Goal: Use online tool/utility: Utilize a website feature to perform a specific function

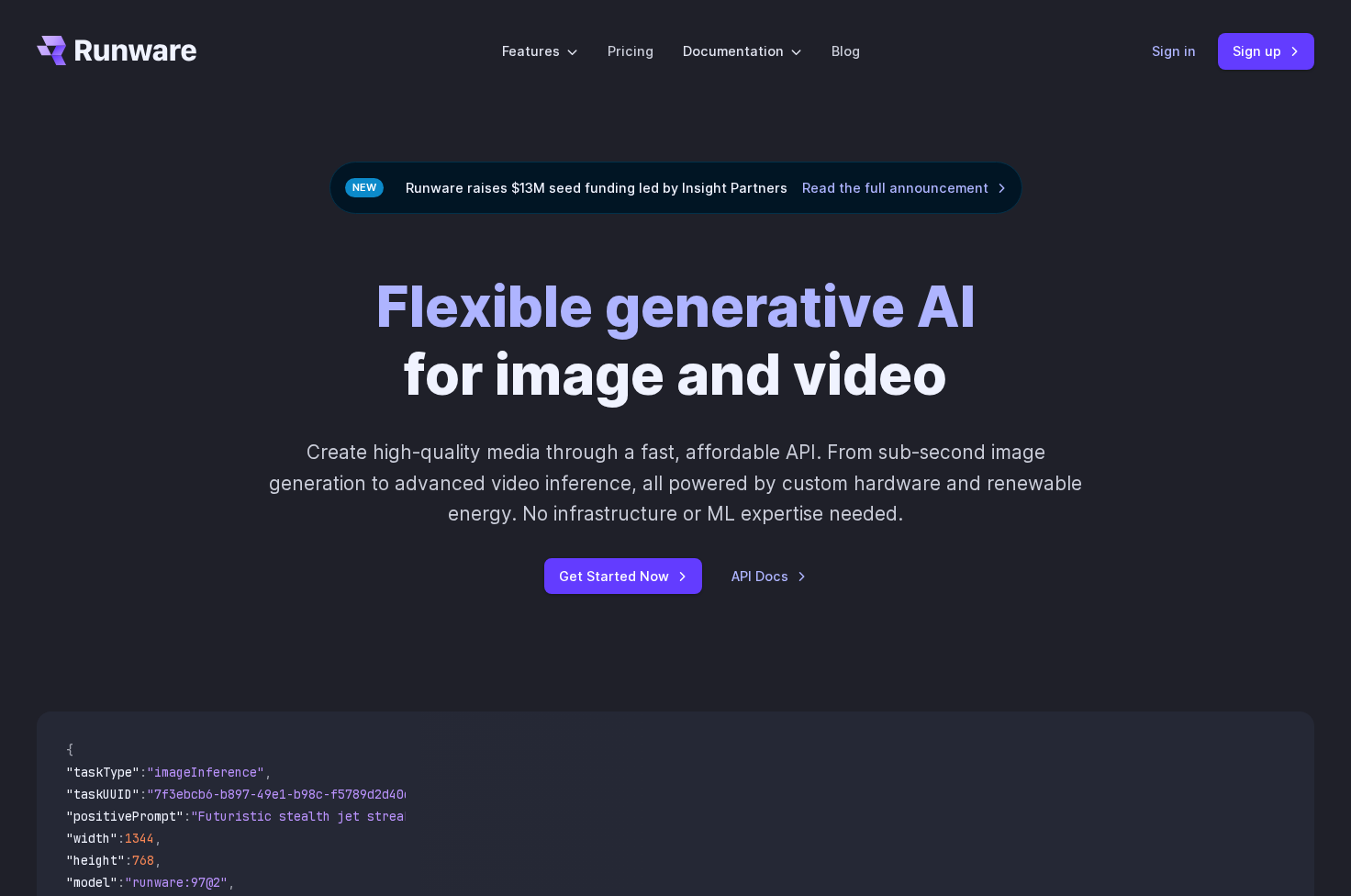
click at [1185, 44] on link "Sign in" at bounding box center [1173, 51] width 44 height 21
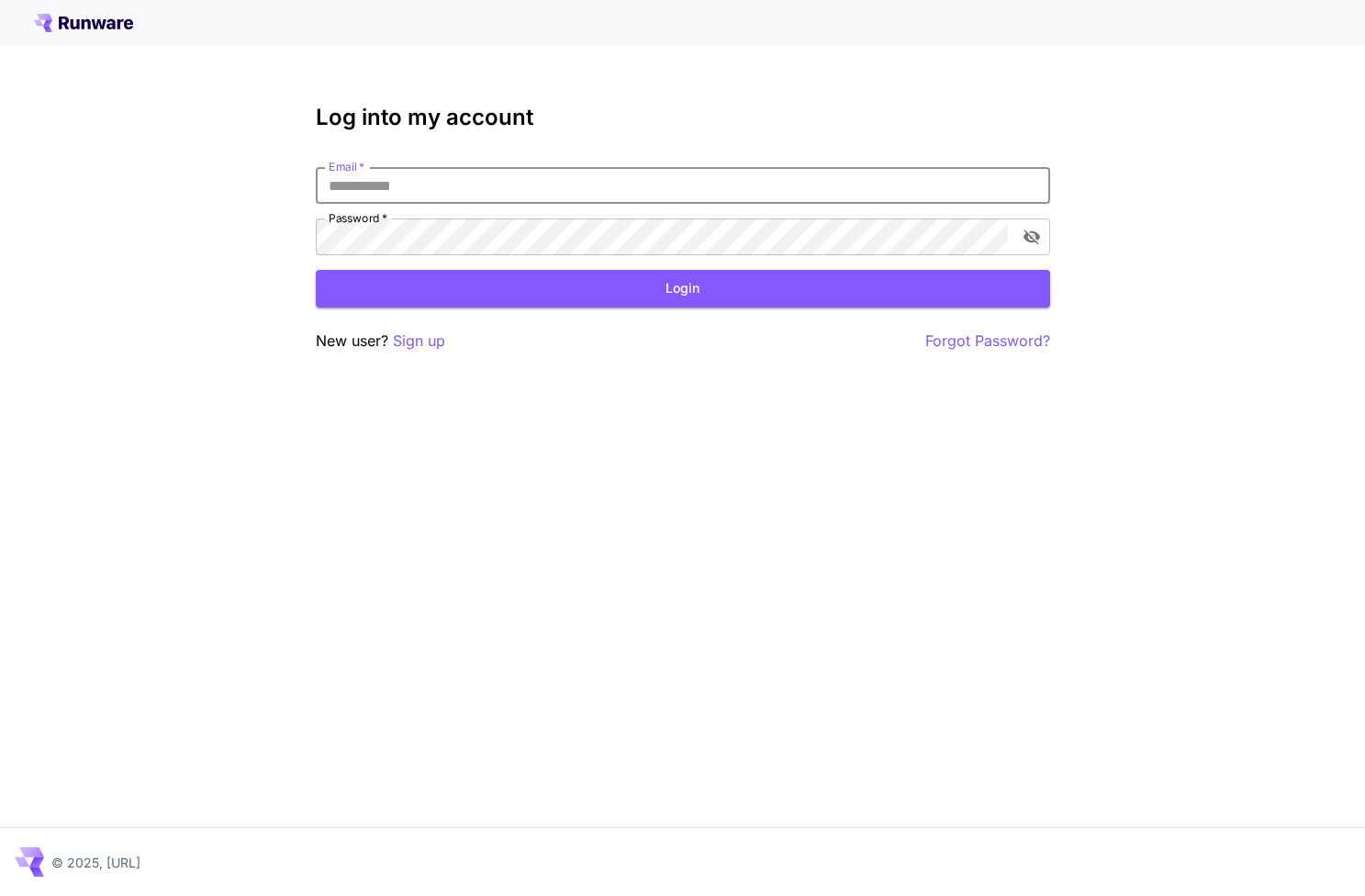
type input "**********"
click at [682, 288] on button "Login" at bounding box center [682, 289] width 734 height 38
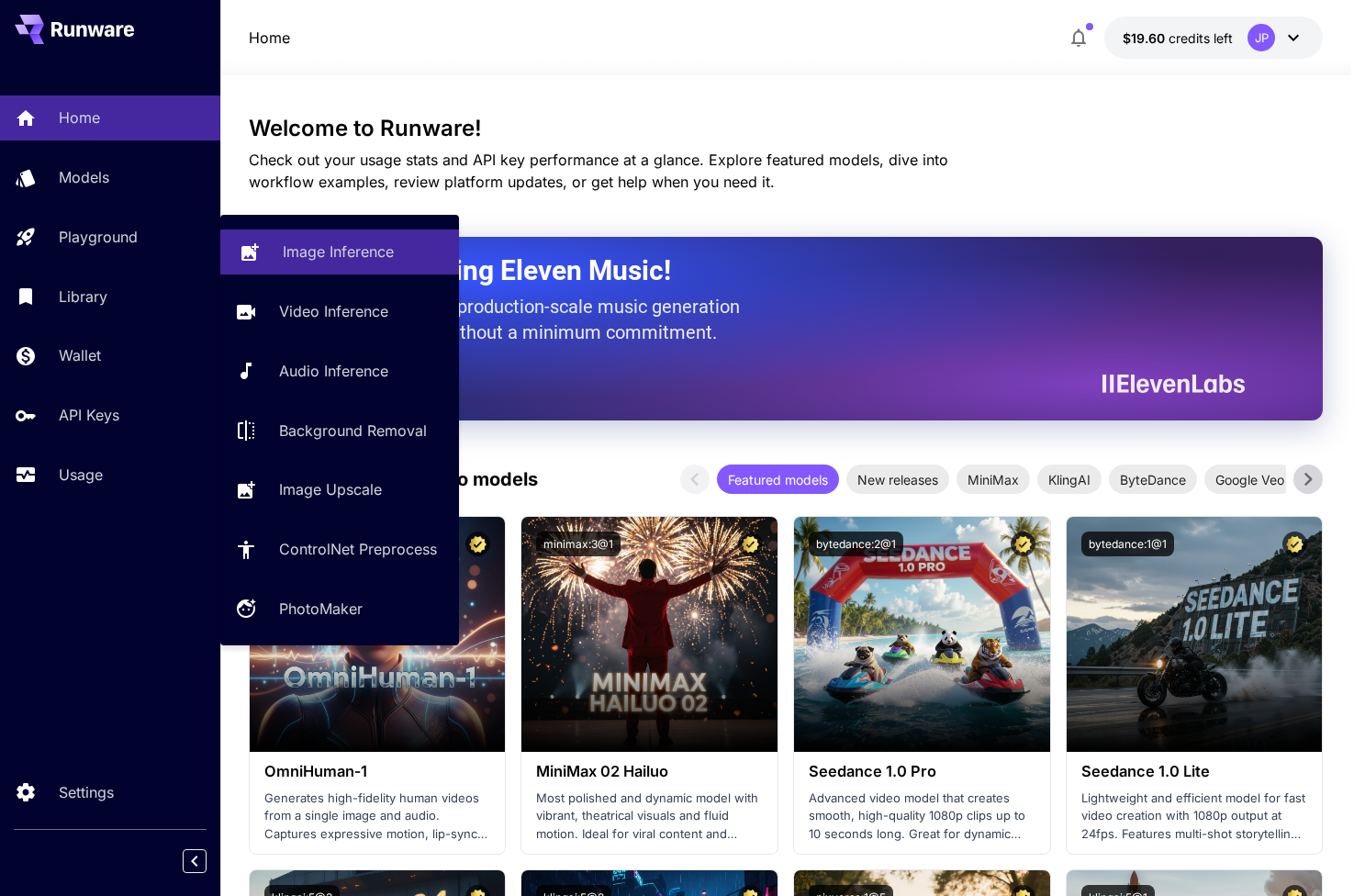
click at [239, 231] on link "Image Inference" at bounding box center [340, 251] width 238 height 45
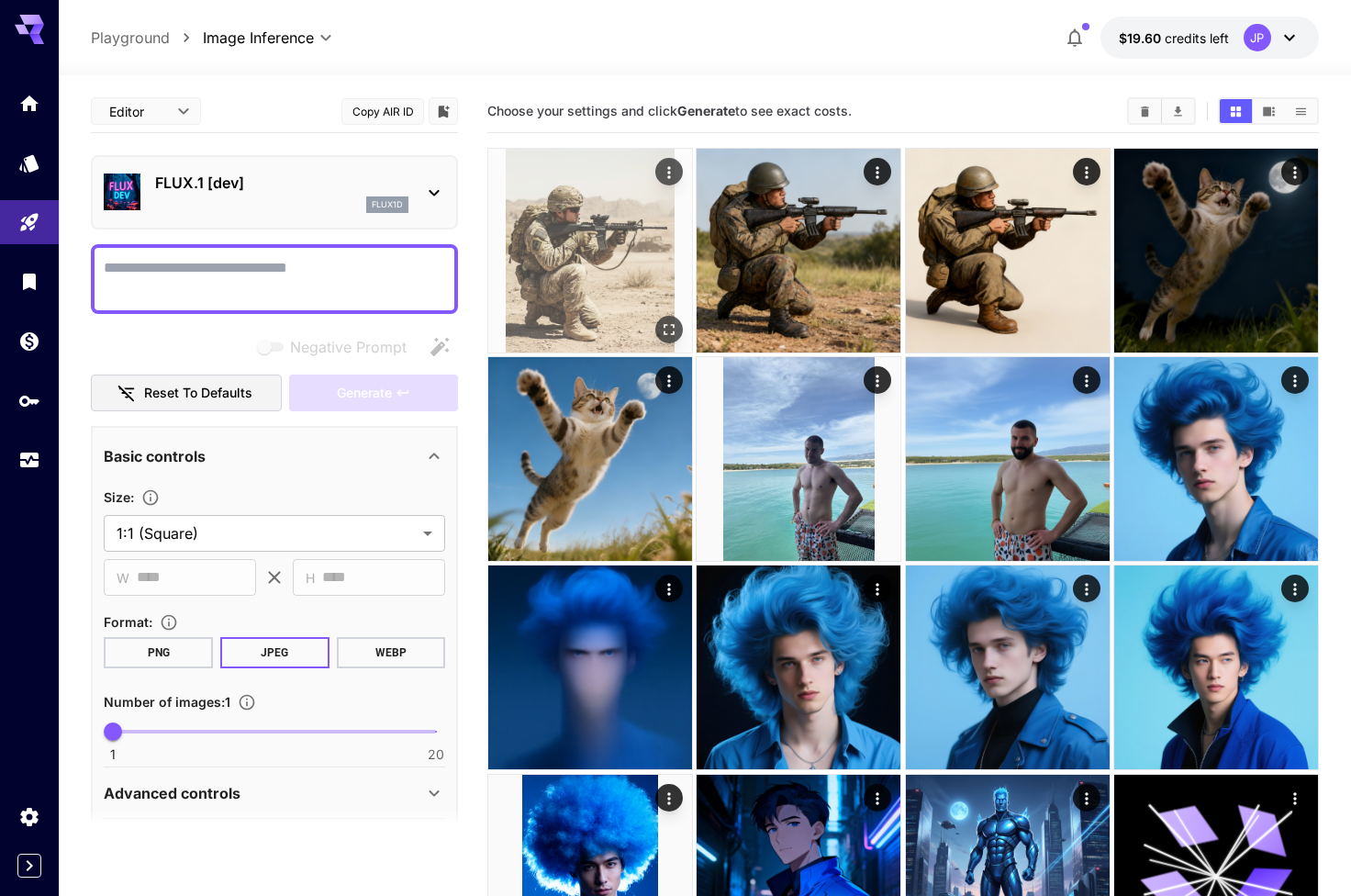
click at [614, 231] on img at bounding box center [589, 250] width 204 height 204
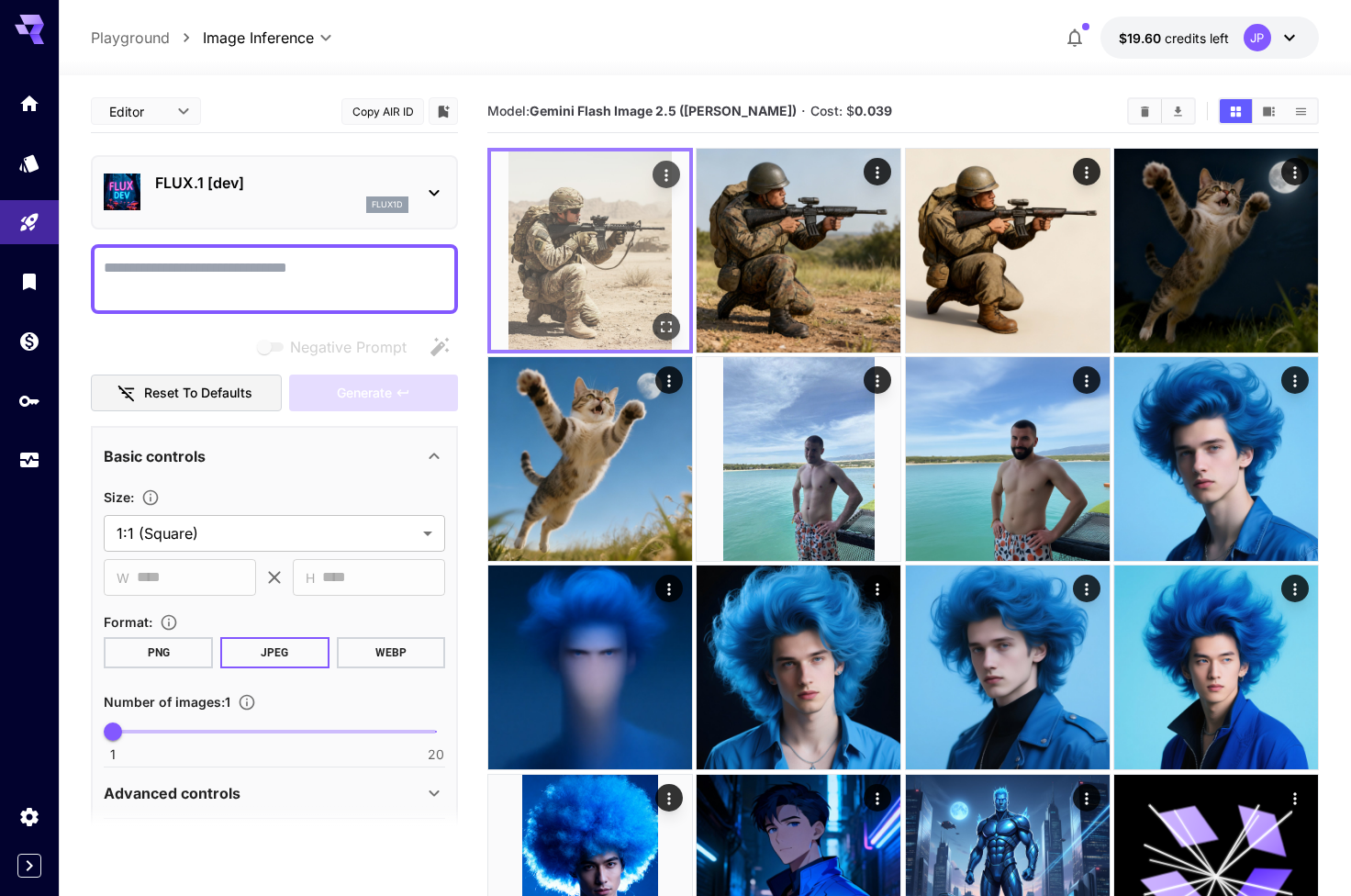
click at [669, 327] on icon "Open in fullscreen" at bounding box center [666, 327] width 18 height 18
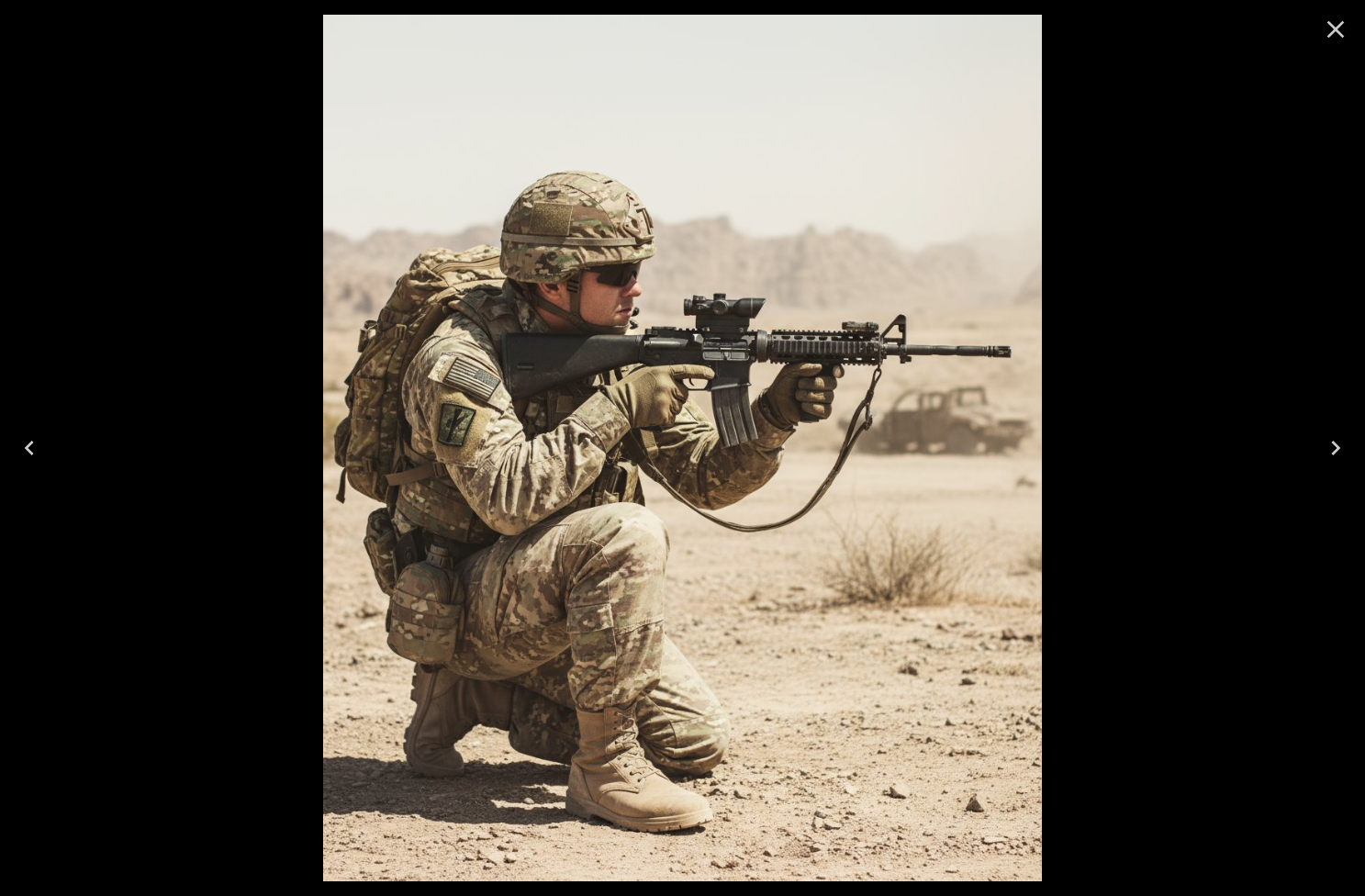
click at [1332, 41] on icon "Close" at bounding box center [1335, 30] width 30 height 30
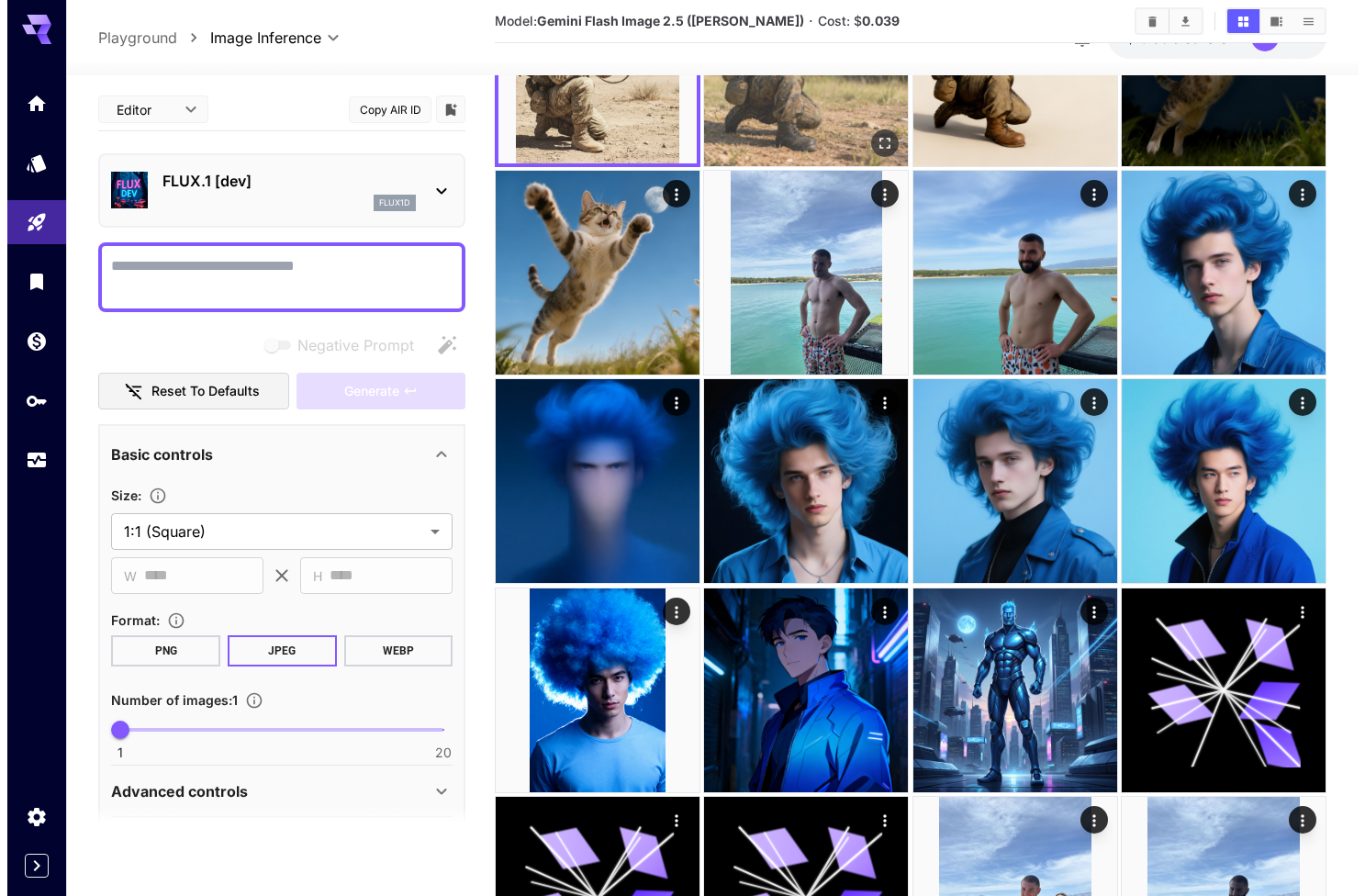
scroll to position [187, 0]
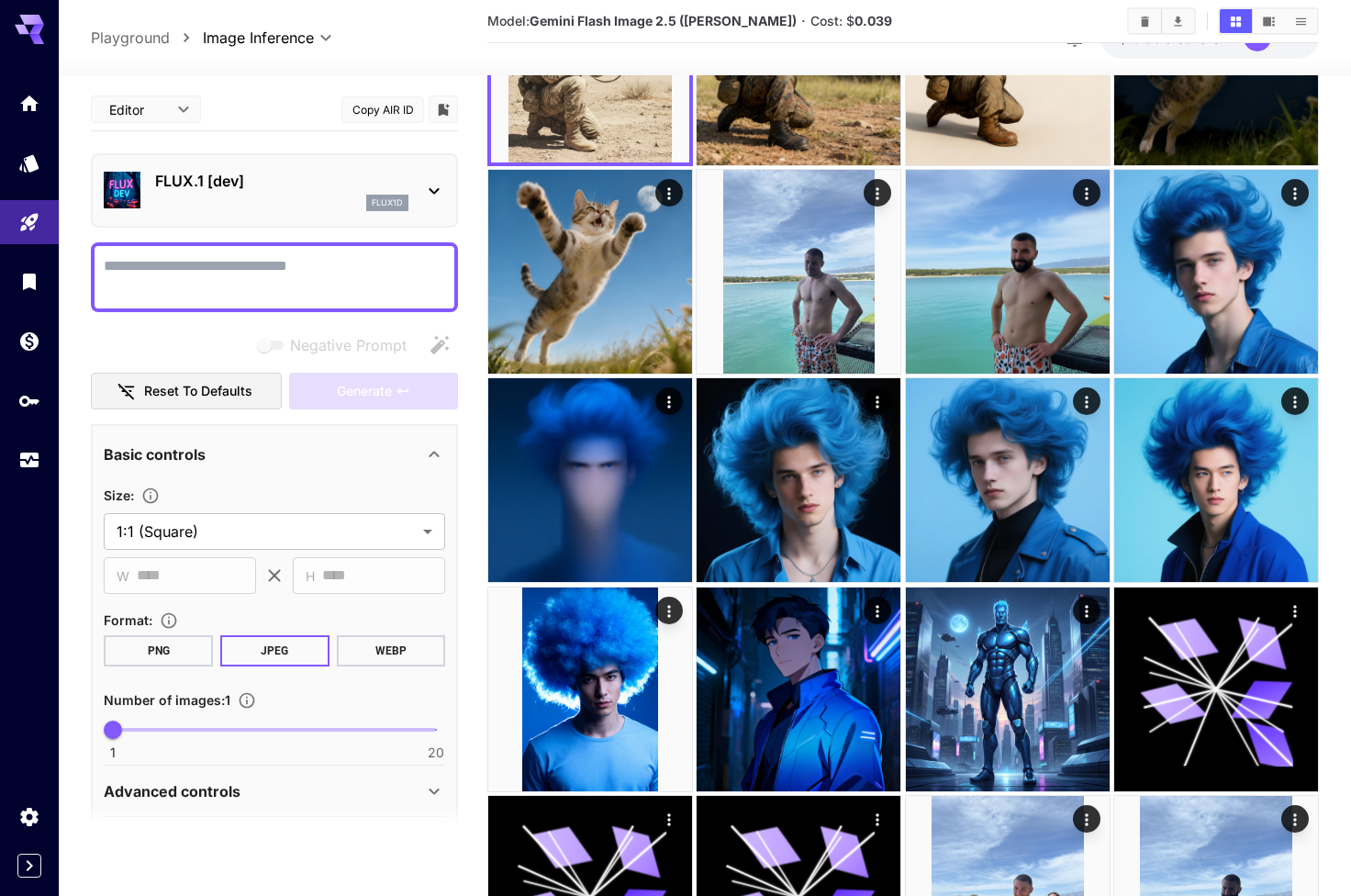
click at [287, 187] on p "FLUX.1 [dev]" at bounding box center [281, 181] width 253 height 22
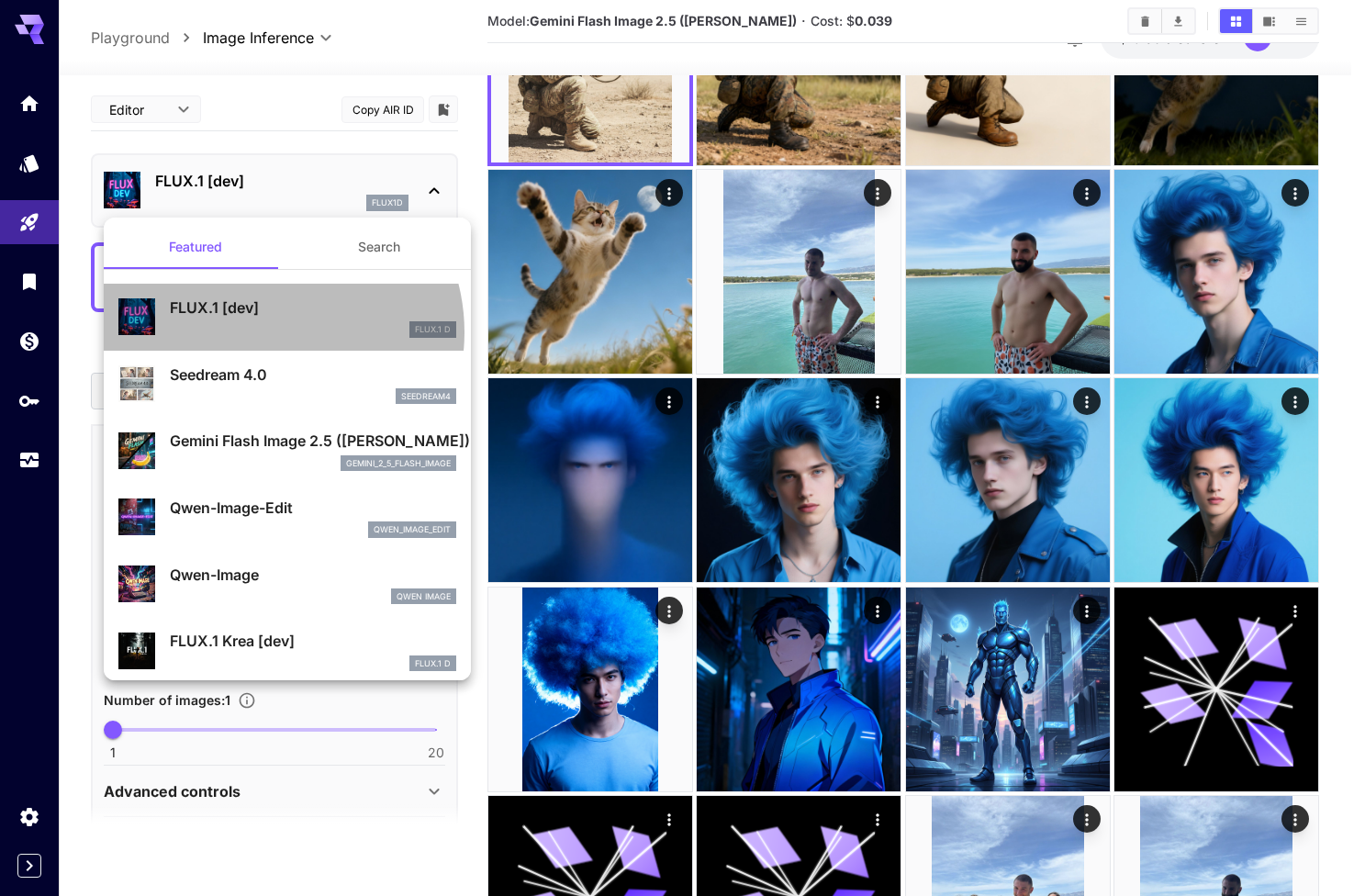
click at [266, 332] on div "FLUX.1 D" at bounding box center [313, 329] width 286 height 17
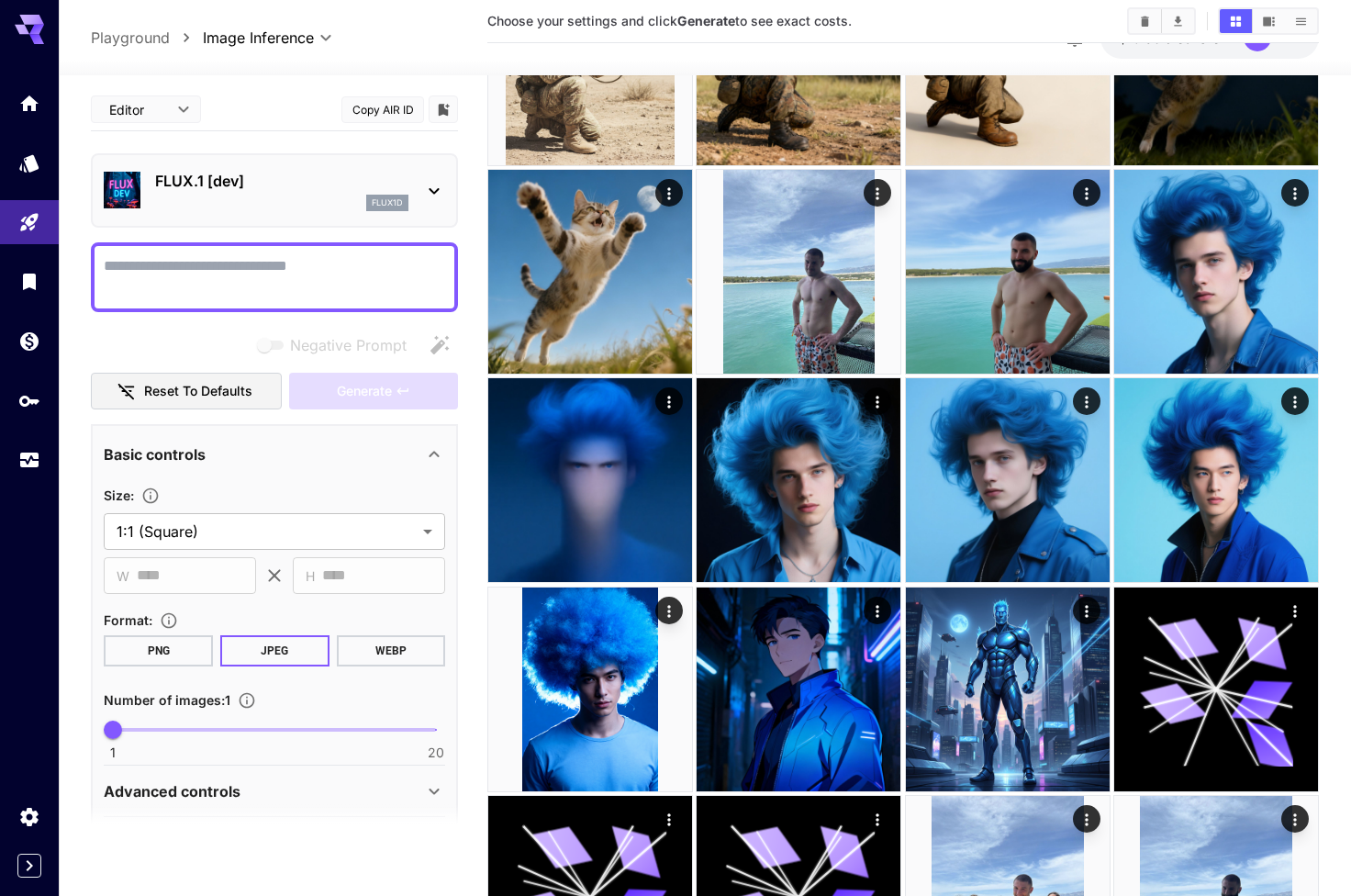
click at [276, 217] on div "FLUX.1 [dev] flux1d" at bounding box center [274, 191] width 342 height 56
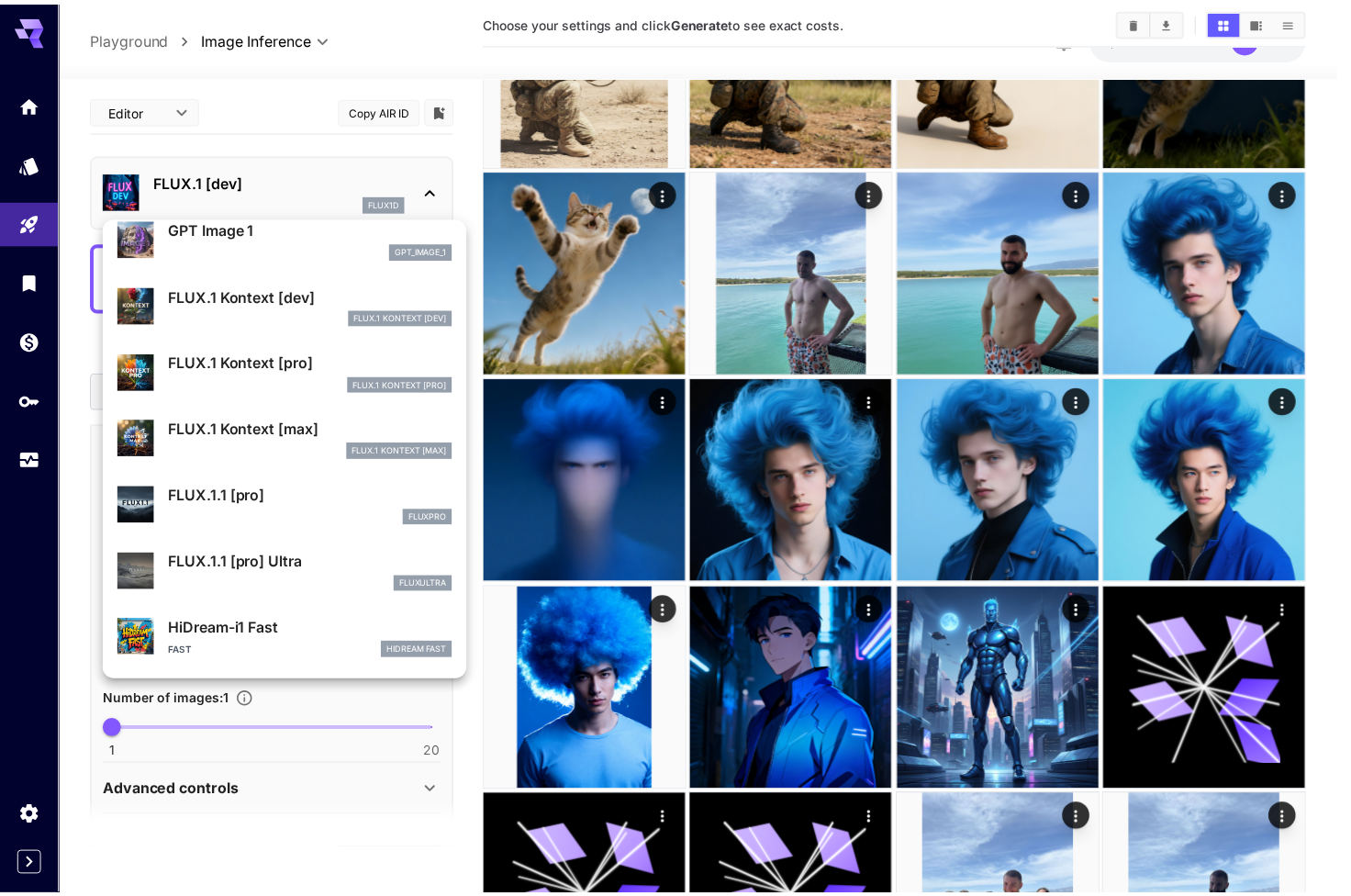
scroll to position [1137, 0]
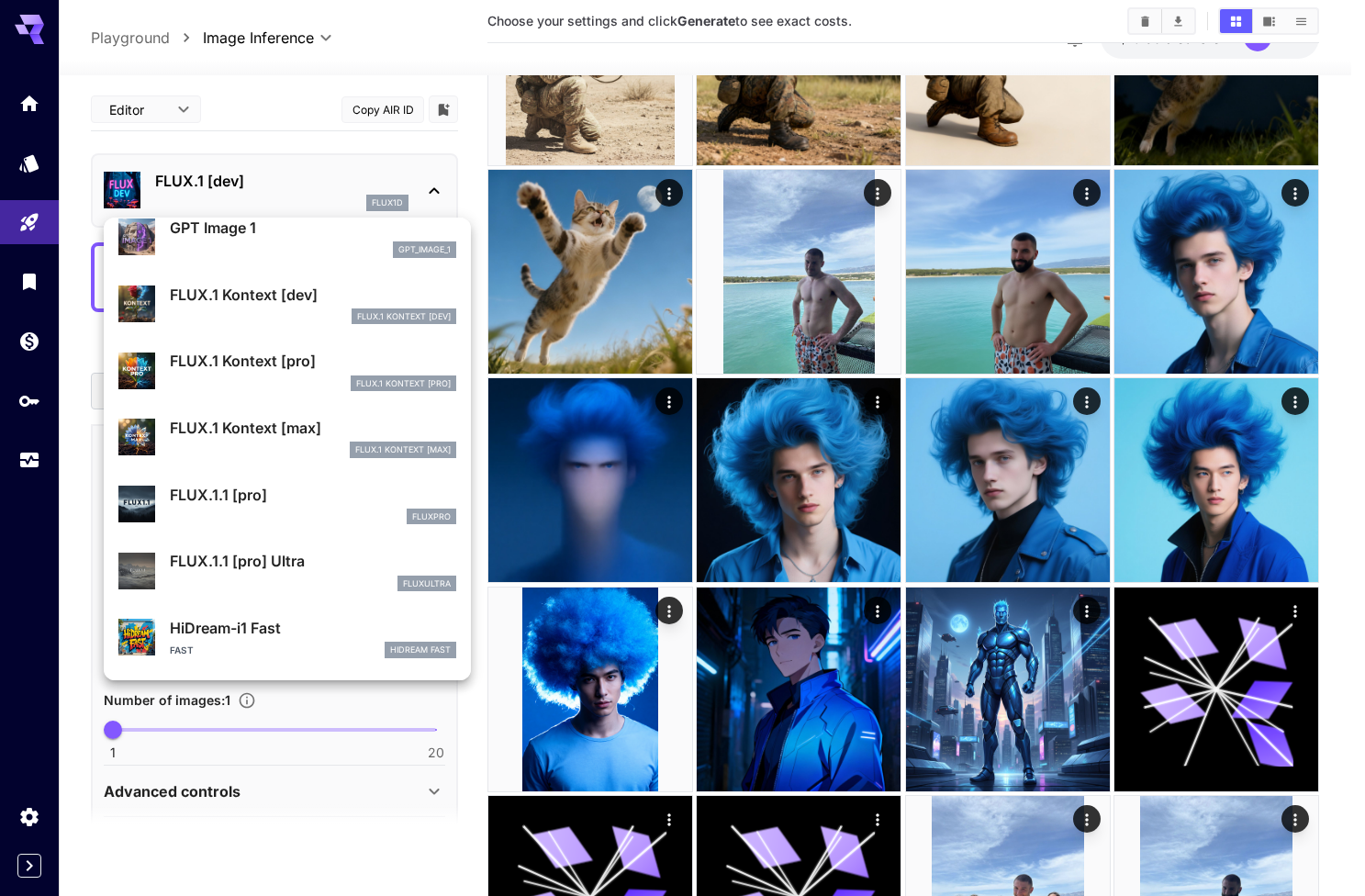
click at [266, 313] on div "FLUX.1 Kontext [dev]" at bounding box center [313, 316] width 286 height 17
type input "***"
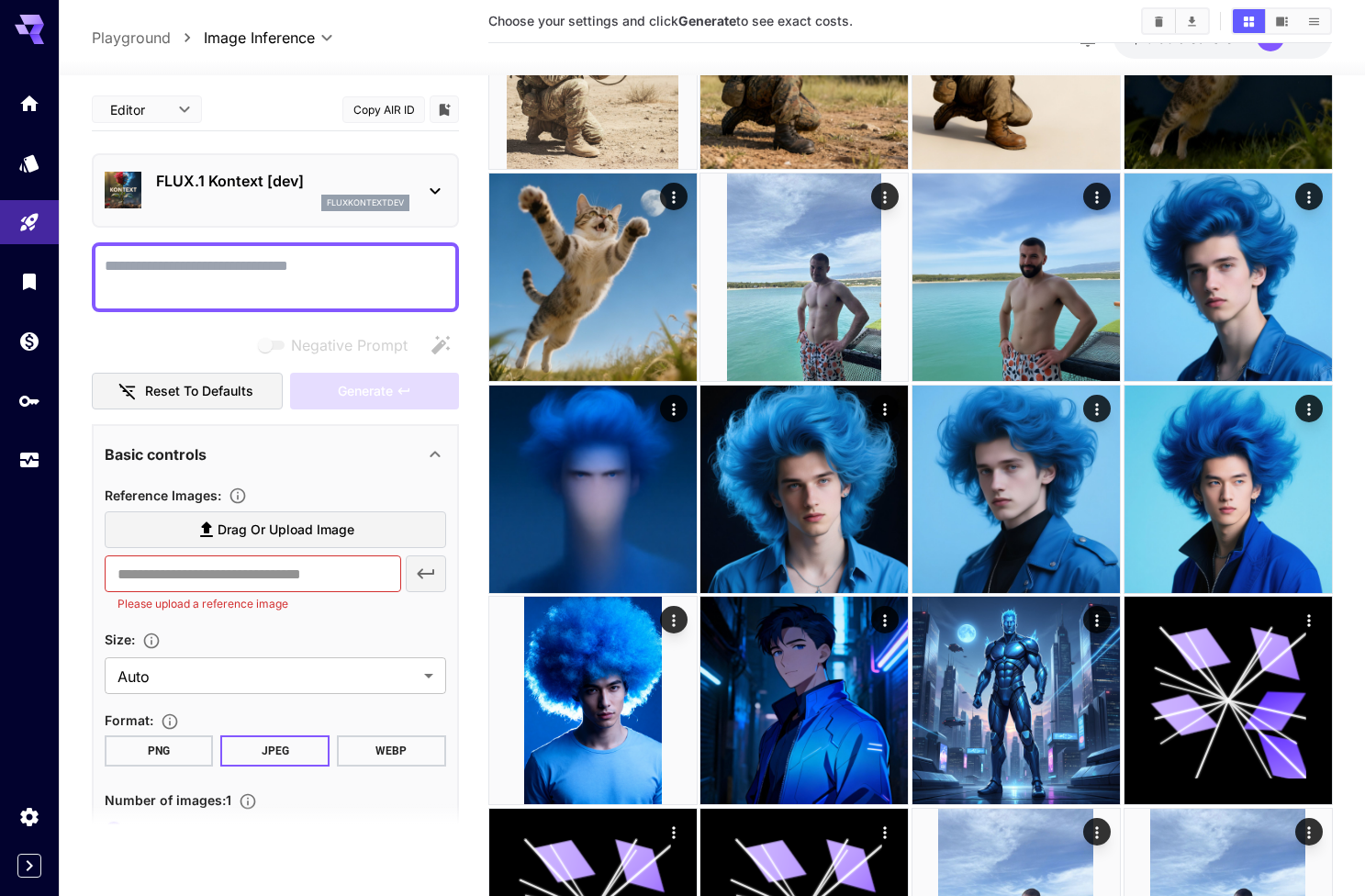
type input "****"
type input "*******"
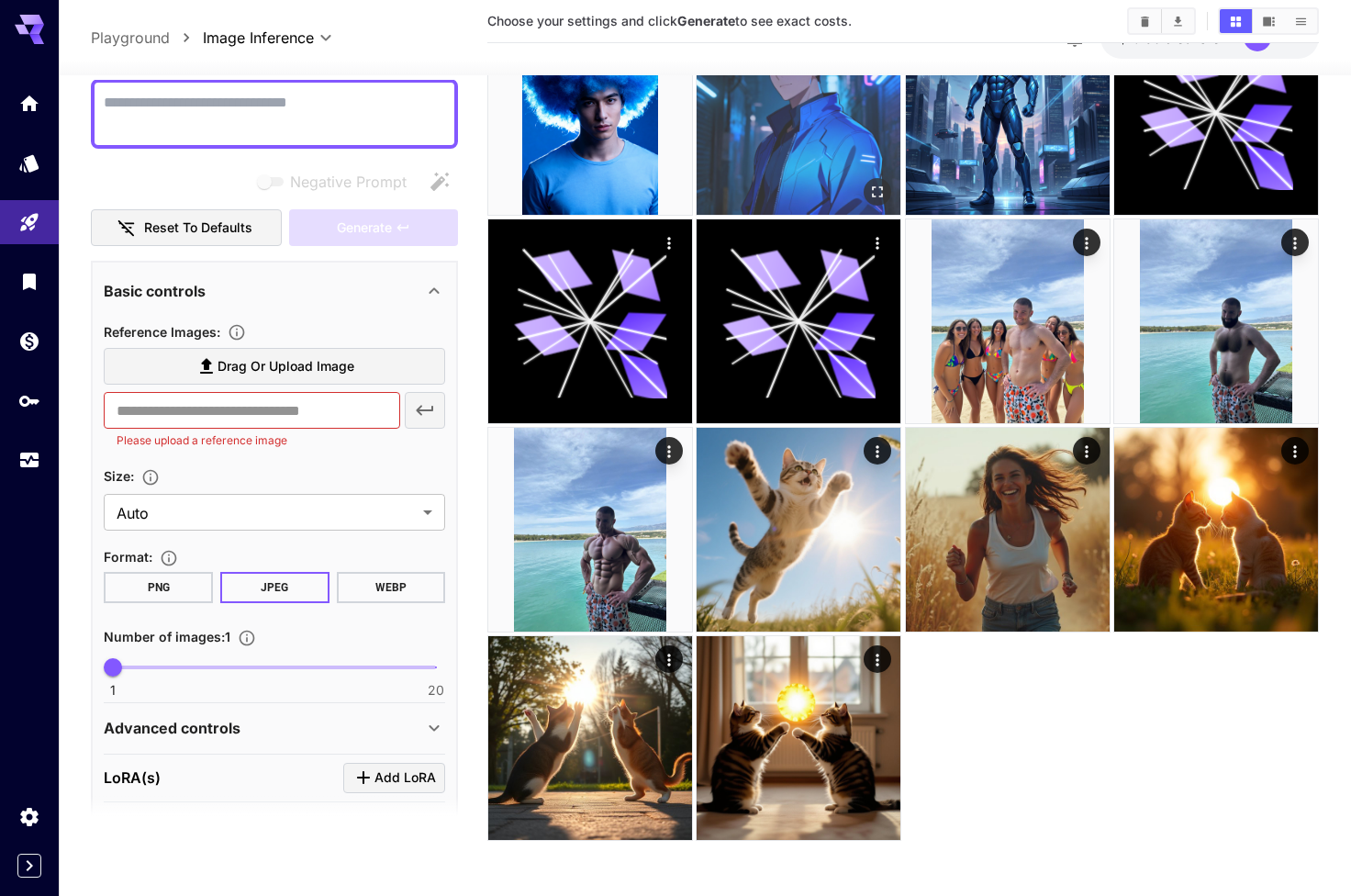
scroll to position [764, 0]
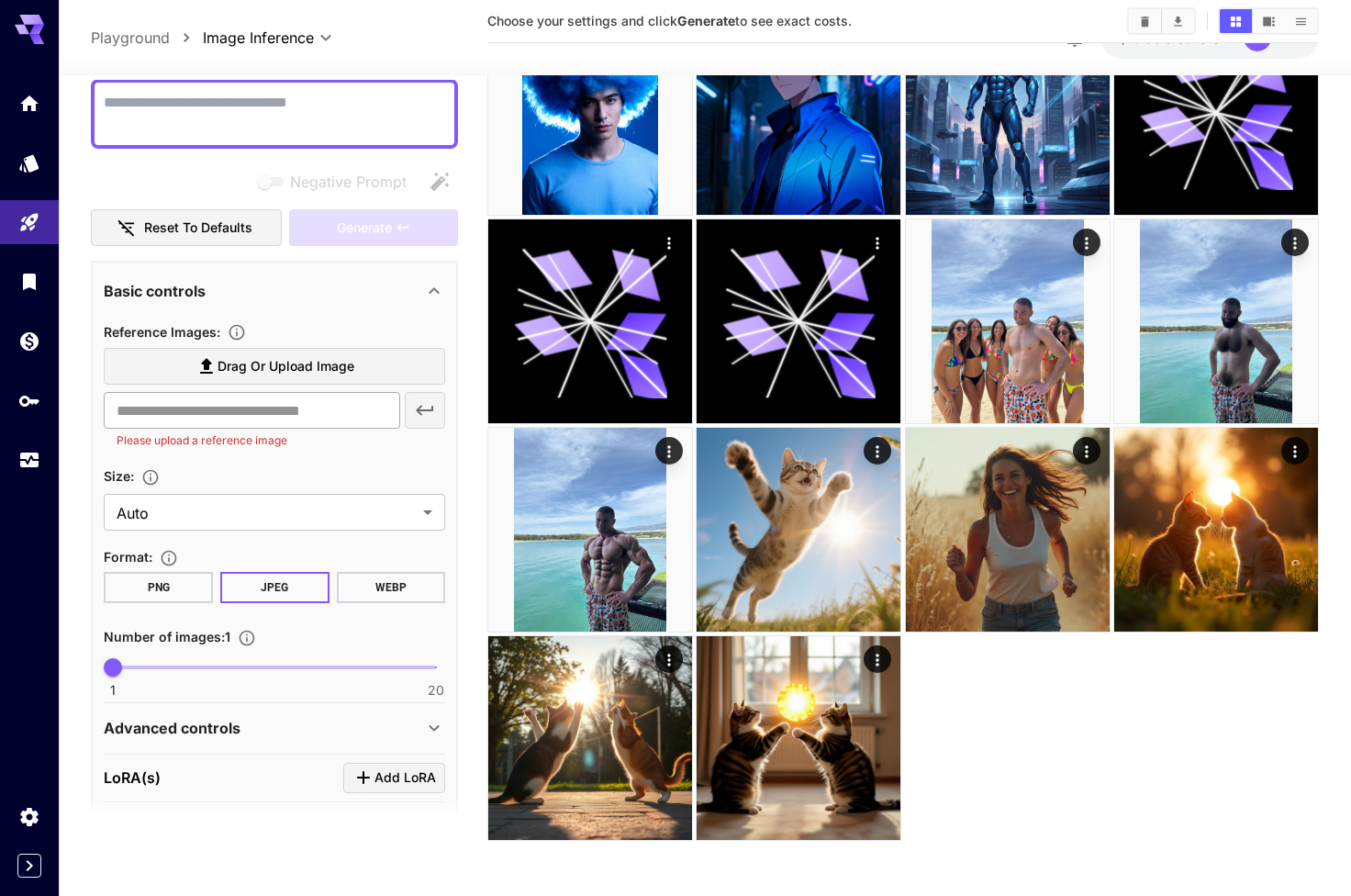
click at [265, 401] on input "text" at bounding box center [251, 409] width 296 height 37
click at [241, 724] on div "Advanced controls" at bounding box center [262, 728] width 319 height 22
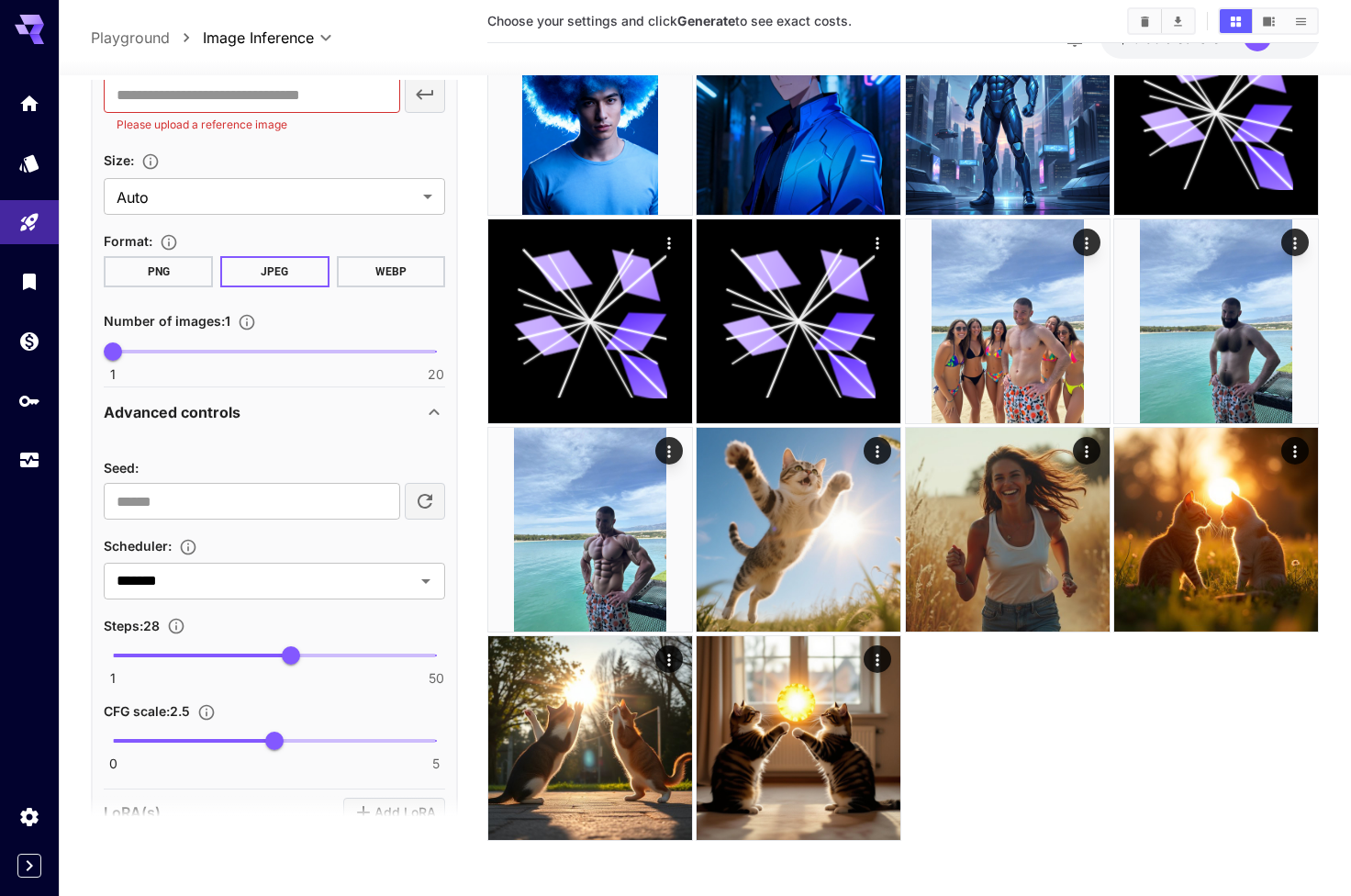
click at [324, 427] on div "Advanced controls" at bounding box center [274, 412] width 342 height 44
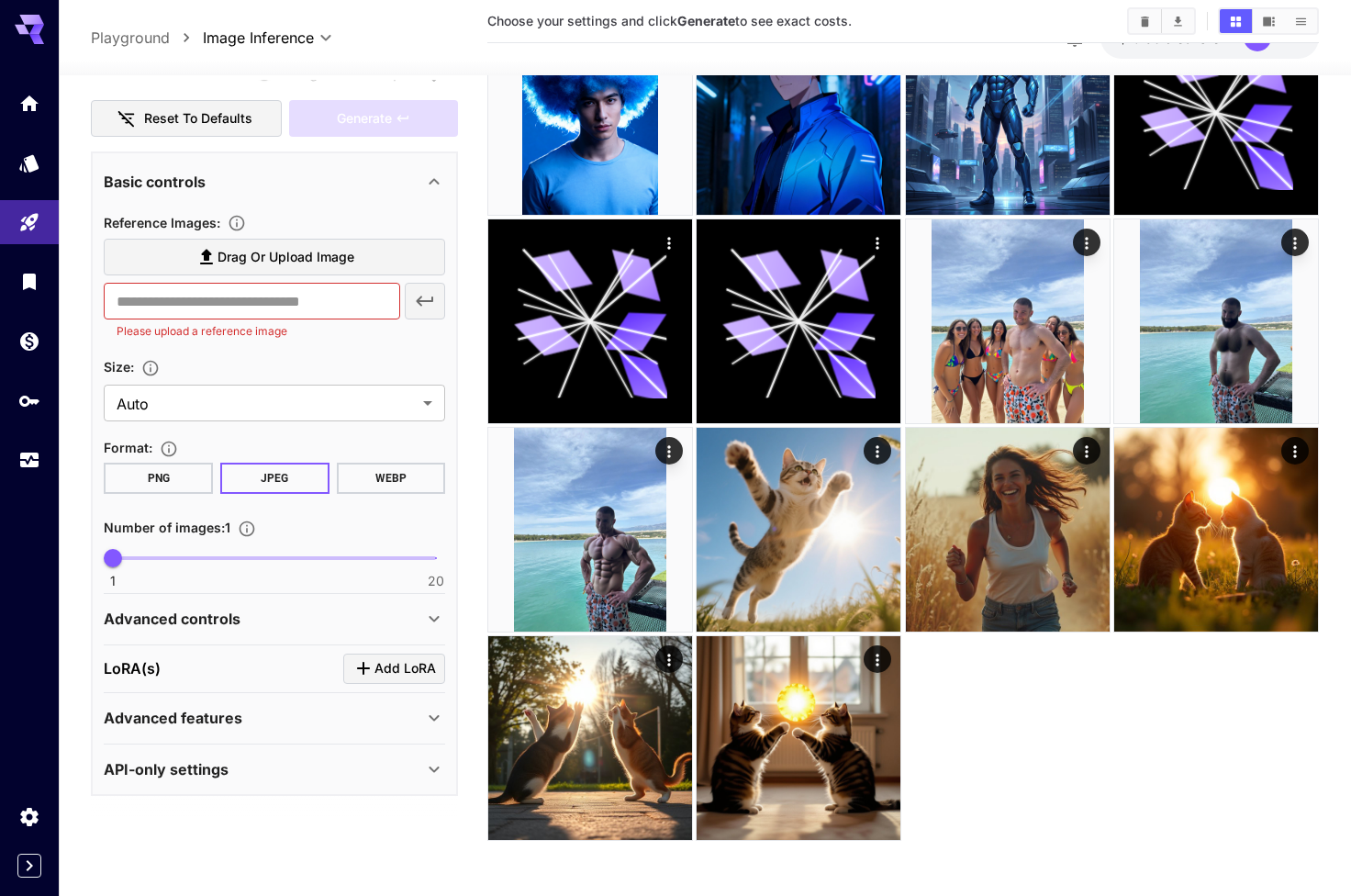
scroll to position [261, 0]
click at [195, 486] on button "PNG" at bounding box center [158, 480] width 109 height 31
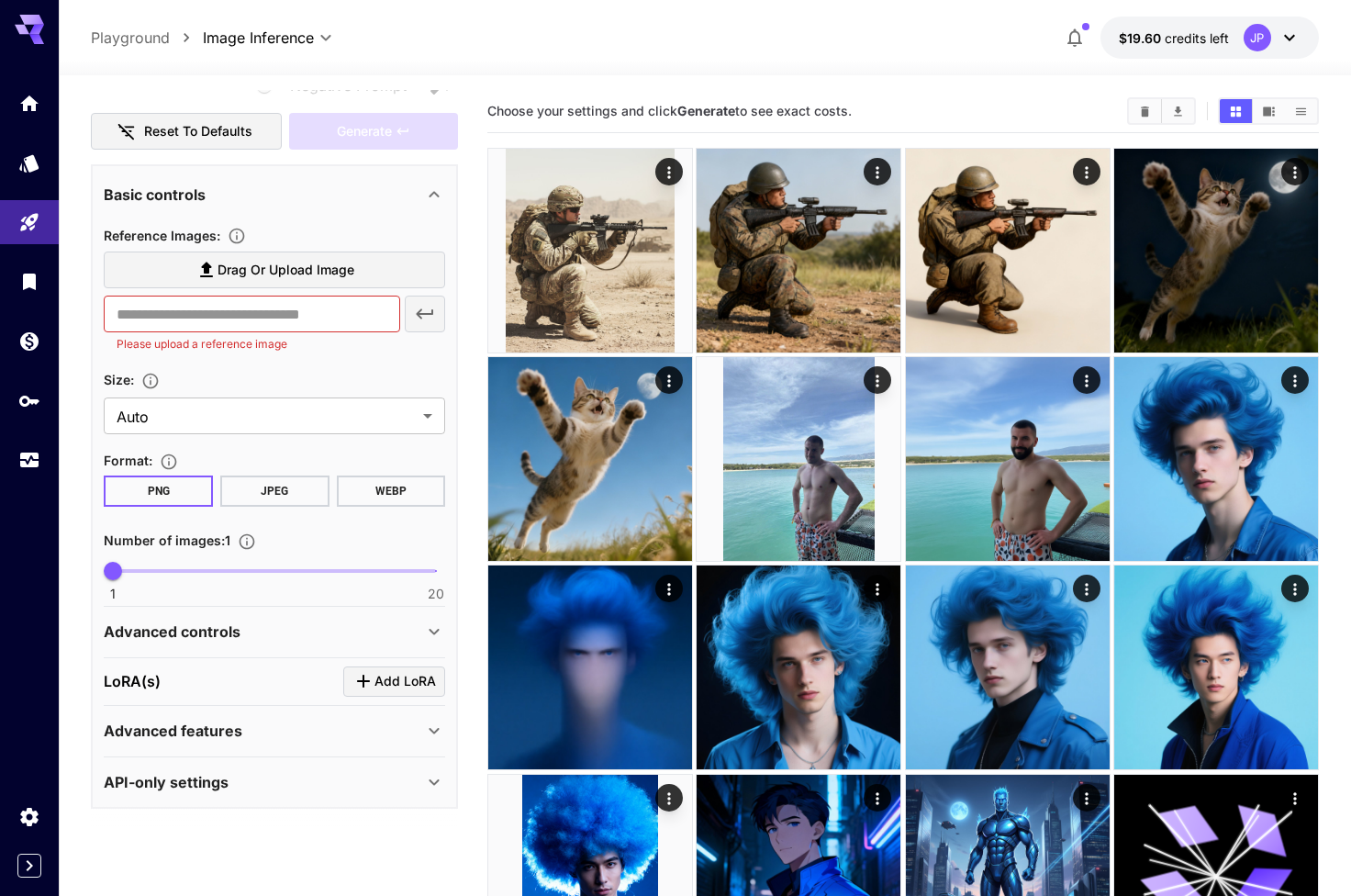
scroll to position [0, 0]
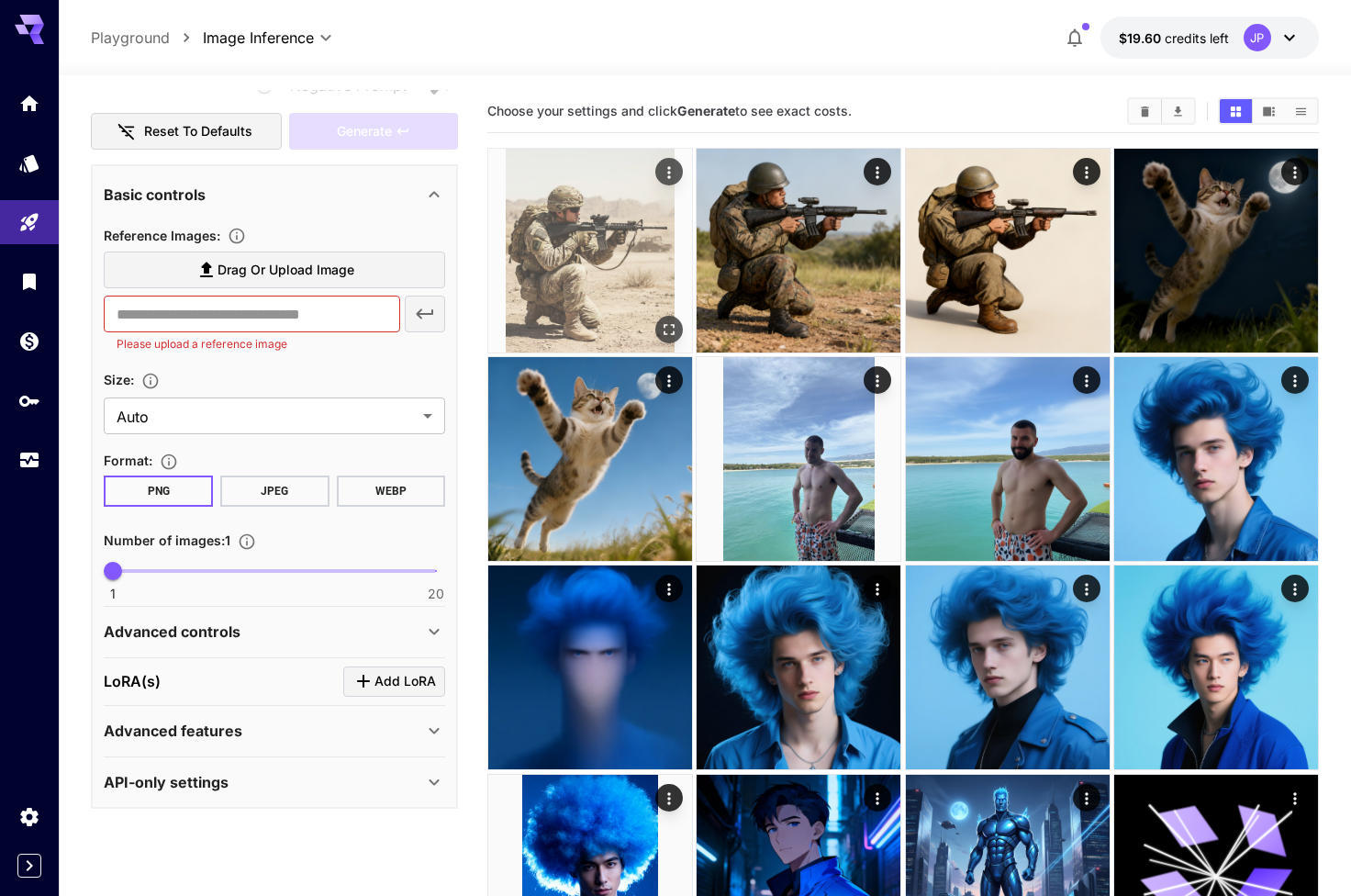
click at [599, 300] on img at bounding box center [589, 250] width 204 height 204
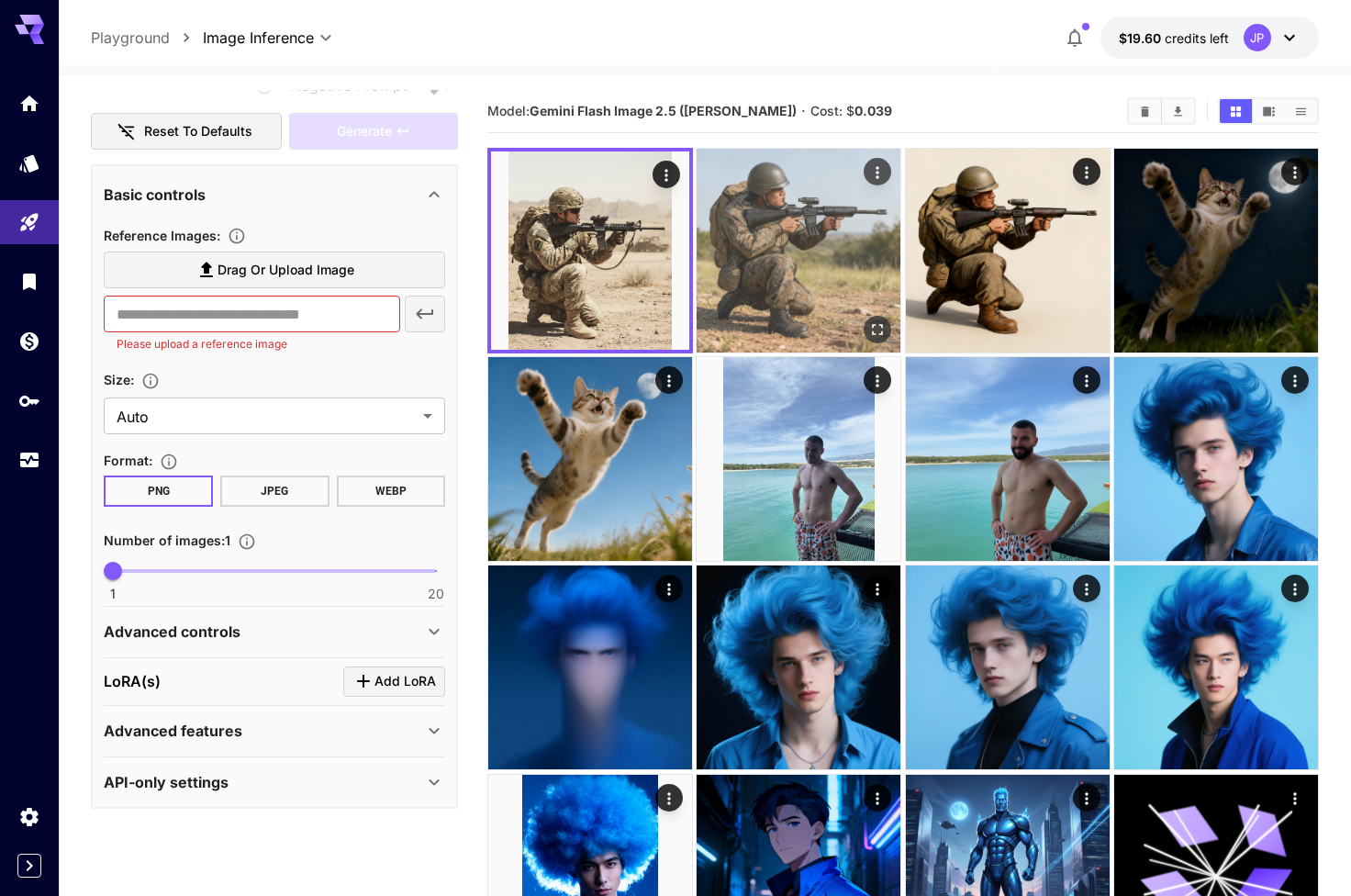
click at [729, 256] on img at bounding box center [798, 250] width 204 height 204
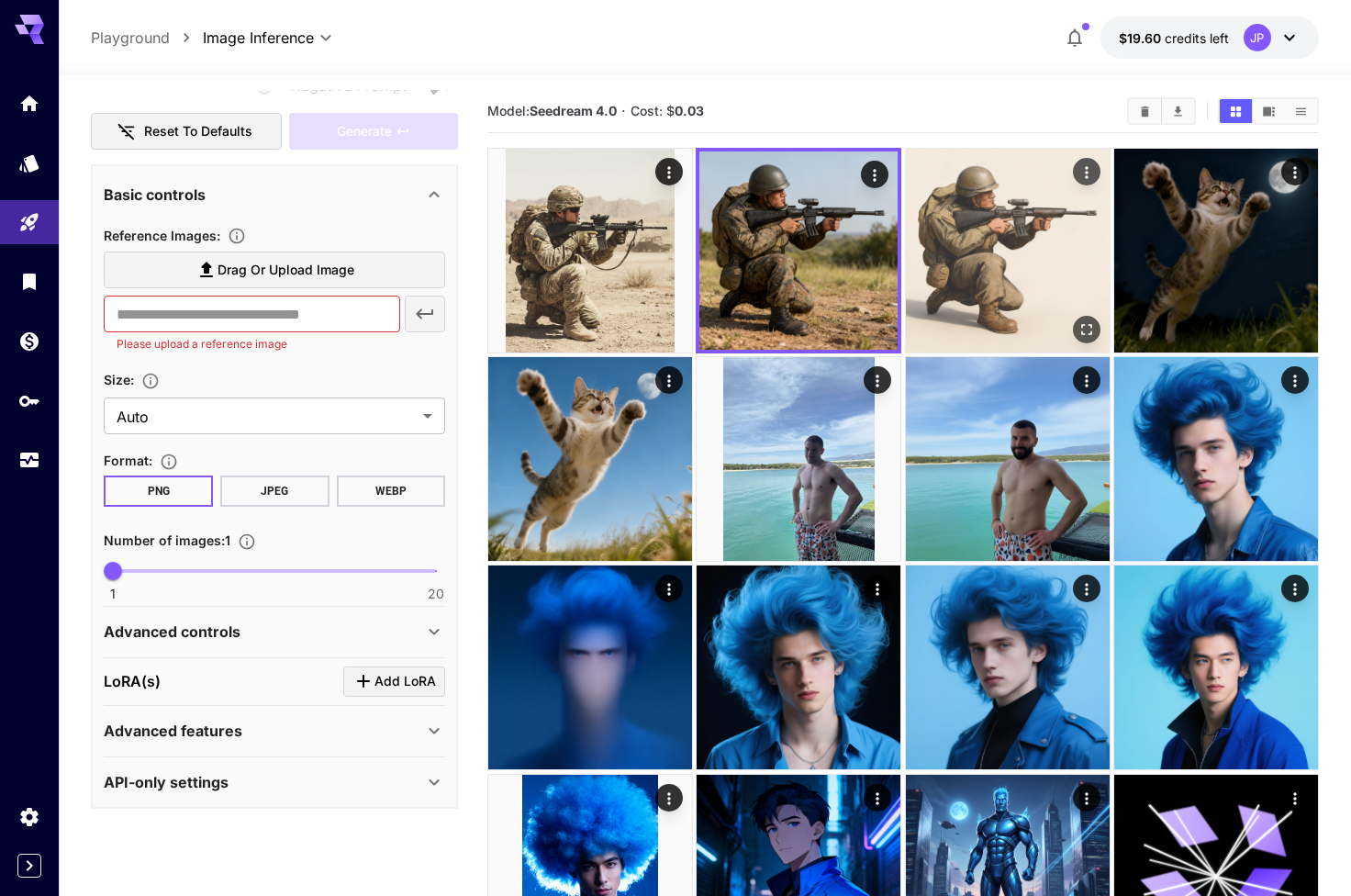
click at [916, 247] on img at bounding box center [1007, 250] width 204 height 204
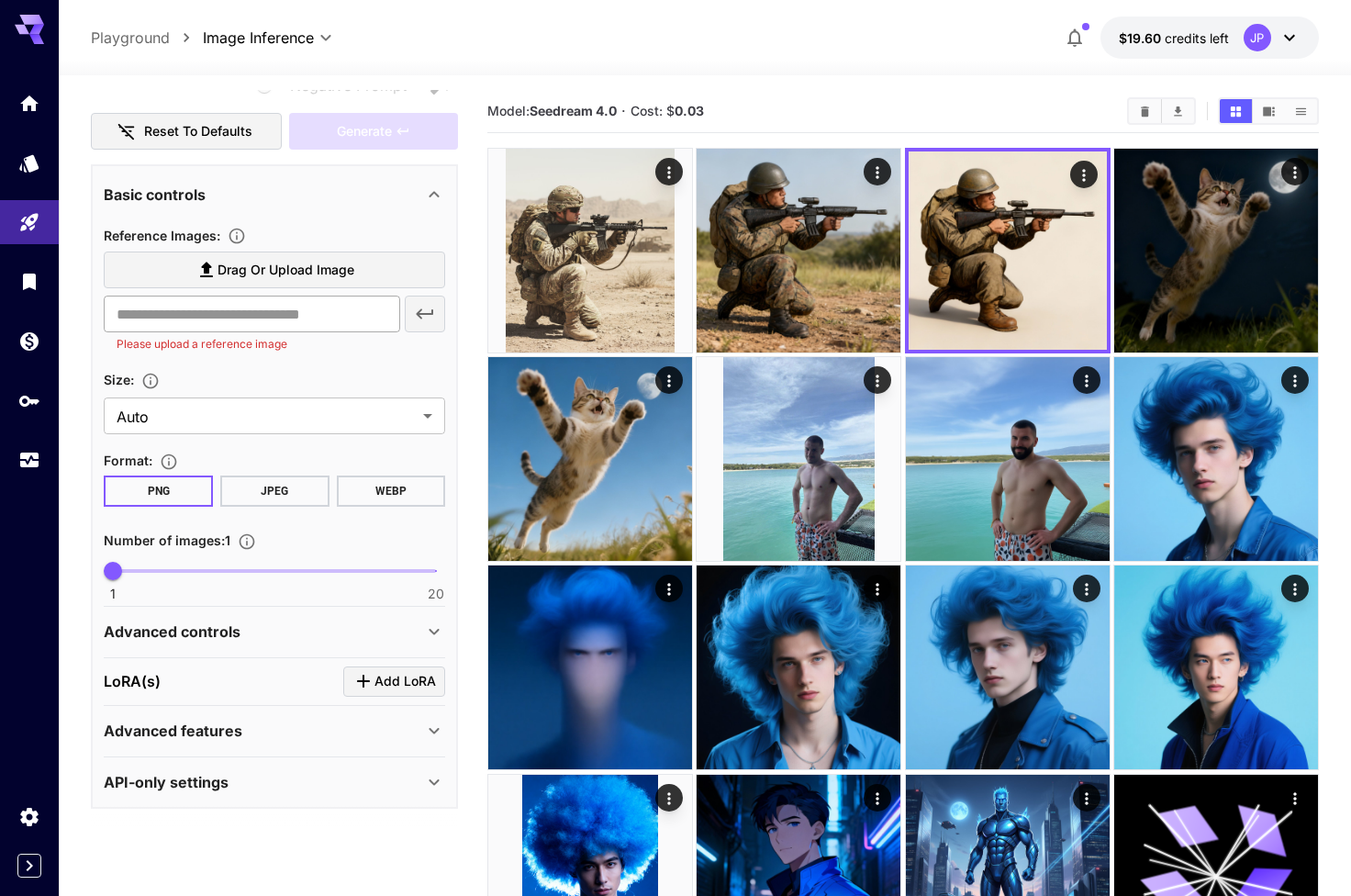
click at [300, 309] on input "text" at bounding box center [251, 313] width 296 height 37
paste input "**********"
type input "**********"
click at [428, 323] on icon "button" at bounding box center [425, 314] width 22 height 22
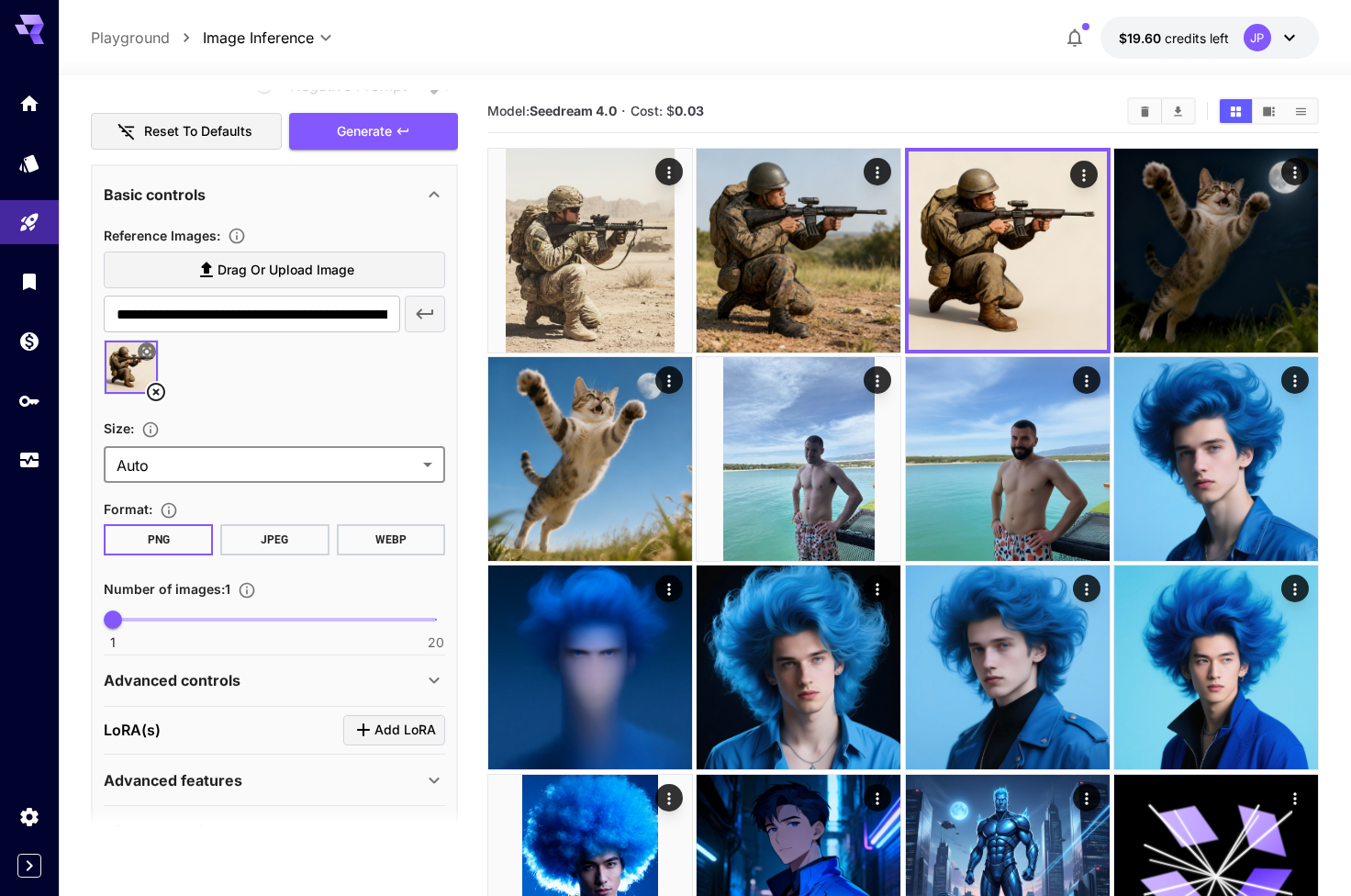
click at [188, 470] on body "**********" at bounding box center [676, 829] width 1351 height 1659
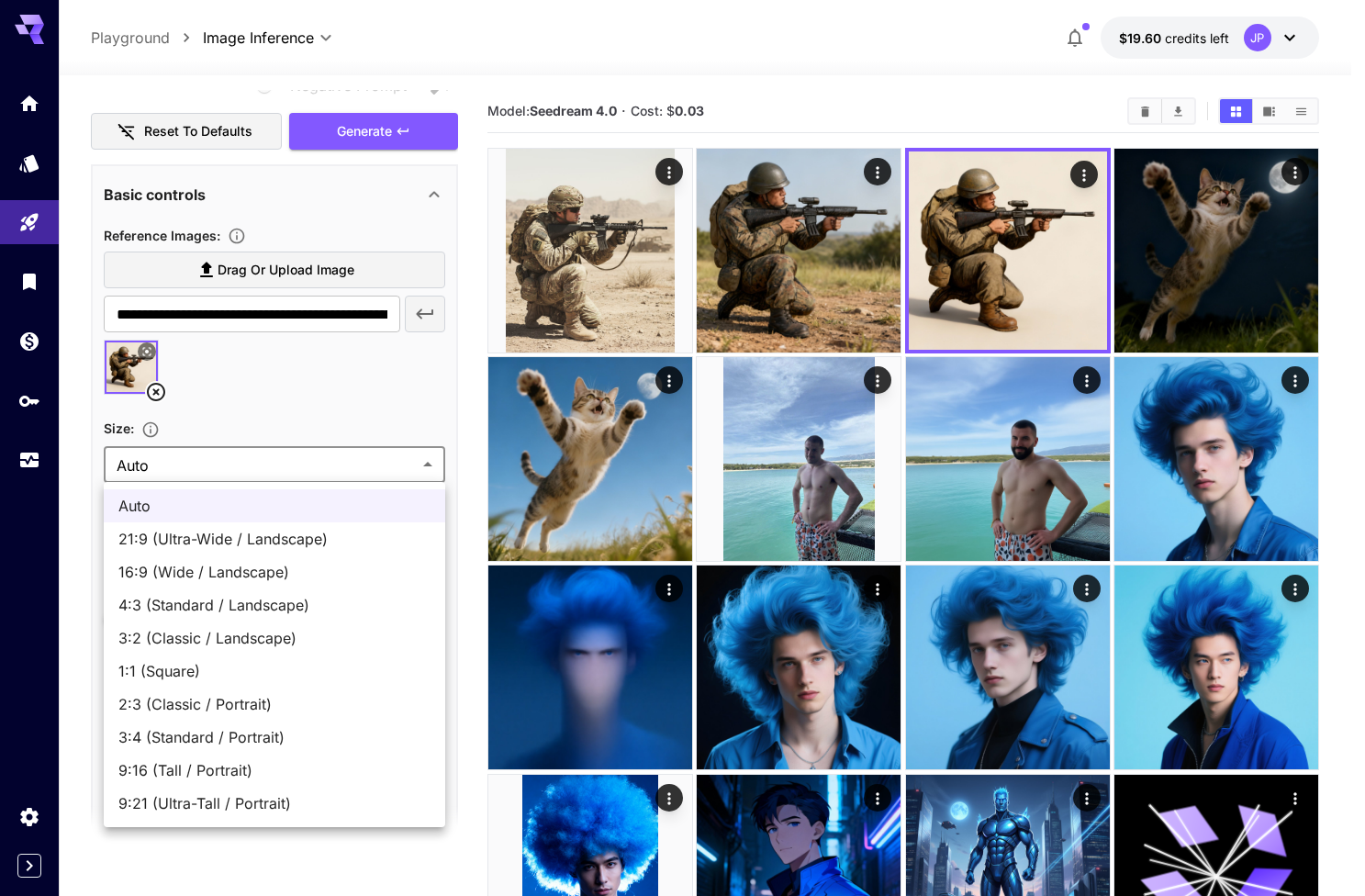
click at [184, 504] on span "Auto" at bounding box center [274, 506] width 312 height 22
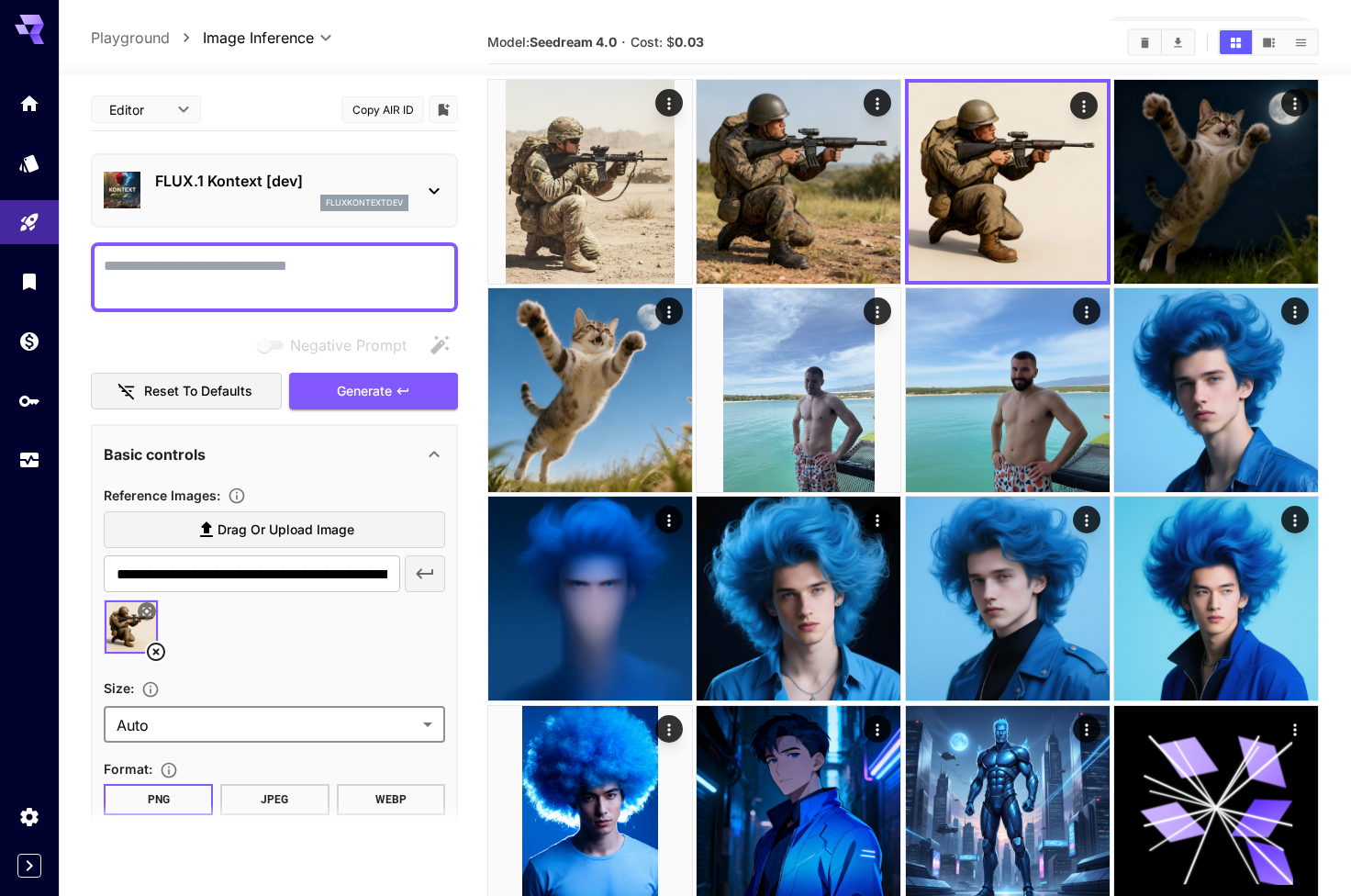
click at [251, 264] on textarea "Negative Prompt" at bounding box center [274, 277] width 342 height 44
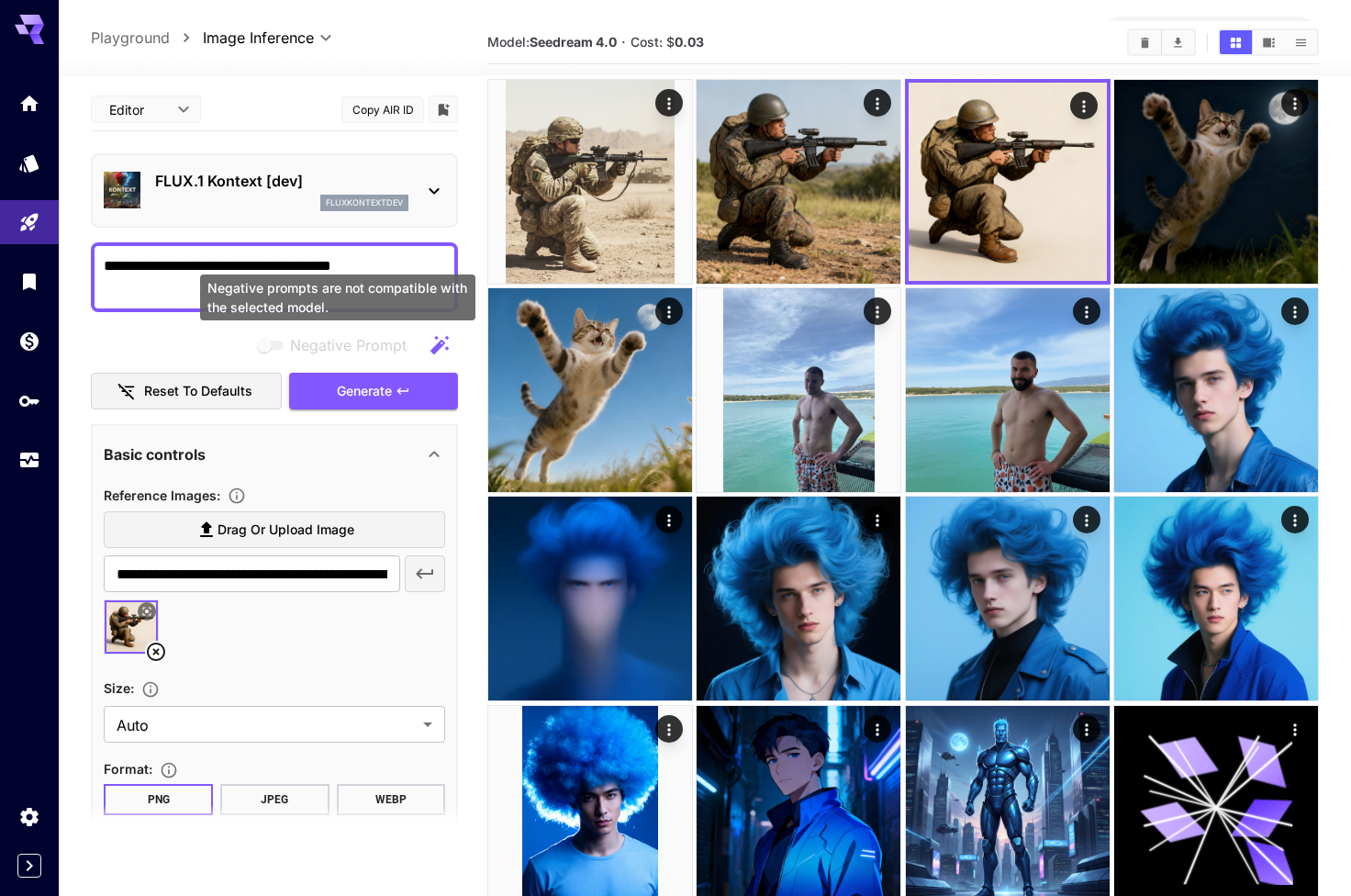
type textarea "**********"
drag, startPoint x: 297, startPoint y: 338, endPoint x: 350, endPoint y: 388, distance: 72.9
click at [350, 388] on span "Generate" at bounding box center [364, 390] width 55 height 23
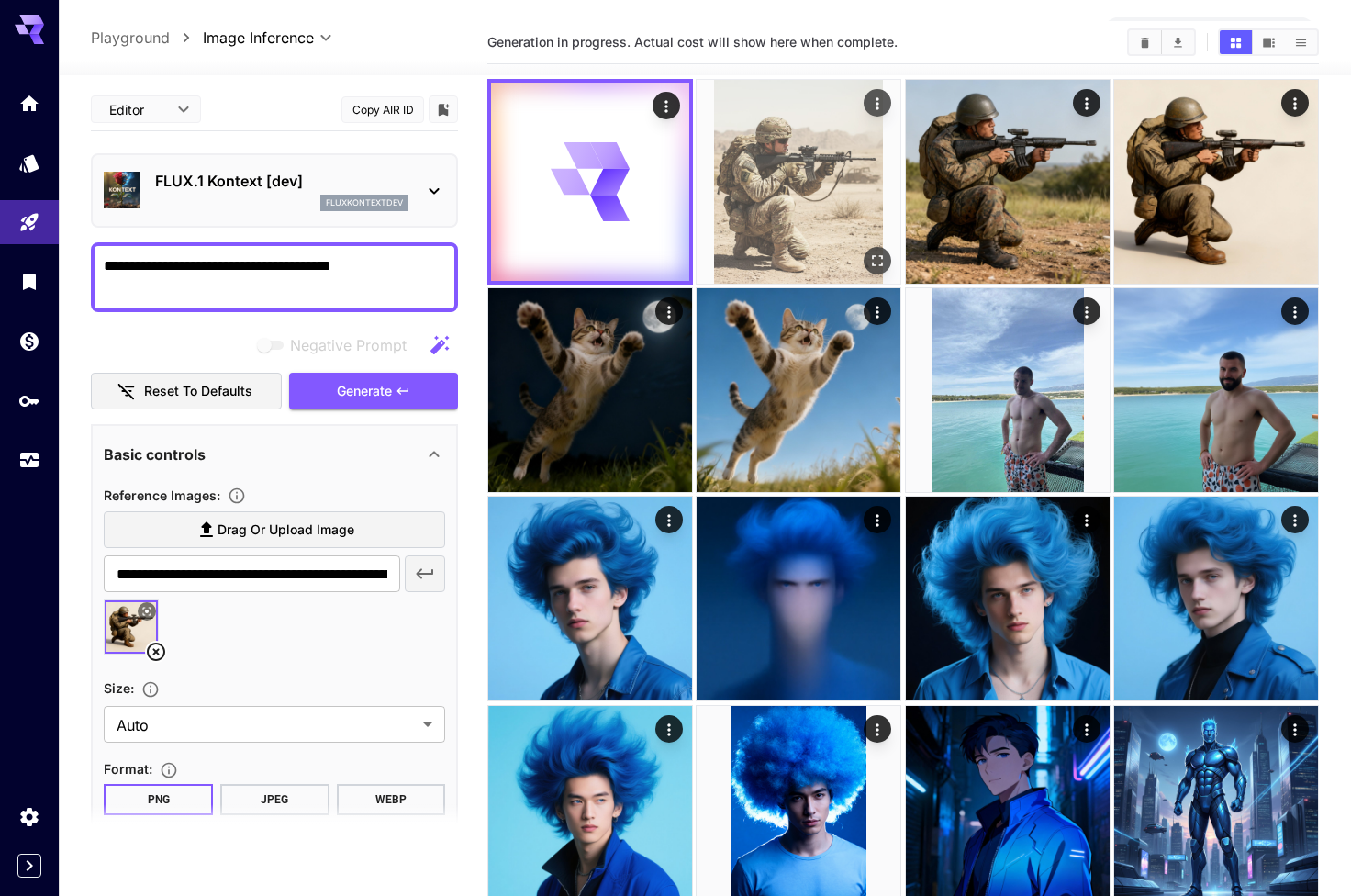
click at [852, 200] on img at bounding box center [798, 181] width 204 height 204
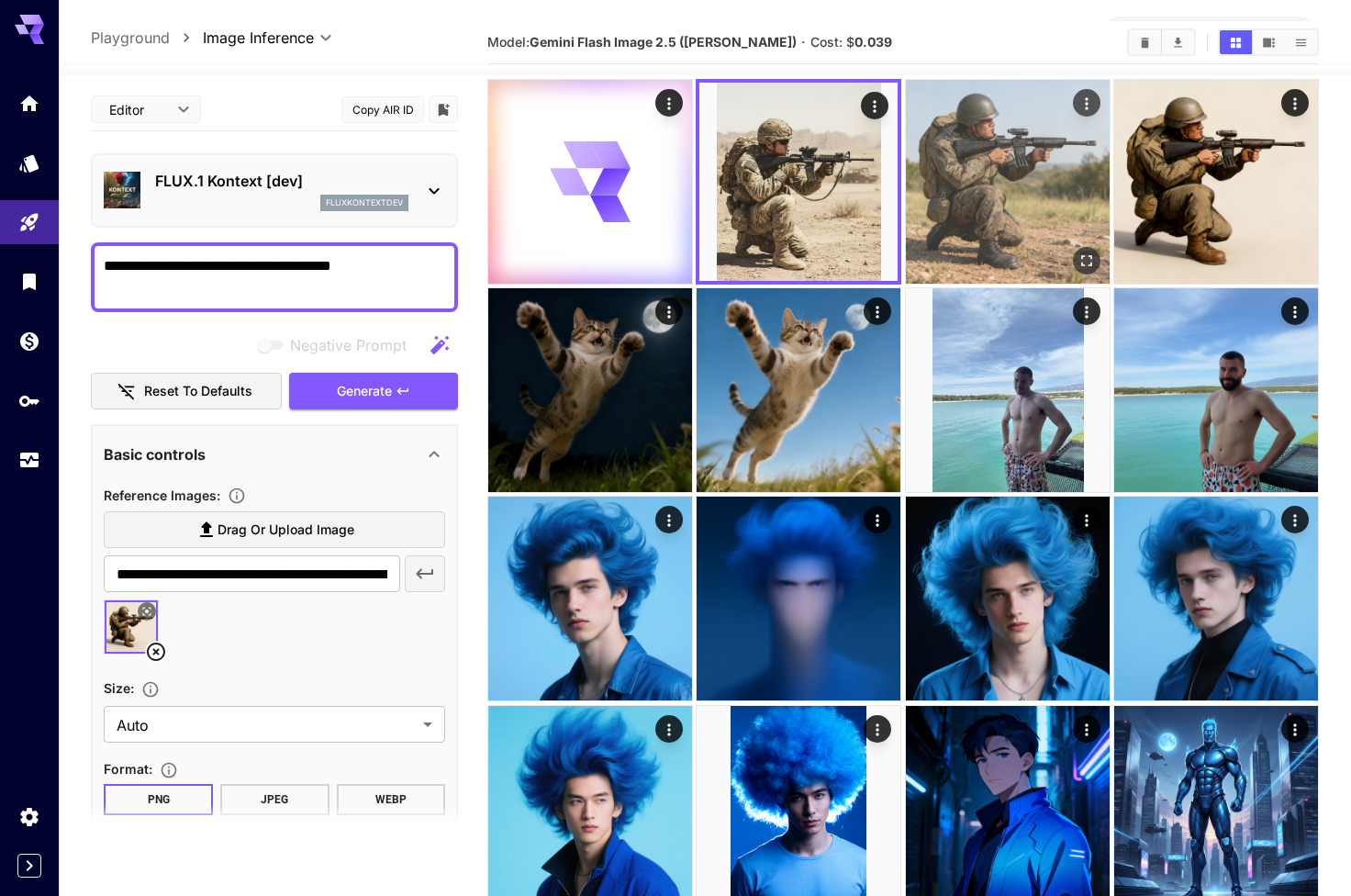
click at [1000, 141] on img at bounding box center [1007, 181] width 204 height 204
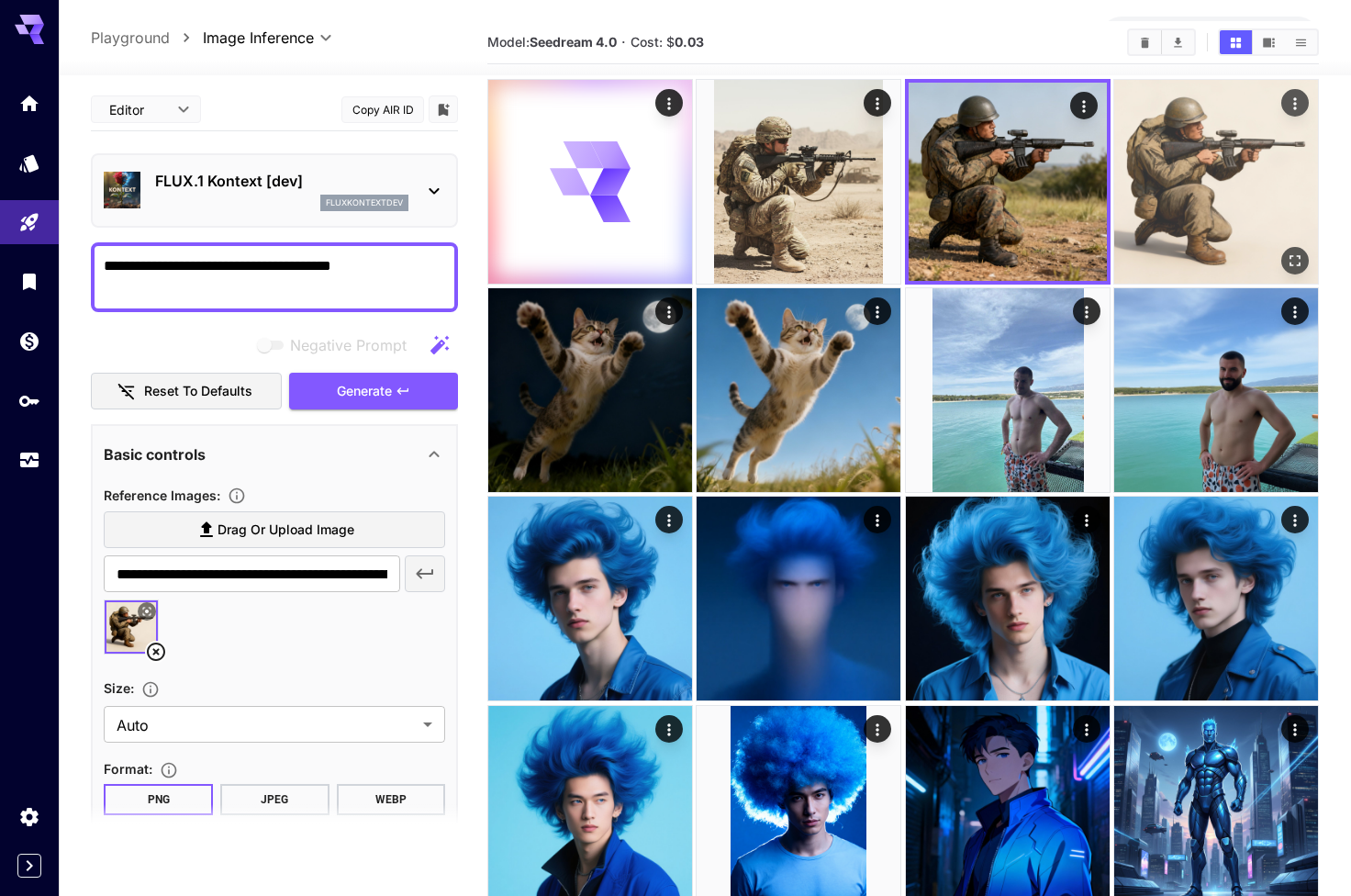
click at [1151, 181] on img at bounding box center [1216, 181] width 204 height 204
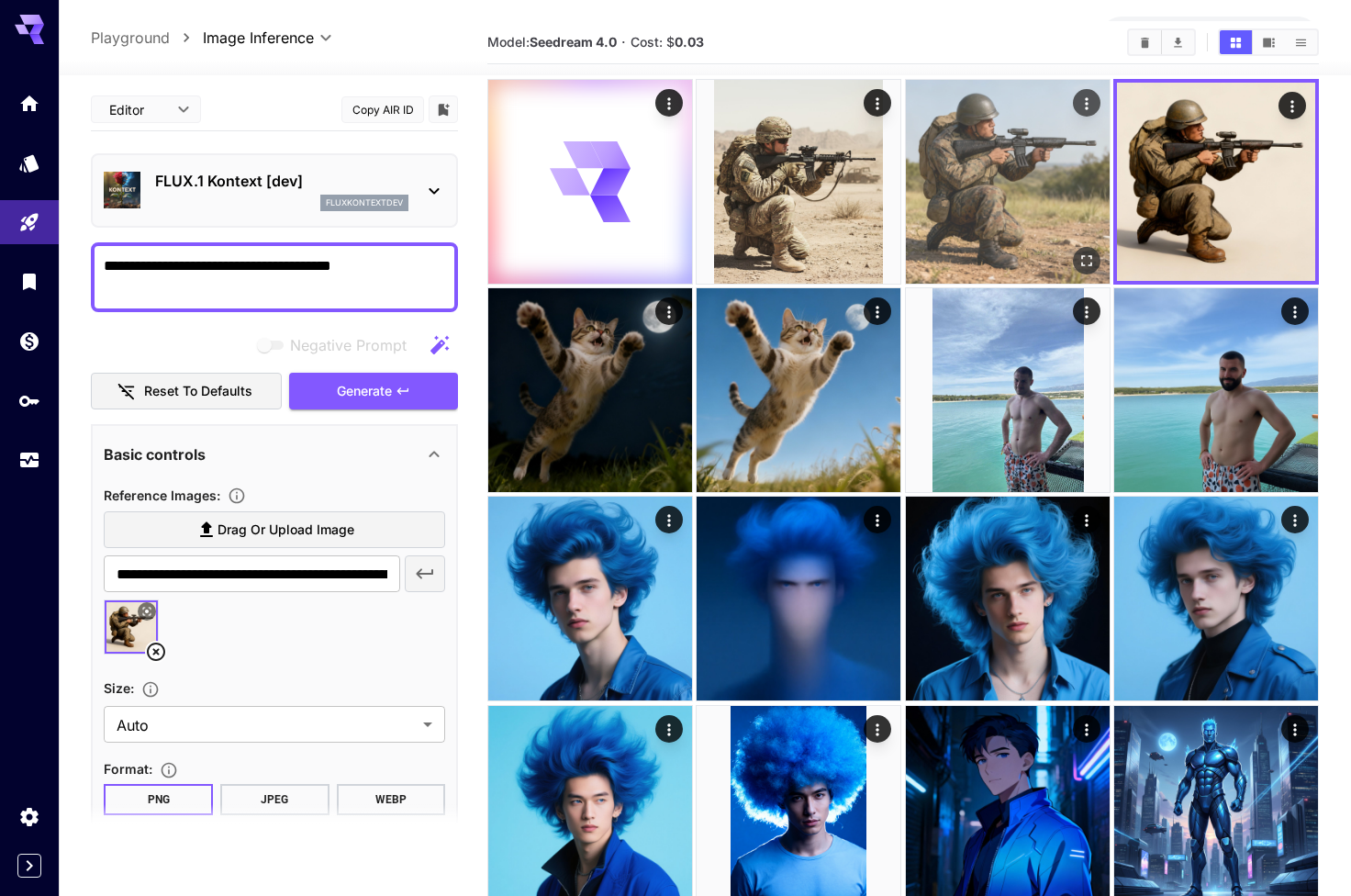
click at [1030, 207] on img at bounding box center [1007, 181] width 204 height 204
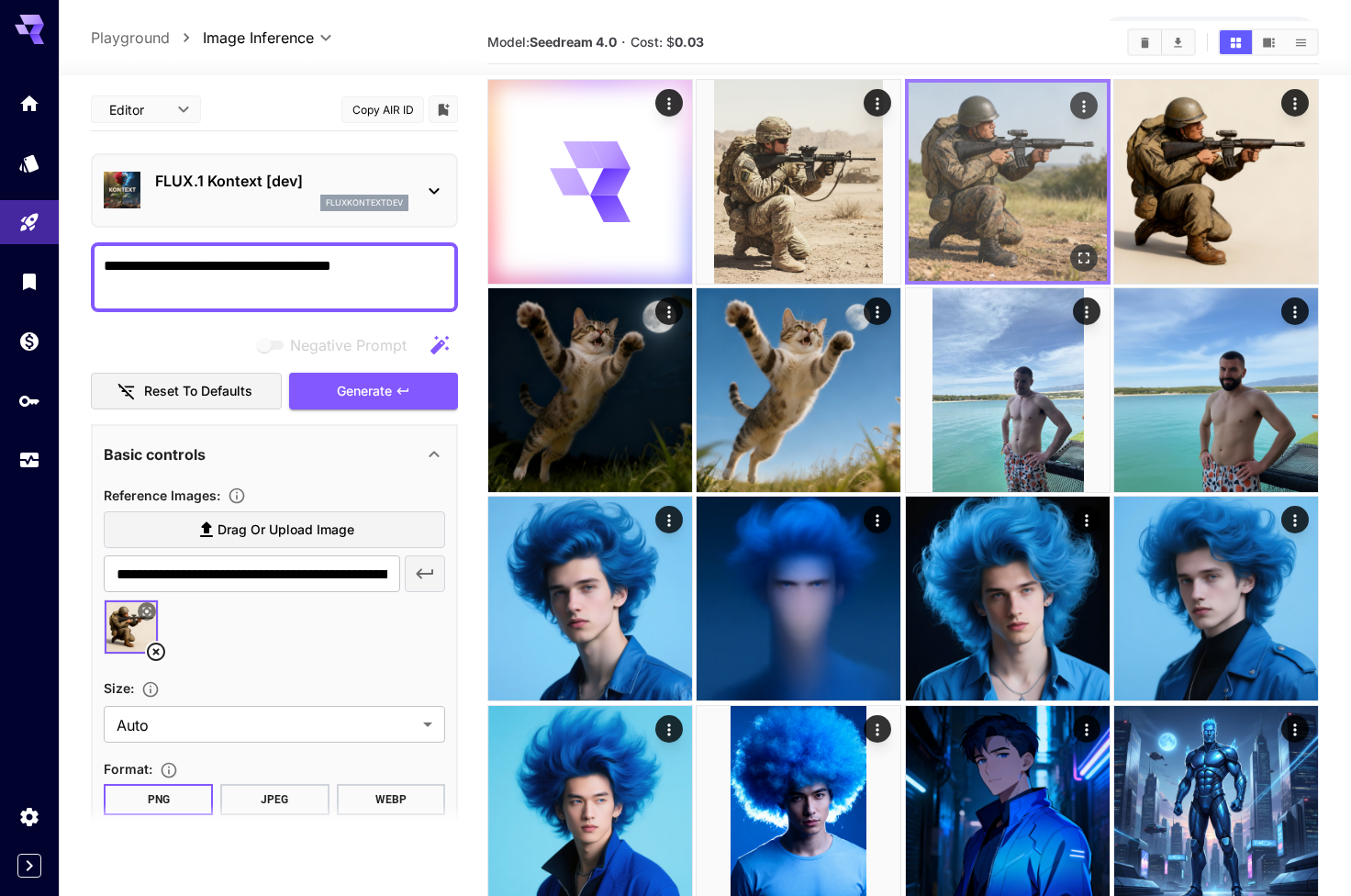
click at [1089, 263] on icon "Open in fullscreen" at bounding box center [1084, 257] width 18 height 18
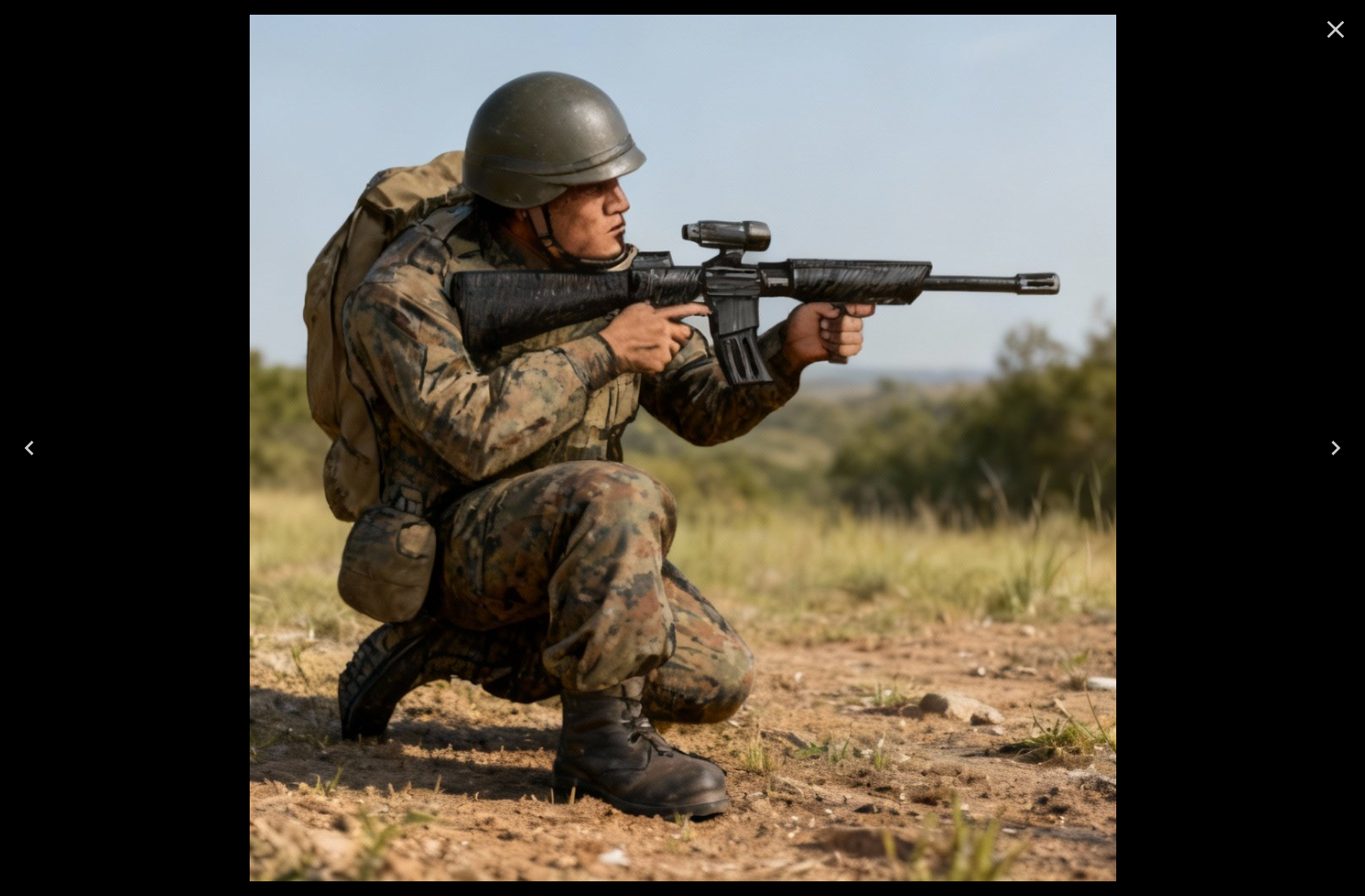
click at [1328, 23] on icon "Close" at bounding box center [1336, 30] width 18 height 18
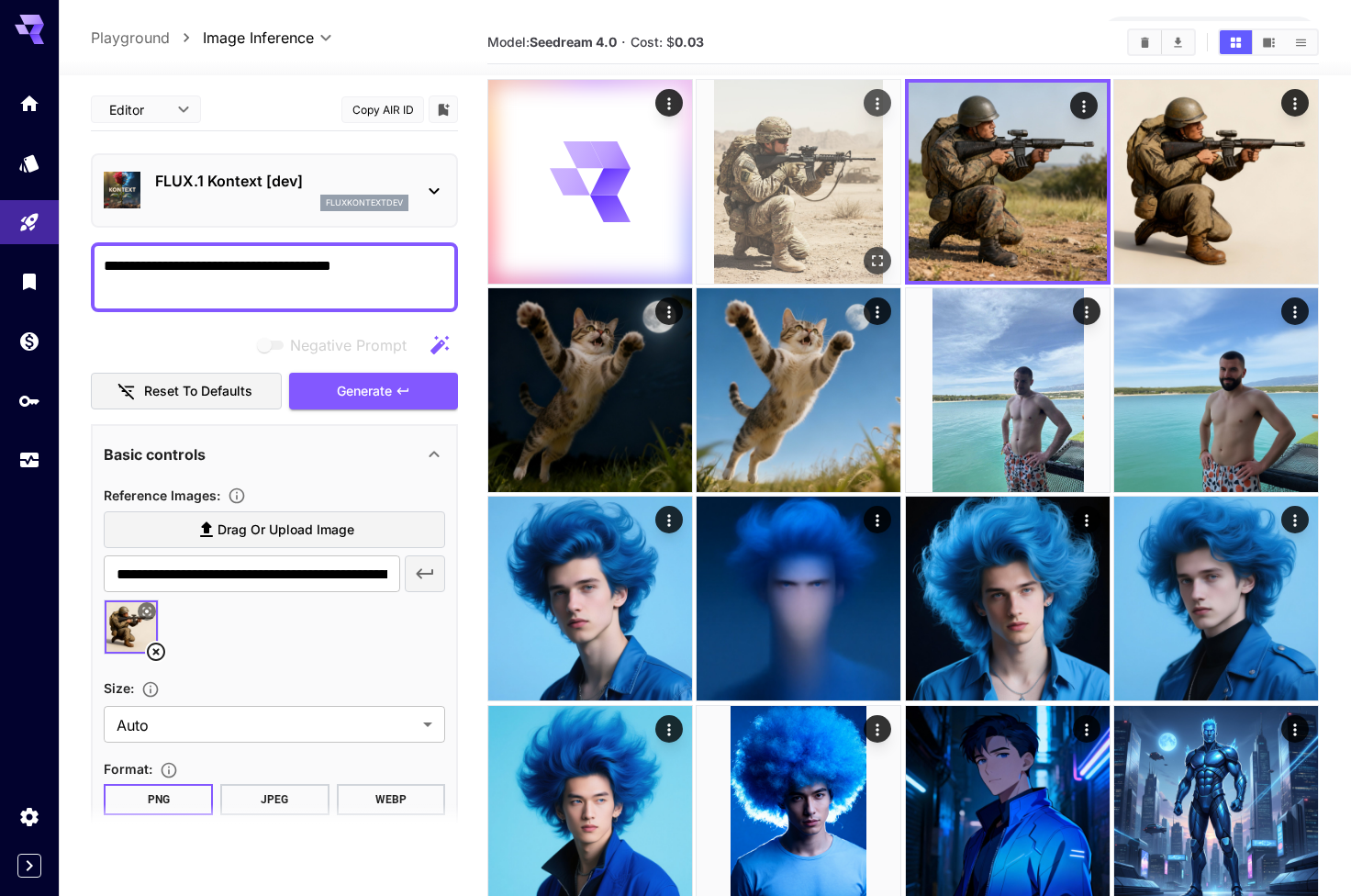
click at [849, 139] on img at bounding box center [798, 181] width 204 height 204
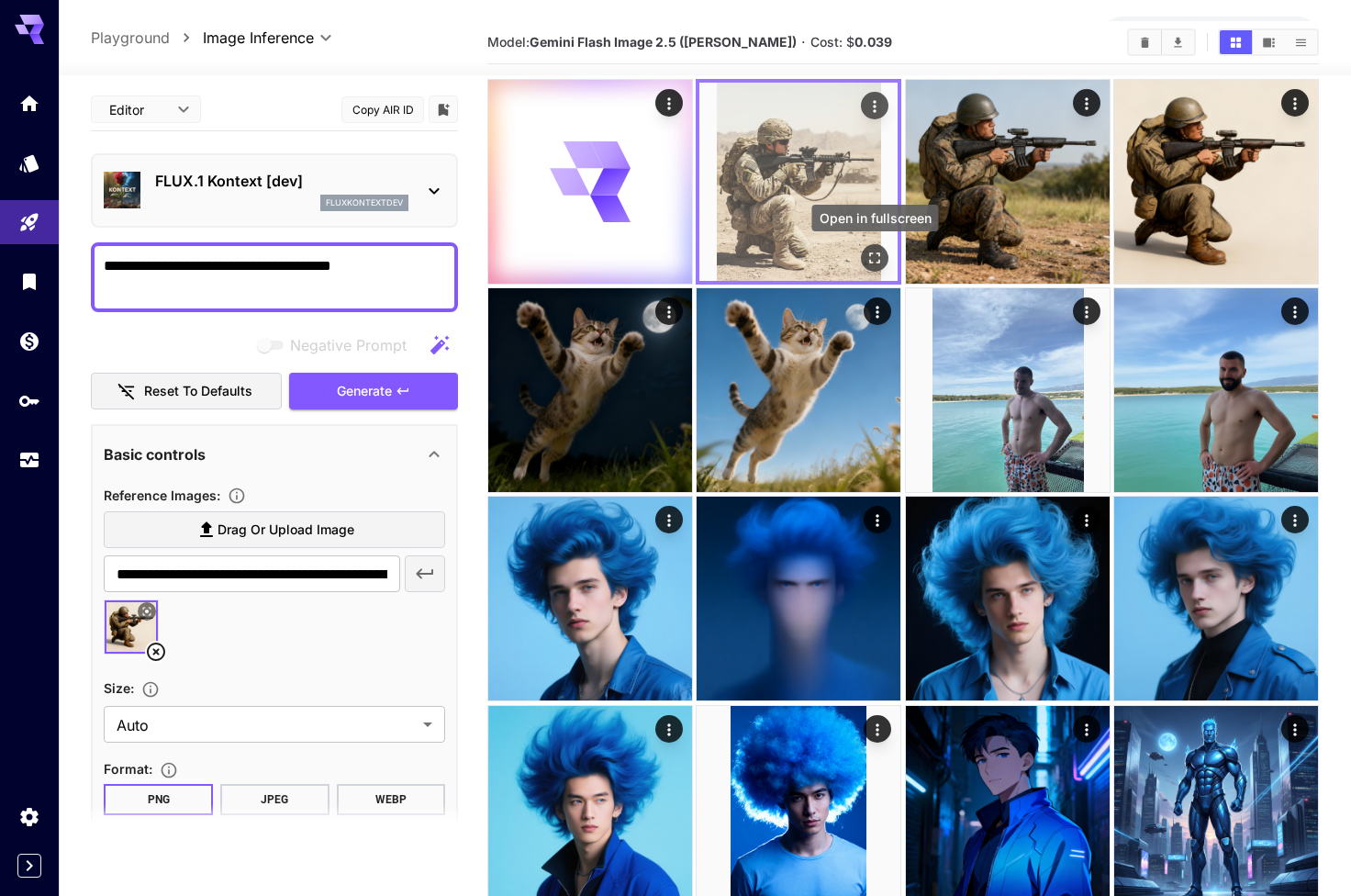
click at [878, 260] on icon "Open in fullscreen" at bounding box center [874, 257] width 18 height 18
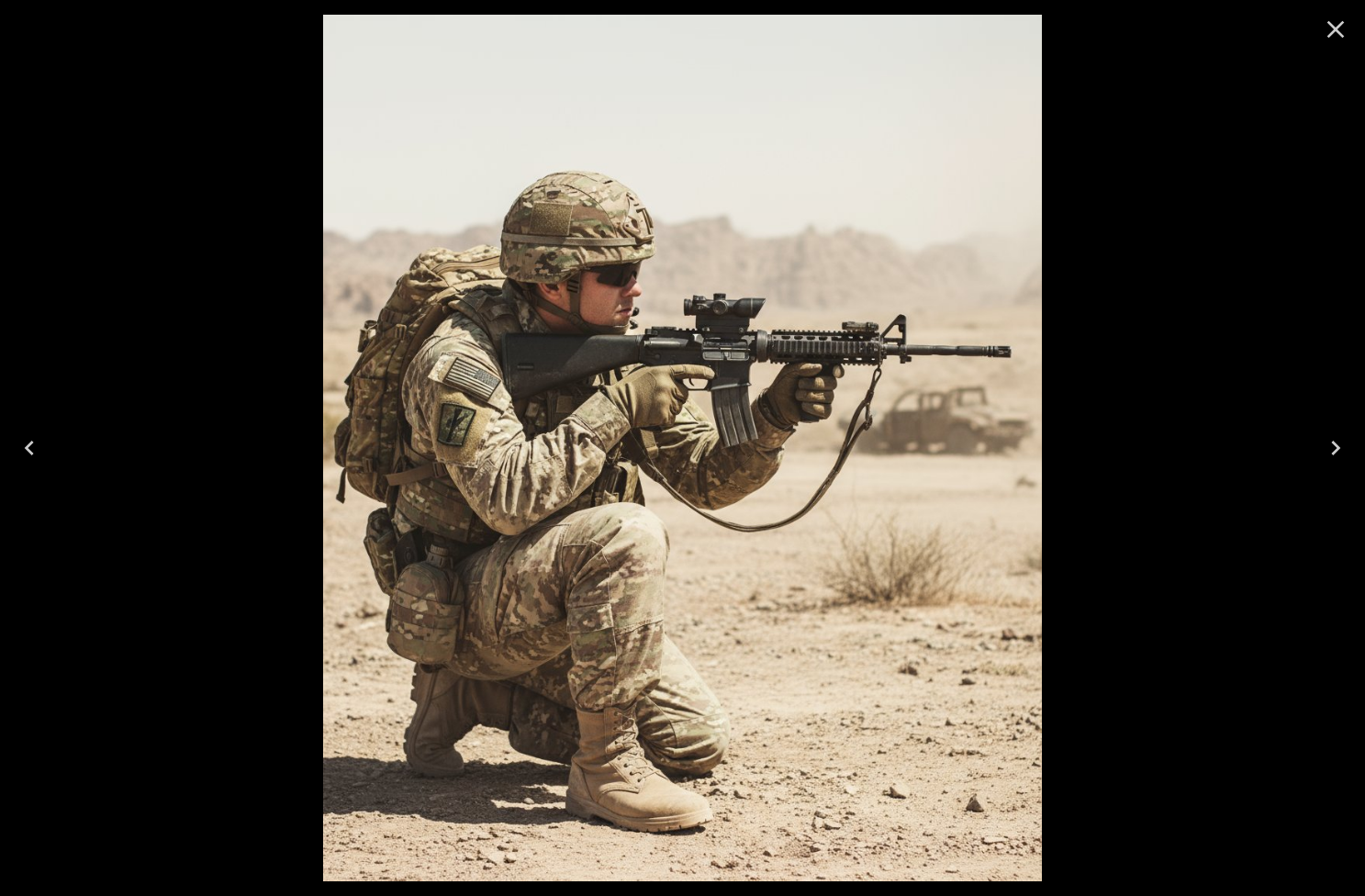
click at [1317, 35] on button "Close" at bounding box center [1335, 29] width 44 height 44
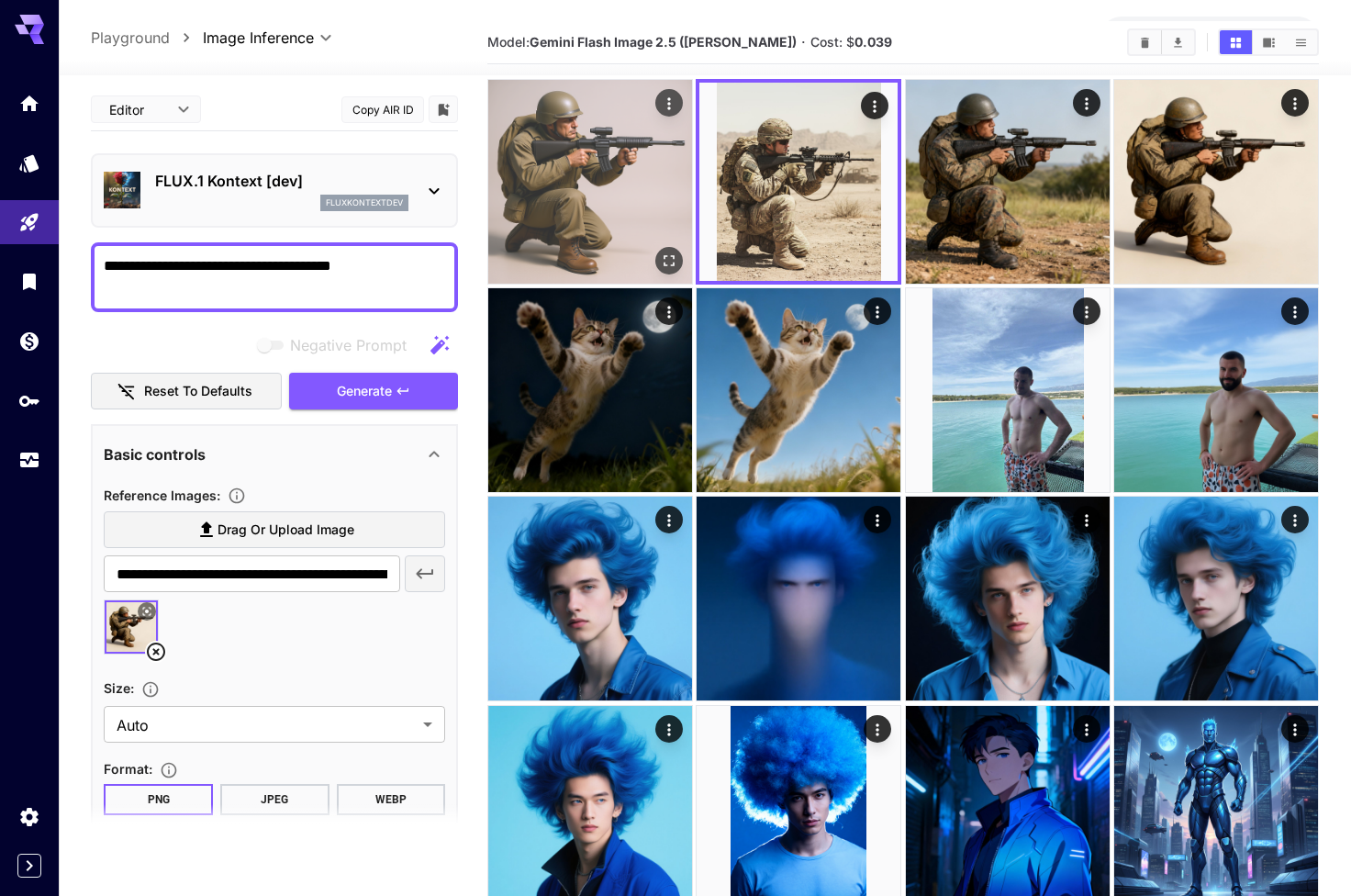
click at [675, 254] on icon "Open in fullscreen" at bounding box center [669, 260] width 18 height 18
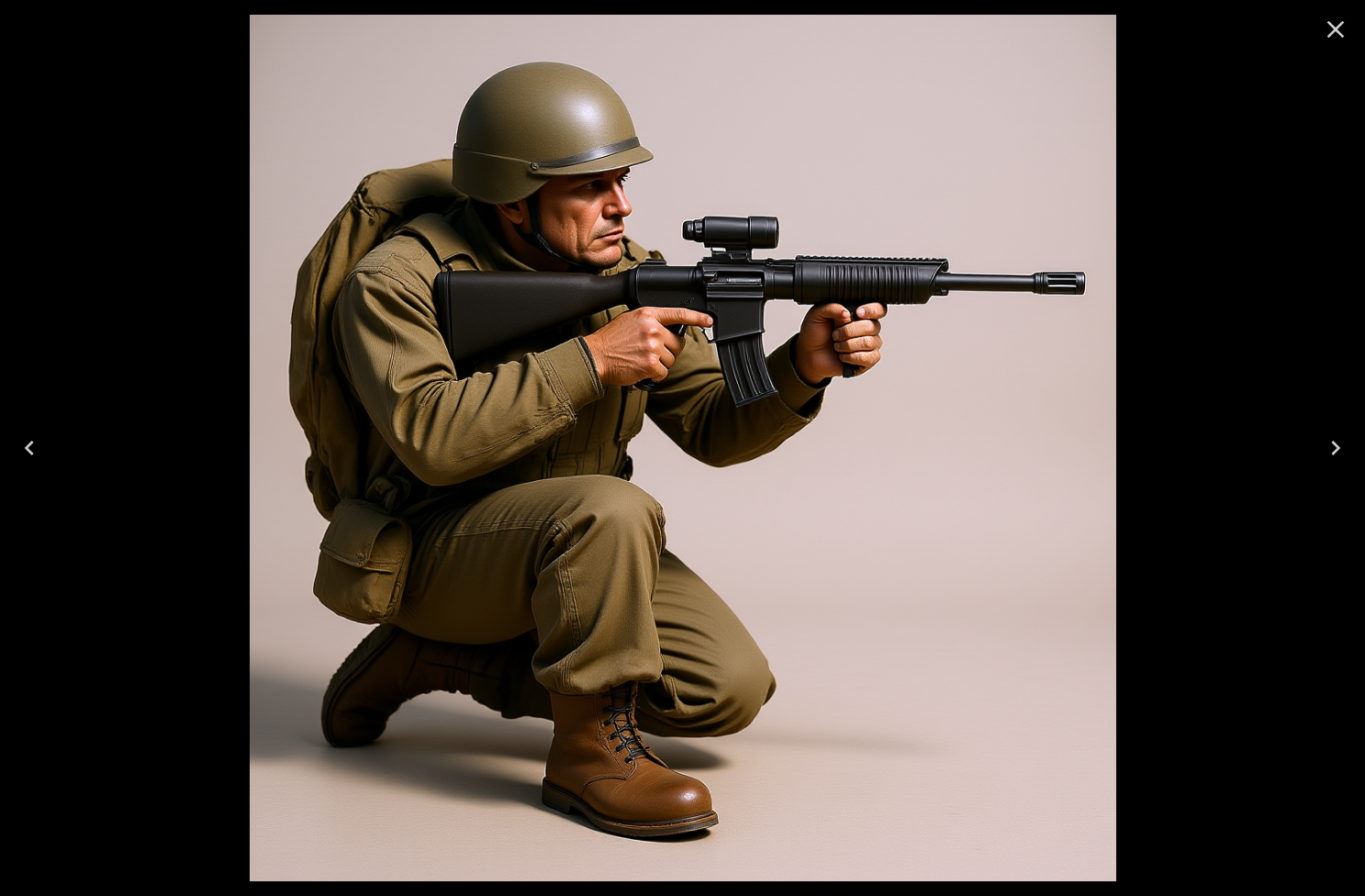
click at [1336, 29] on icon "Close" at bounding box center [1336, 30] width 18 height 18
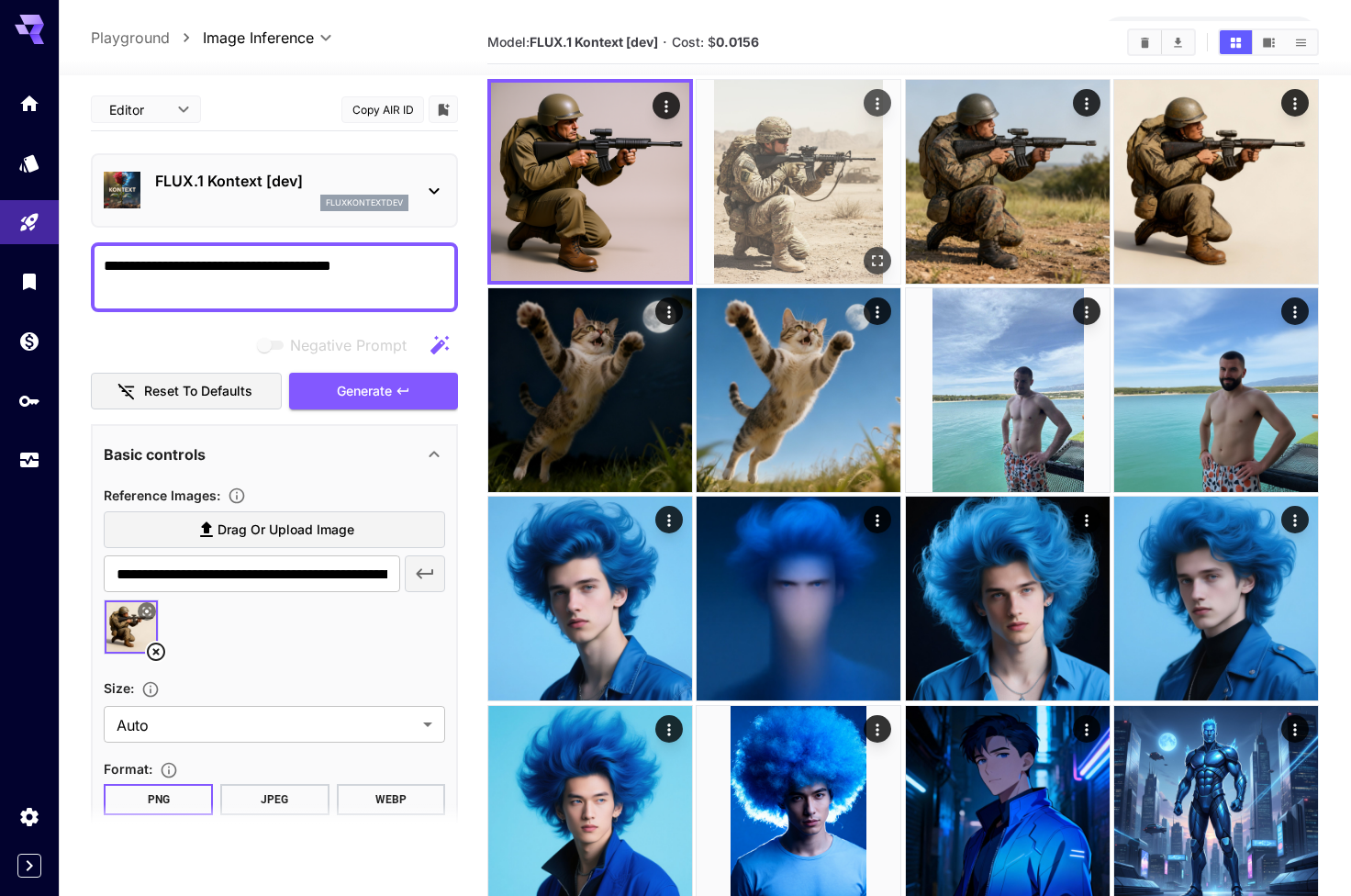
click at [870, 256] on icon "Open in fullscreen" at bounding box center [877, 260] width 18 height 18
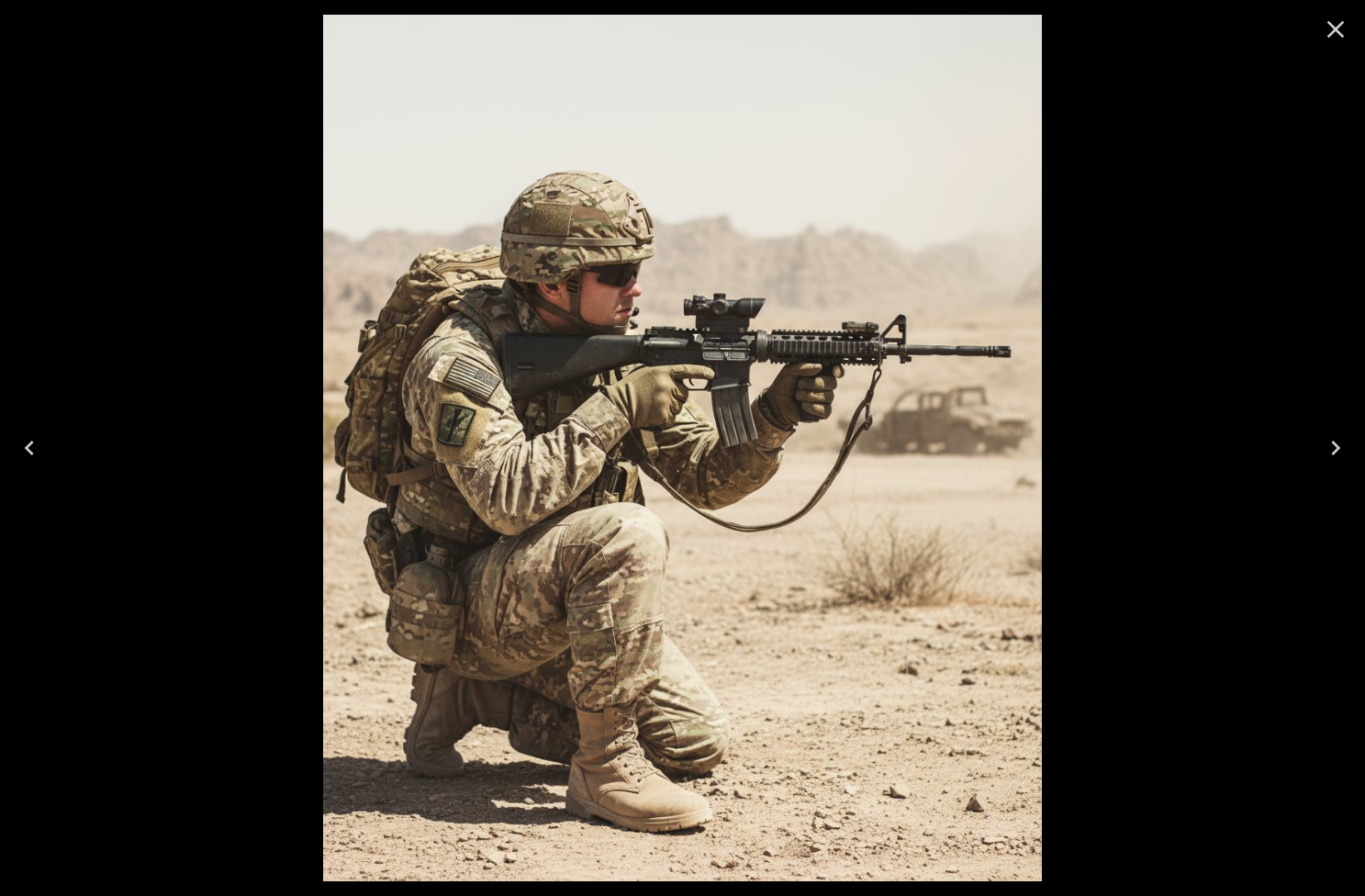
click at [1329, 25] on icon "Close" at bounding box center [1335, 30] width 30 height 30
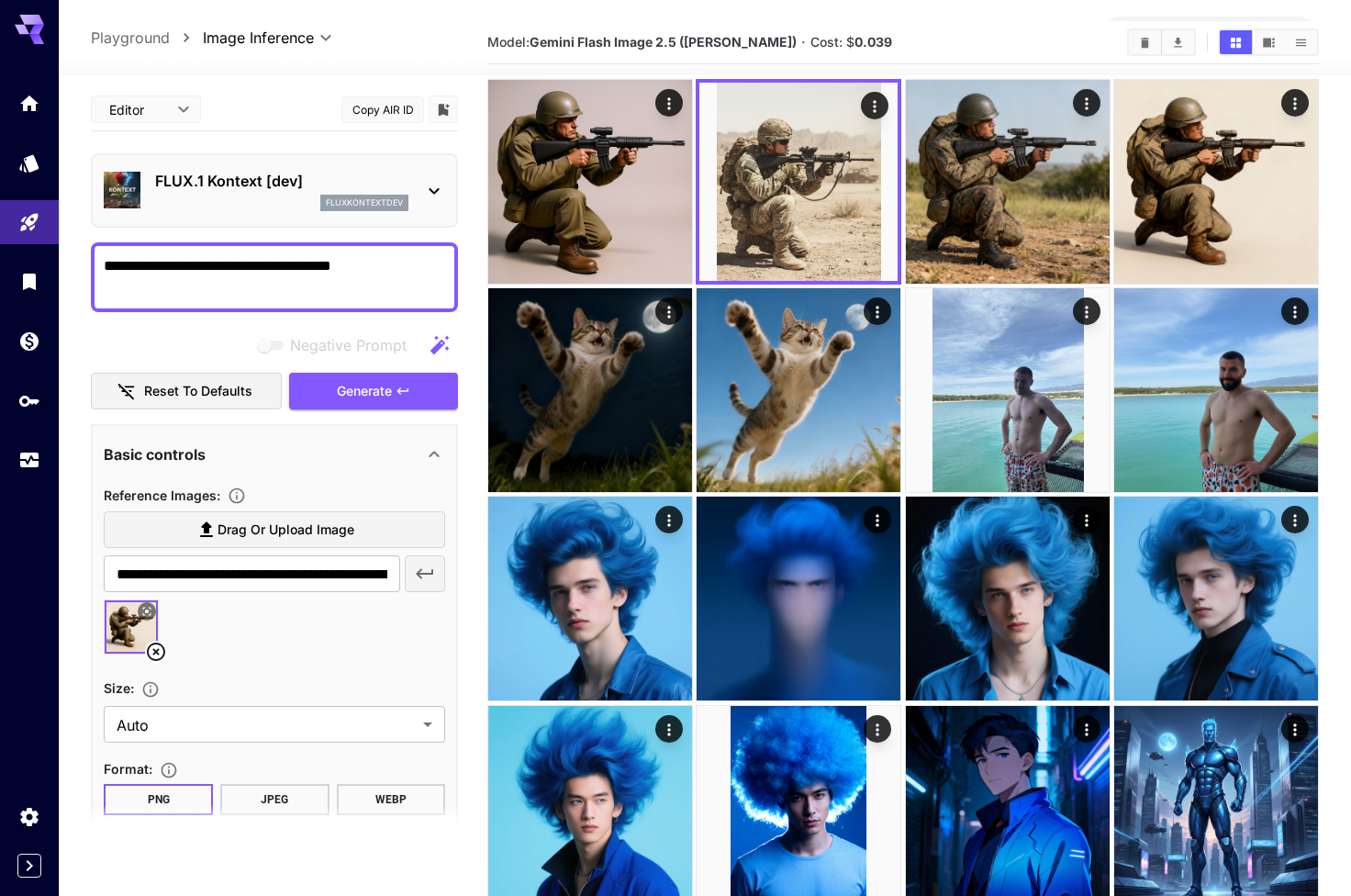
click at [432, 194] on icon at bounding box center [434, 191] width 22 height 22
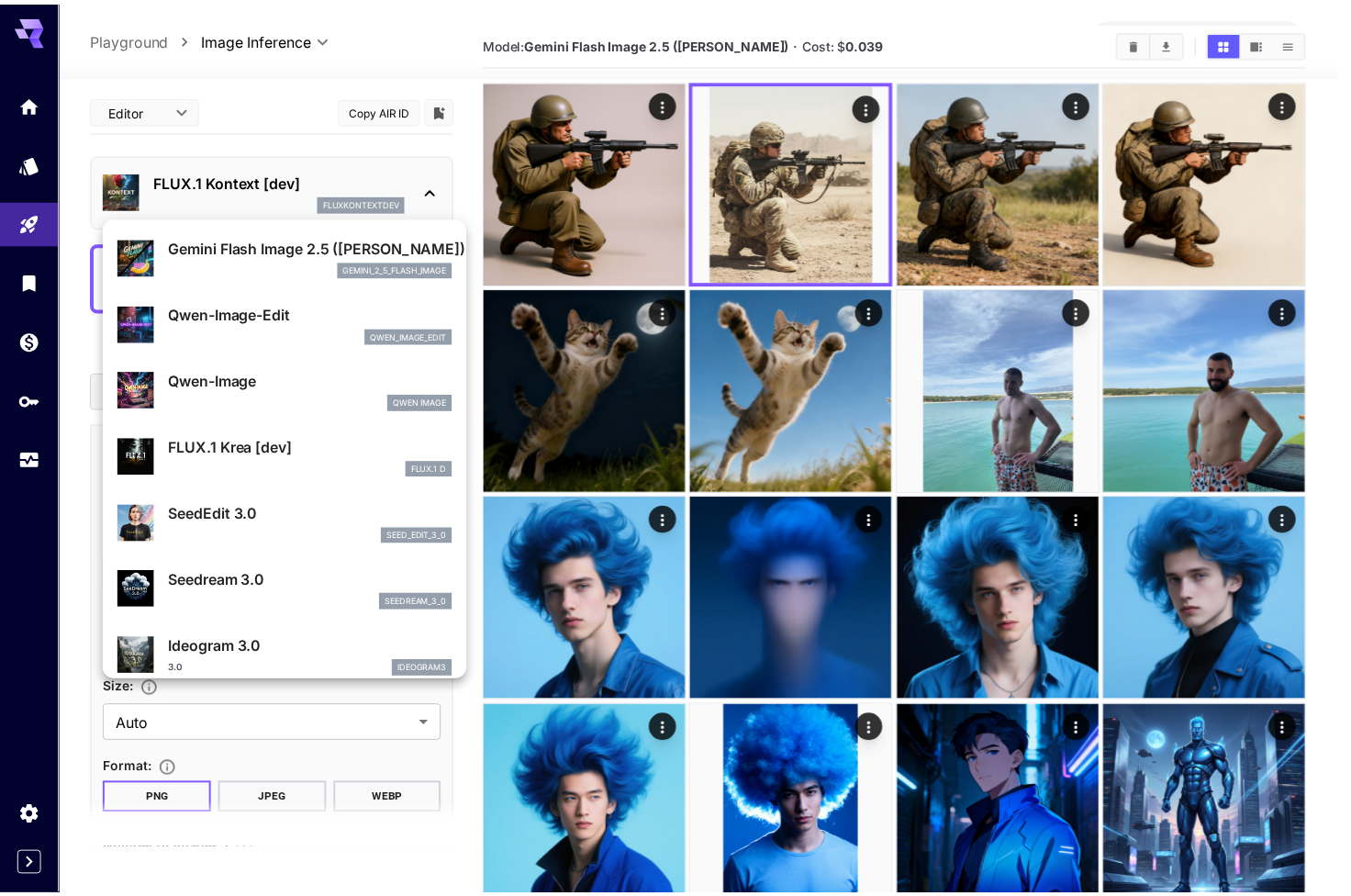
scroll to position [185, 0]
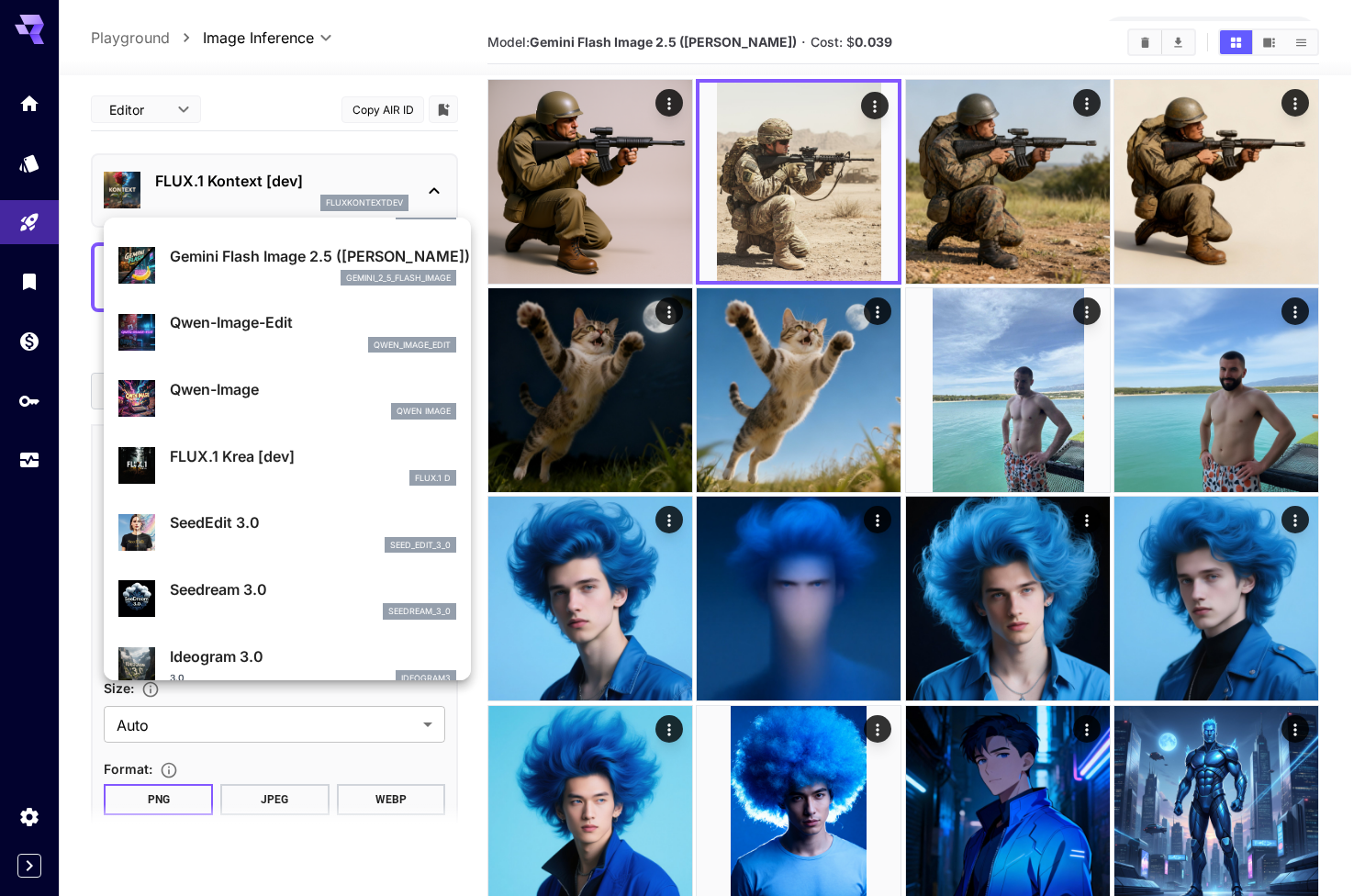
click at [316, 696] on div at bounding box center [682, 448] width 1365 height 896
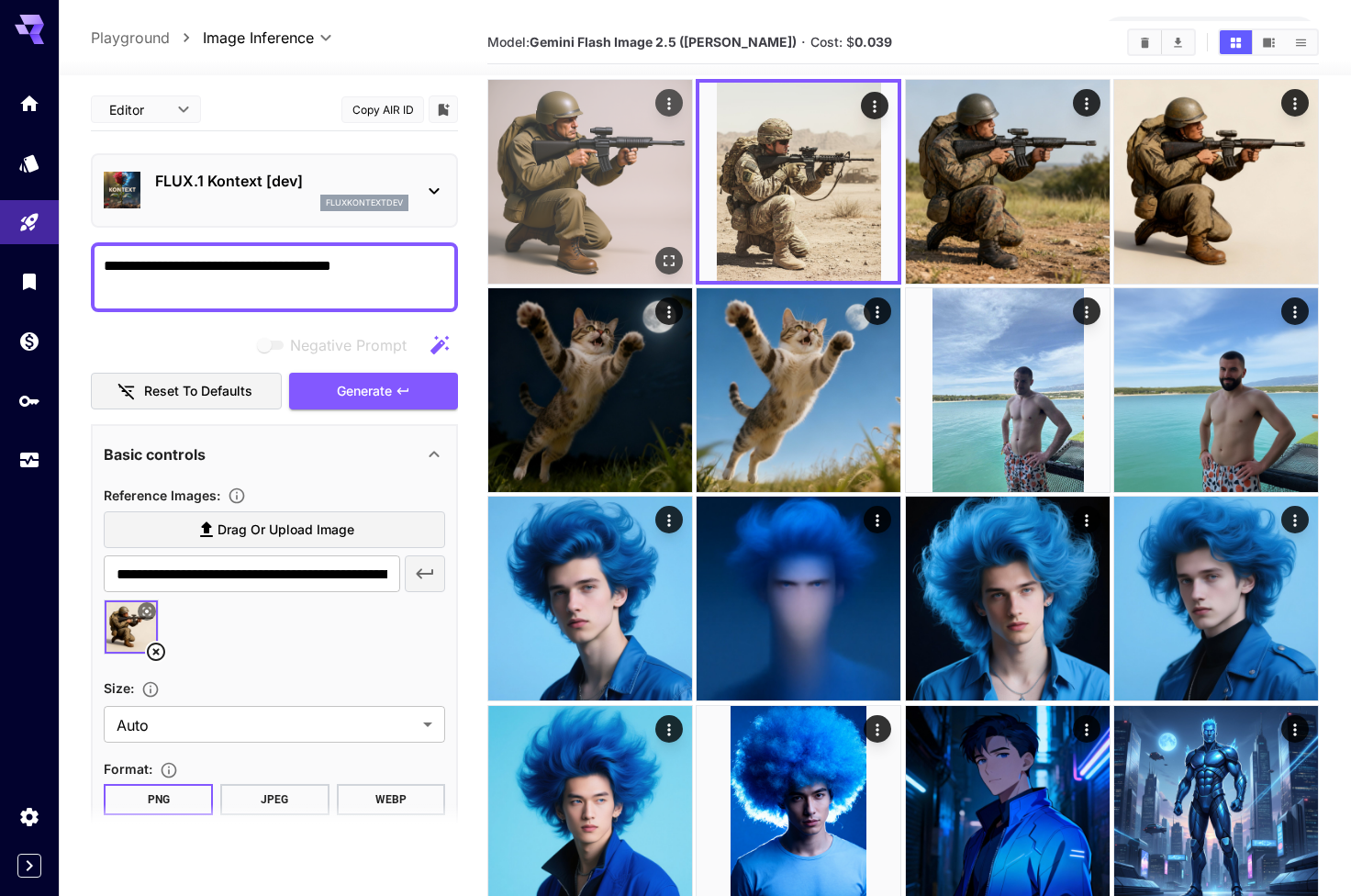
click at [562, 96] on img at bounding box center [589, 181] width 204 height 204
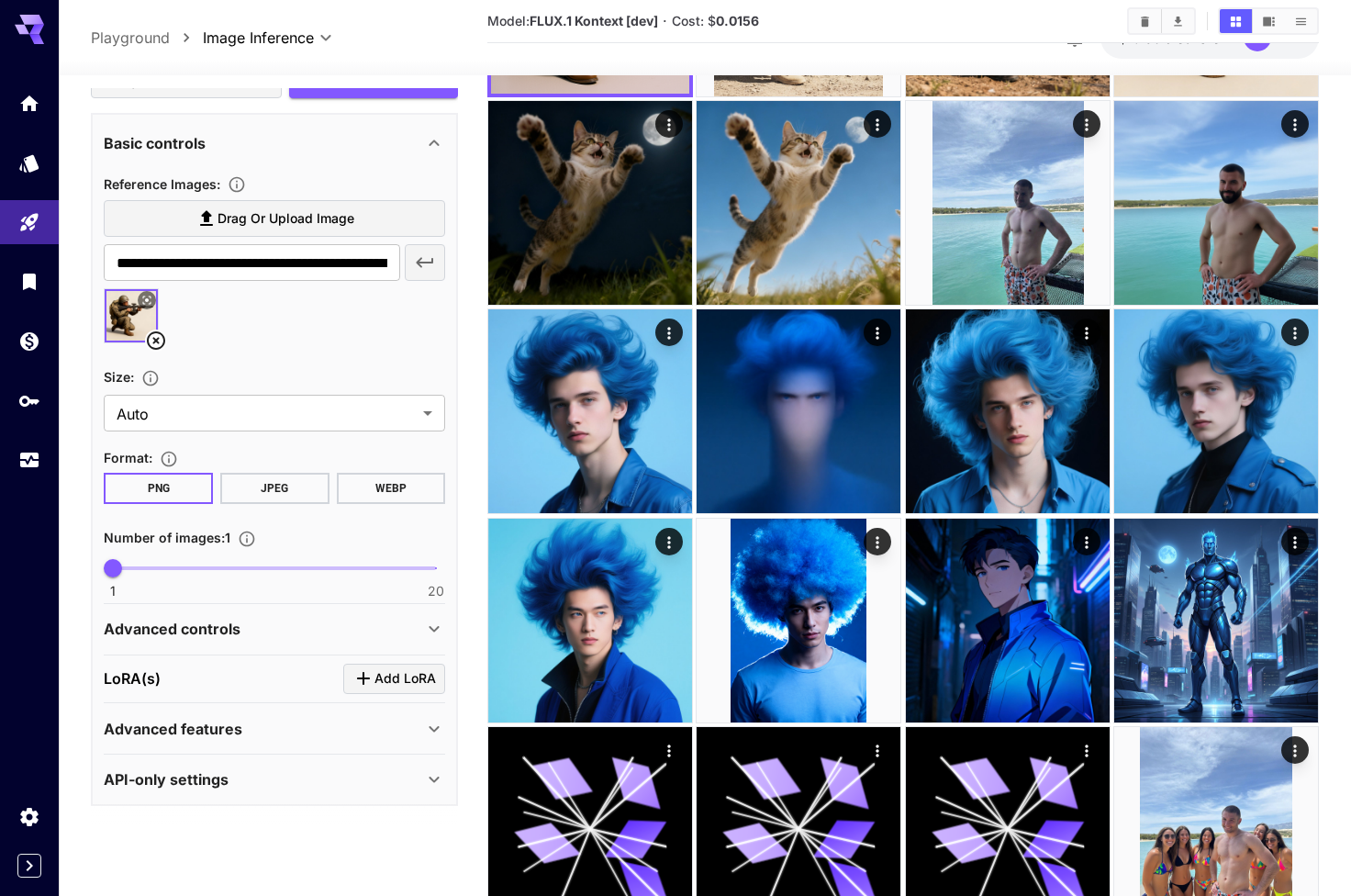
scroll to position [271, 0]
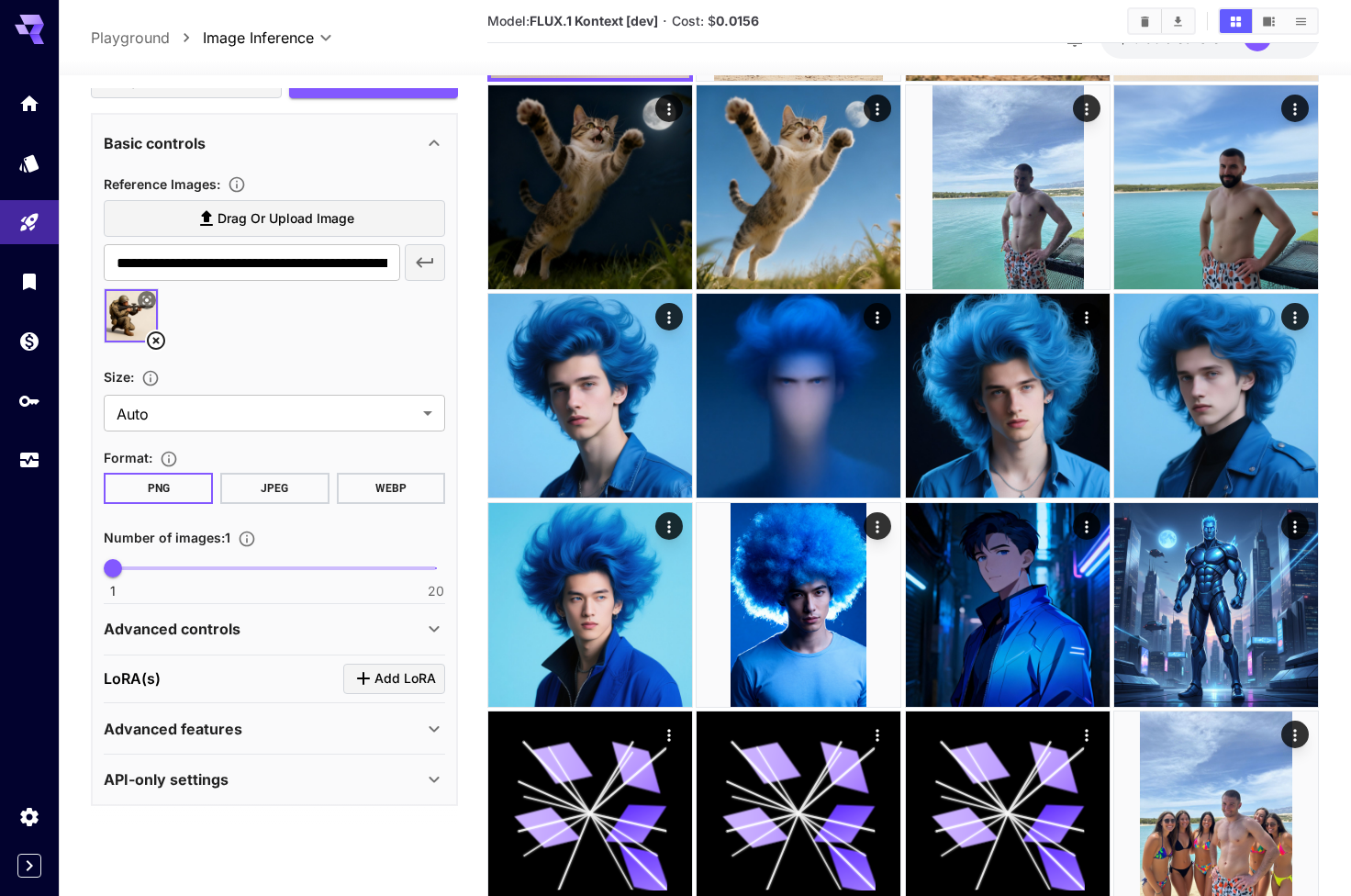
click at [269, 629] on div "Advanced controls" at bounding box center [262, 629] width 319 height 22
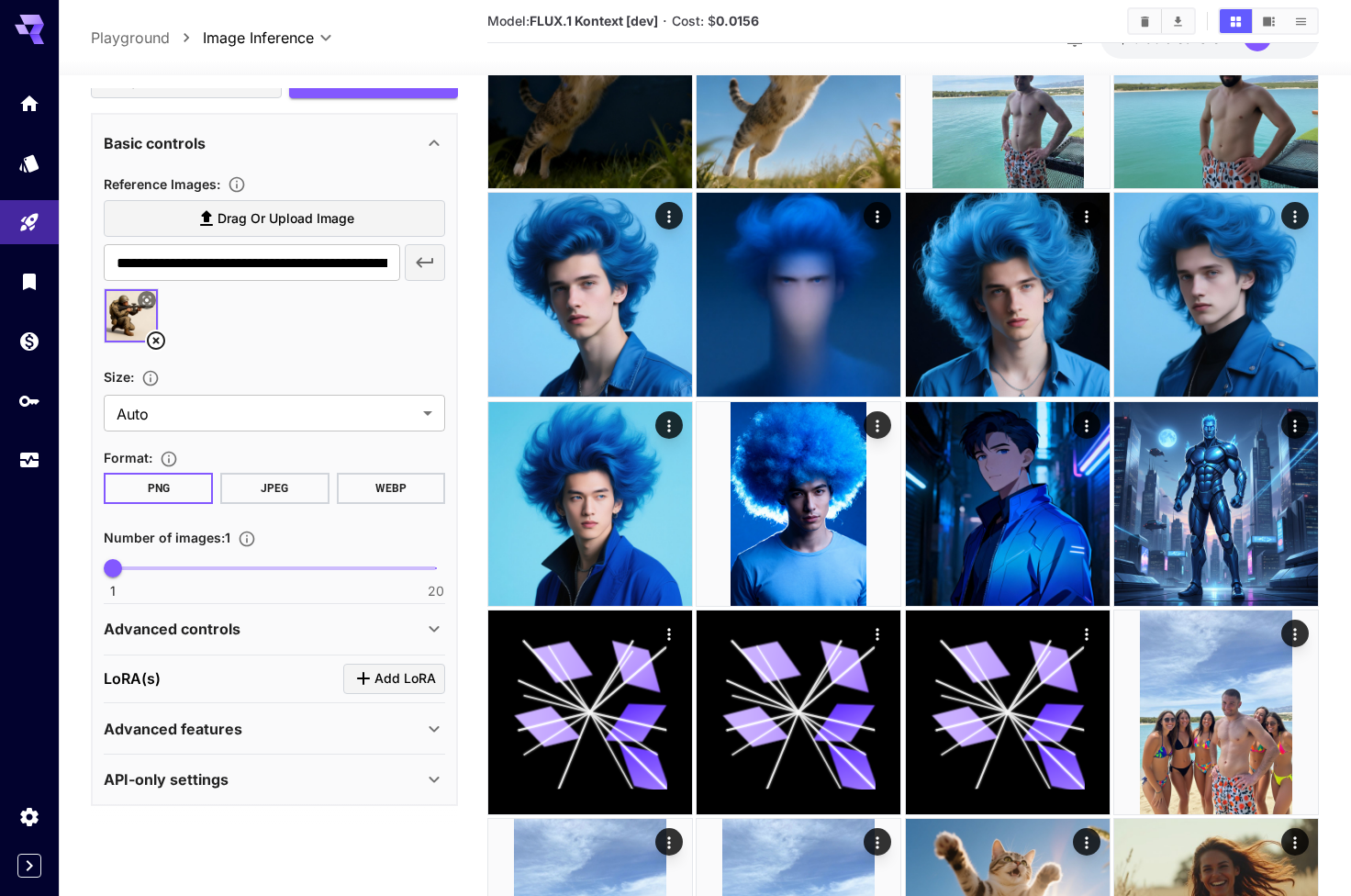
scroll to position [508, 0]
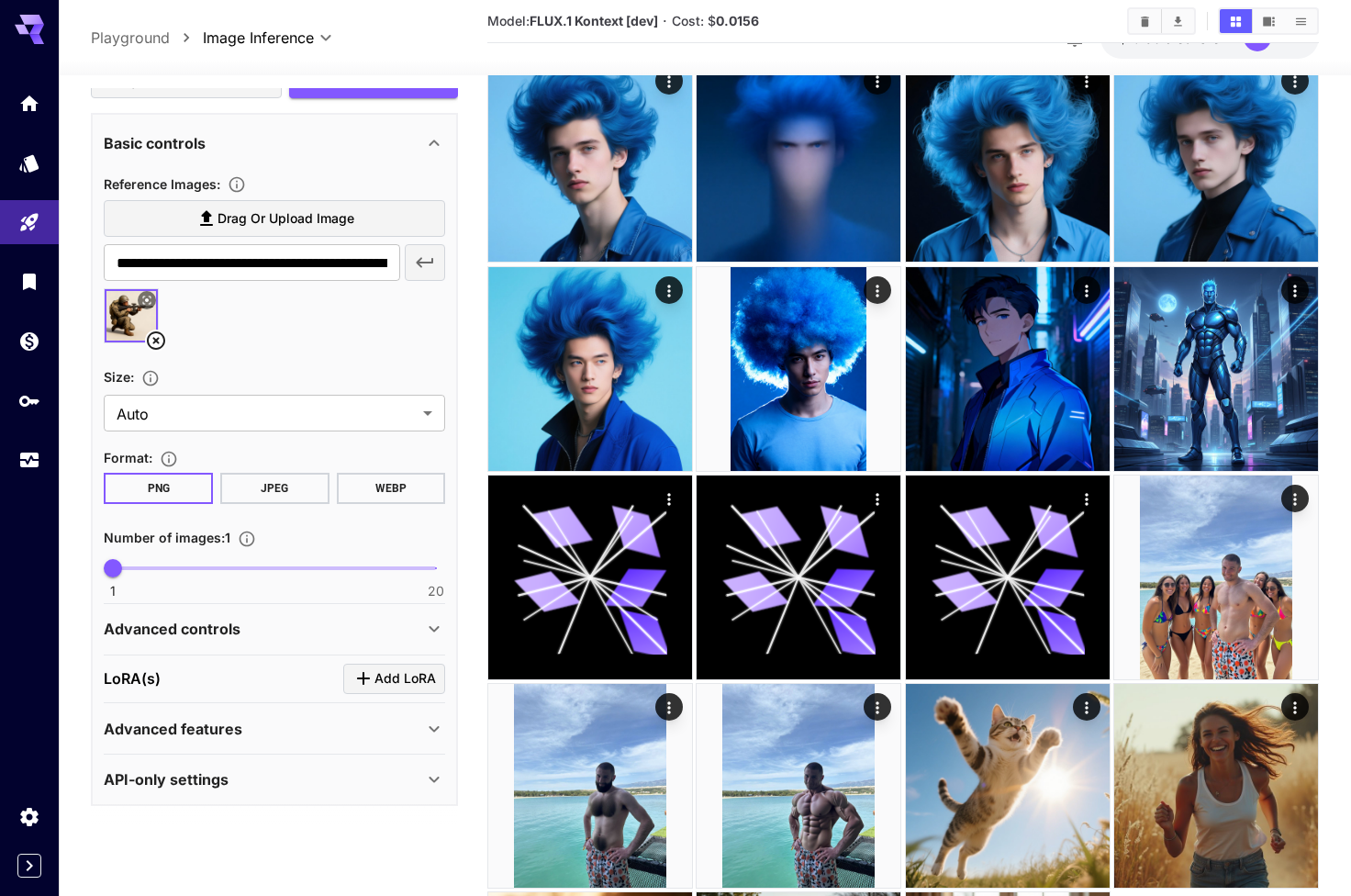
click at [255, 726] on div "Advanced features" at bounding box center [262, 728] width 319 height 22
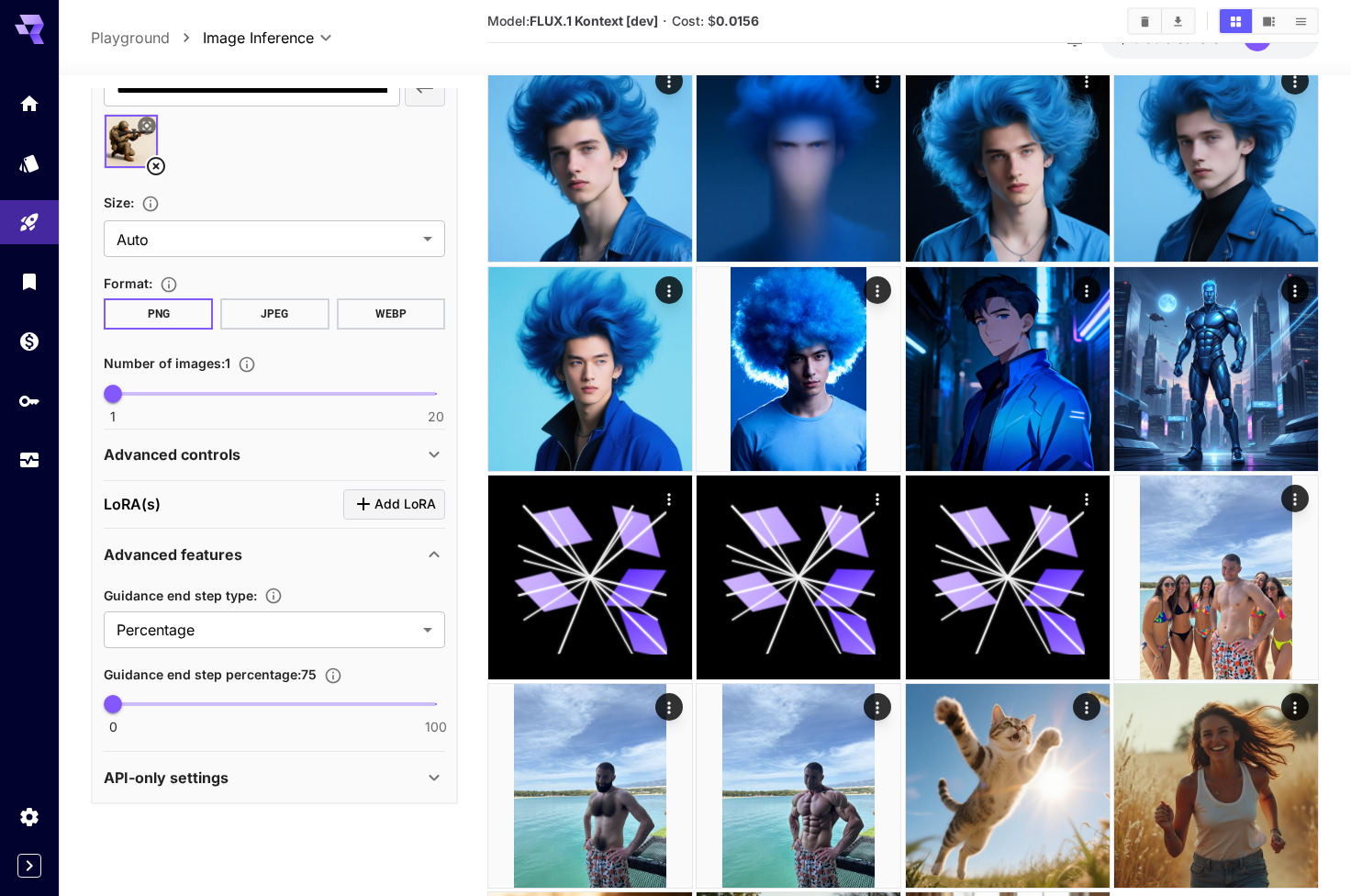
scroll to position [484, 0]
click at [263, 508] on div "LoRA(s) Add LoRA" at bounding box center [274, 506] width 342 height 30
click at [208, 441] on div "Advanced controls" at bounding box center [274, 456] width 342 height 44
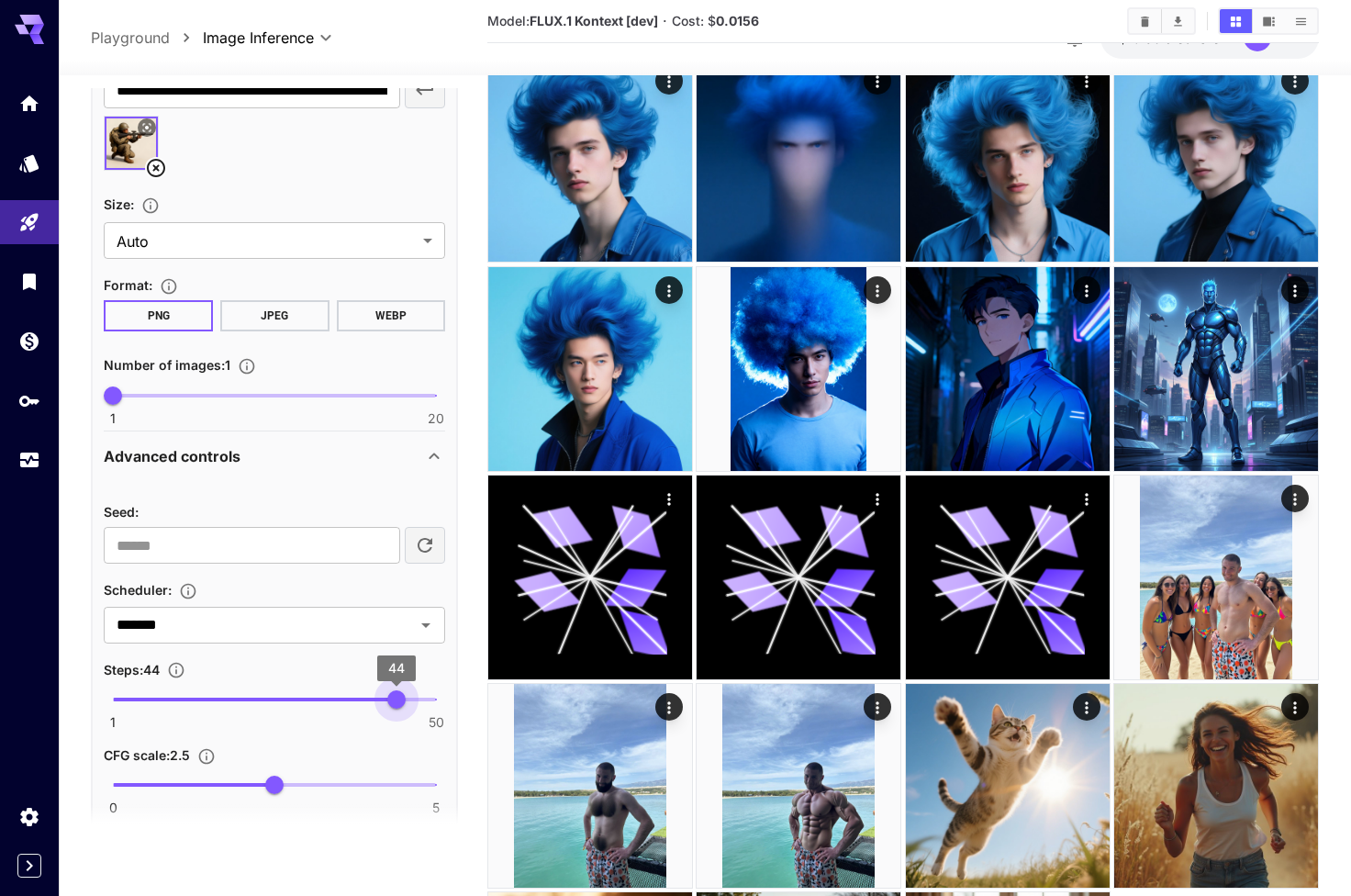
type input "**"
drag, startPoint x: 295, startPoint y: 694, endPoint x: 403, endPoint y: 694, distance: 108.0
click at [403, 694] on span "45" at bounding box center [402, 699] width 18 height 18
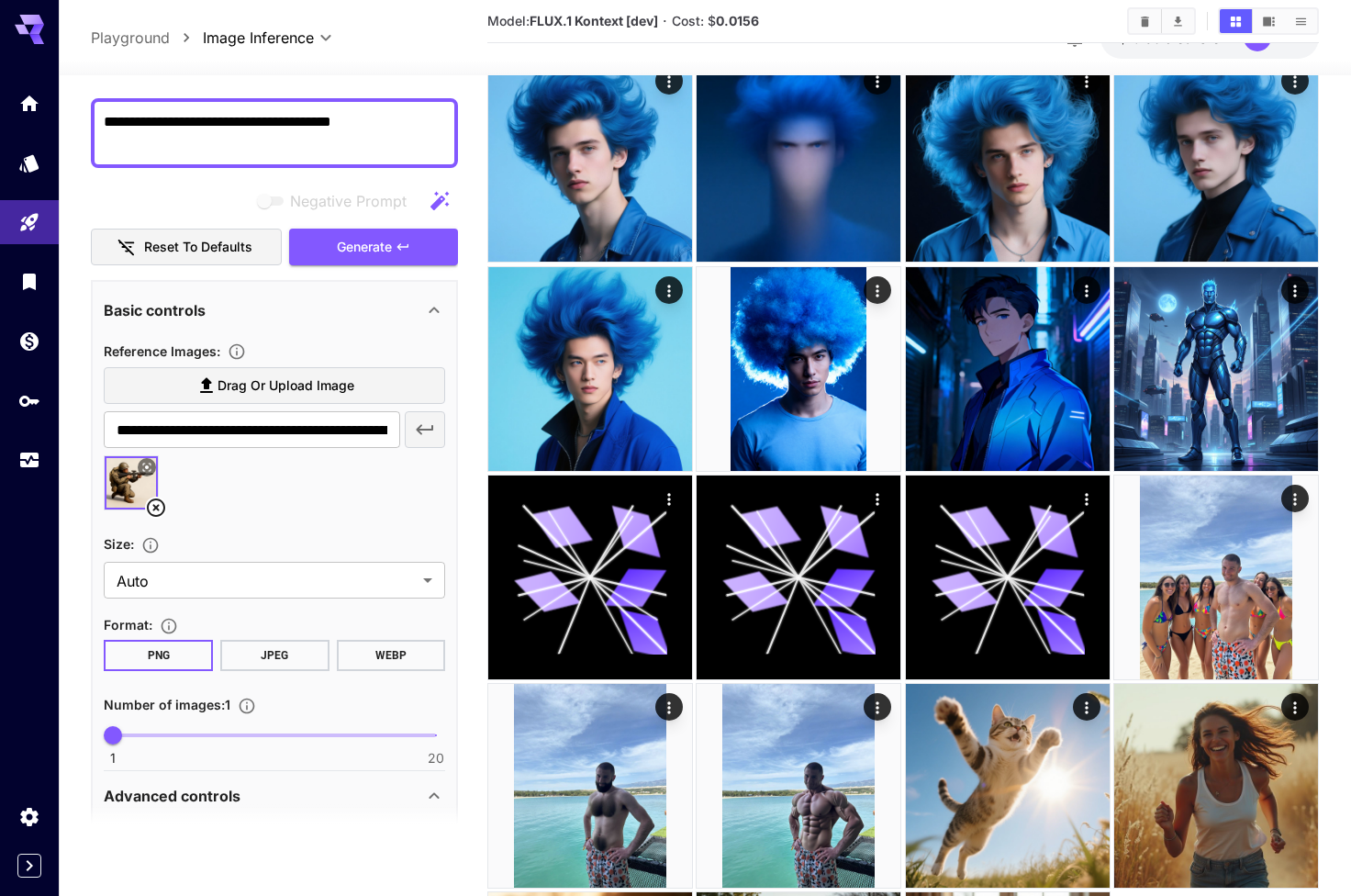
scroll to position [119, 0]
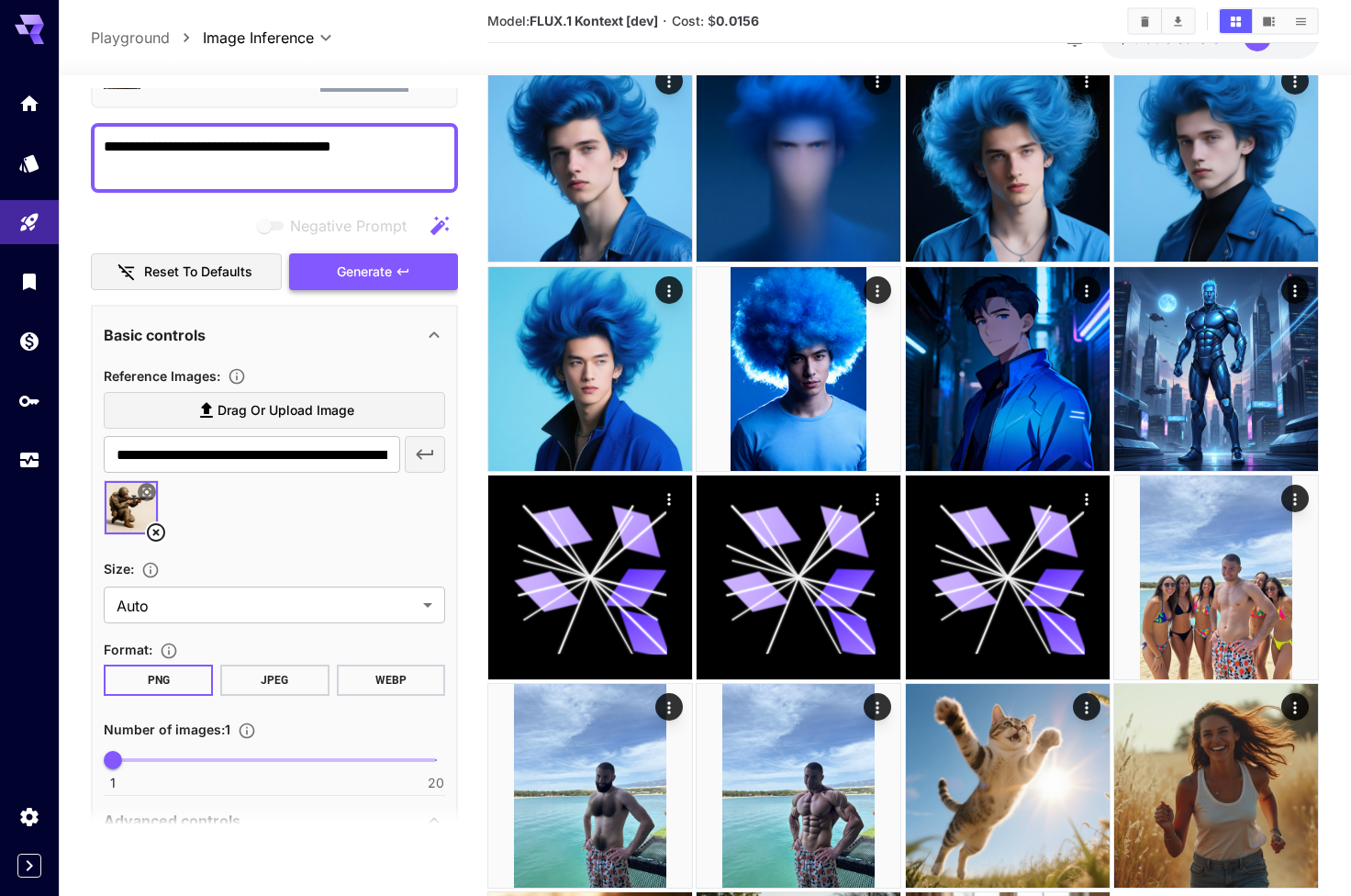
click at [384, 277] on span "Generate" at bounding box center [364, 271] width 55 height 23
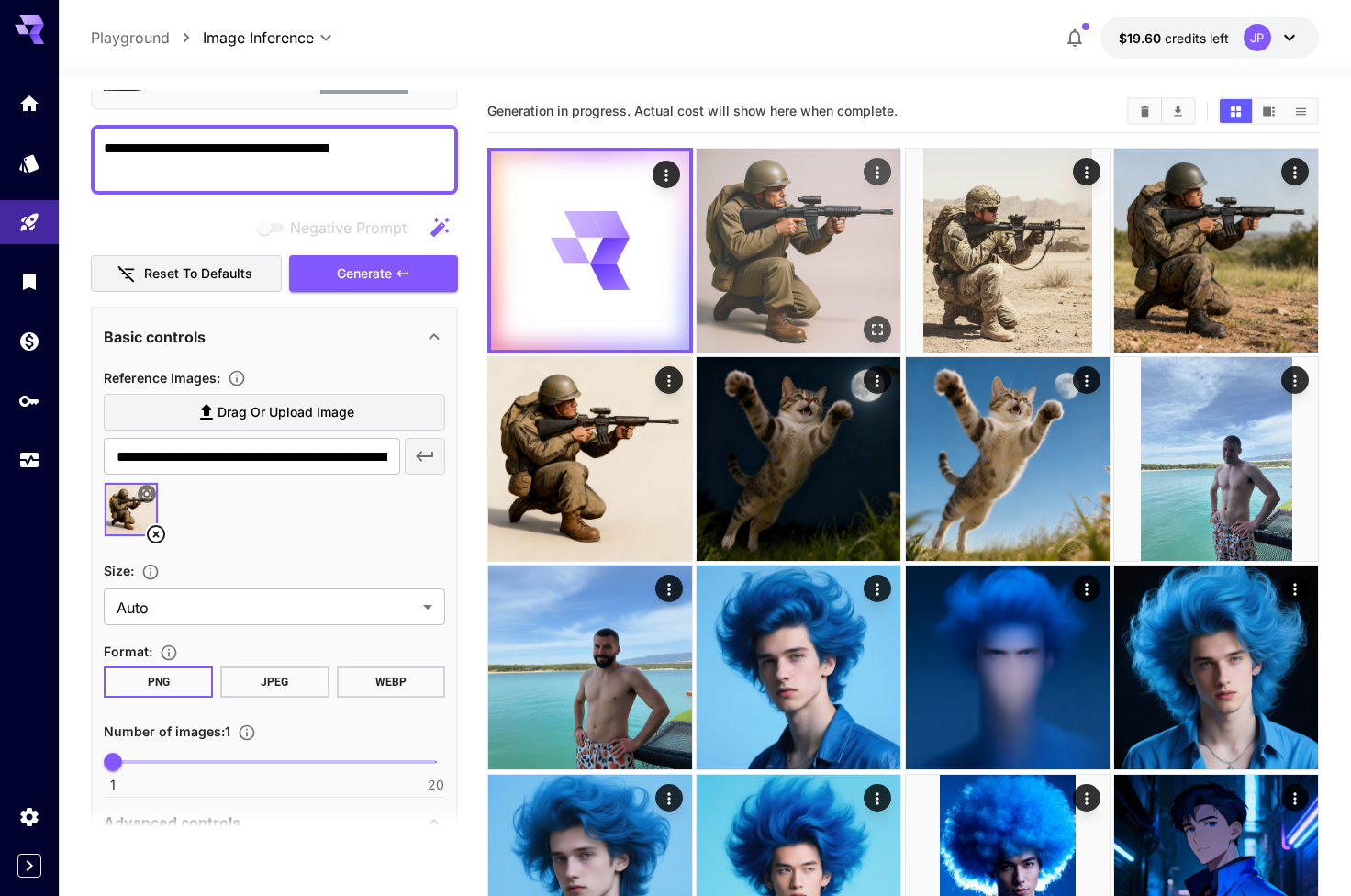
scroll to position [0, 0]
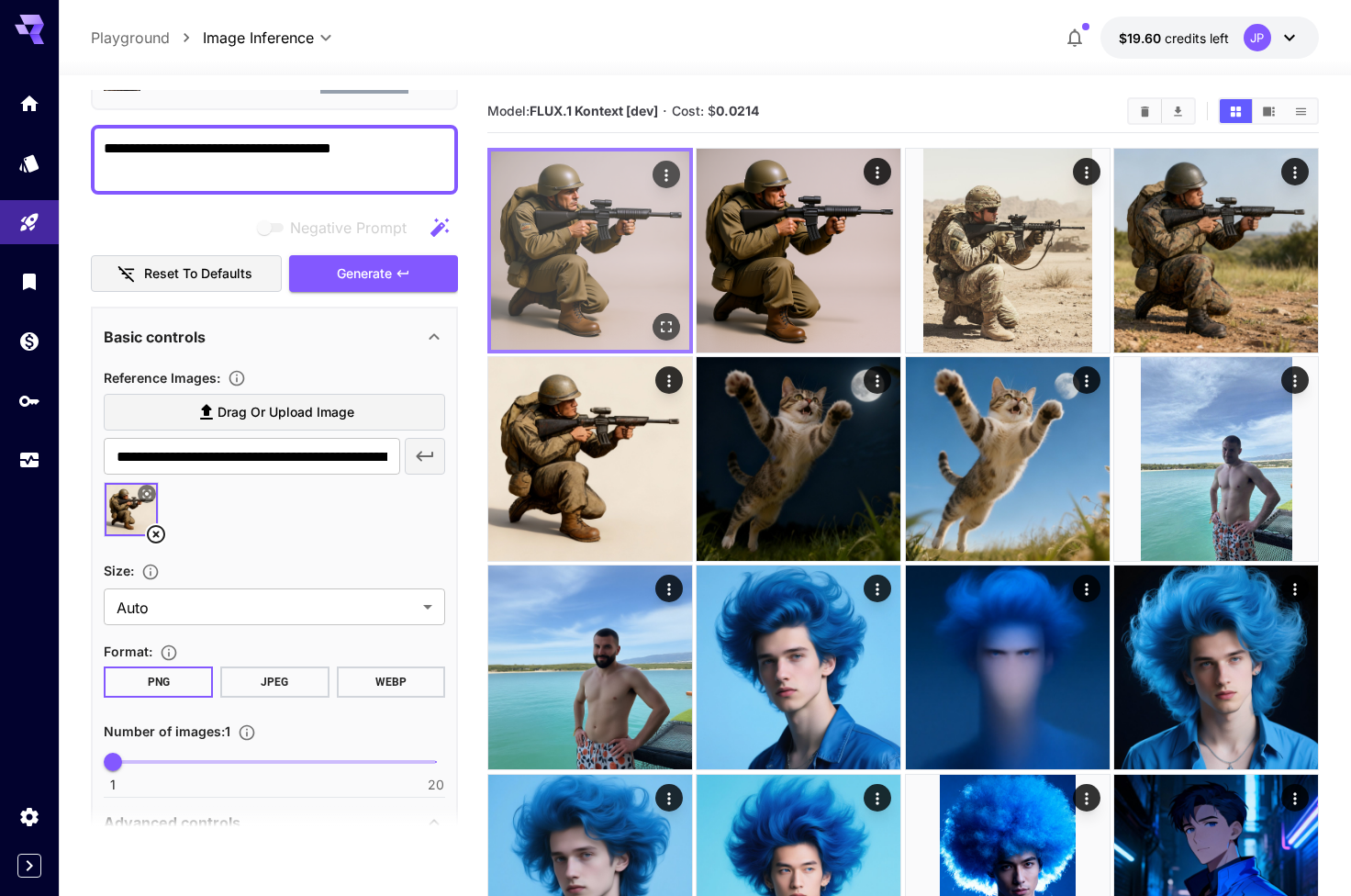
click at [657, 326] on icon "Open in fullscreen" at bounding box center [666, 327] width 18 height 18
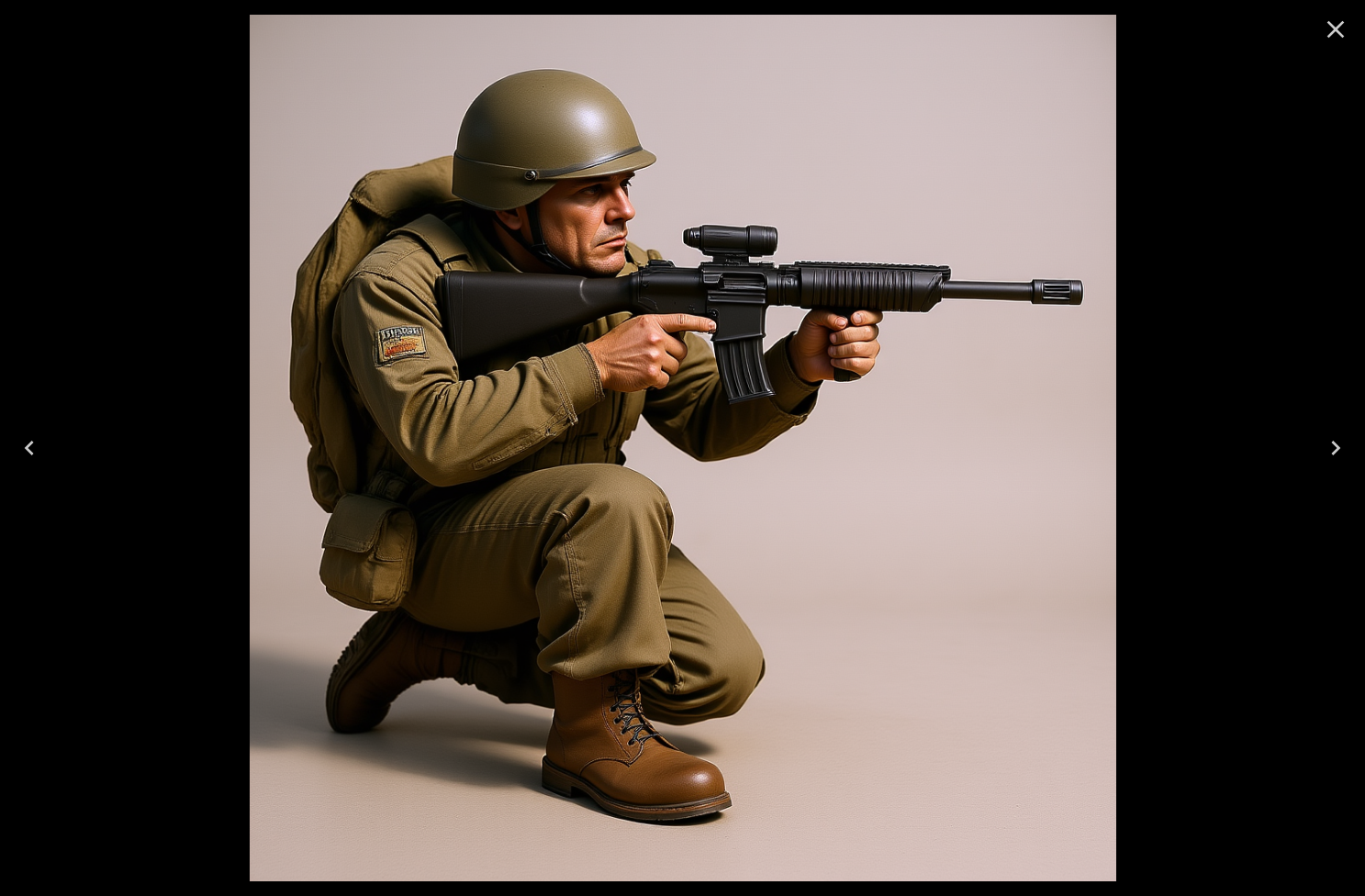
click at [1319, 37] on button "Close" at bounding box center [1335, 29] width 44 height 44
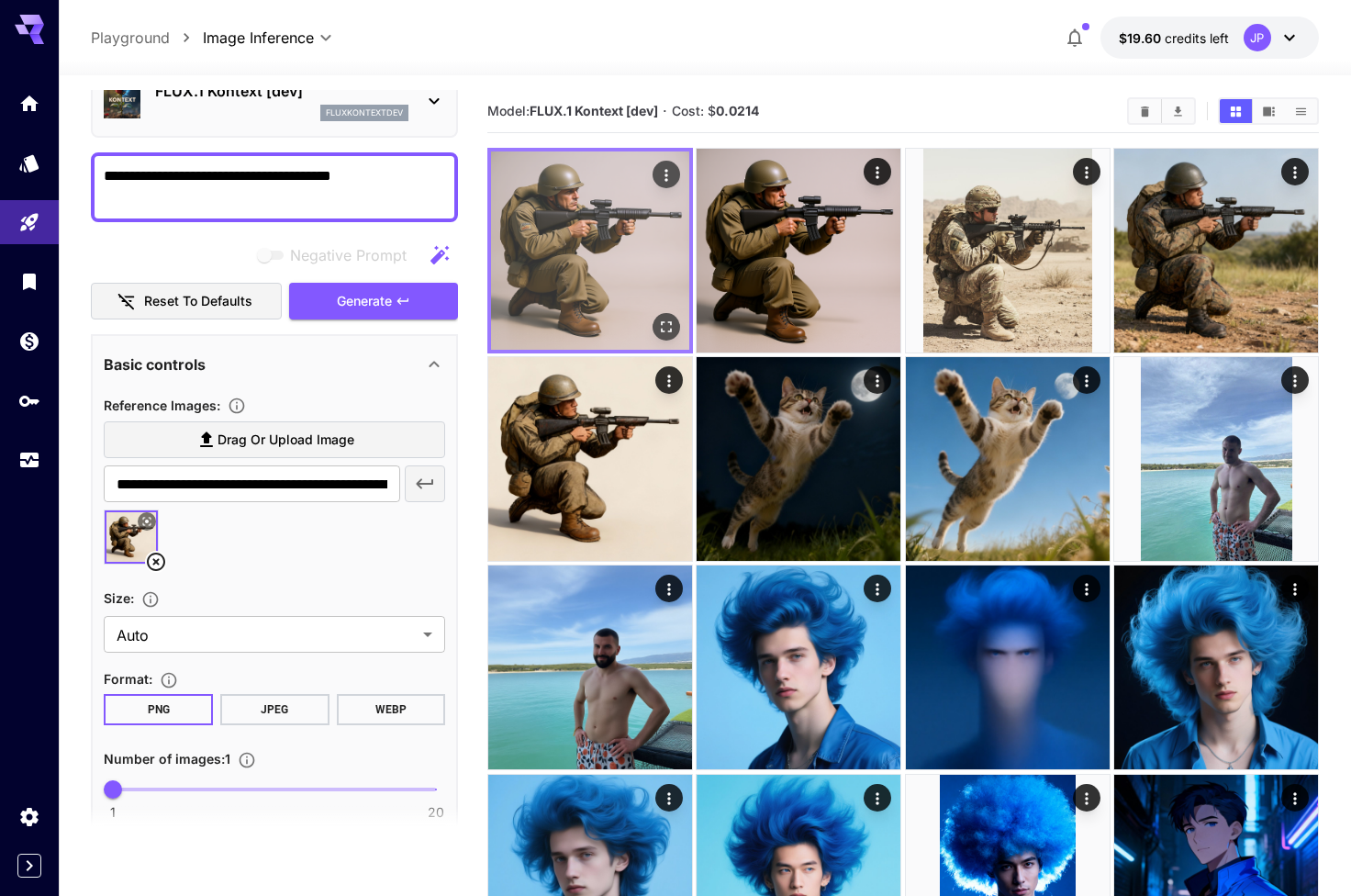
click at [578, 255] on img at bounding box center [590, 250] width 199 height 199
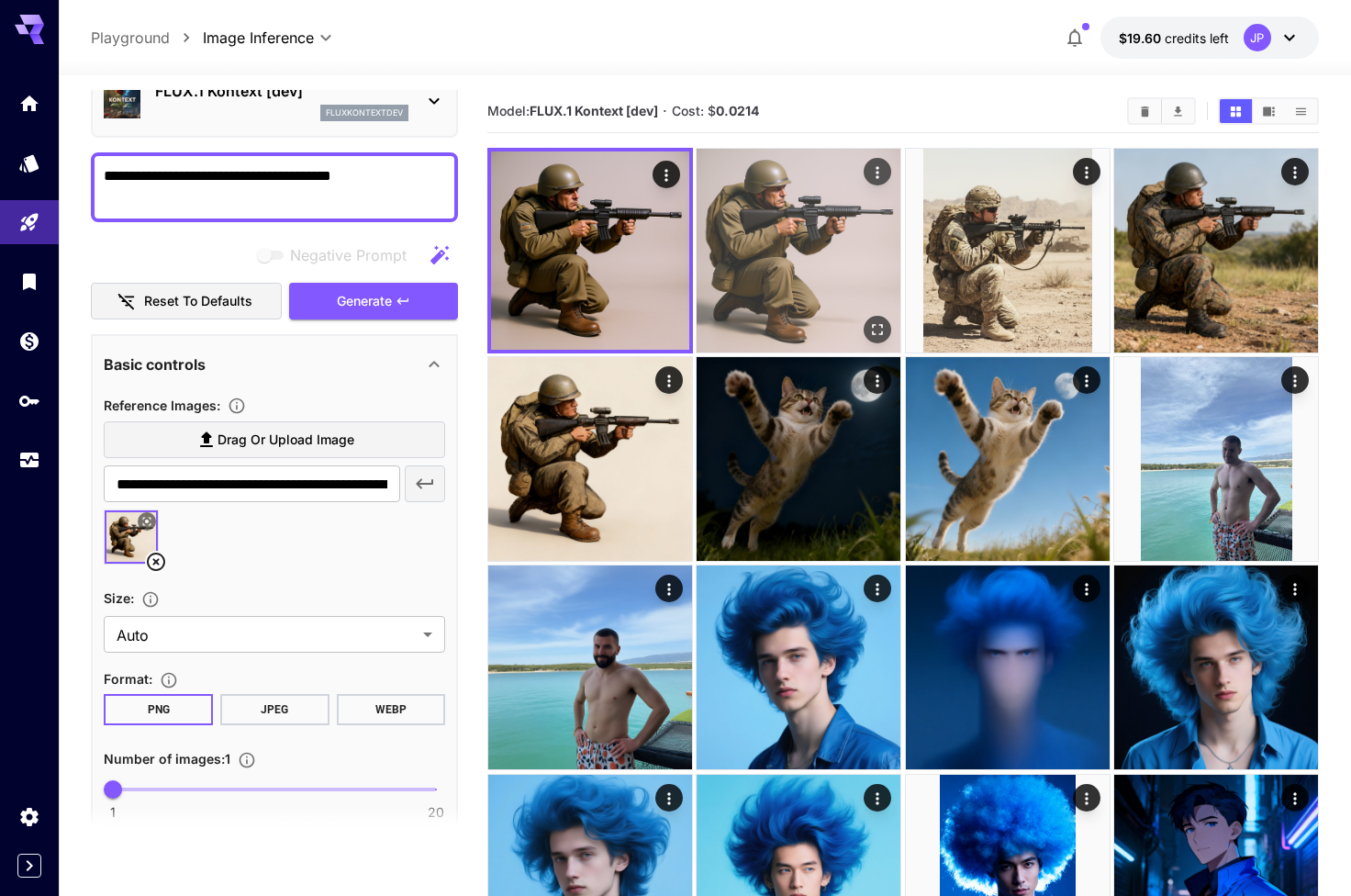
click at [802, 179] on img at bounding box center [798, 250] width 204 height 204
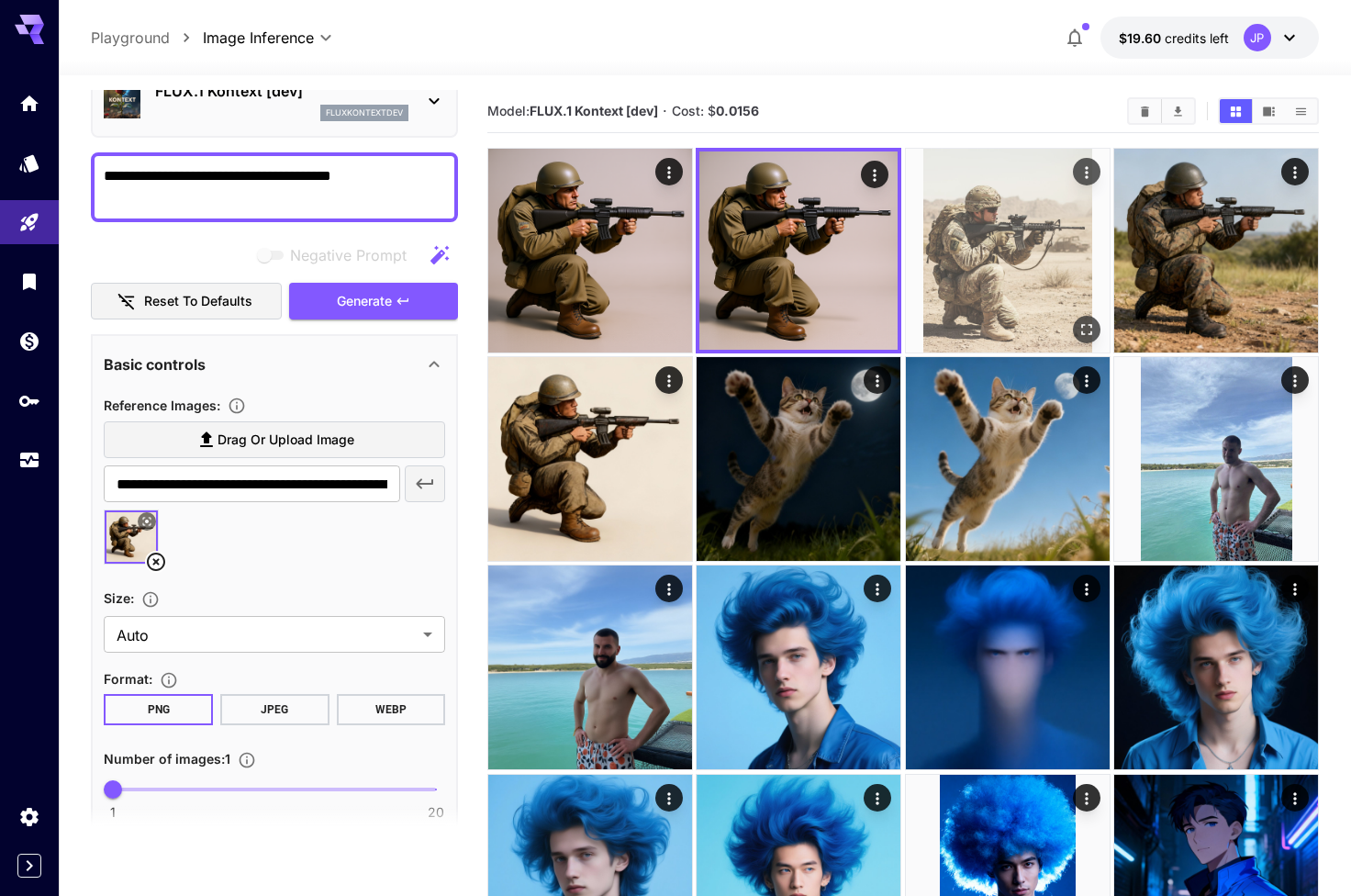
click at [1005, 214] on img at bounding box center [1007, 250] width 204 height 204
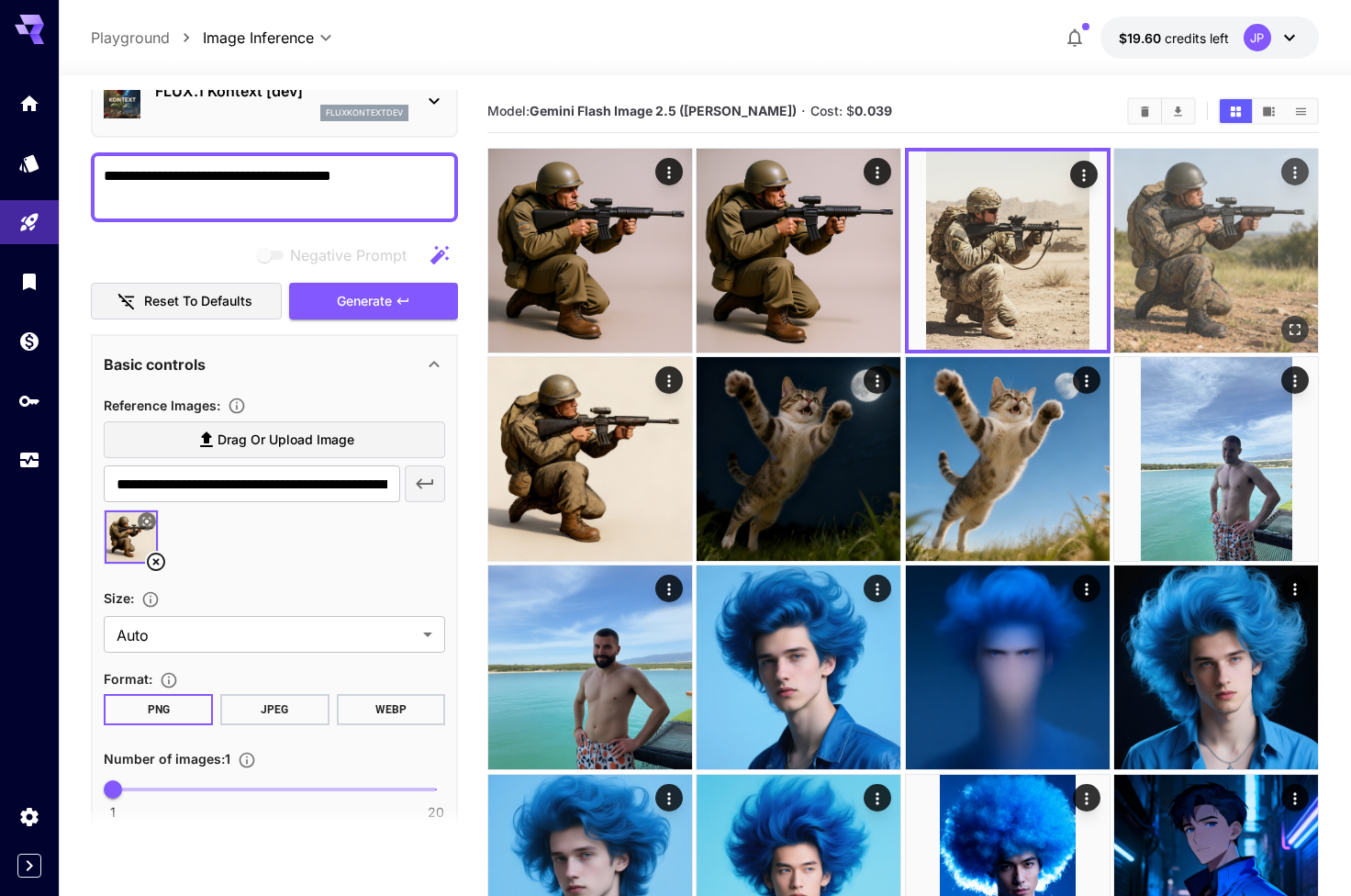
click at [1139, 216] on img at bounding box center [1216, 250] width 204 height 204
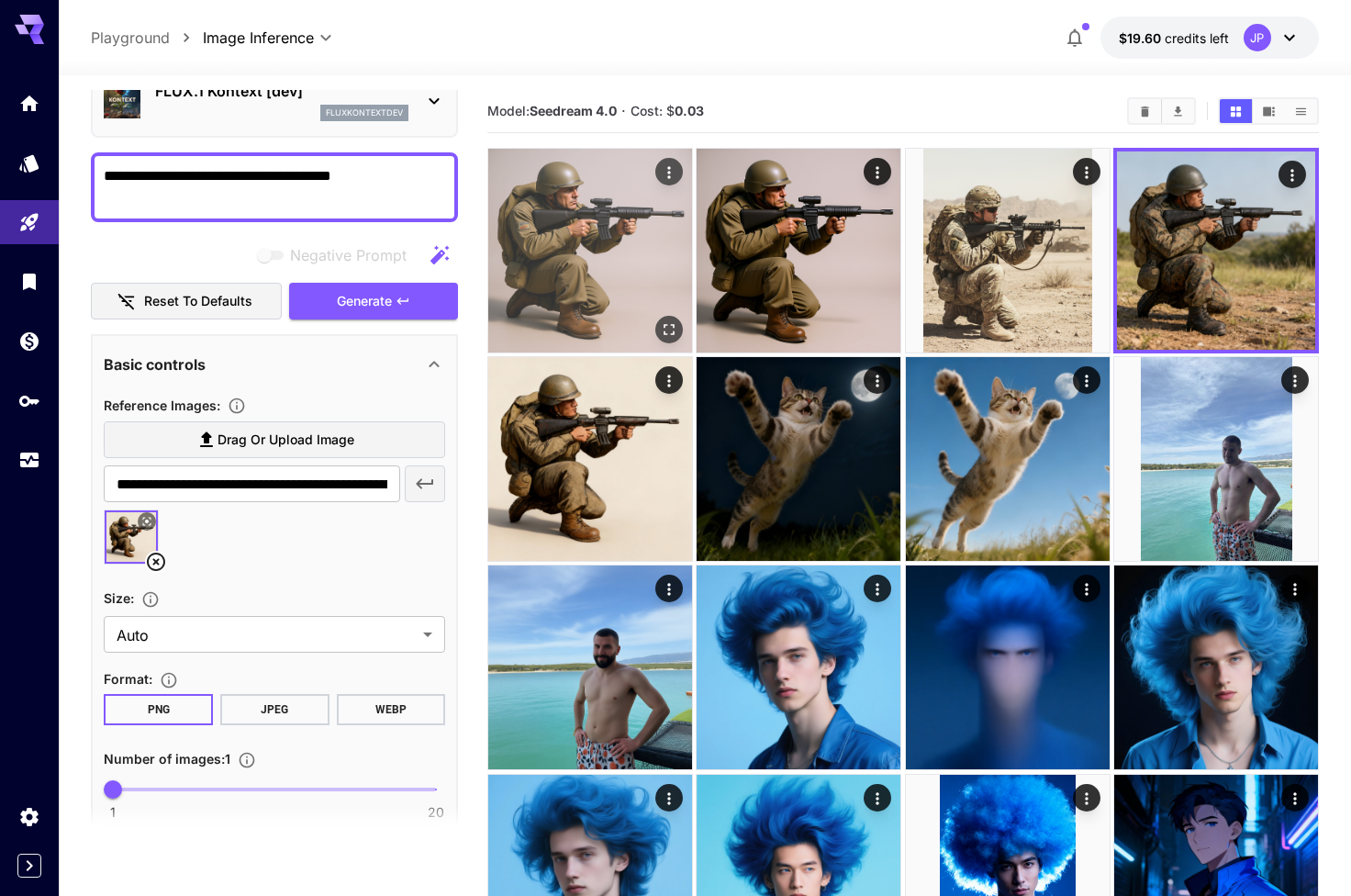
click at [648, 218] on img at bounding box center [589, 250] width 204 height 204
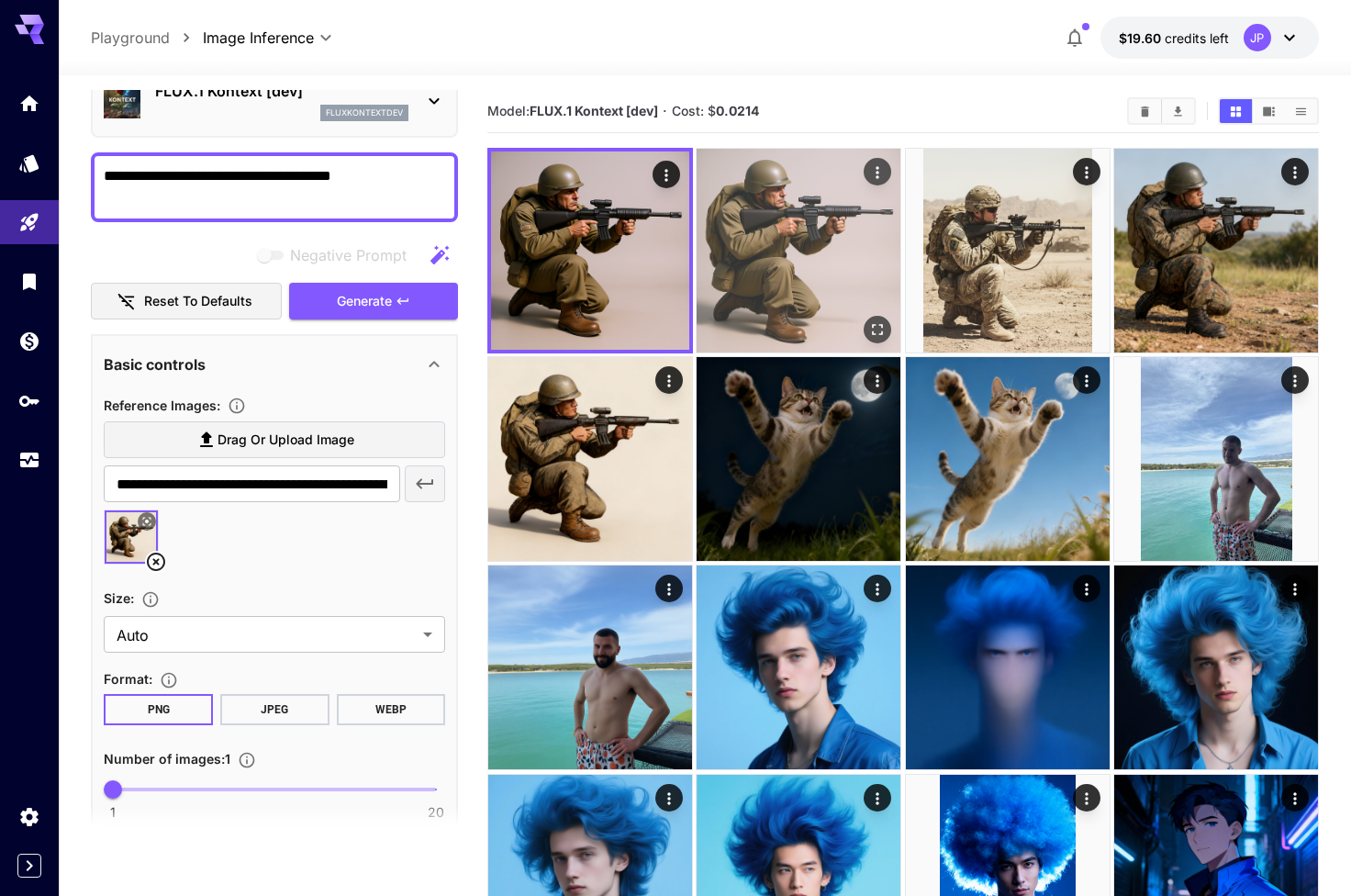
click at [759, 160] on img at bounding box center [798, 250] width 204 height 204
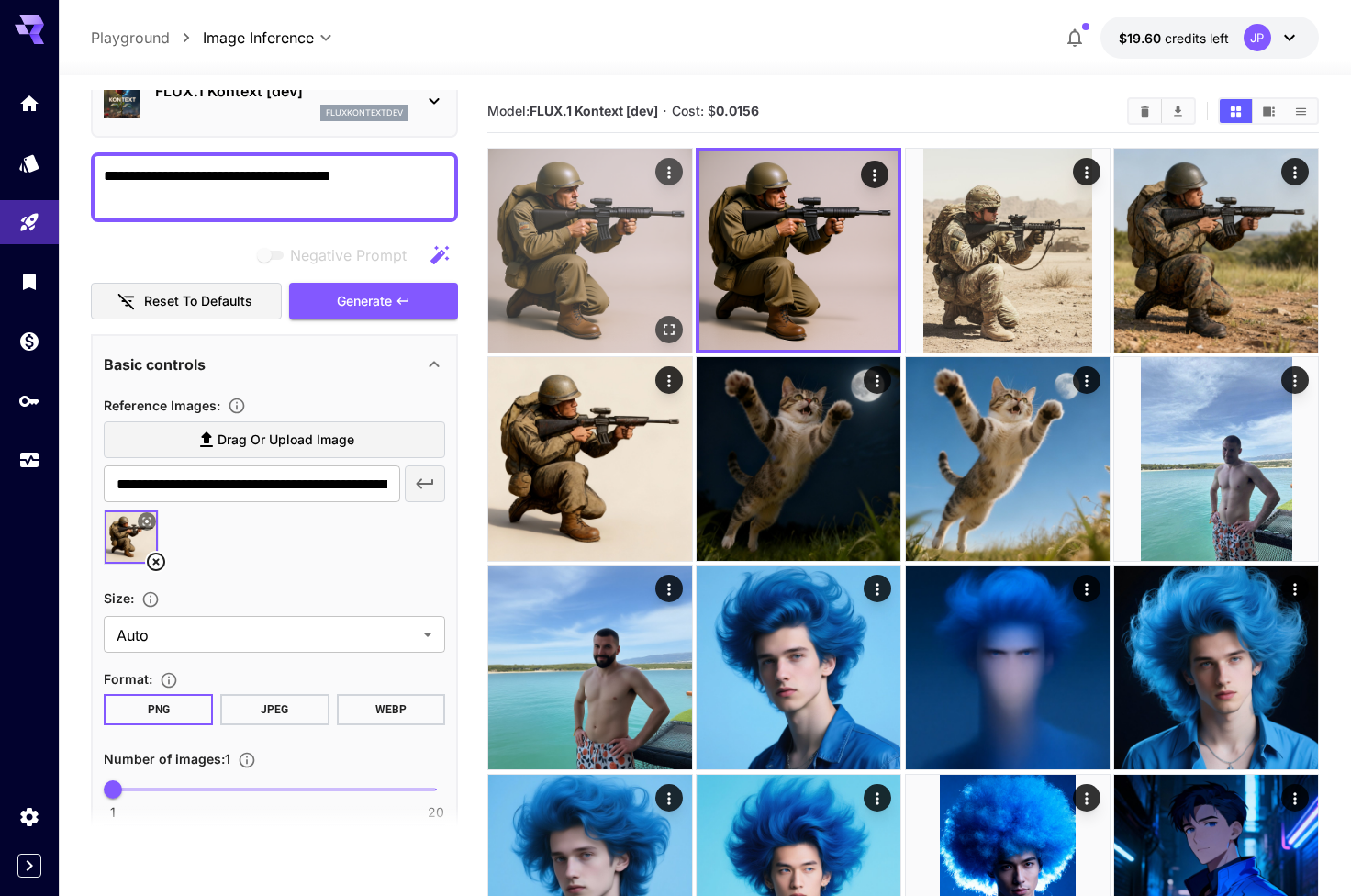
click at [579, 204] on img at bounding box center [589, 250] width 204 height 204
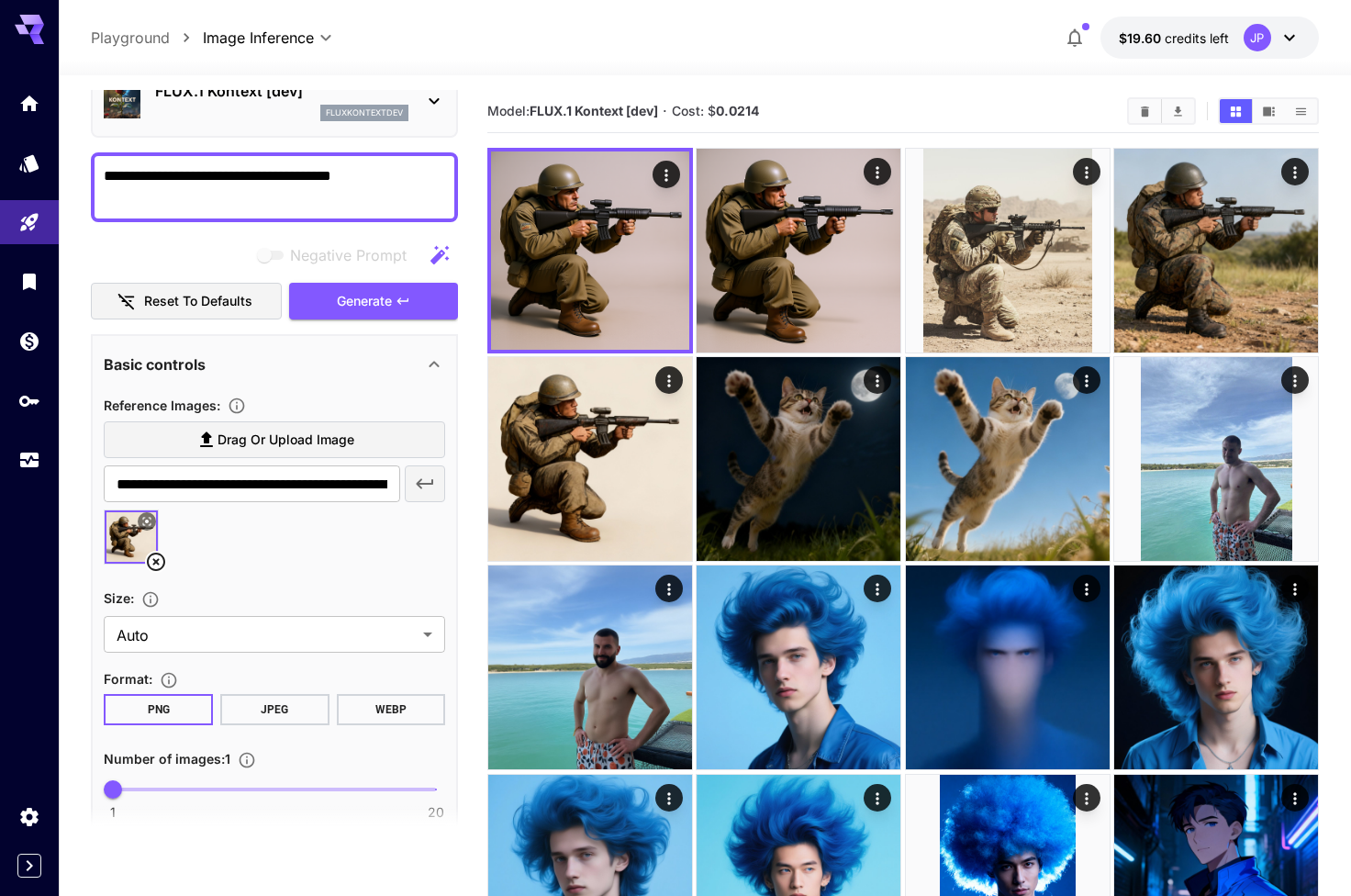
click at [321, 95] on p "FLUX.1 Kontext [dev]" at bounding box center [281, 90] width 253 height 22
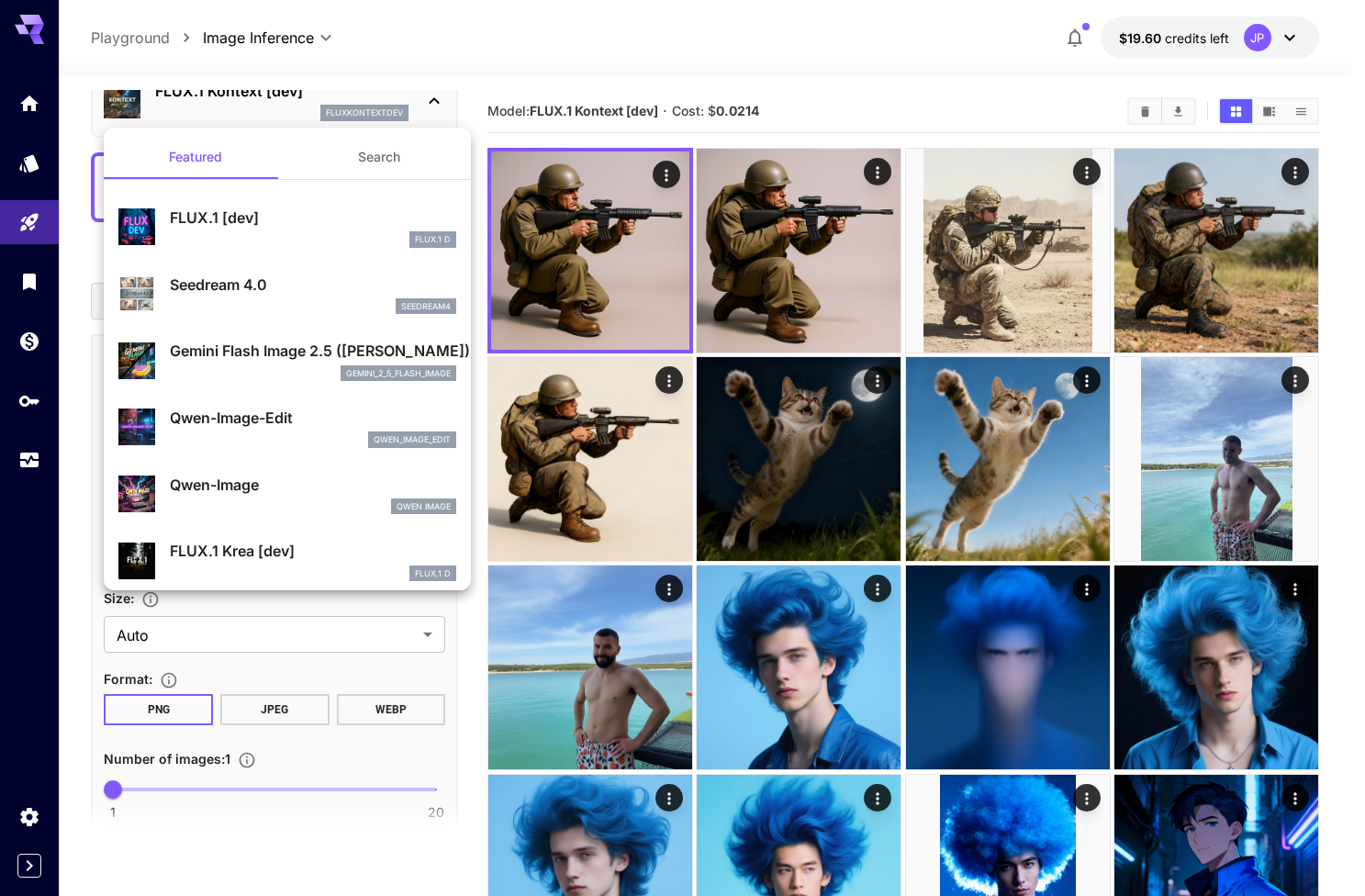
click at [266, 417] on p "Qwen-Image-Edit" at bounding box center [313, 417] width 286 height 22
type input "**********"
type input "*"
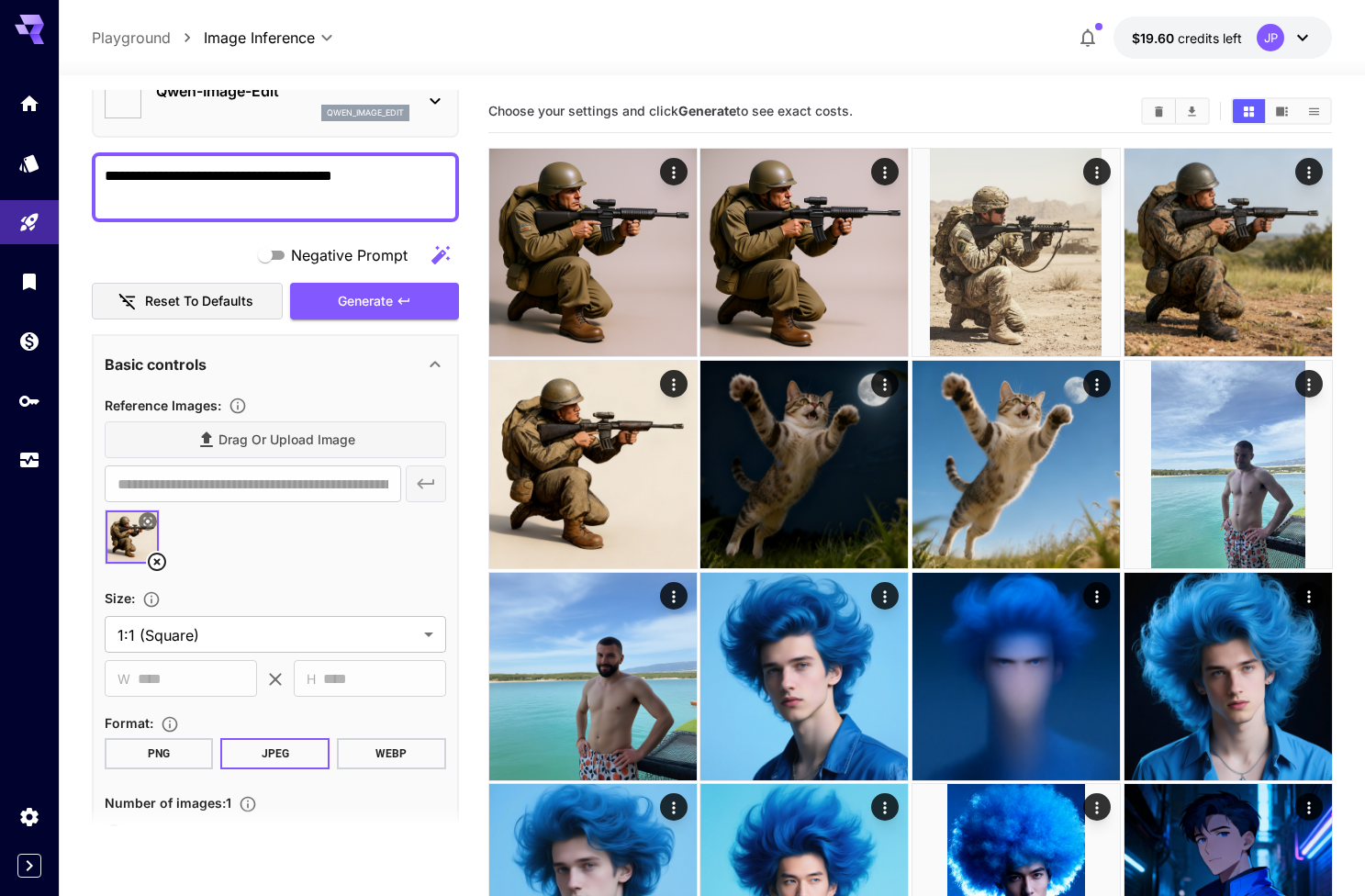
type input "*****"
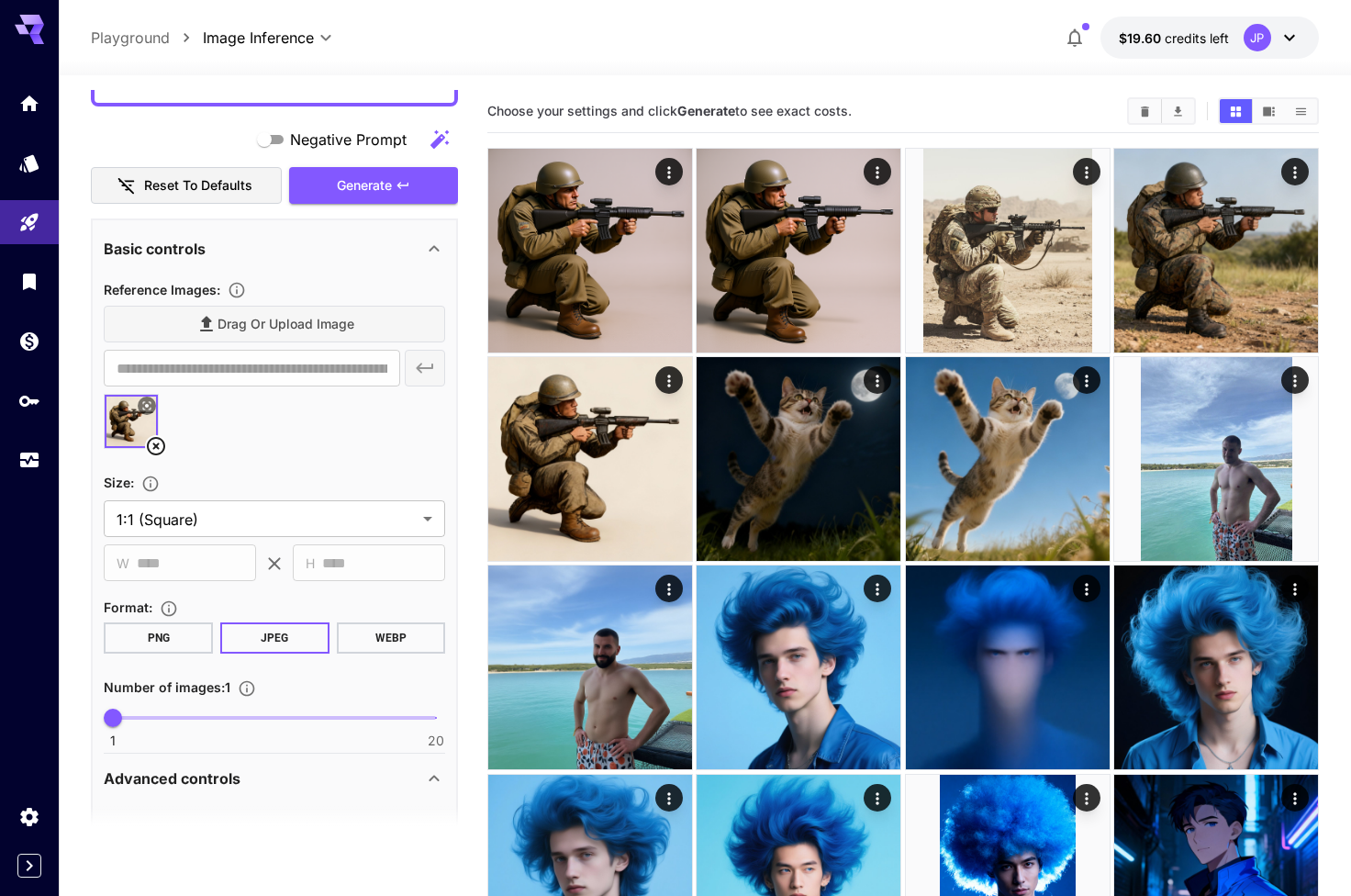
scroll to position [224, 0]
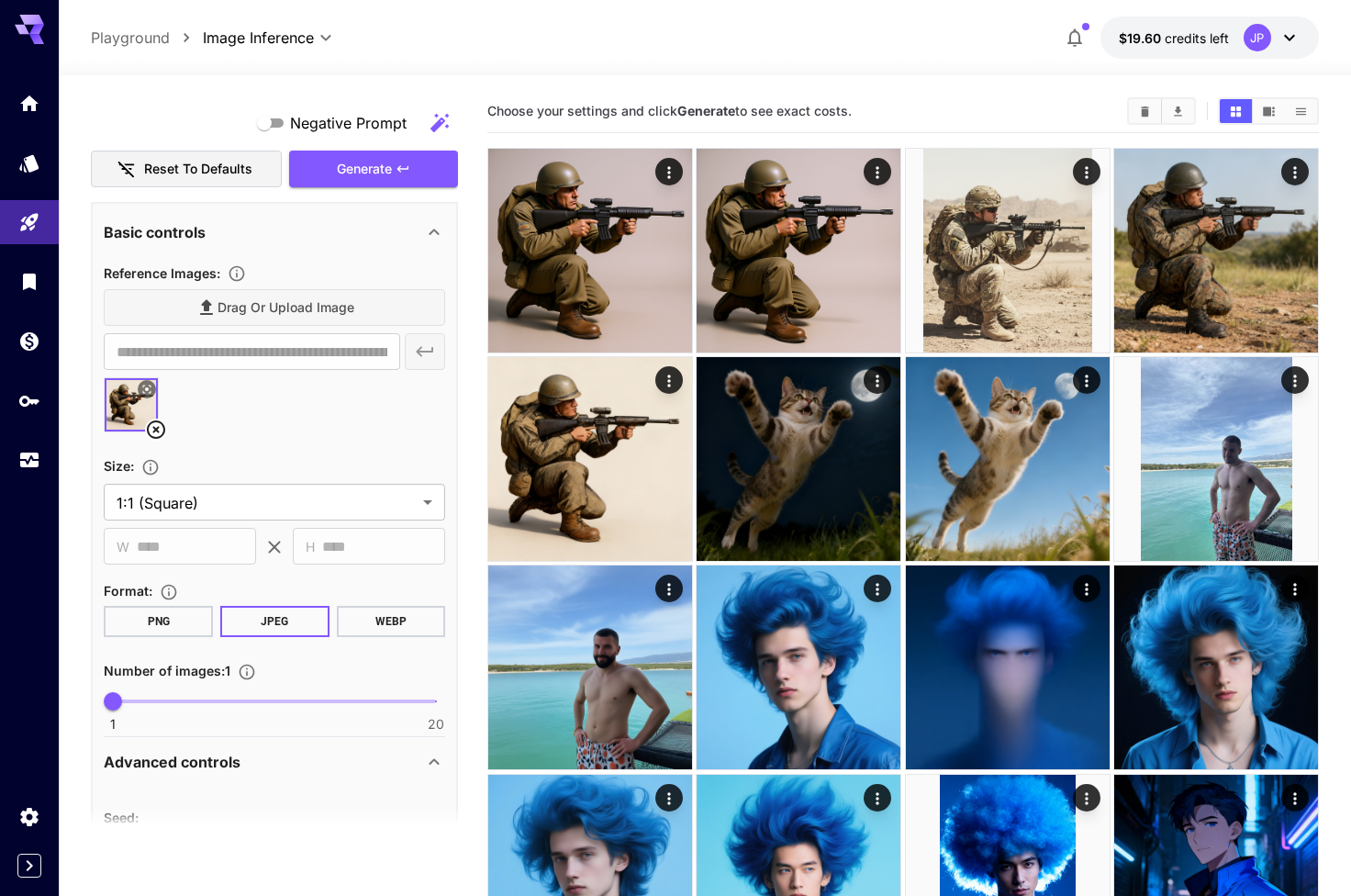
click at [284, 469] on div "Size :" at bounding box center [274, 465] width 342 height 22
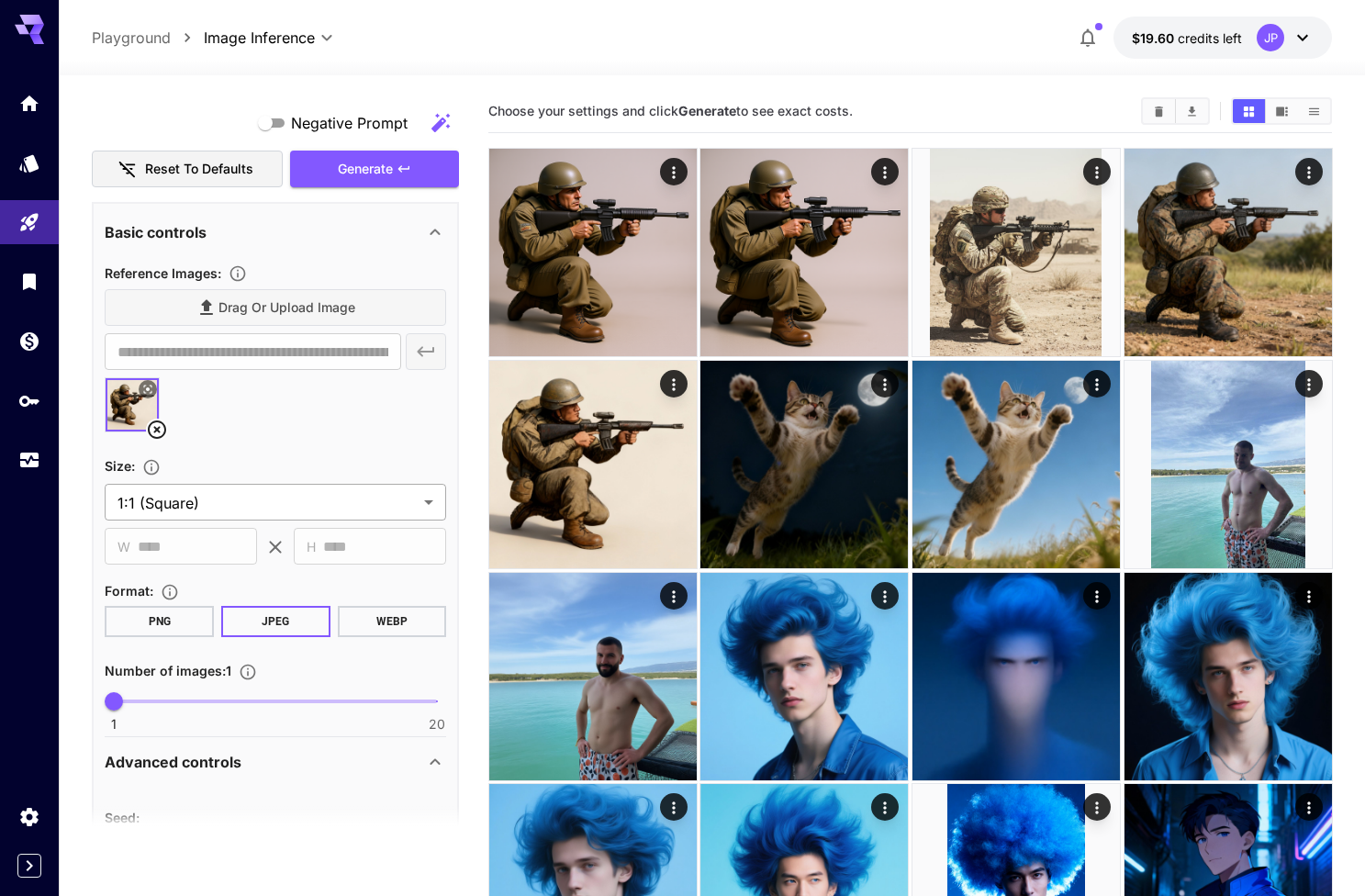
click at [282, 488] on body "**********" at bounding box center [682, 840] width 1365 height 1682
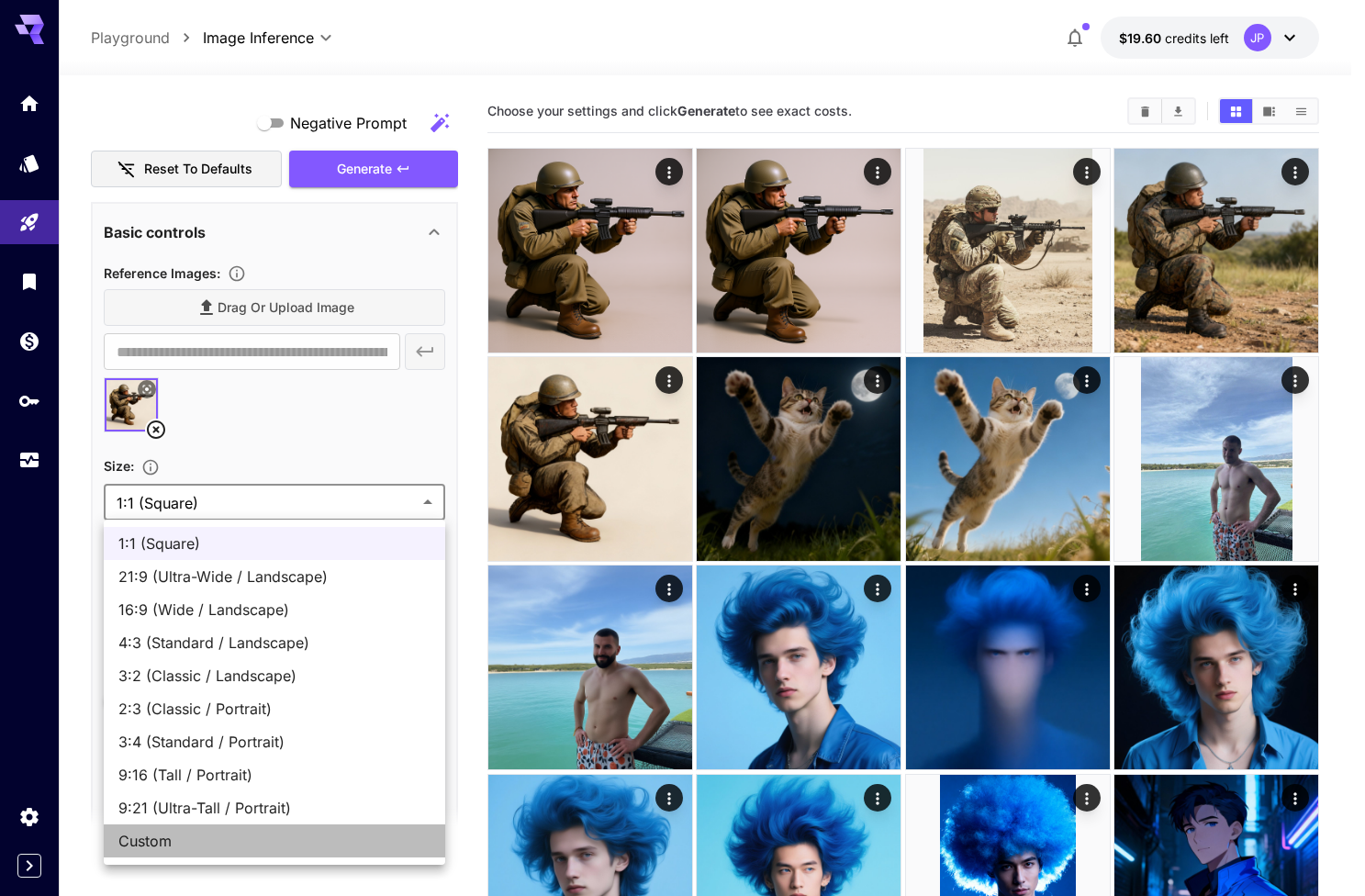
click at [177, 849] on span "Custom" at bounding box center [274, 840] width 312 height 22
type input "******"
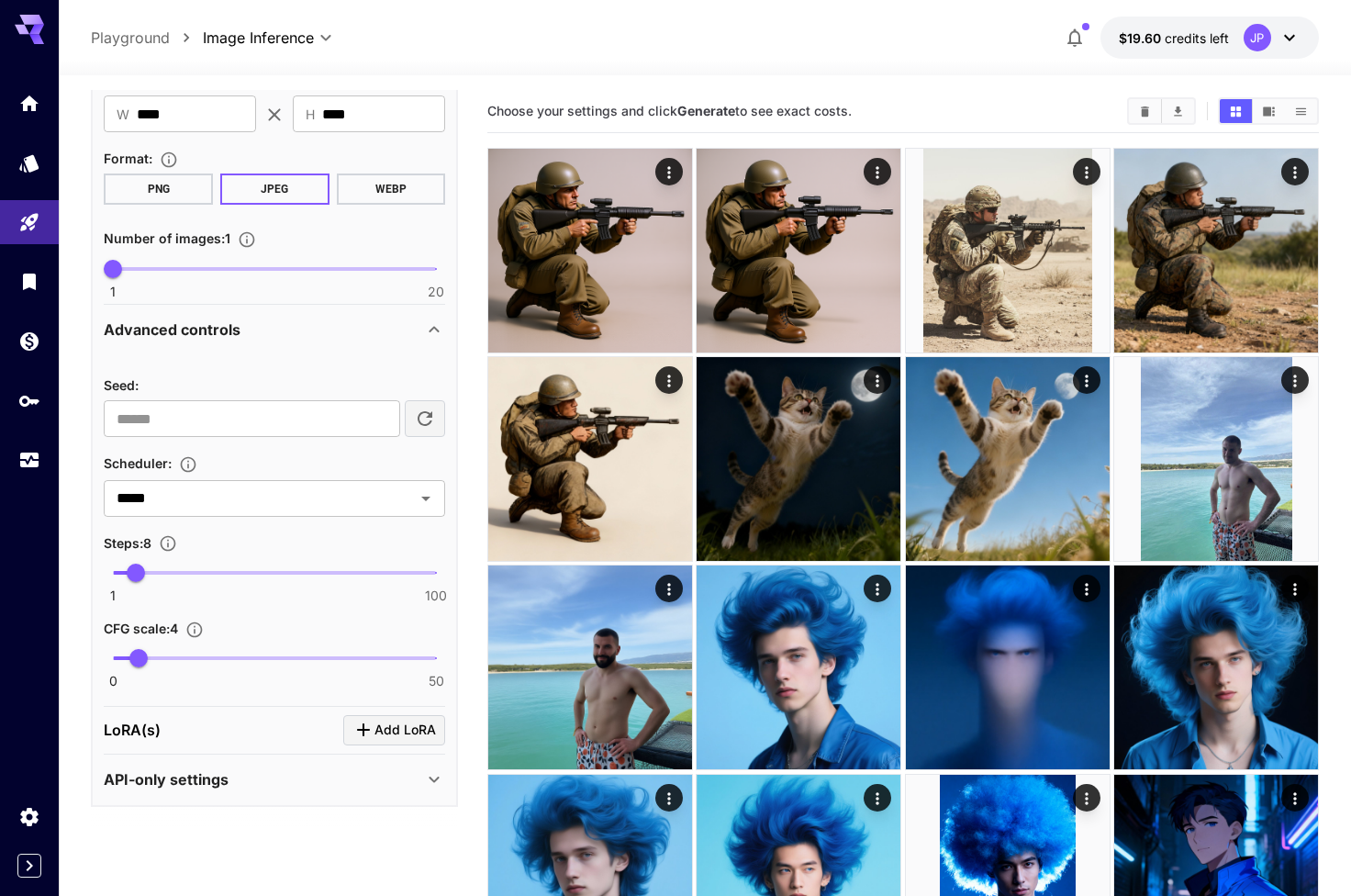
scroll to position [656, 0]
type input "**"
drag, startPoint x: 138, startPoint y: 573, endPoint x: 249, endPoint y: 572, distance: 111.0
click at [249, 572] on span "43" at bounding box center [250, 573] width 18 height 18
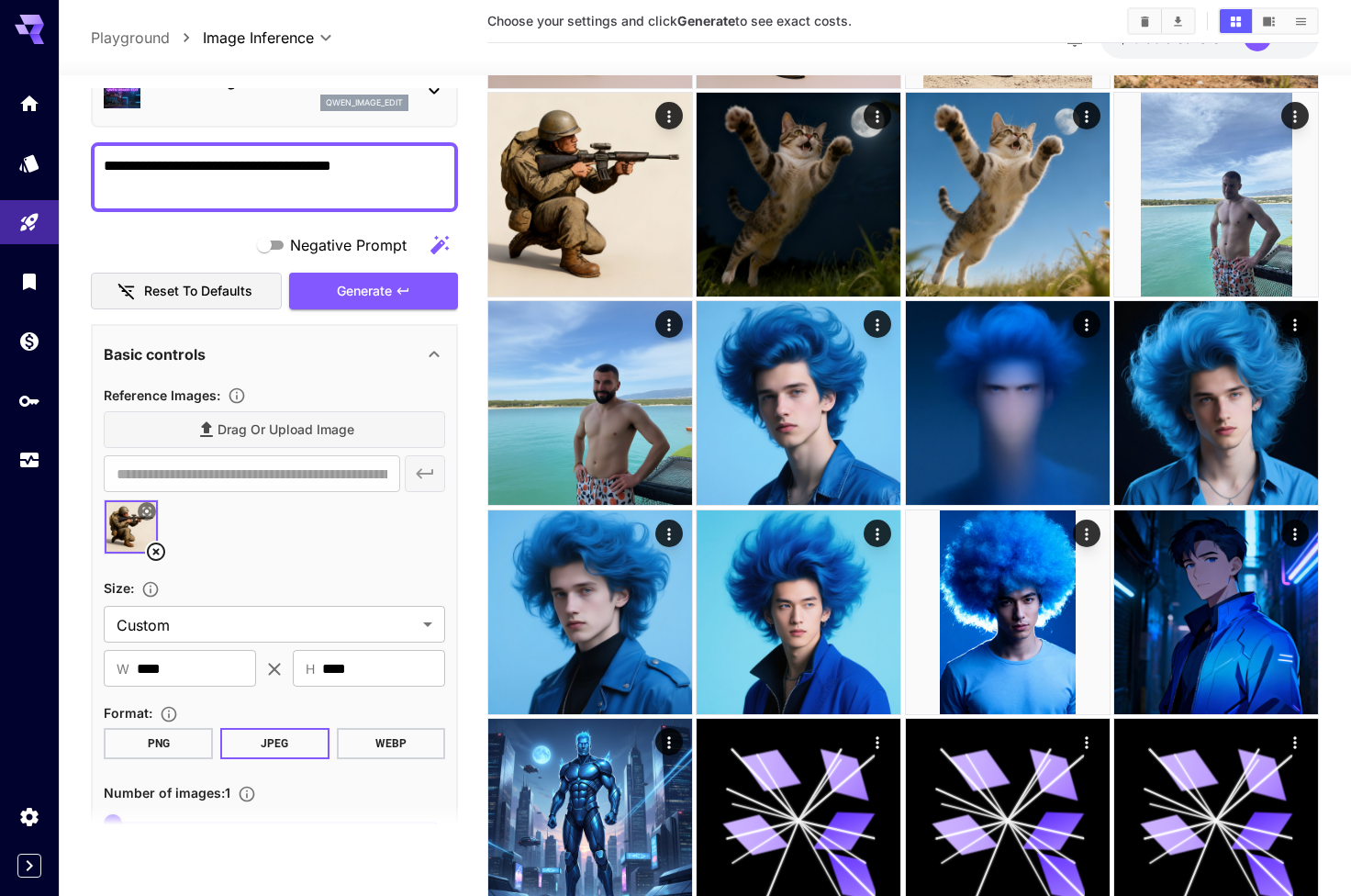
scroll to position [75, 0]
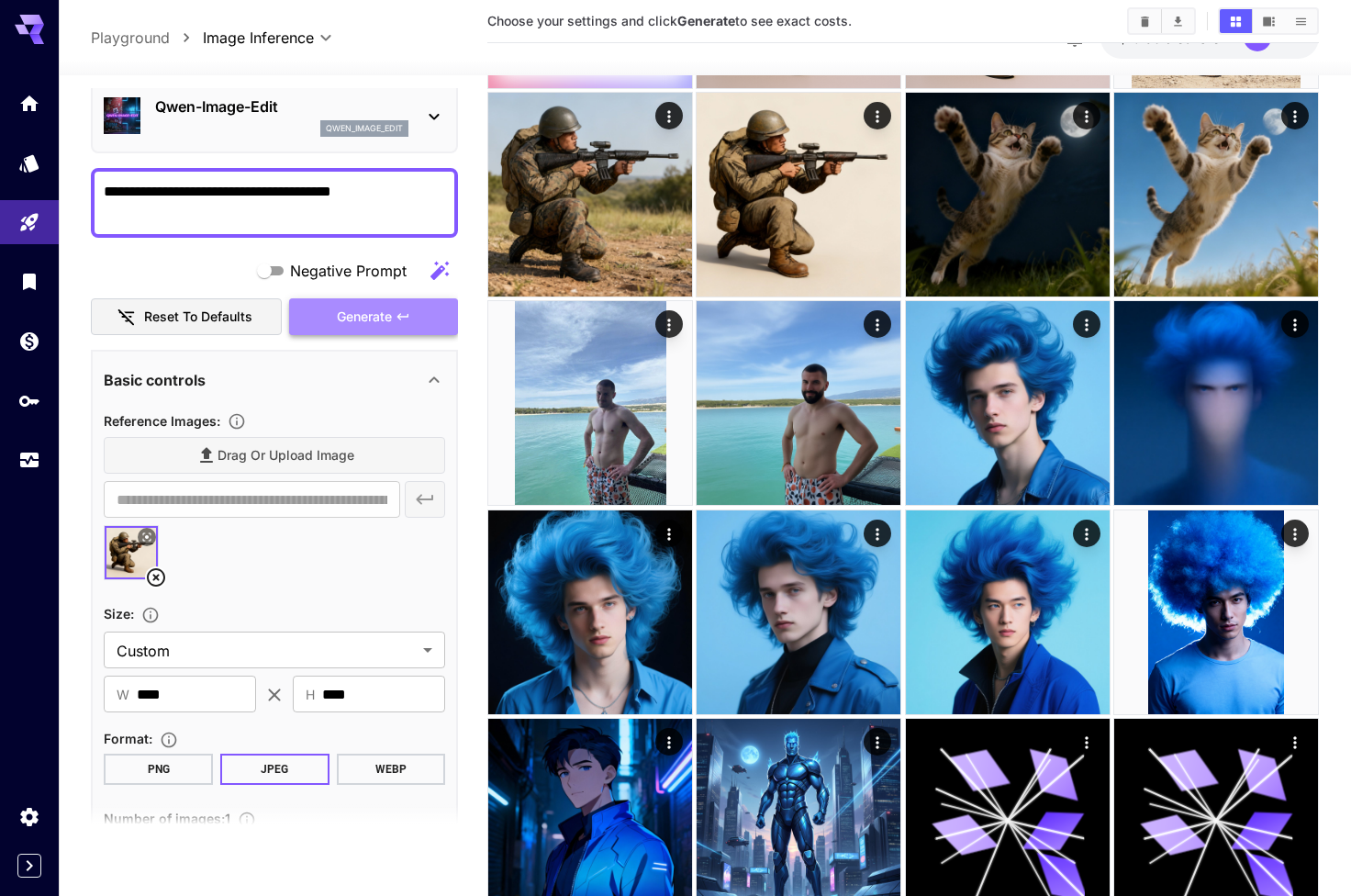
click at [344, 308] on span "Generate" at bounding box center [364, 317] width 55 height 23
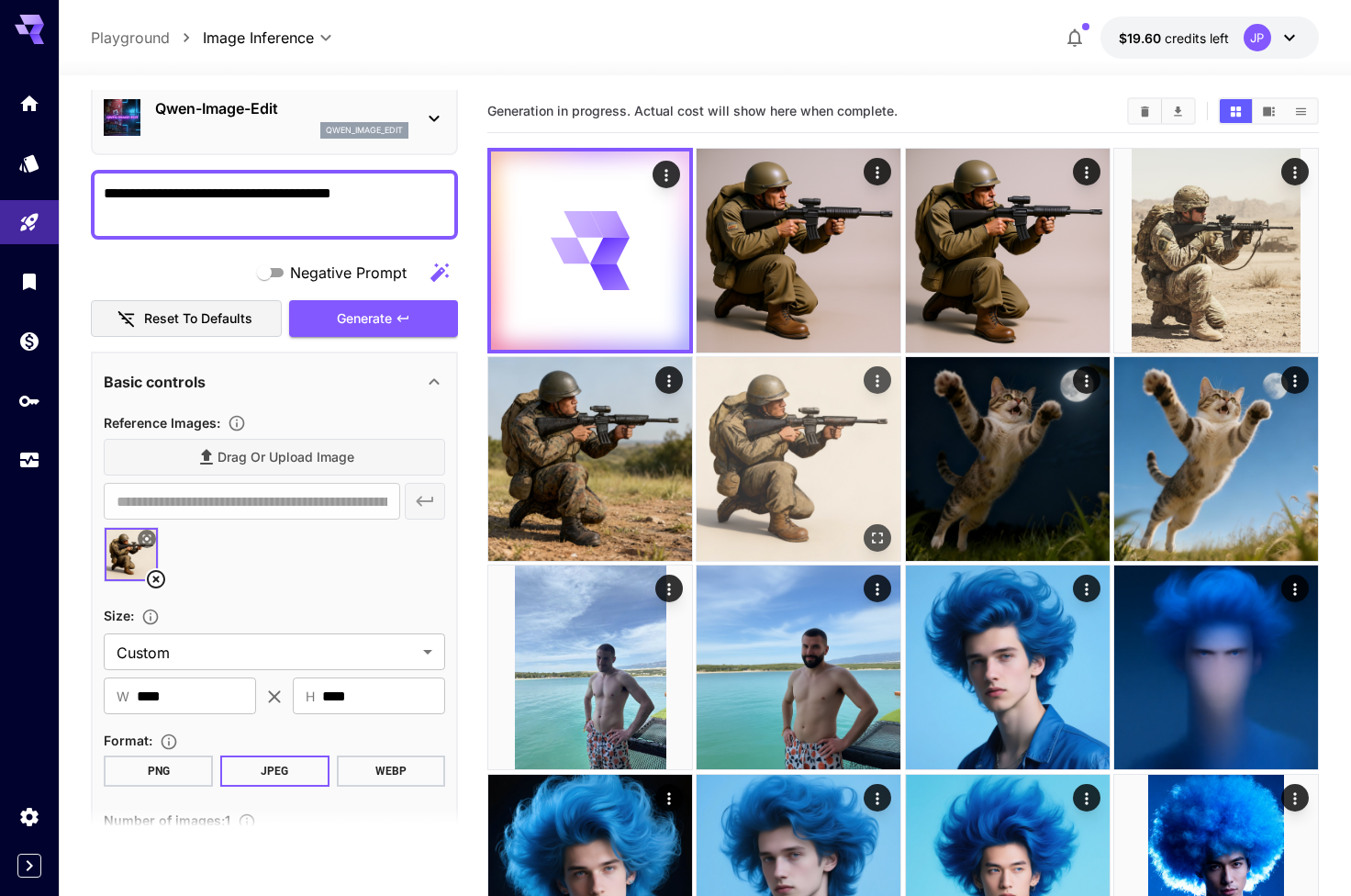
scroll to position [0, 0]
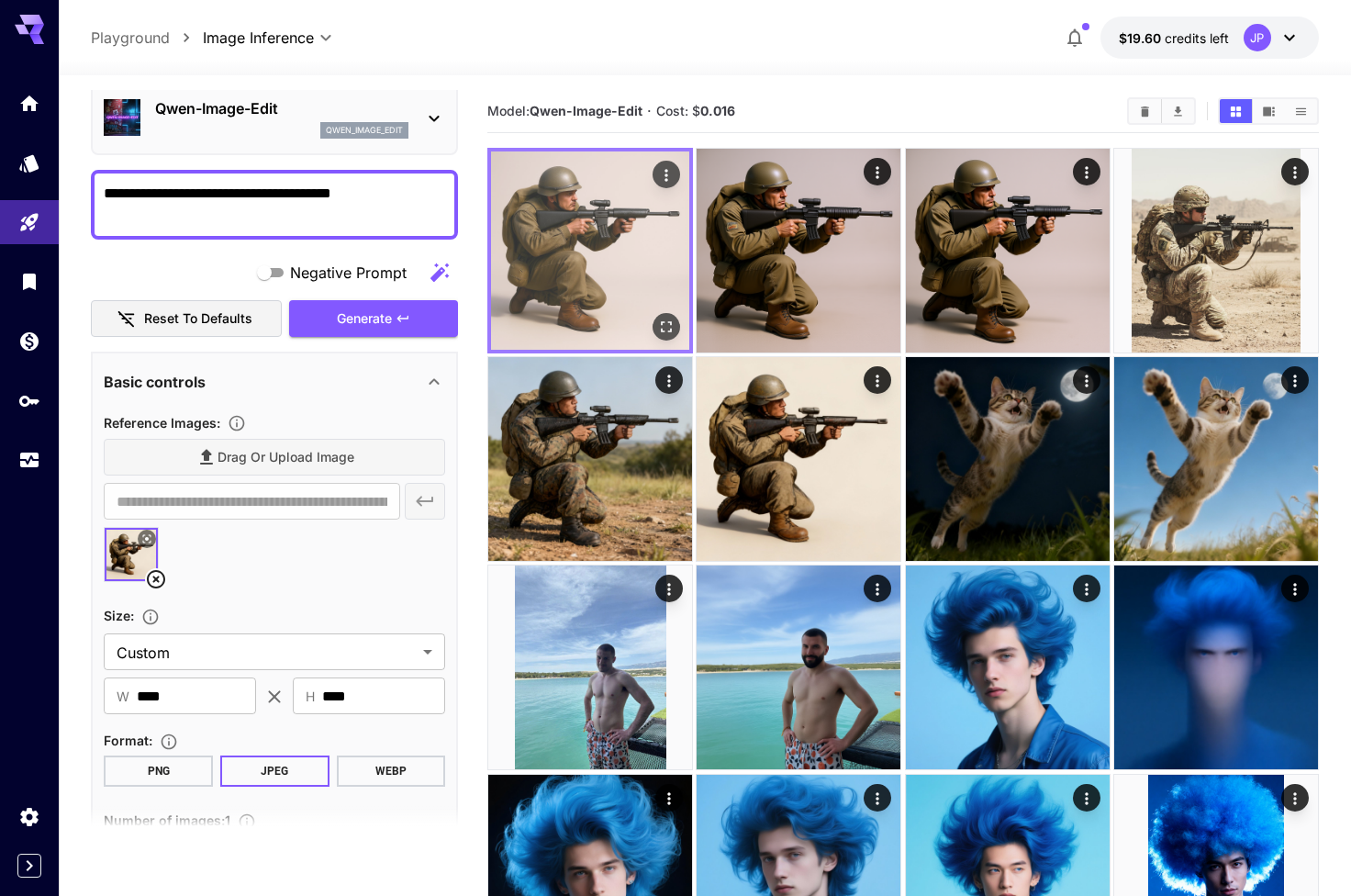
click at [672, 319] on icon "Open in fullscreen" at bounding box center [666, 327] width 18 height 18
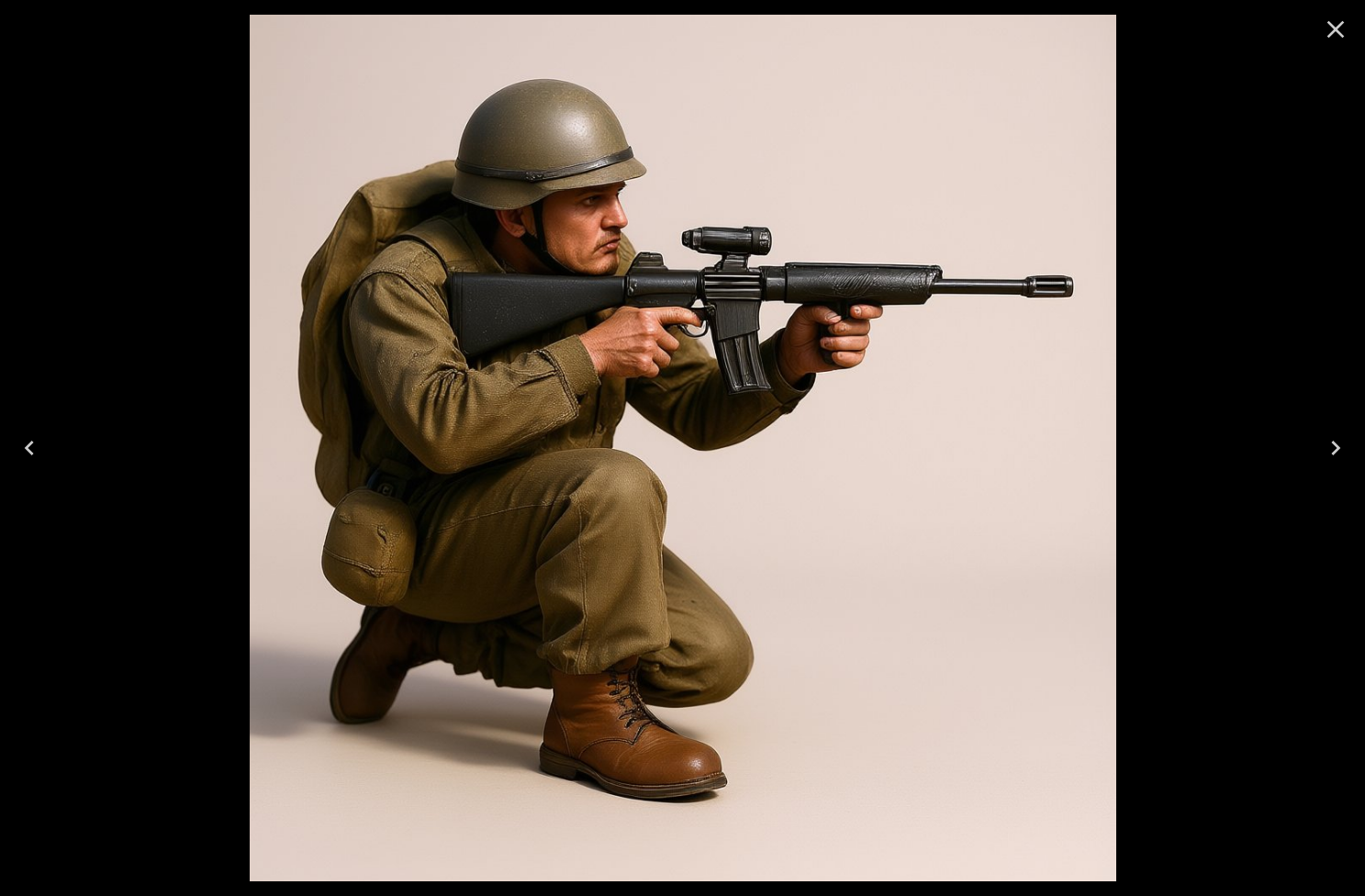
click at [1342, 20] on icon "Close" at bounding box center [1335, 30] width 30 height 30
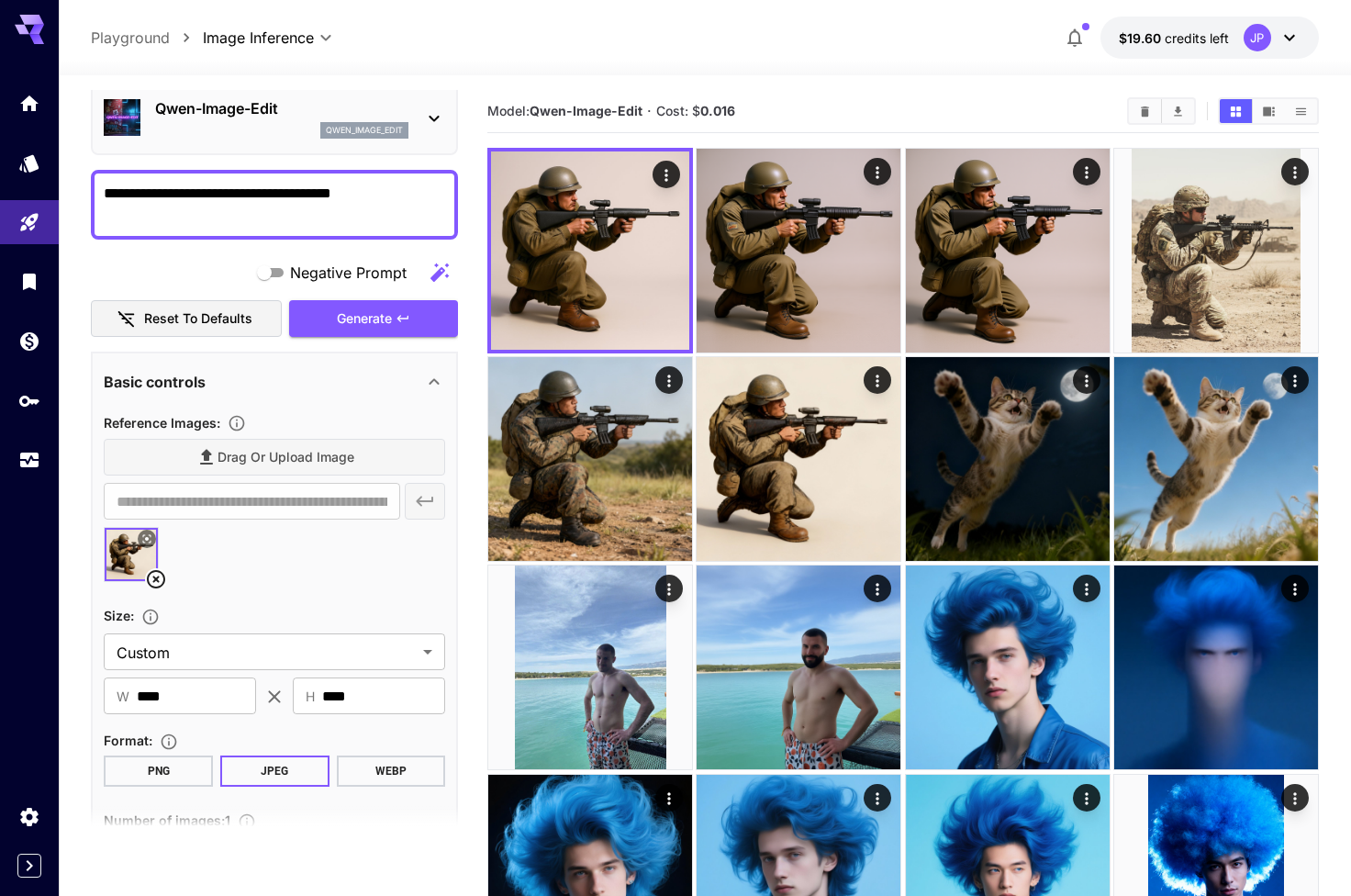
click at [307, 120] on div "[PERSON_NAME]-Image-Edit qwen_image_edit" at bounding box center [281, 118] width 253 height 42
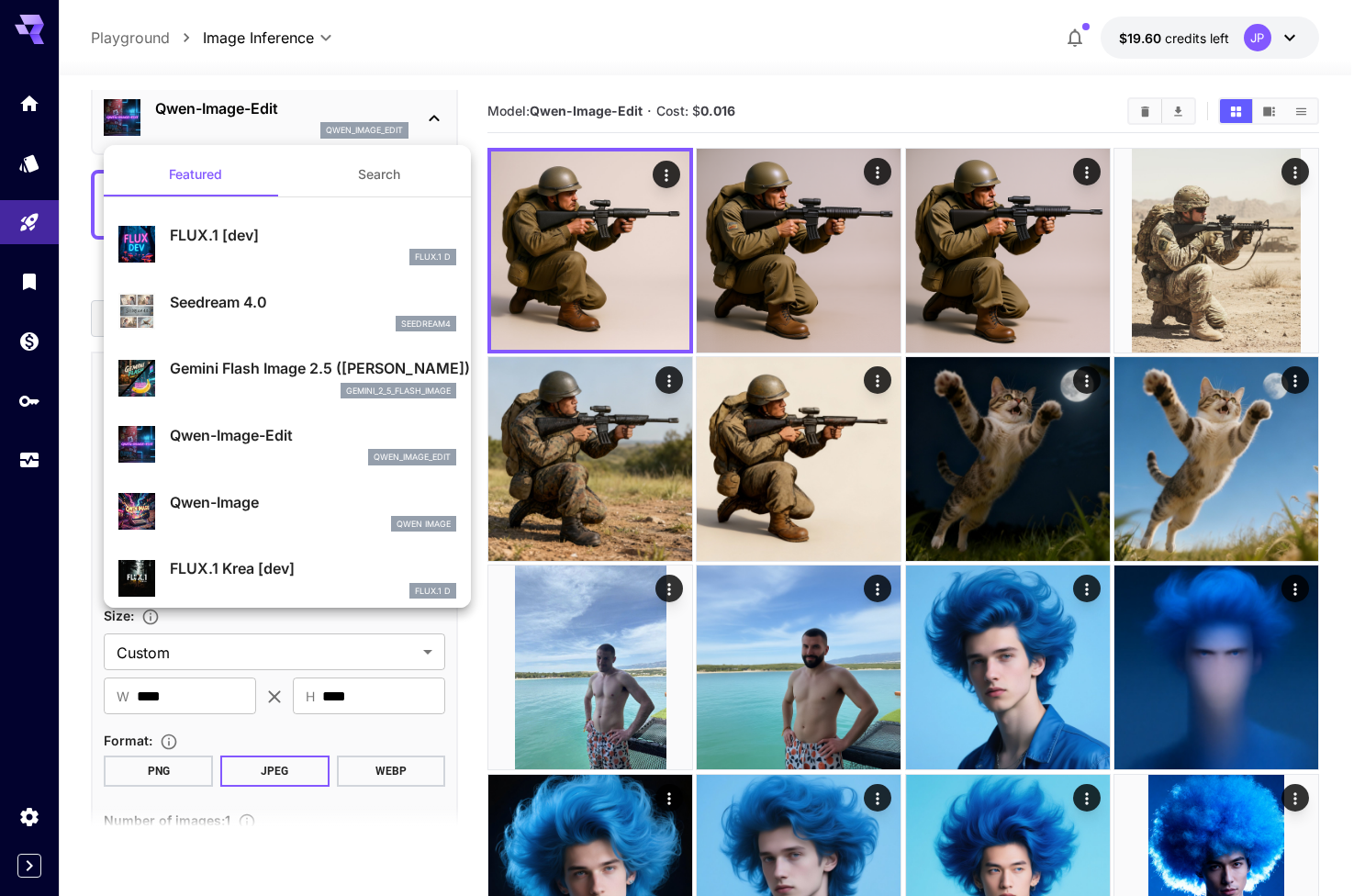
click at [278, 377] on p "Gemini Flash Image 2.5 ([PERSON_NAME])" at bounding box center [313, 368] width 286 height 22
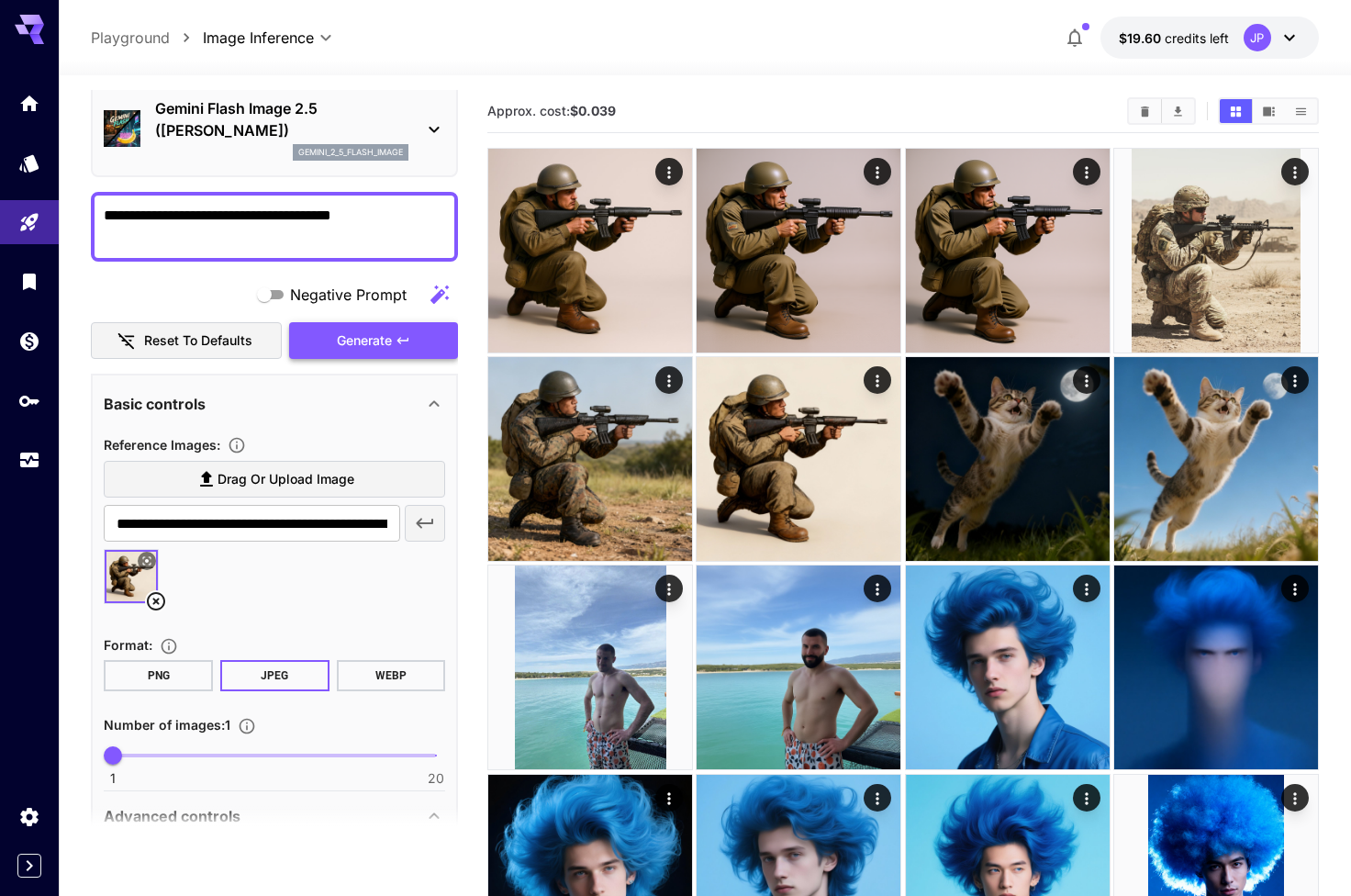
click at [370, 348] on span "Generate" at bounding box center [364, 341] width 55 height 23
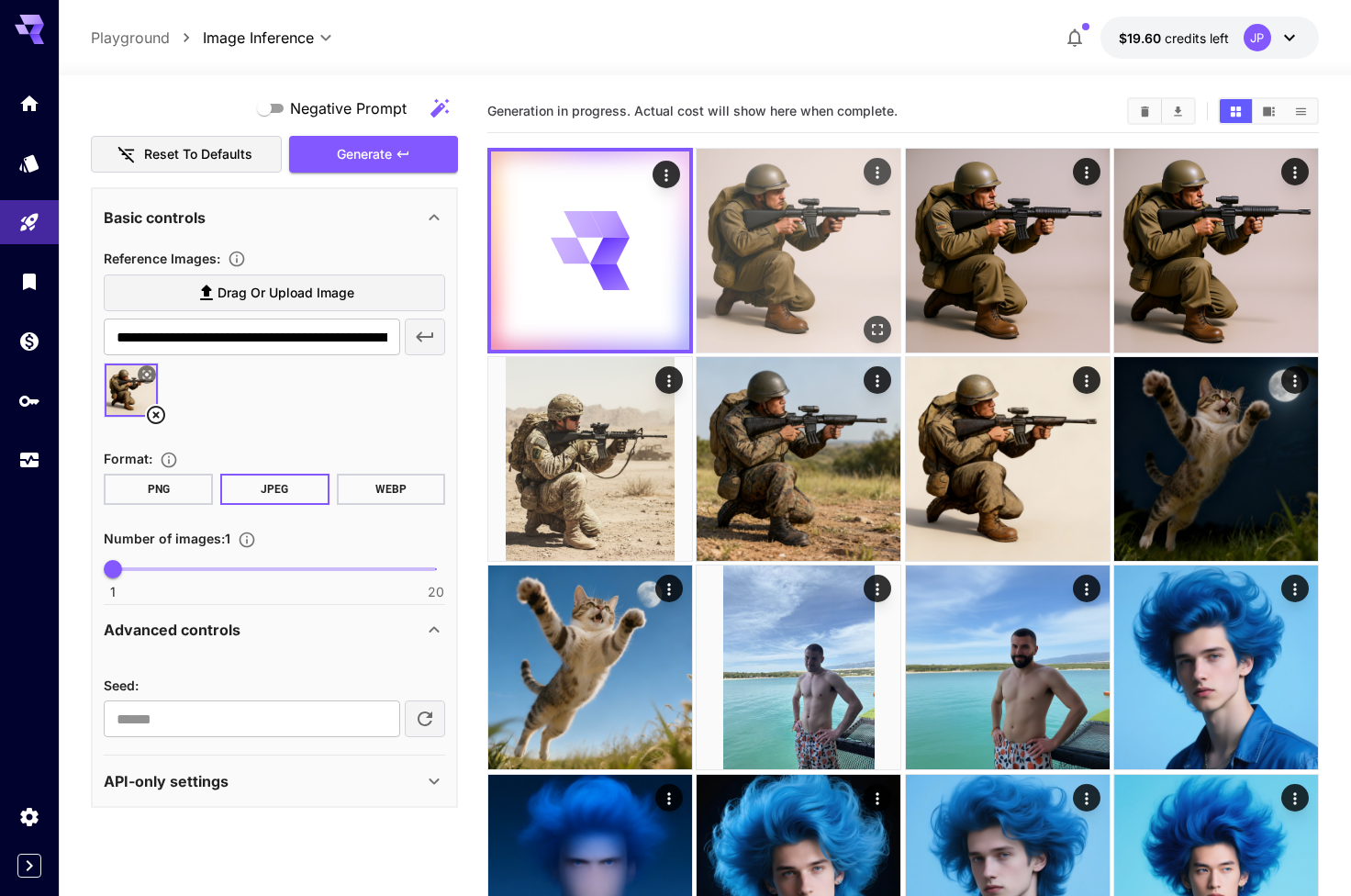
click at [777, 259] on img at bounding box center [798, 250] width 204 height 204
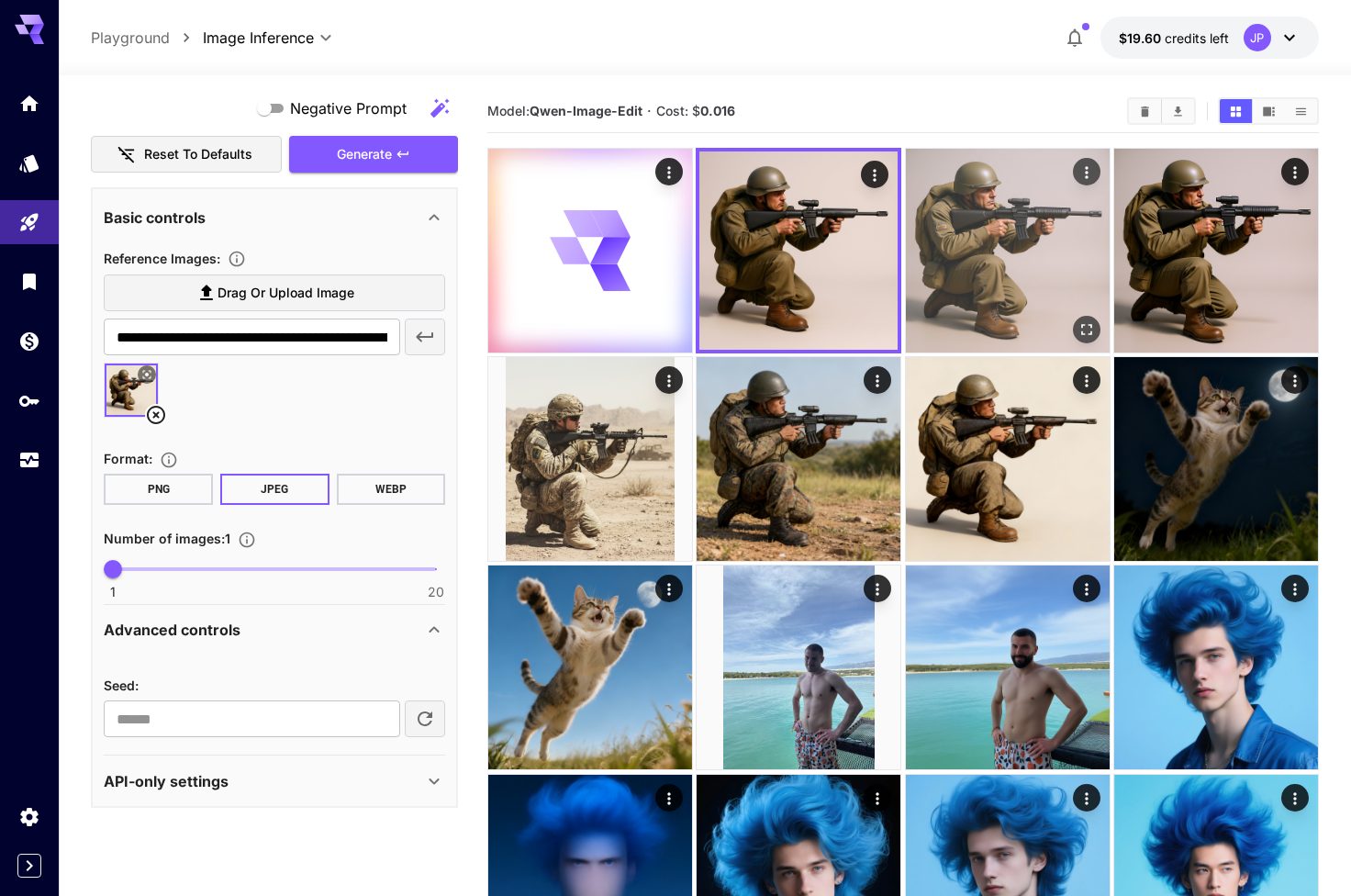
click at [966, 210] on img at bounding box center [1007, 250] width 204 height 204
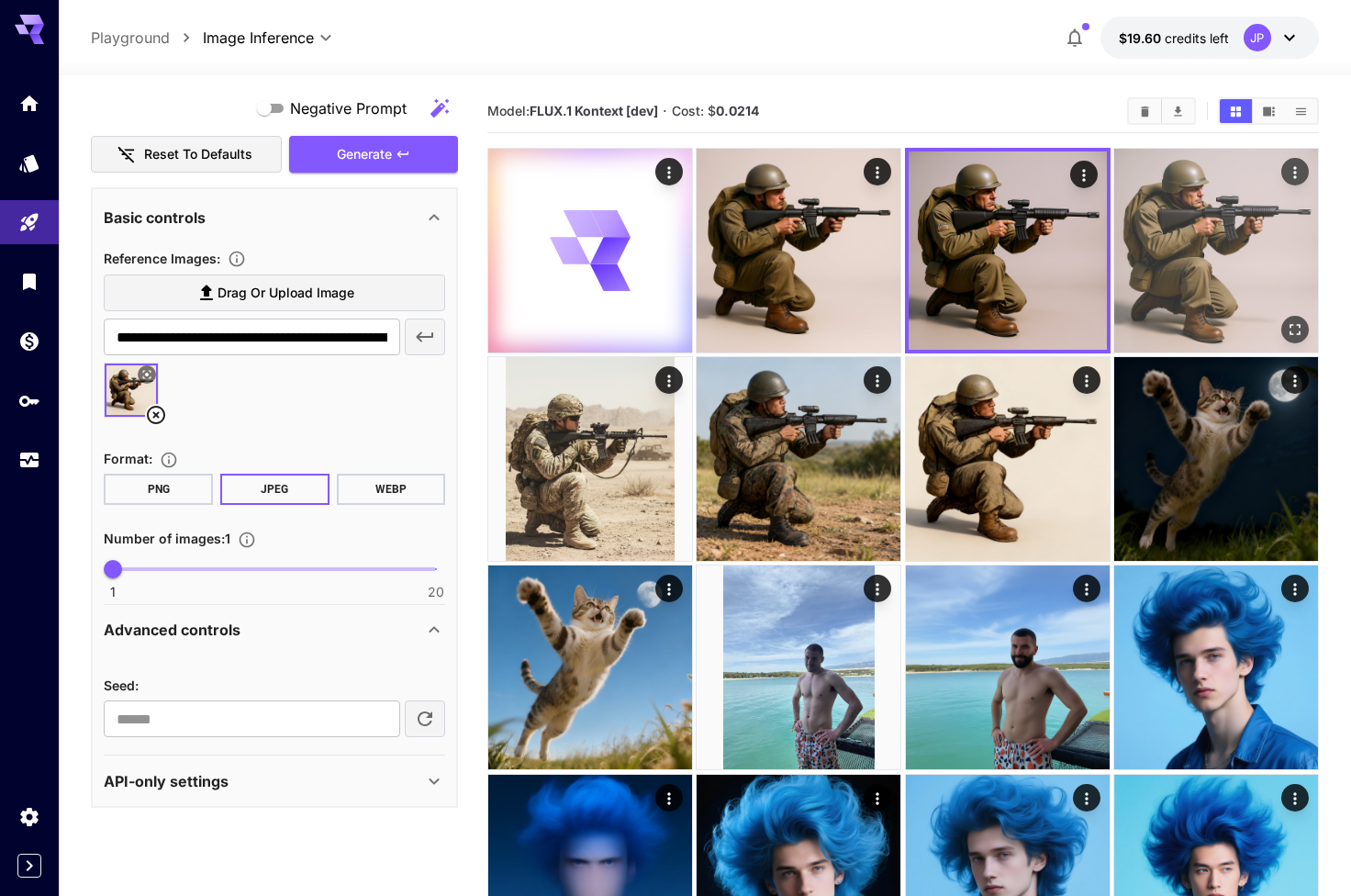
click at [1165, 207] on img at bounding box center [1216, 250] width 204 height 204
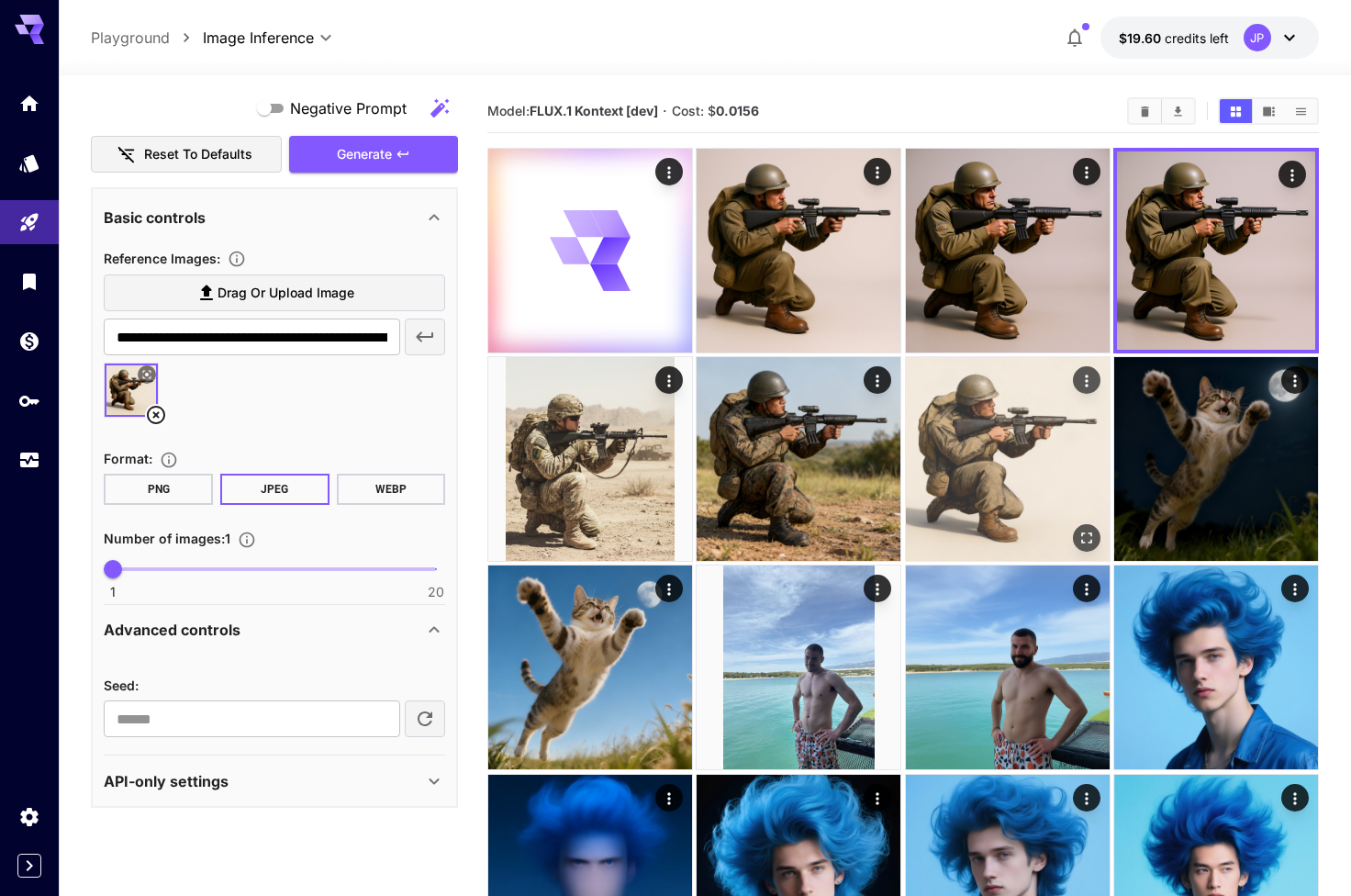
click at [995, 369] on img at bounding box center [1007, 458] width 204 height 204
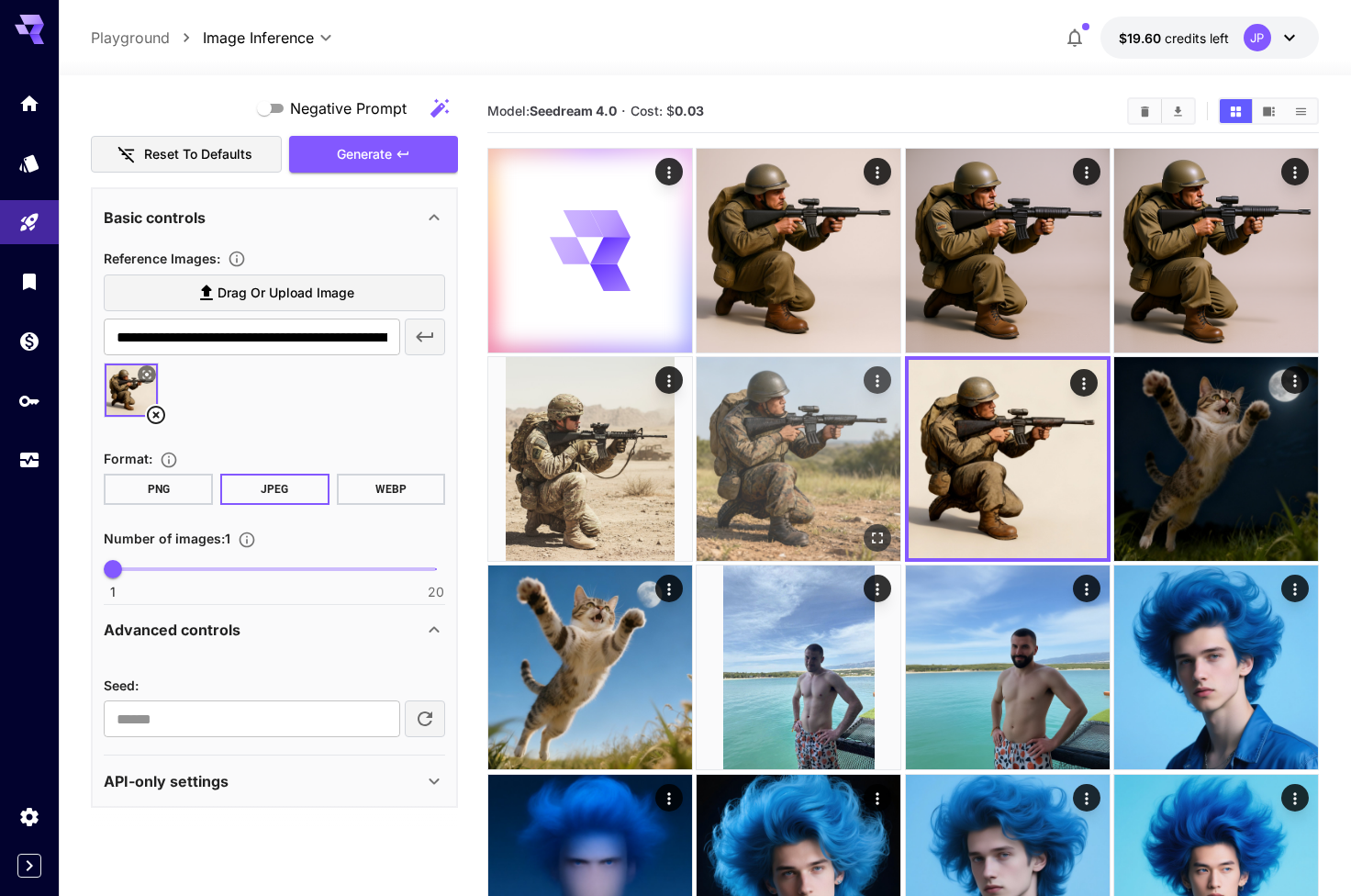
click at [845, 360] on img at bounding box center [798, 458] width 204 height 204
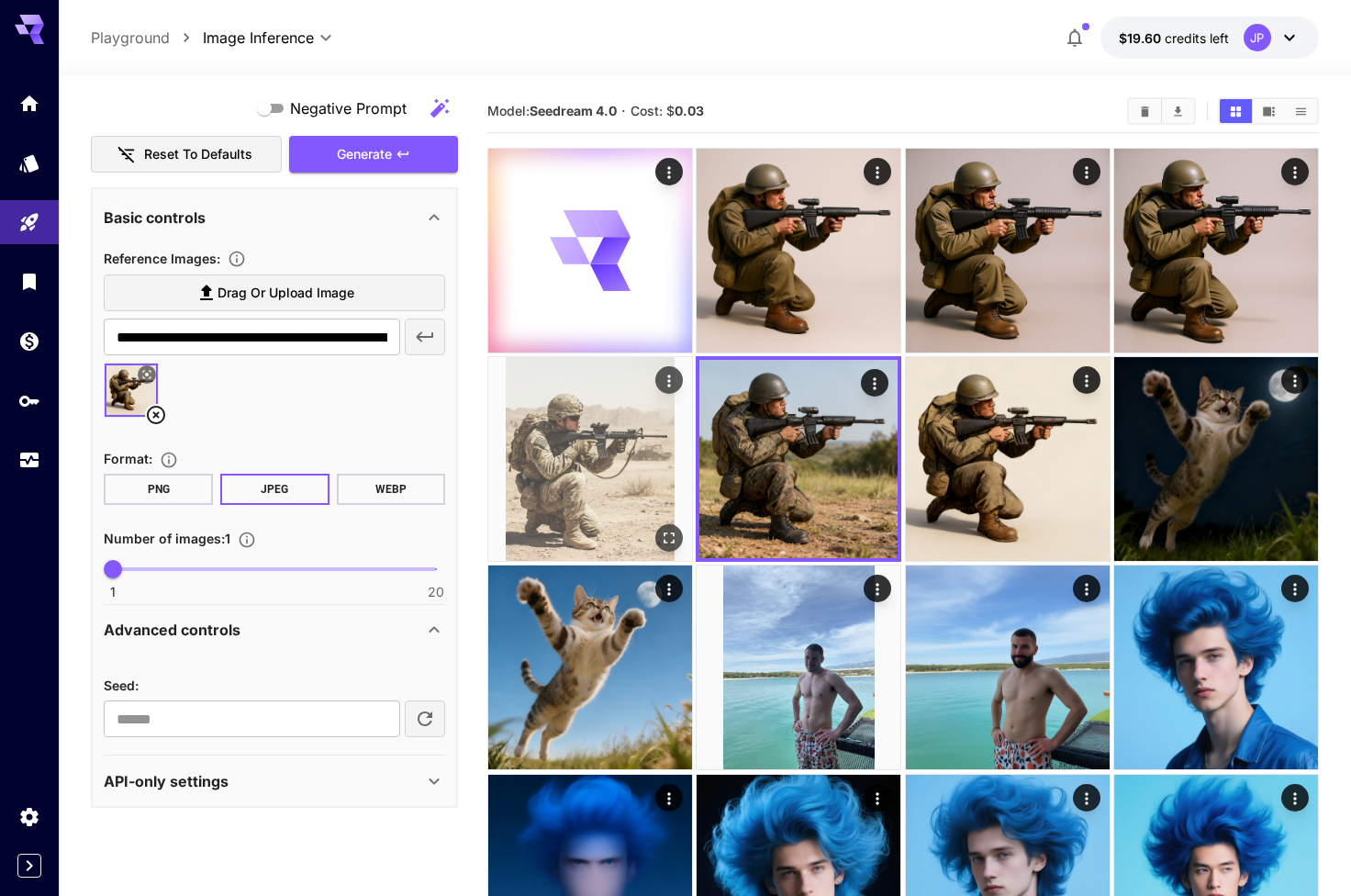
click at [664, 394] on img at bounding box center [589, 458] width 204 height 204
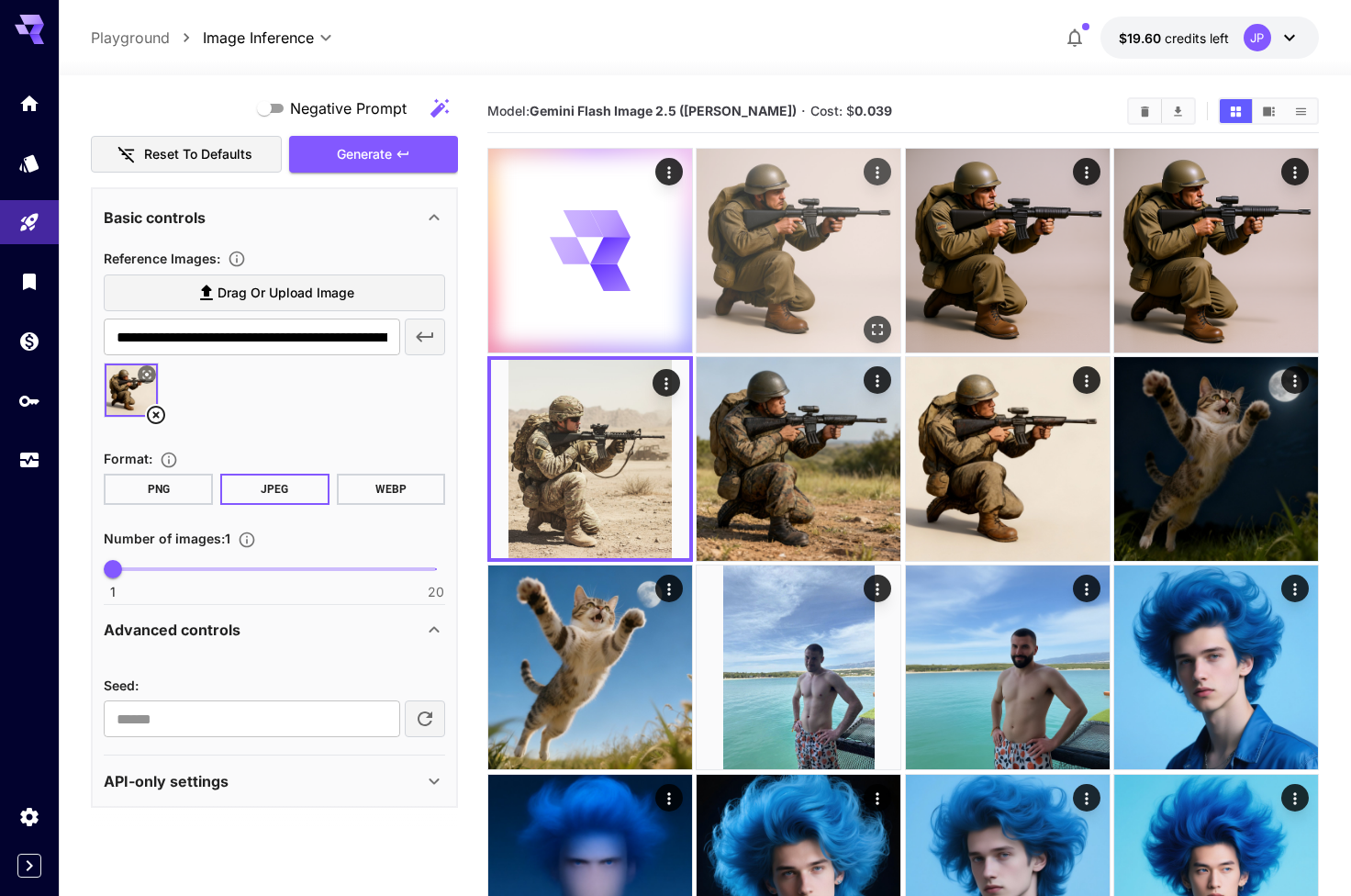
click at [758, 254] on img at bounding box center [798, 250] width 204 height 204
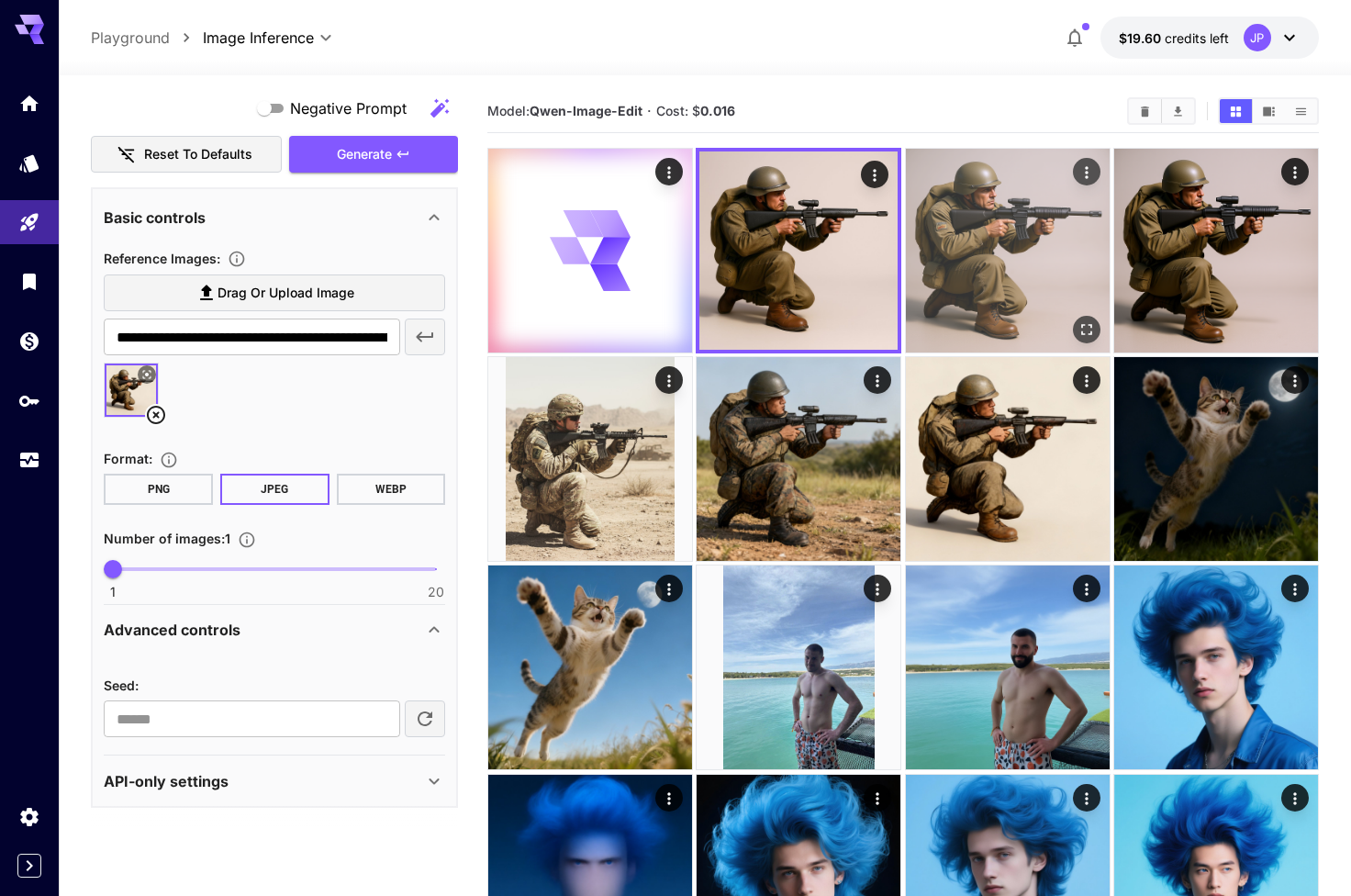
click at [933, 250] on img at bounding box center [1007, 250] width 204 height 204
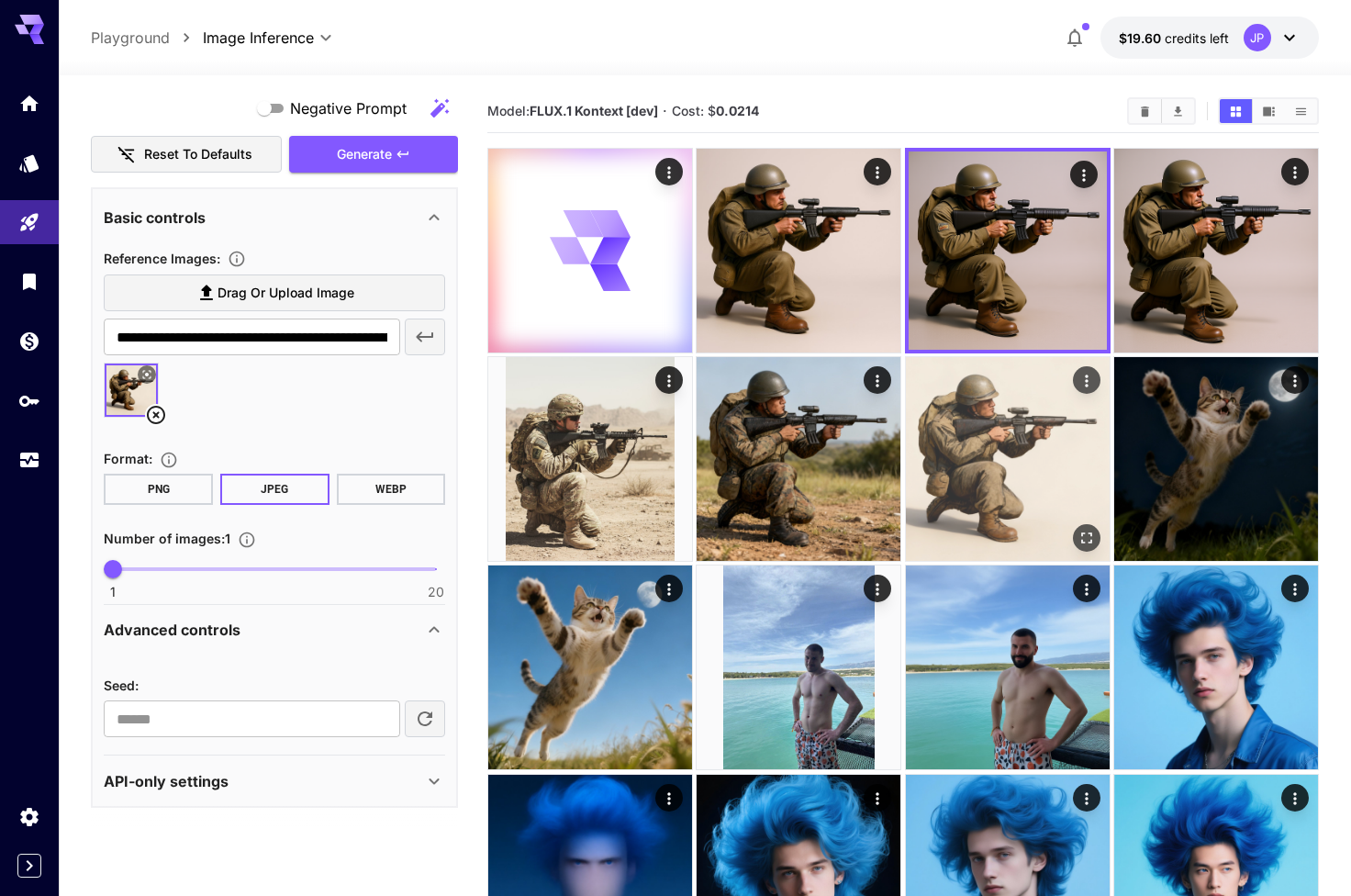
click at [922, 401] on img at bounding box center [1007, 458] width 204 height 204
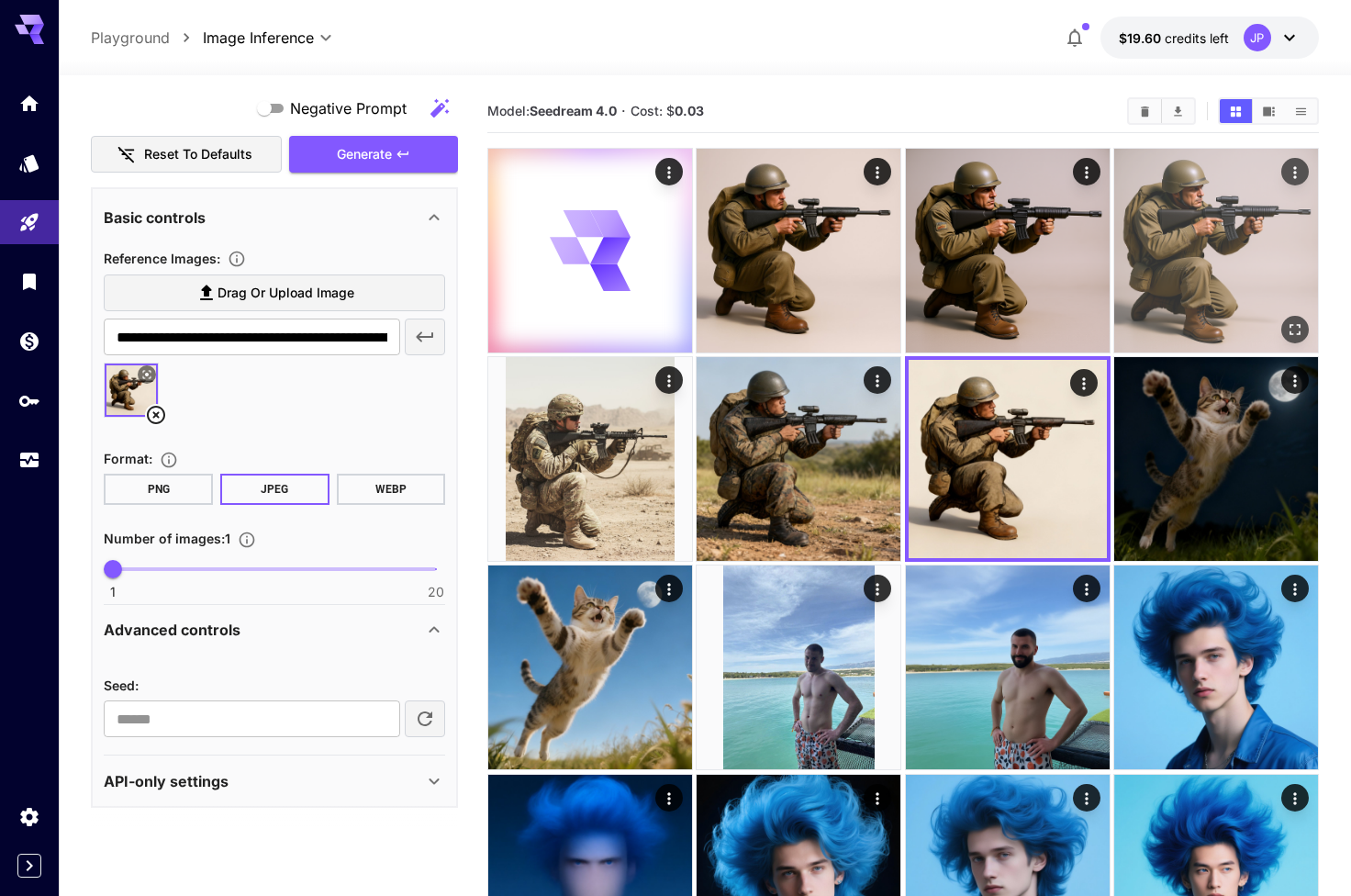
click at [1203, 245] on img at bounding box center [1216, 250] width 204 height 204
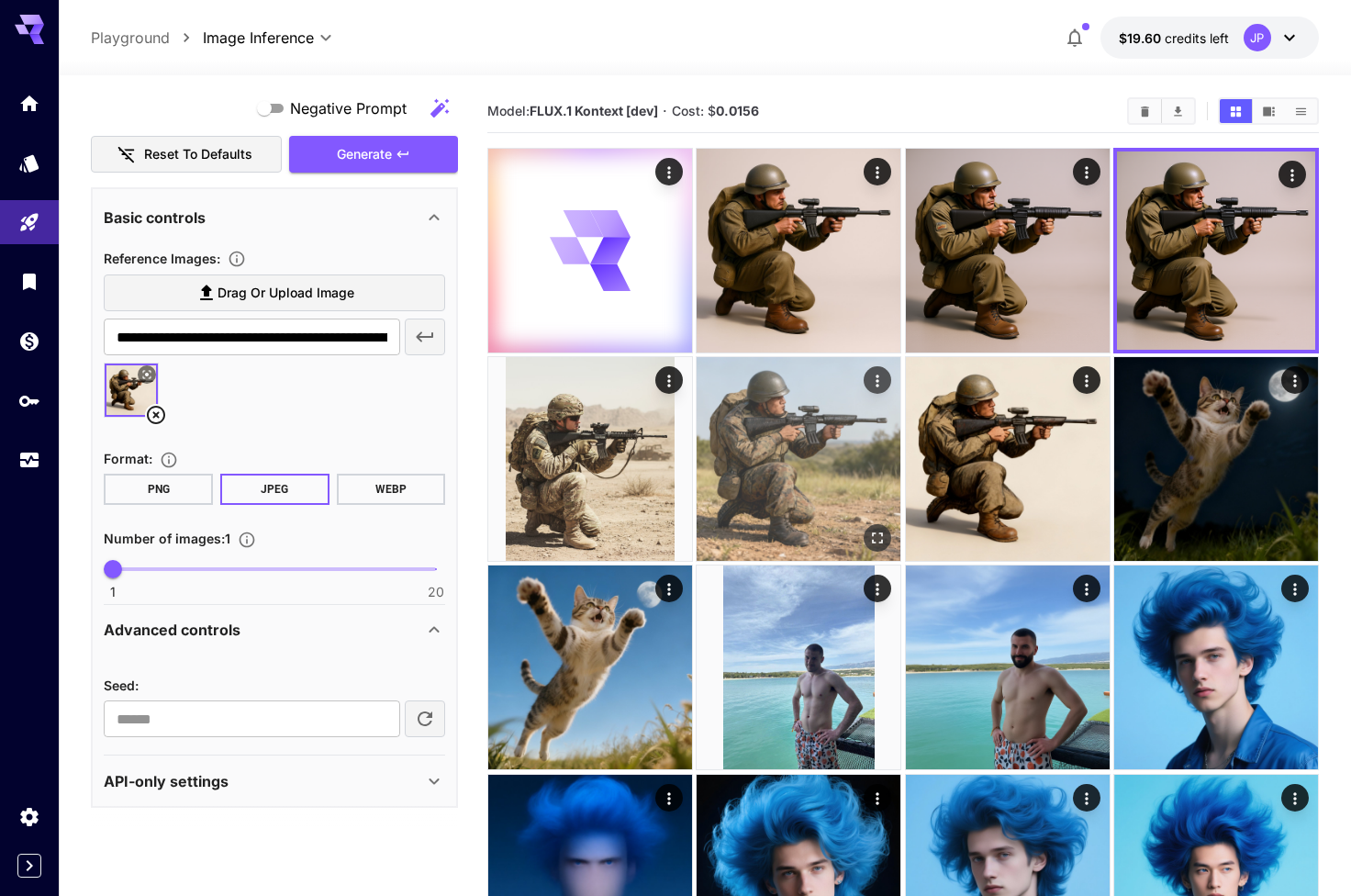
click at [840, 404] on img at bounding box center [798, 458] width 204 height 204
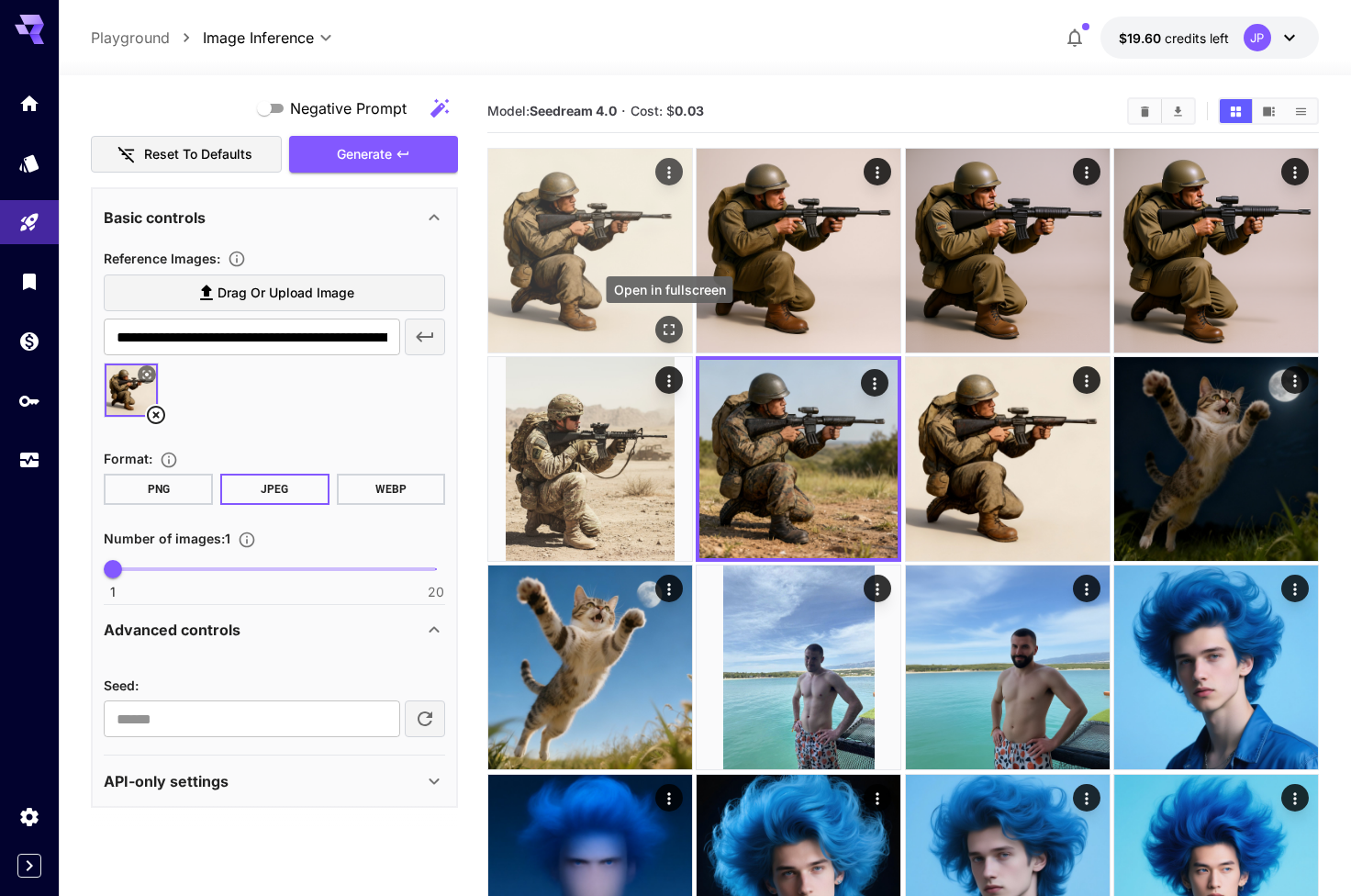
click at [668, 319] on button "Open in fullscreen" at bounding box center [670, 330] width 28 height 28
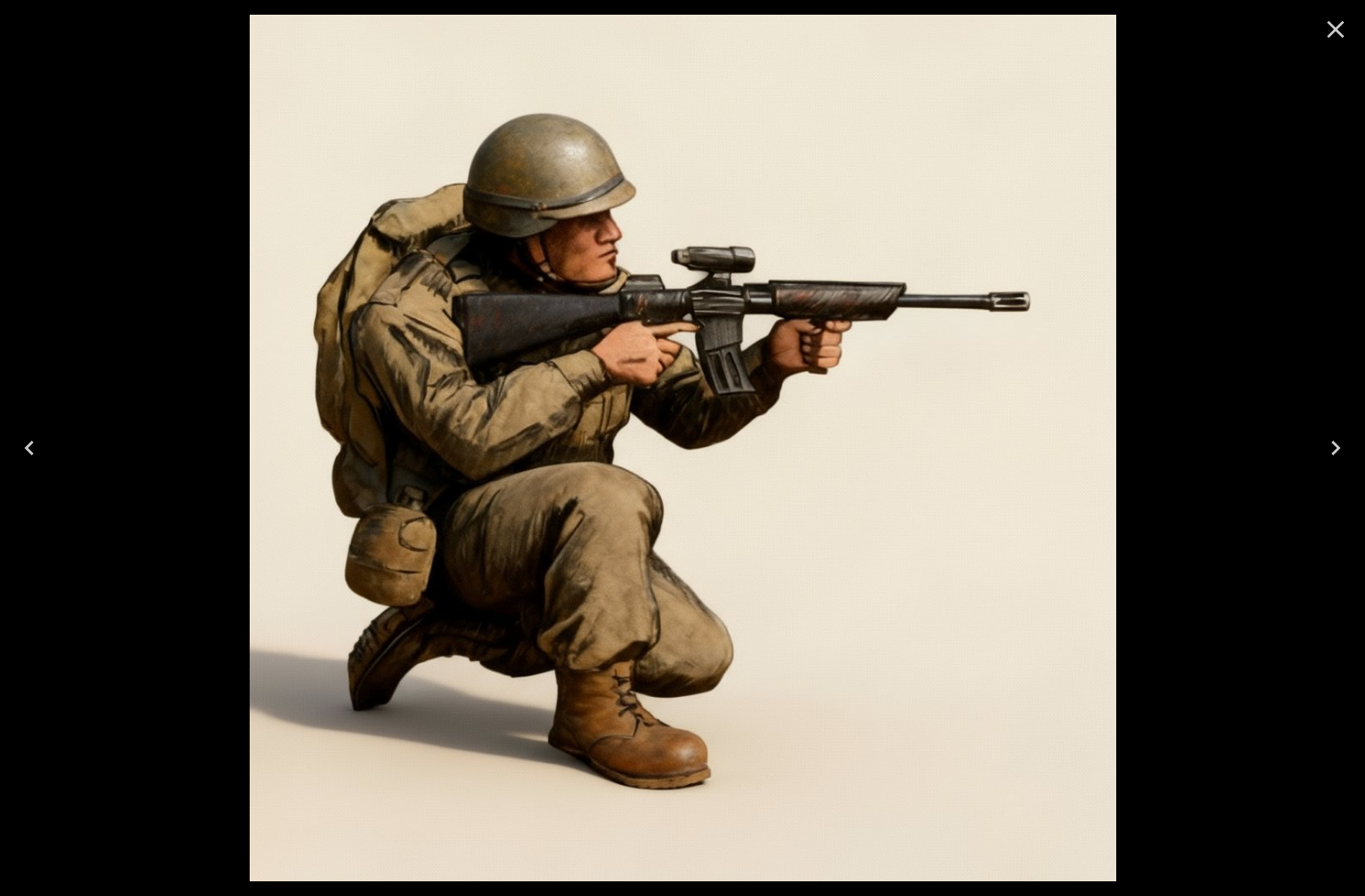
click at [1328, 26] on icon "Close" at bounding box center [1335, 30] width 30 height 30
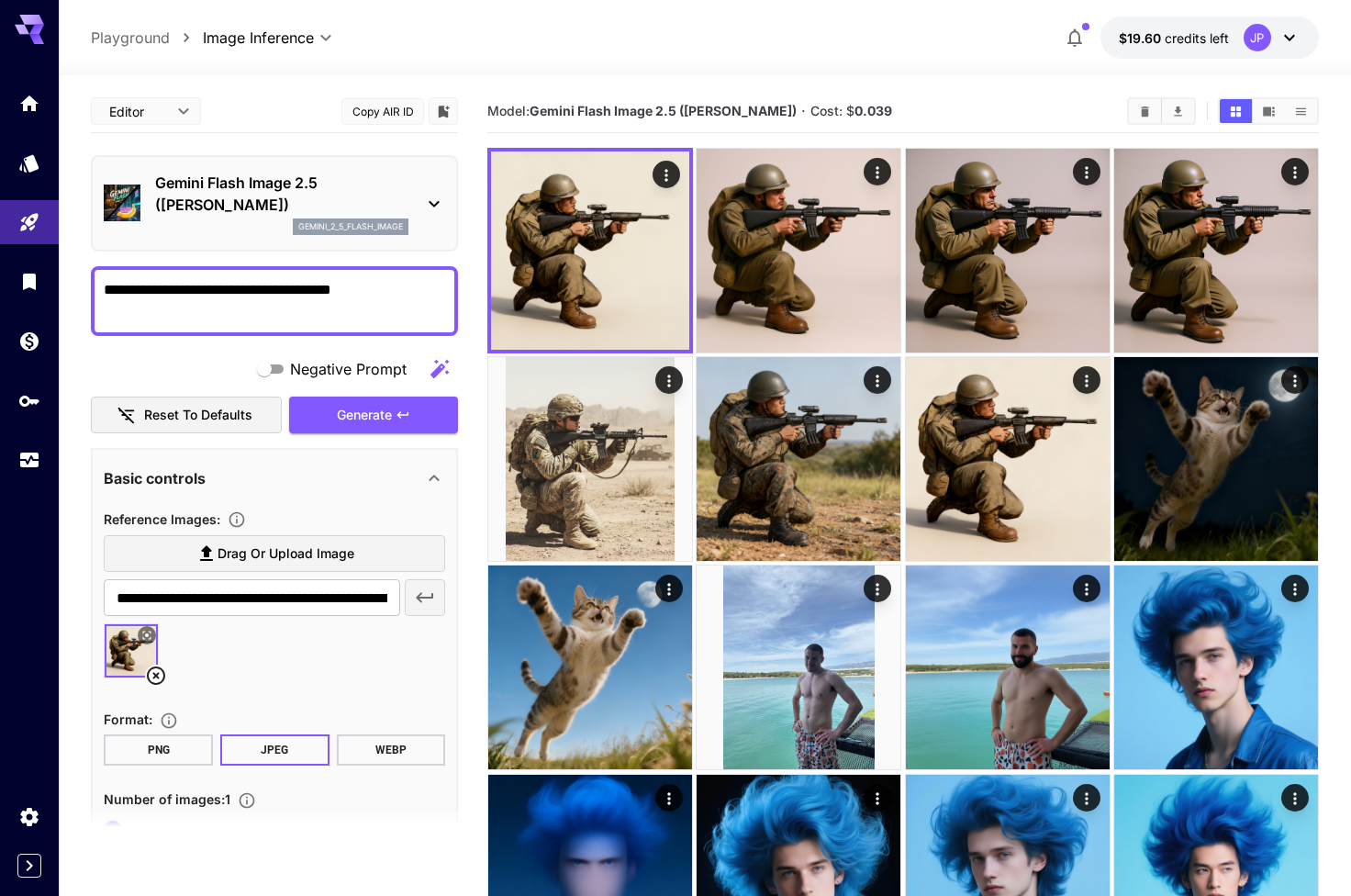
click at [347, 295] on textarea "**********" at bounding box center [274, 301] width 342 height 44
click at [211, 279] on textarea "**********" at bounding box center [274, 301] width 342 height 44
click at [194, 283] on textarea "**********" at bounding box center [274, 301] width 342 height 44
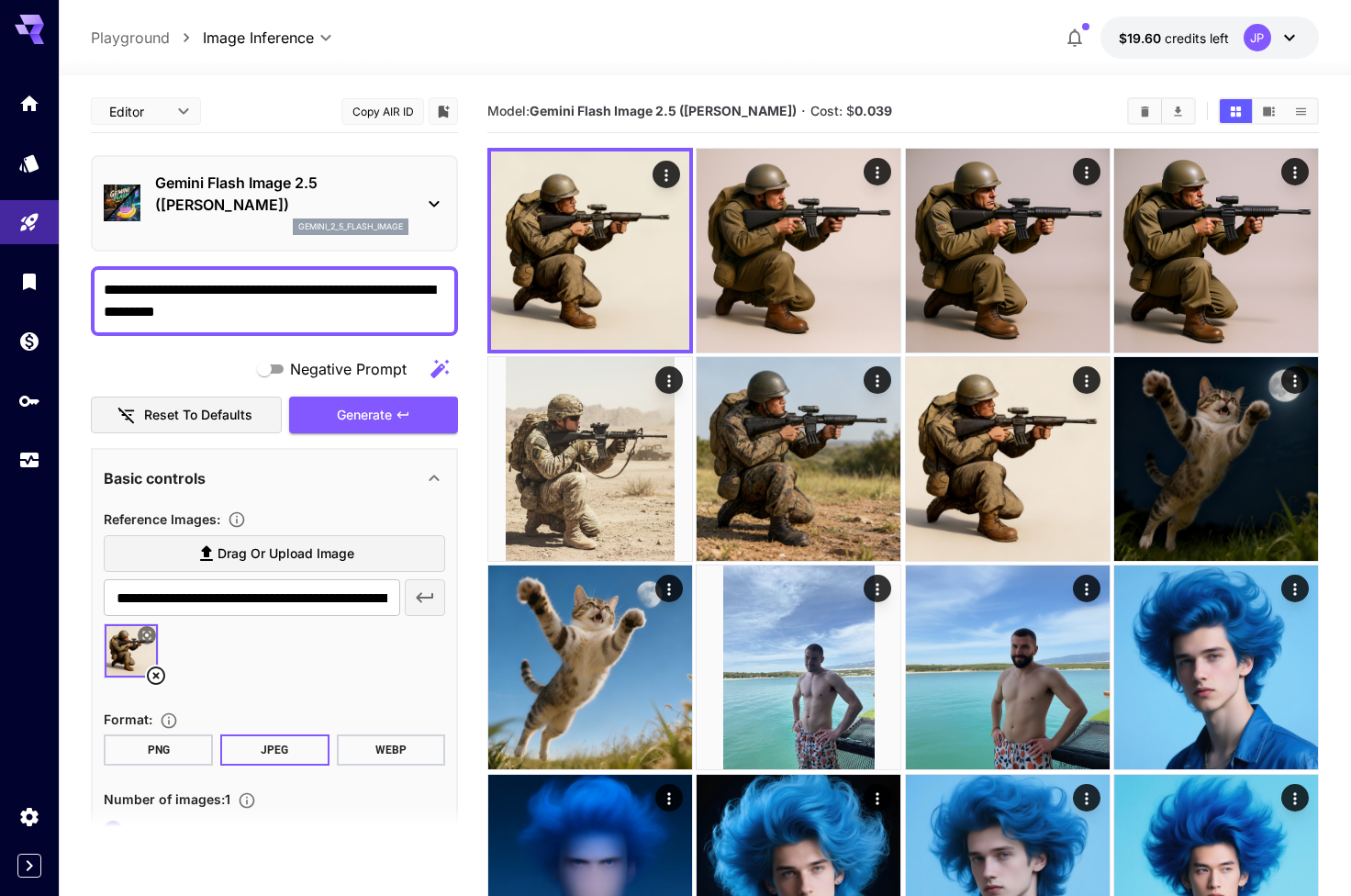
click at [194, 283] on textarea "**********" at bounding box center [274, 301] width 342 height 44
click at [322, 289] on textarea "**********" at bounding box center [274, 301] width 342 height 44
click at [142, 274] on div "**********" at bounding box center [274, 301] width 368 height 70
click at [142, 284] on textarea "**********" at bounding box center [274, 301] width 342 height 44
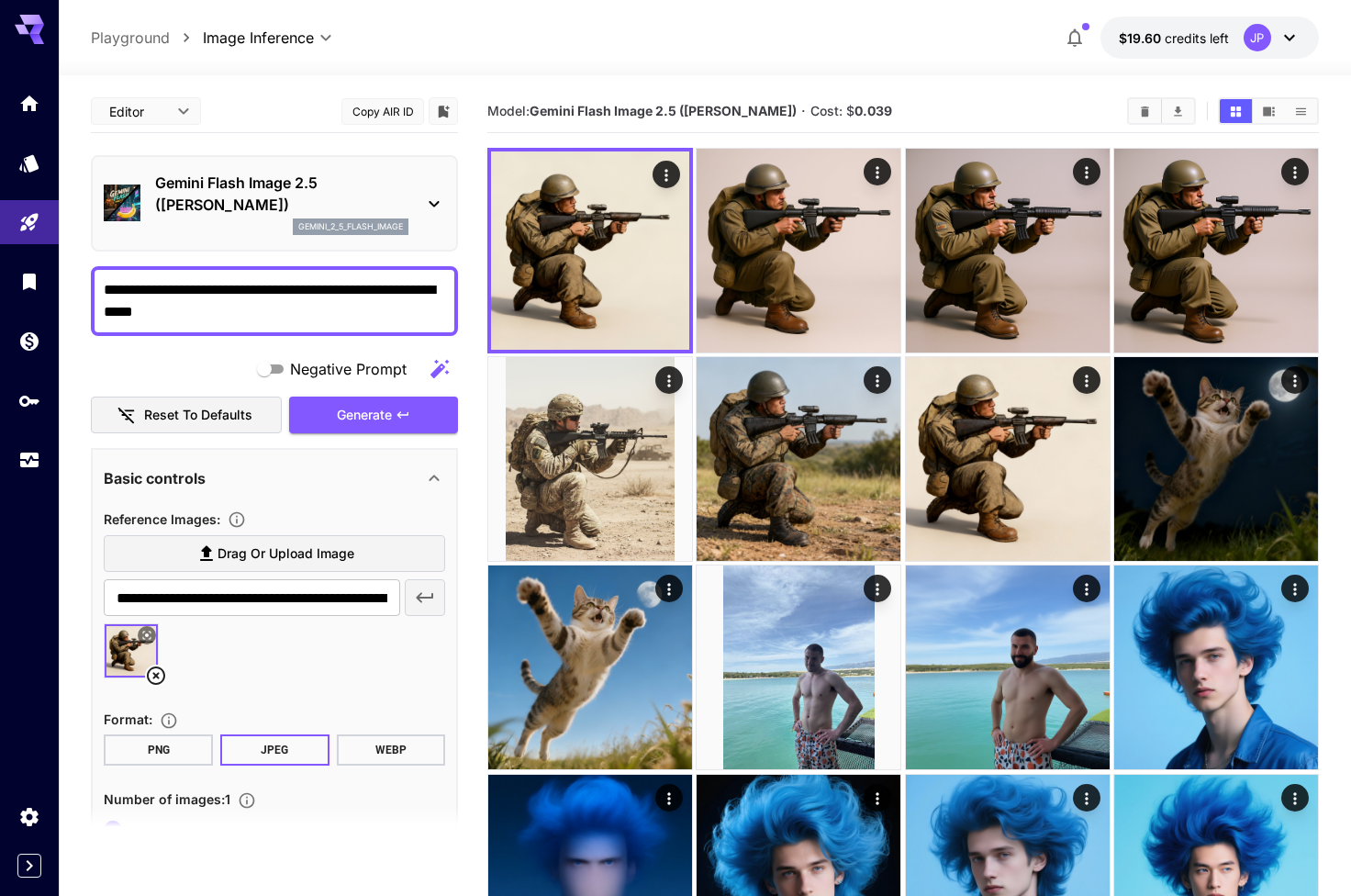
click at [395, 289] on textarea "**********" at bounding box center [274, 301] width 342 height 44
click at [363, 308] on textarea "**********" at bounding box center [274, 301] width 342 height 44
type textarea "**********"
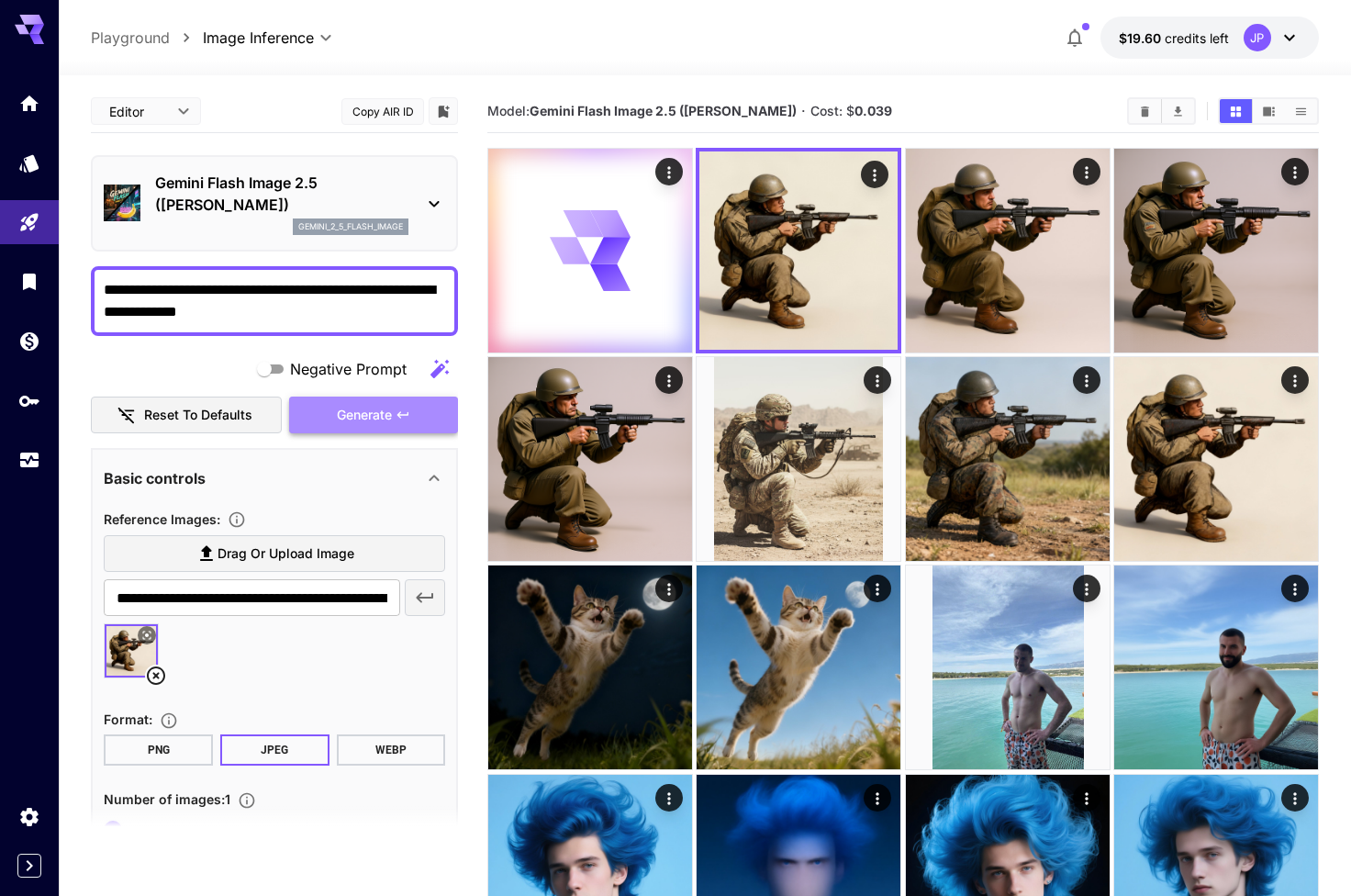
click at [391, 408] on span "Generate" at bounding box center [364, 414] width 55 height 23
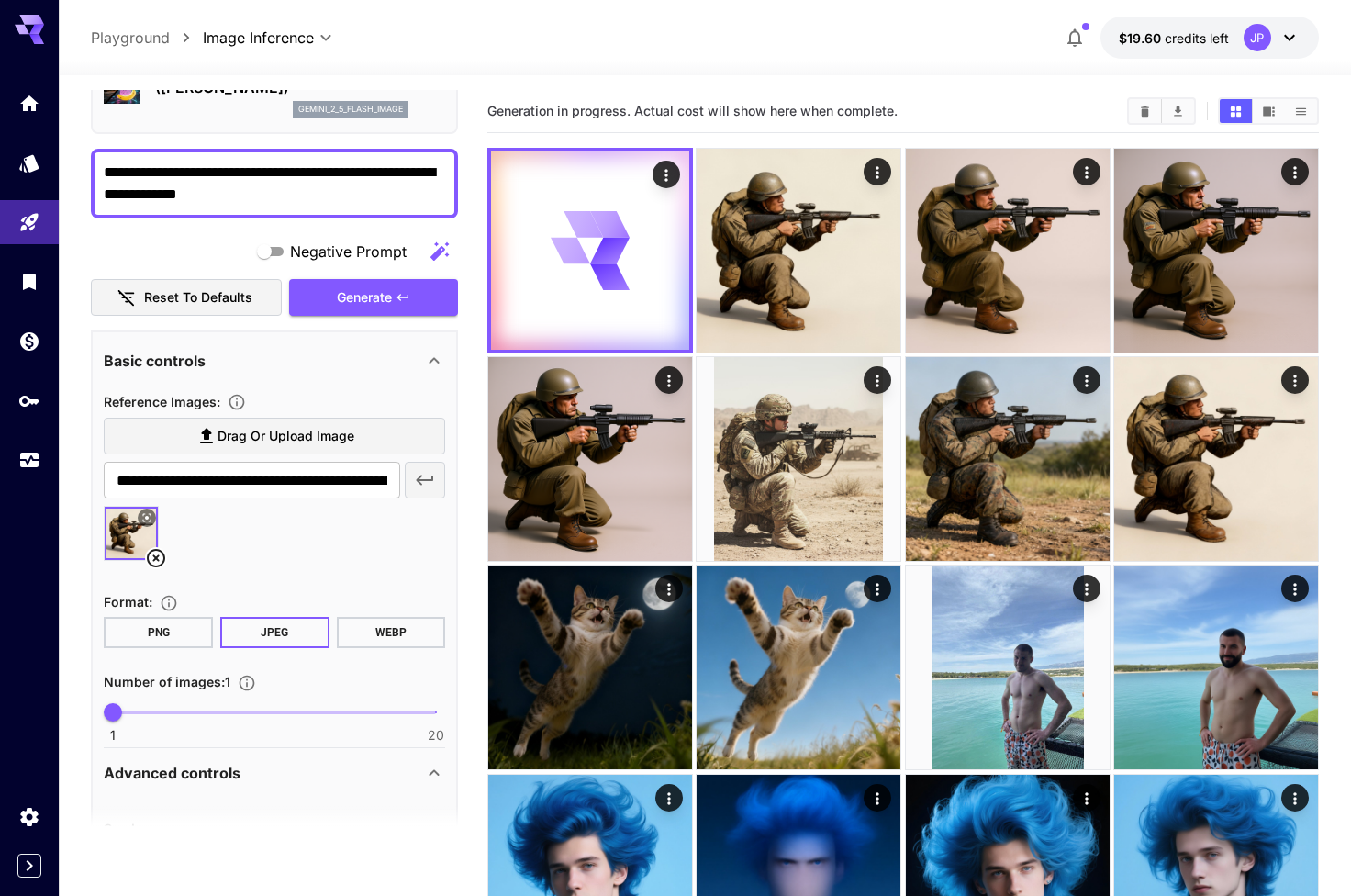
scroll to position [114, 0]
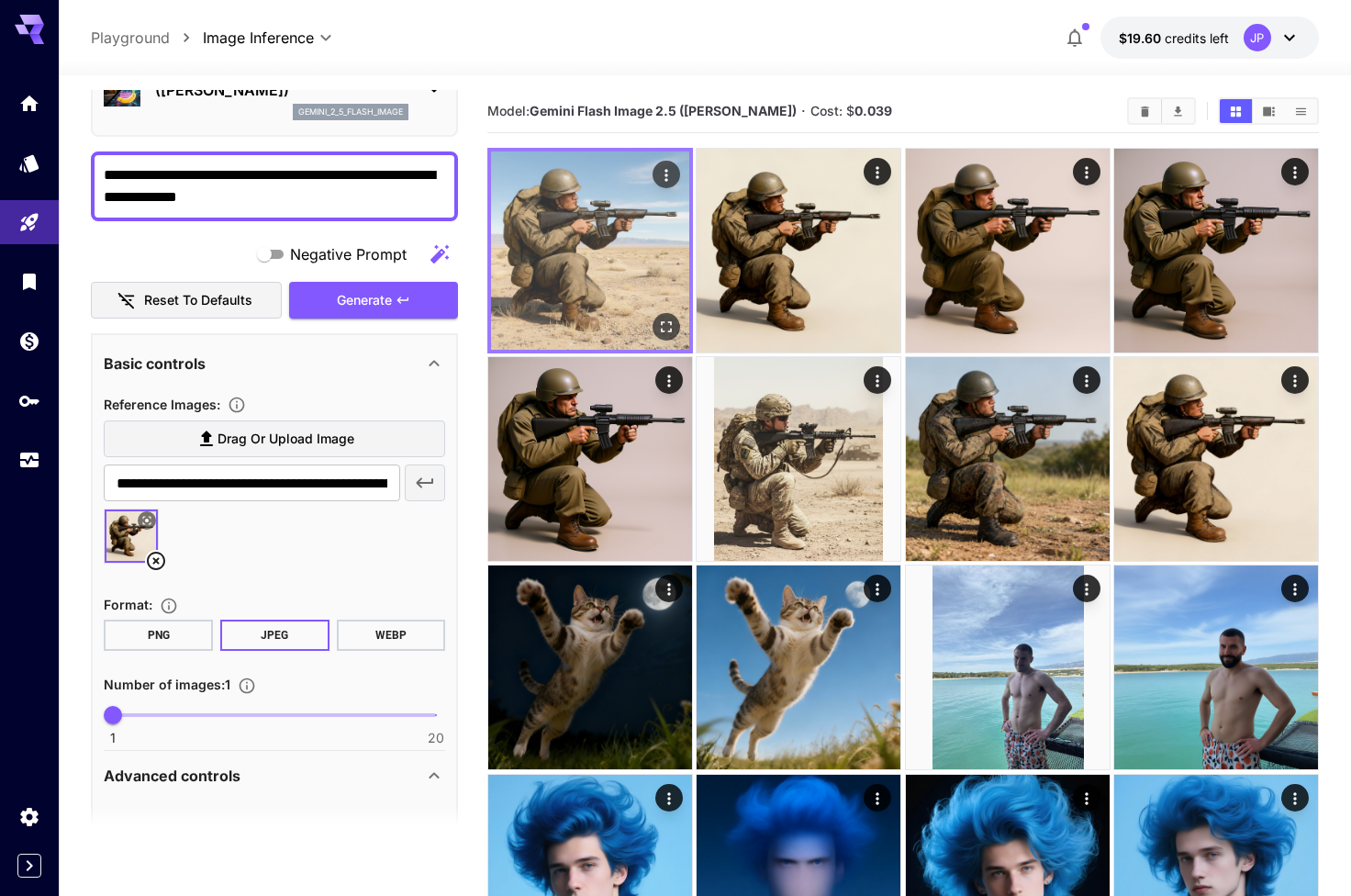
click at [660, 323] on icon "Open in fullscreen" at bounding box center [666, 327] width 18 height 18
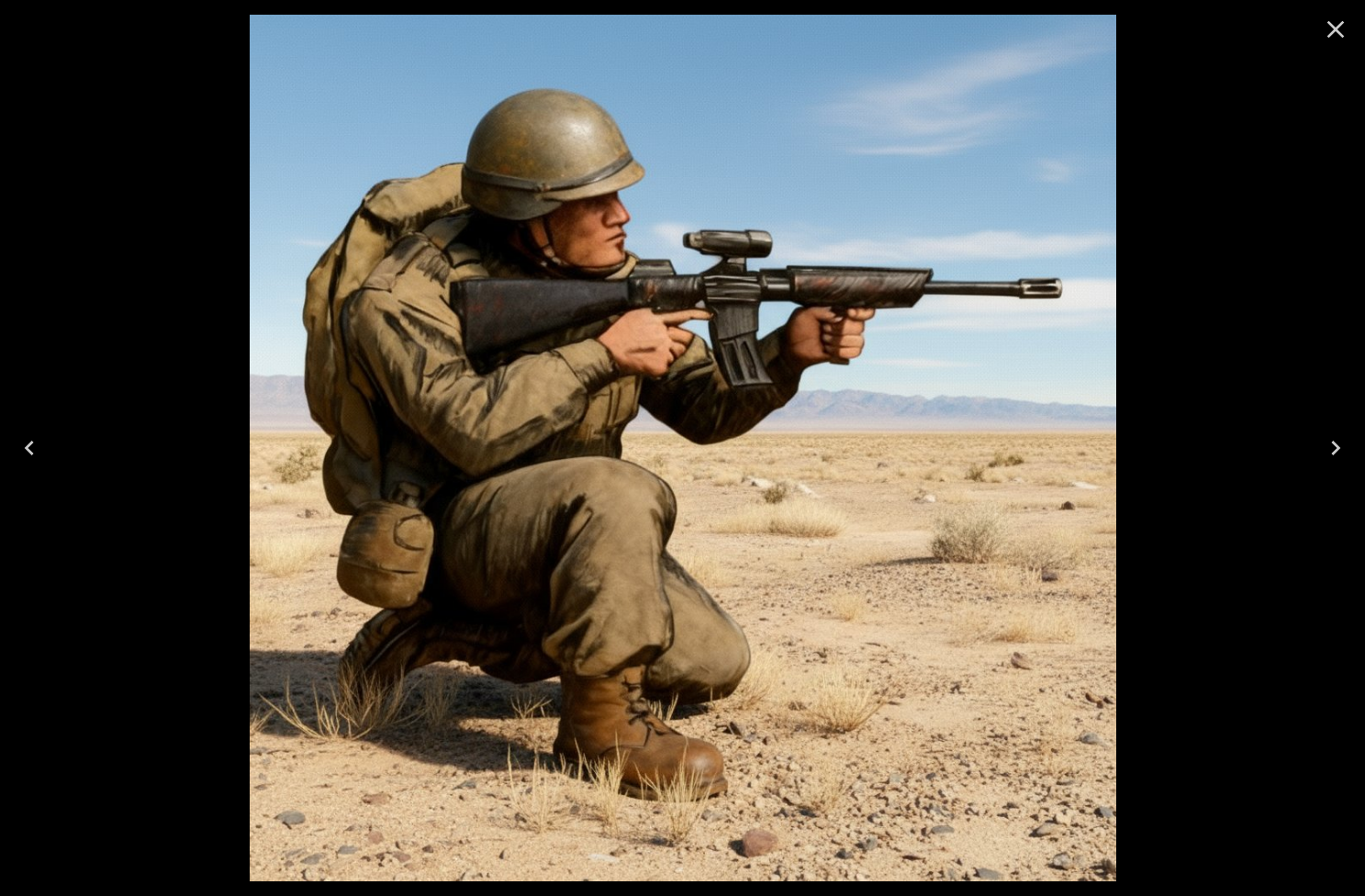
click at [1332, 38] on icon "Close" at bounding box center [1335, 30] width 30 height 30
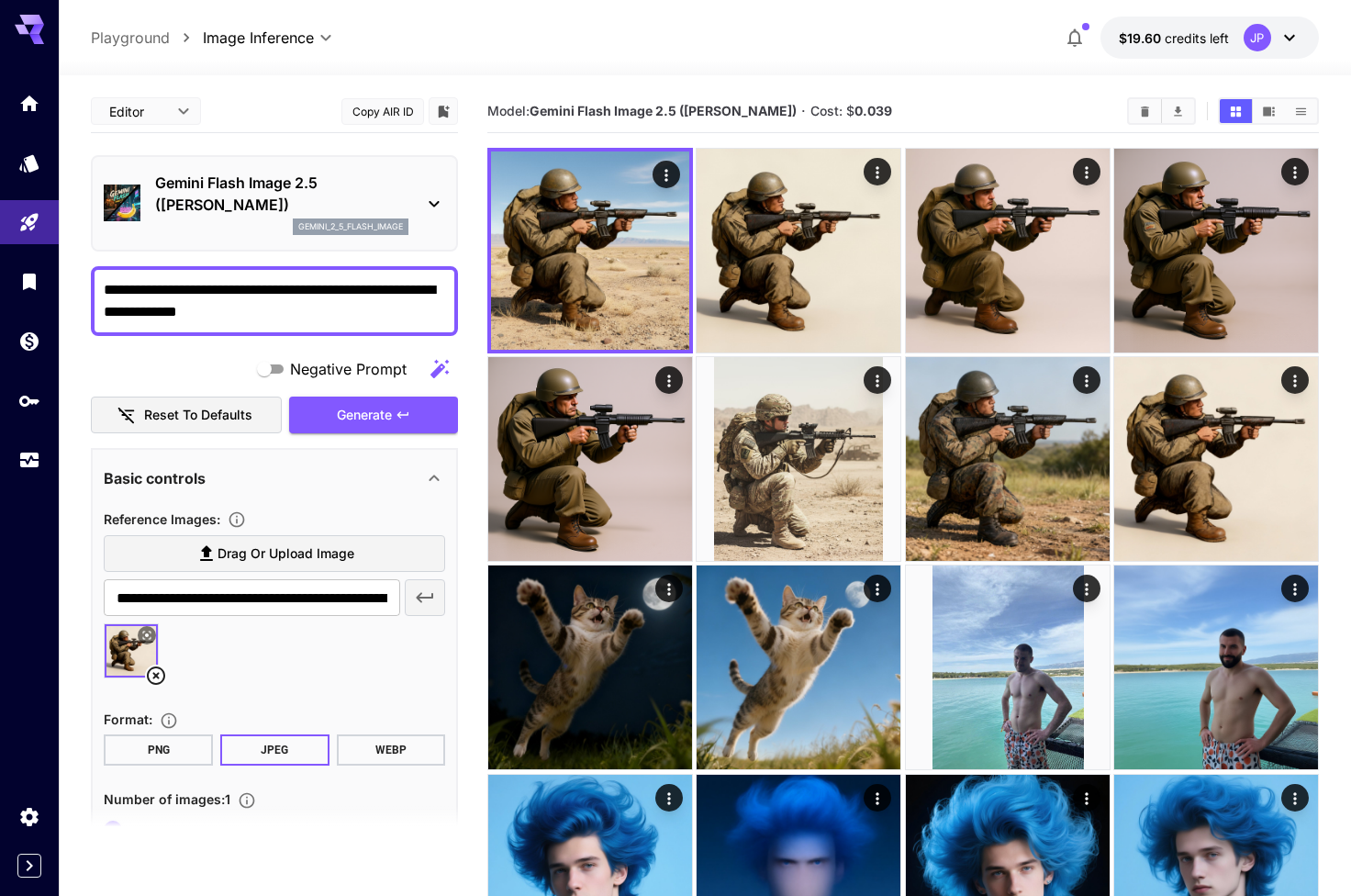
scroll to position [-2, 0]
click at [261, 211] on p "Gemini Flash Image 2.5 ([PERSON_NAME])" at bounding box center [281, 194] width 253 height 44
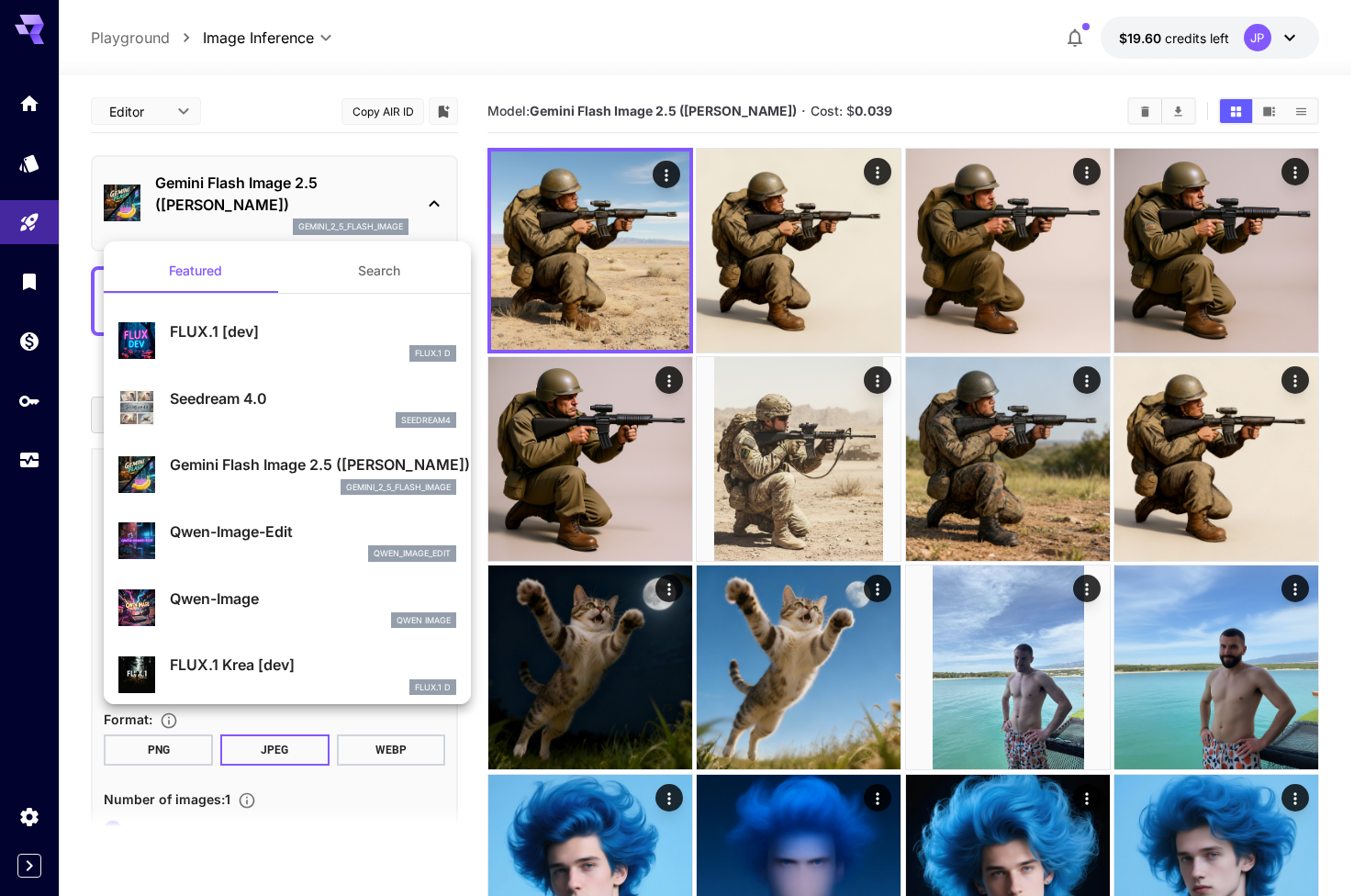
click at [259, 344] on div "FLUX.1 [dev] FLUX.1 D" at bounding box center [313, 341] width 286 height 42
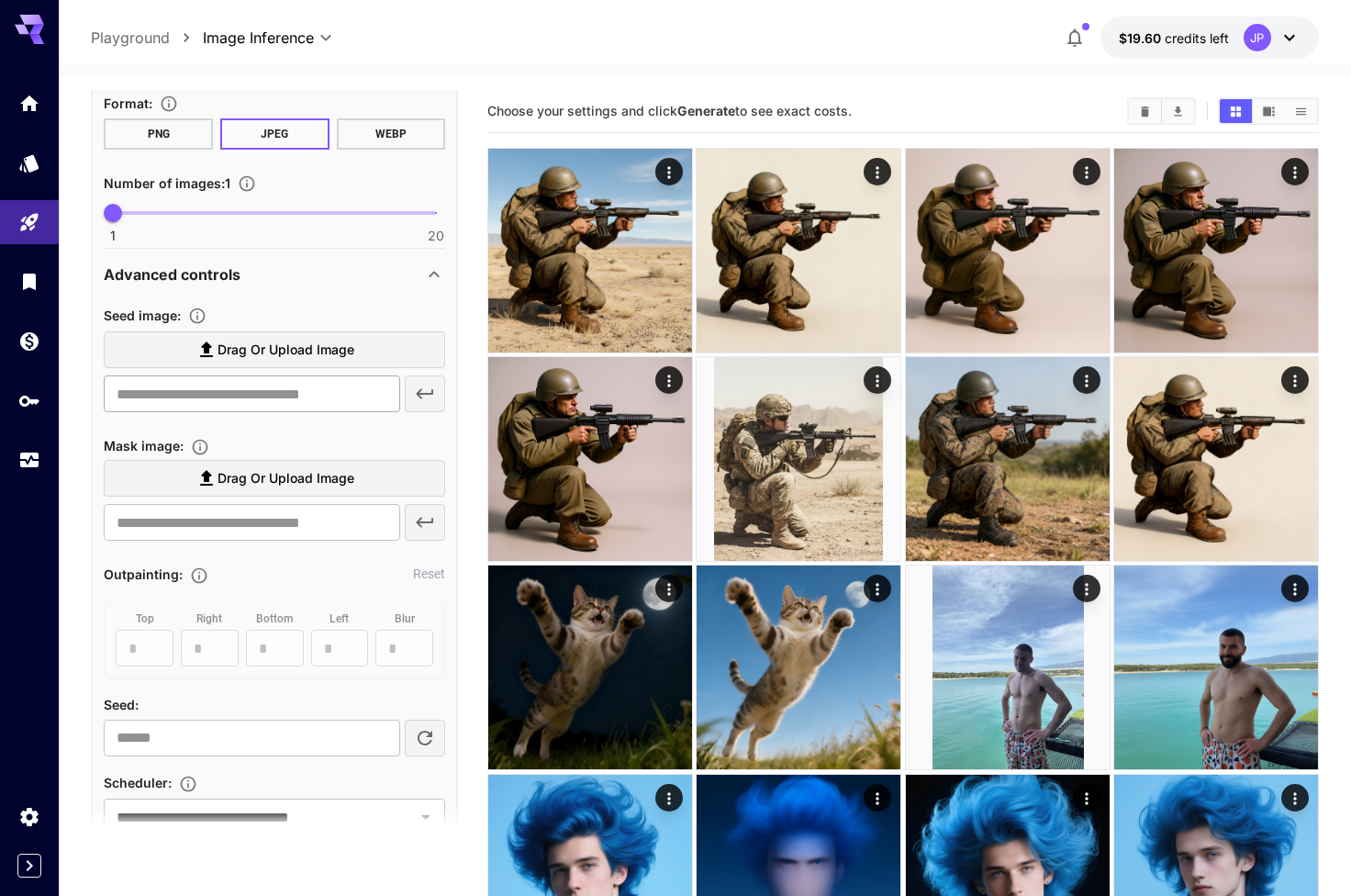
scroll to position [520, 0]
click at [346, 401] on input "text" at bounding box center [251, 392] width 296 height 37
paste input "**********"
type input "**********"
click at [423, 396] on icon "button" at bounding box center [425, 392] width 22 height 22
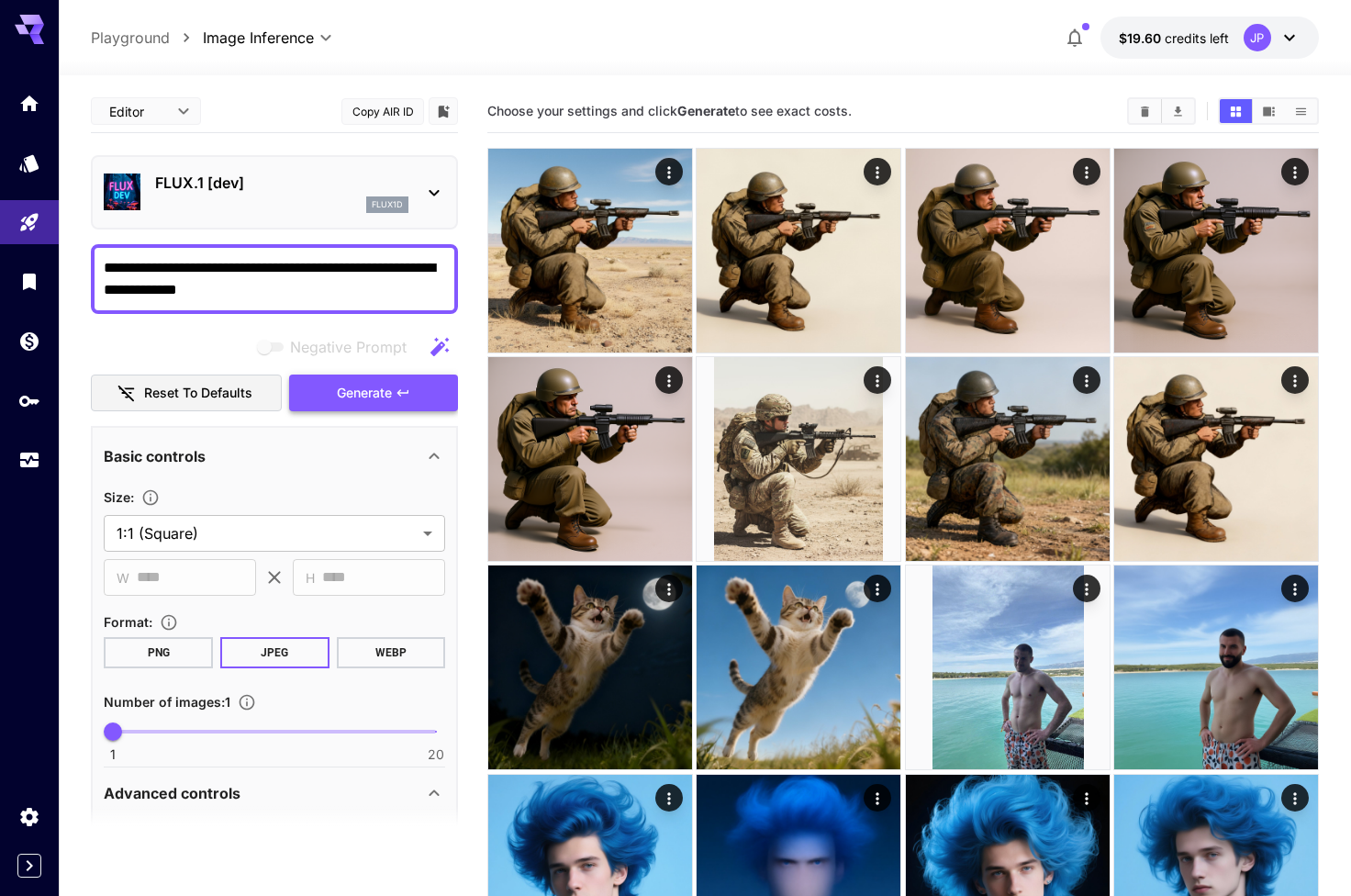
scroll to position [0, 0]
click at [248, 199] on div "flux1d" at bounding box center [281, 205] width 253 height 17
click at [372, 383] on span "Generate" at bounding box center [364, 392] width 55 height 23
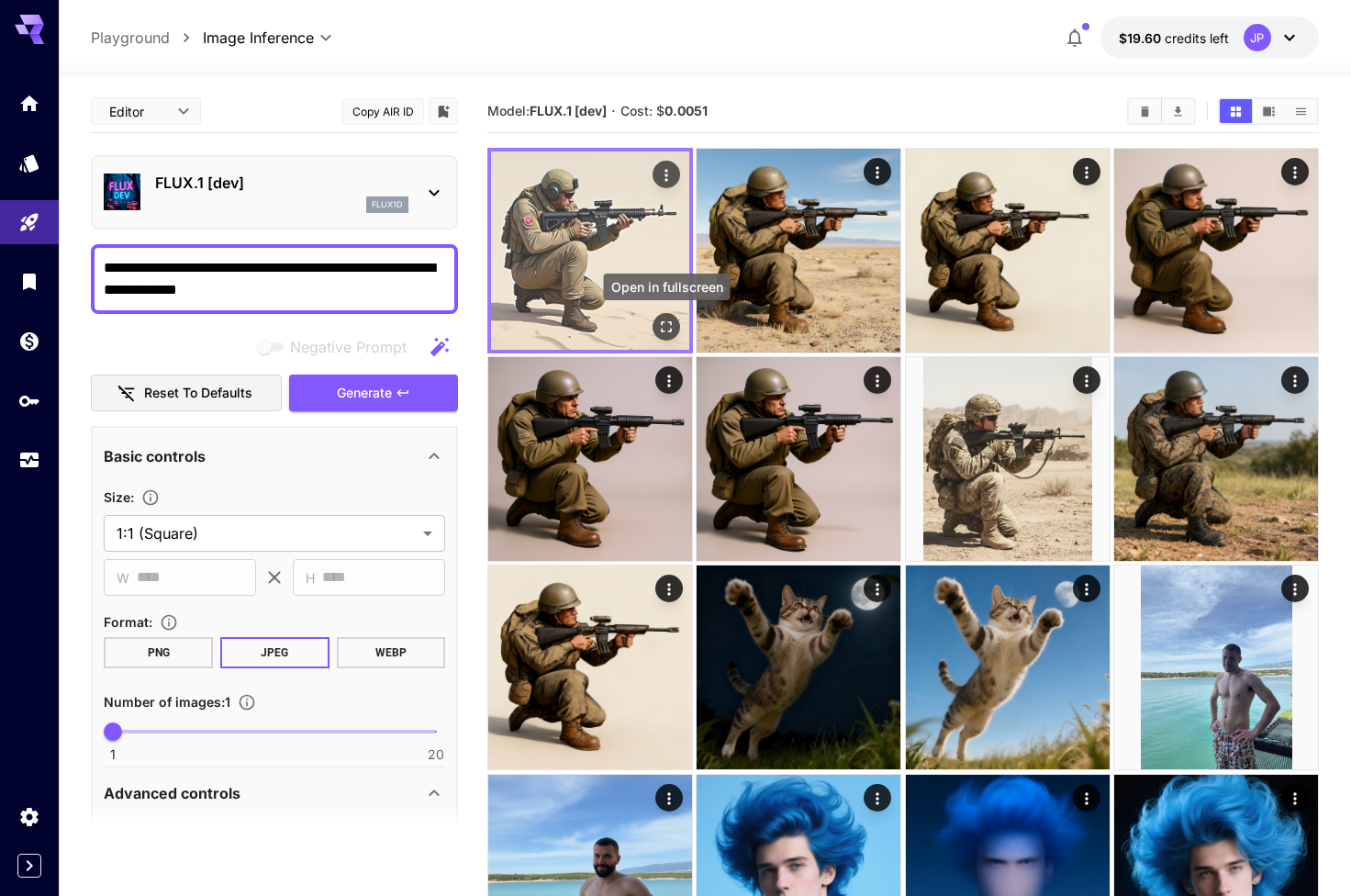
click at [661, 329] on icon "Open in fullscreen" at bounding box center [666, 327] width 18 height 18
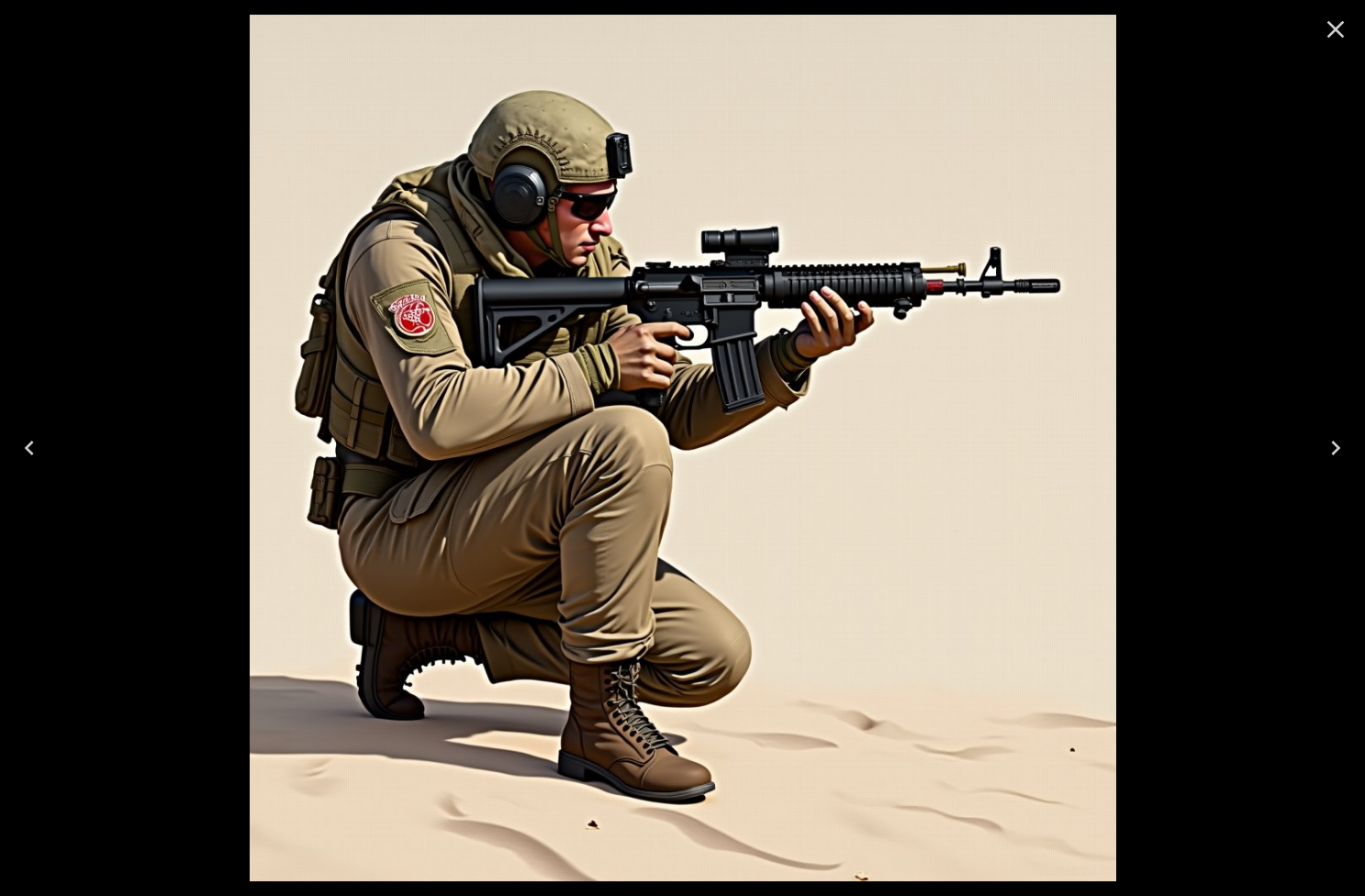
click at [1336, 17] on icon "Close" at bounding box center [1335, 30] width 30 height 30
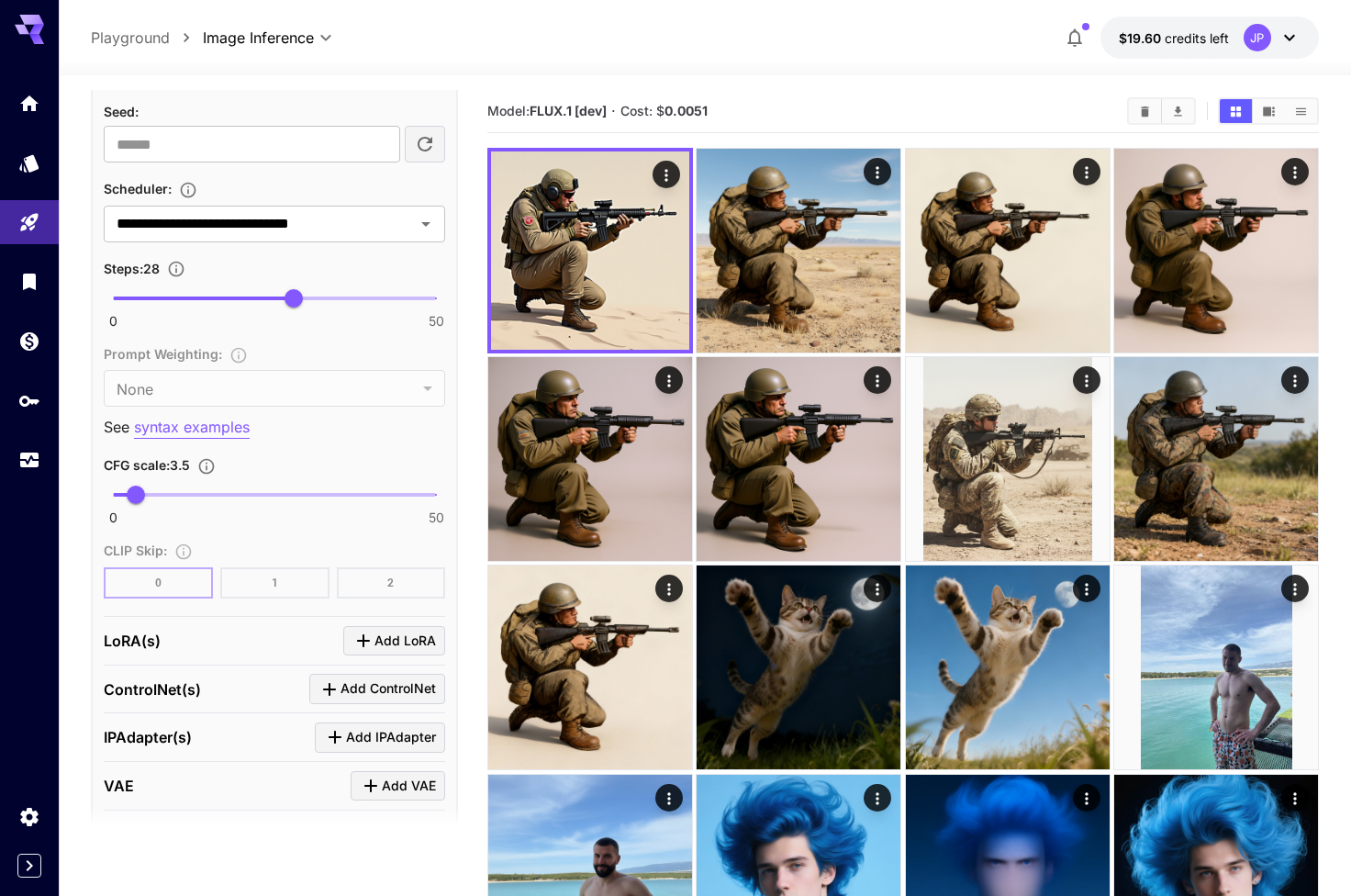
scroll to position [1269, 0]
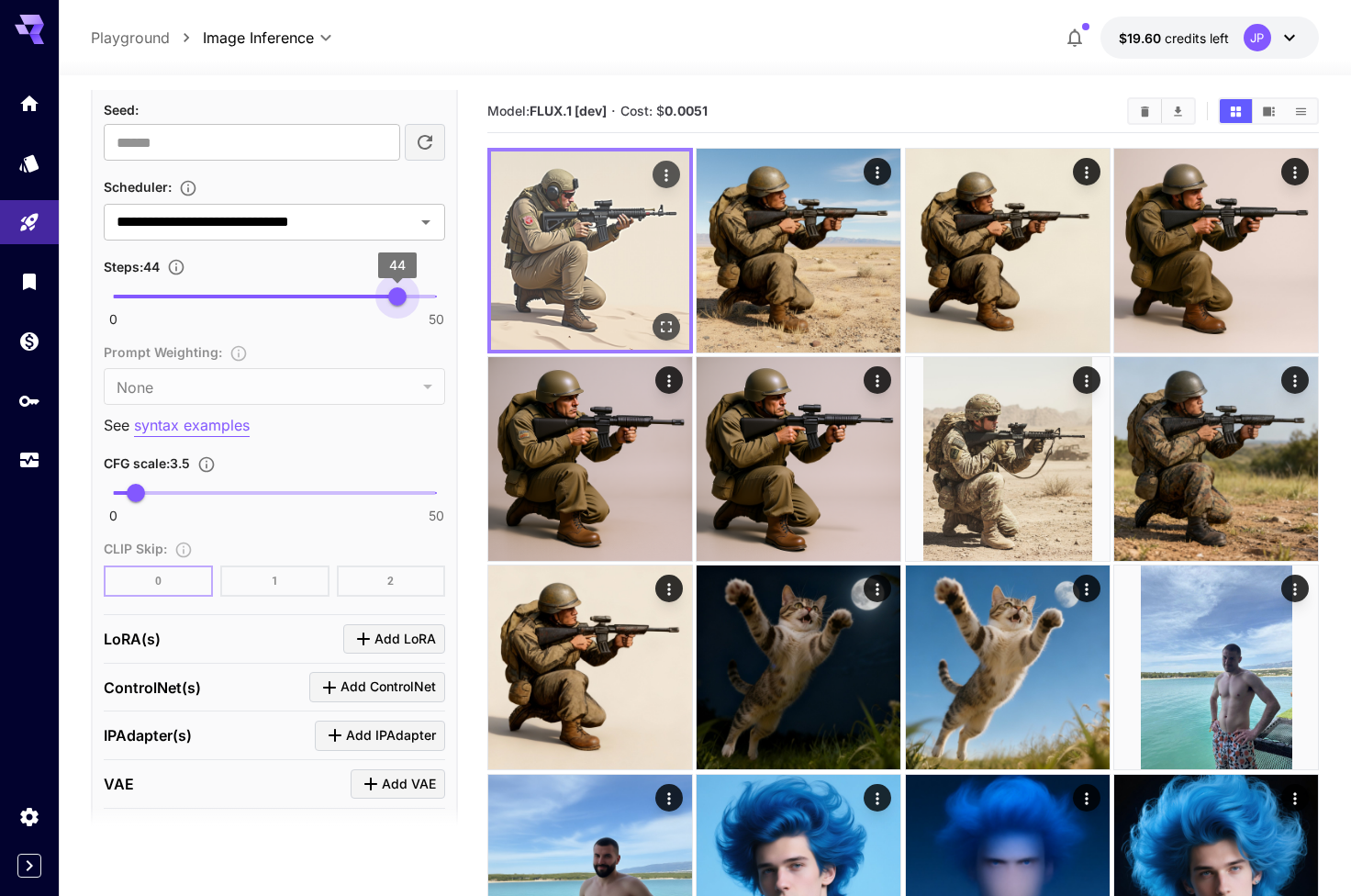
type input "**"
drag, startPoint x: 305, startPoint y: 292, endPoint x: 504, endPoint y: 294, distance: 199.0
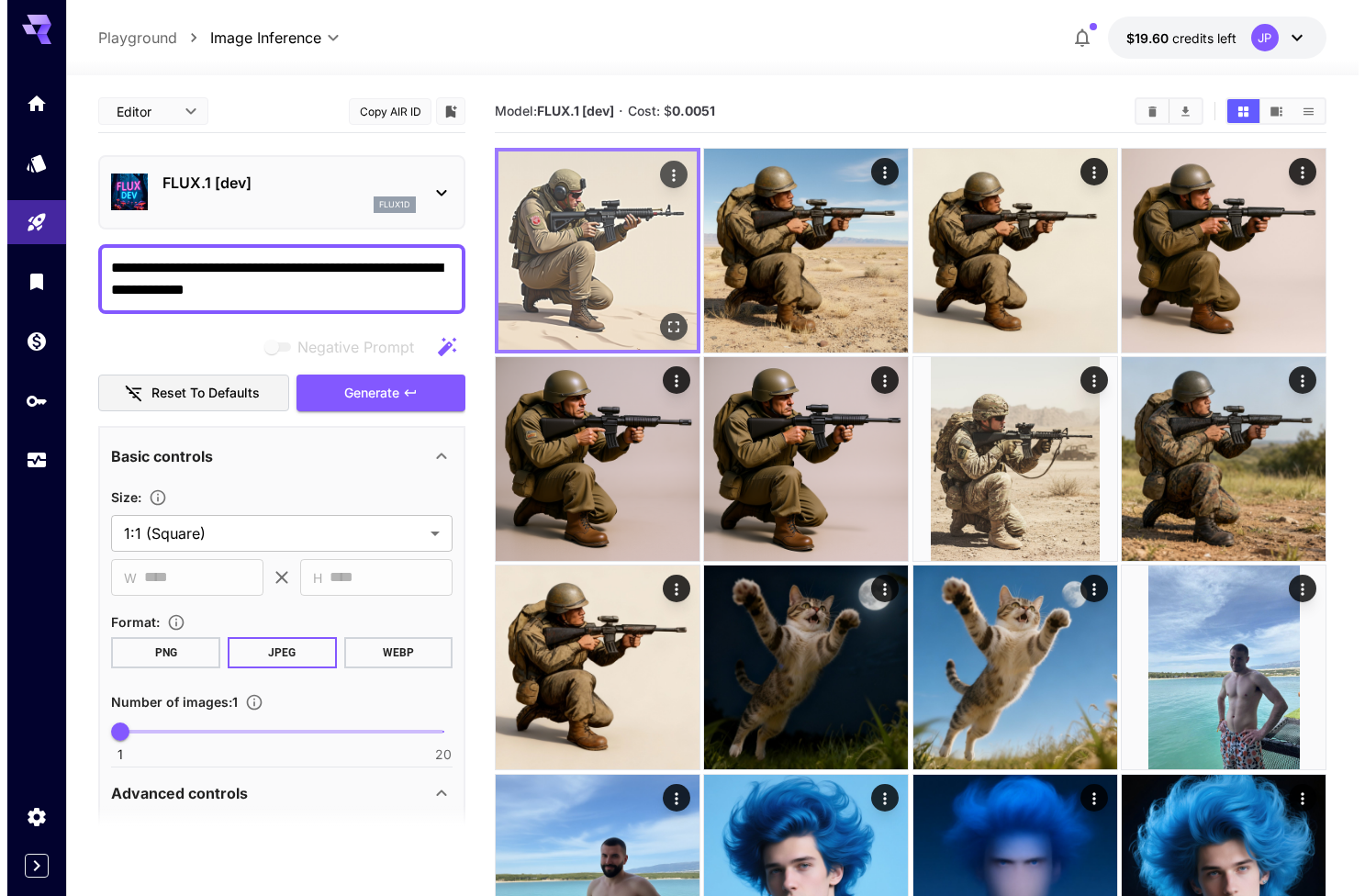
scroll to position [0, 0]
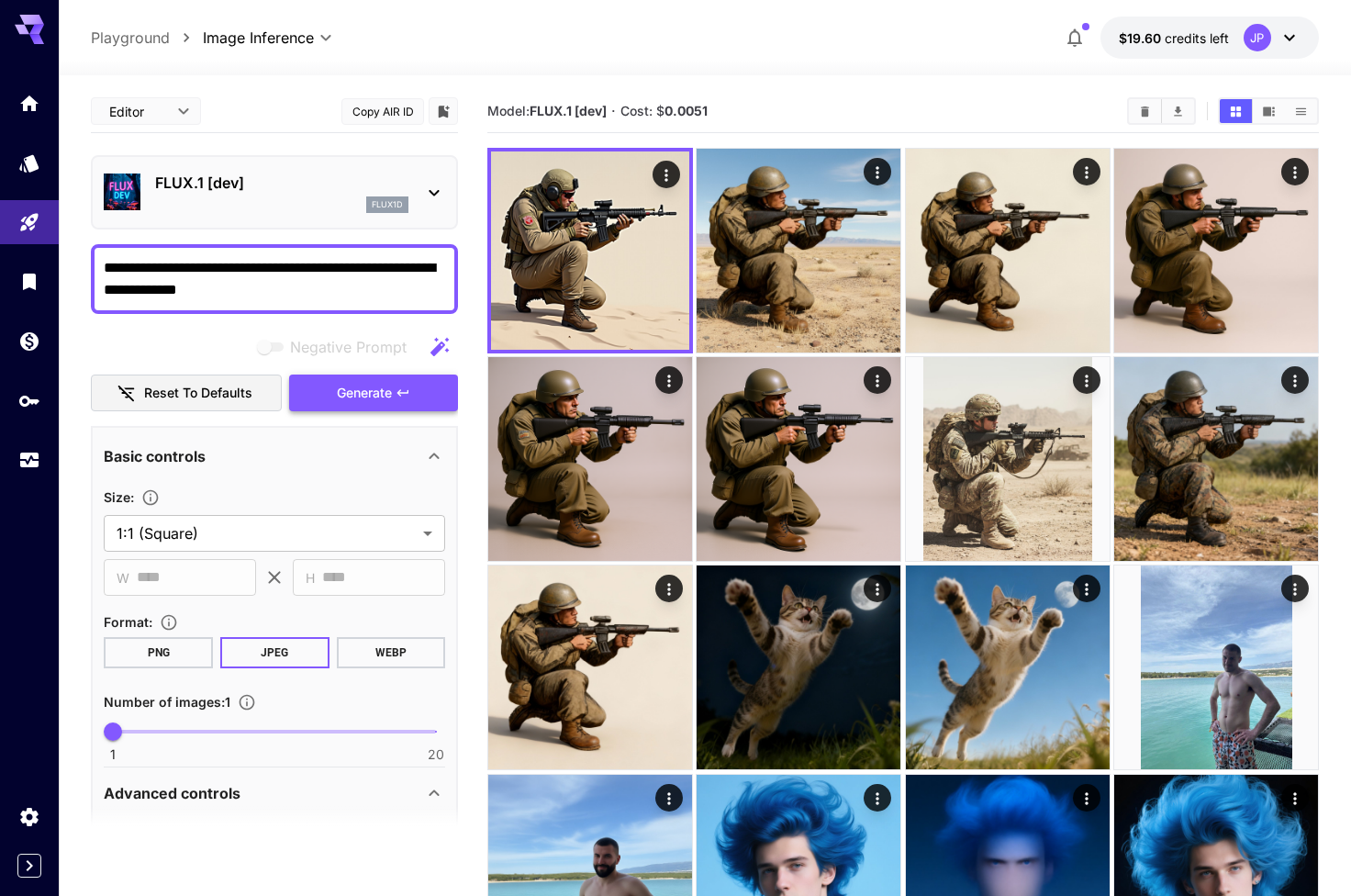
click at [378, 397] on span "Generate" at bounding box center [364, 392] width 55 height 23
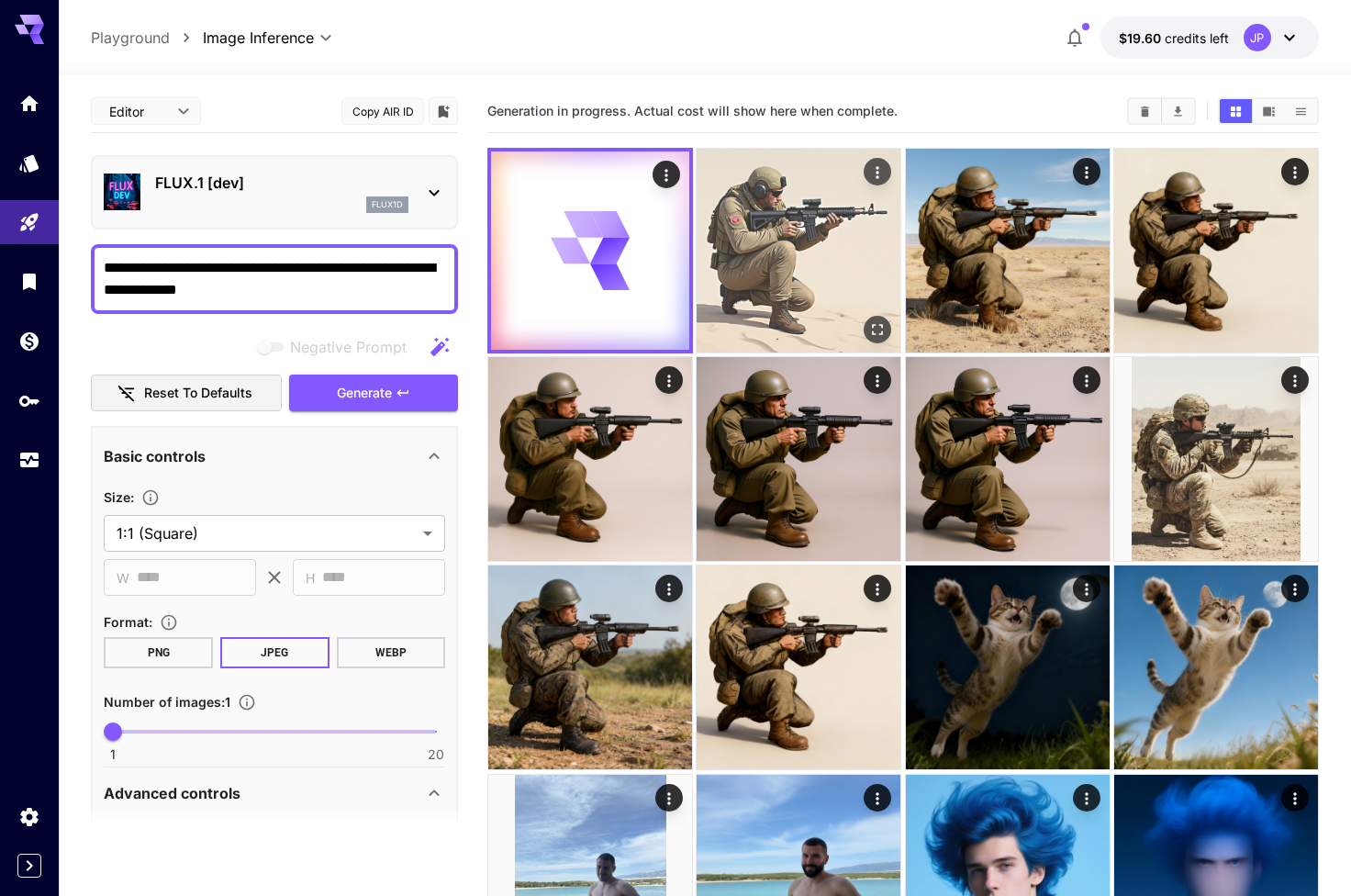
click at [808, 226] on img at bounding box center [798, 250] width 204 height 204
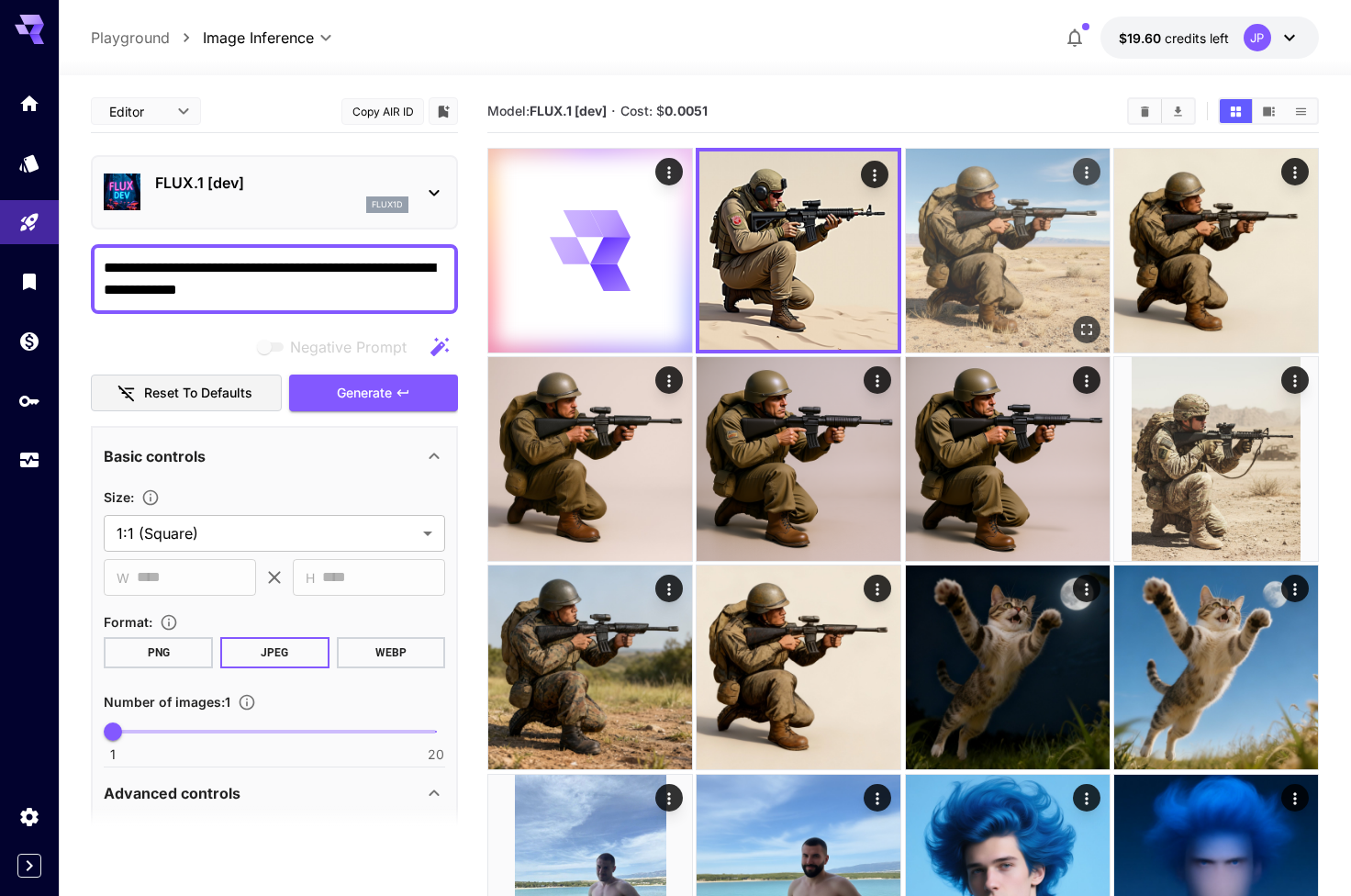
click at [949, 253] on img at bounding box center [1007, 250] width 204 height 204
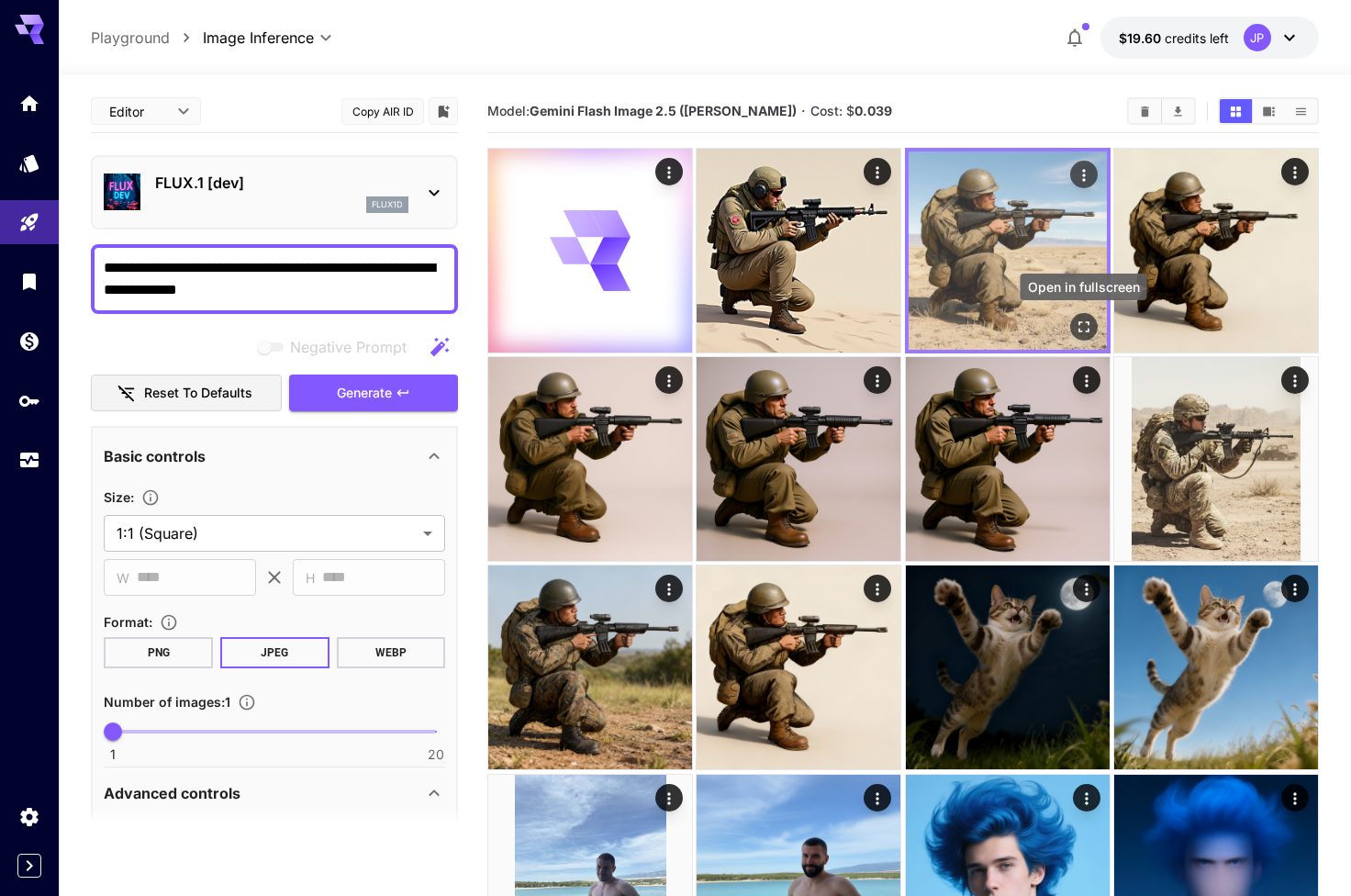
click at [1076, 324] on icon "Open in fullscreen" at bounding box center [1084, 327] width 18 height 18
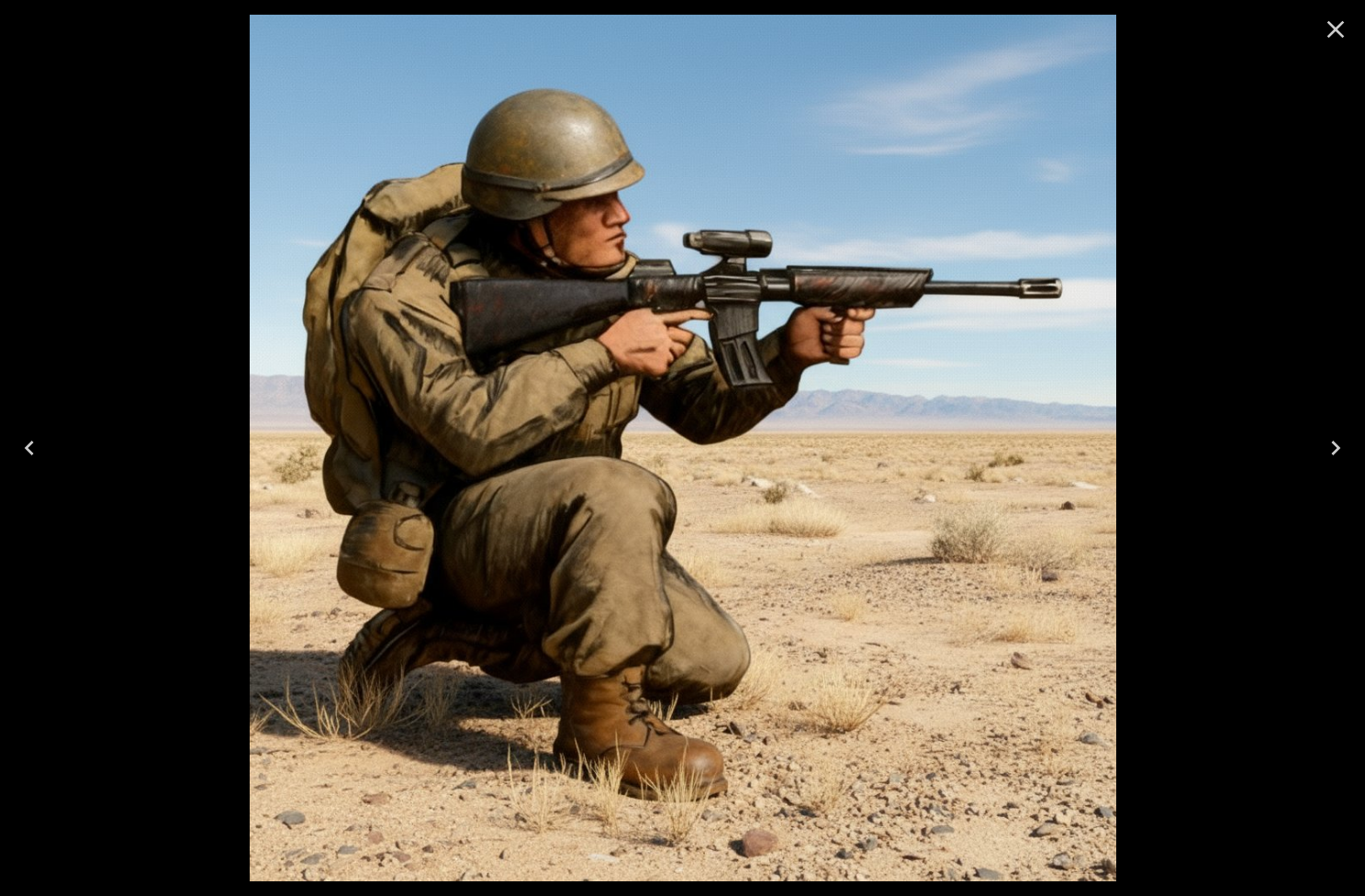
click at [1333, 28] on icon "Close" at bounding box center [1336, 30] width 18 height 18
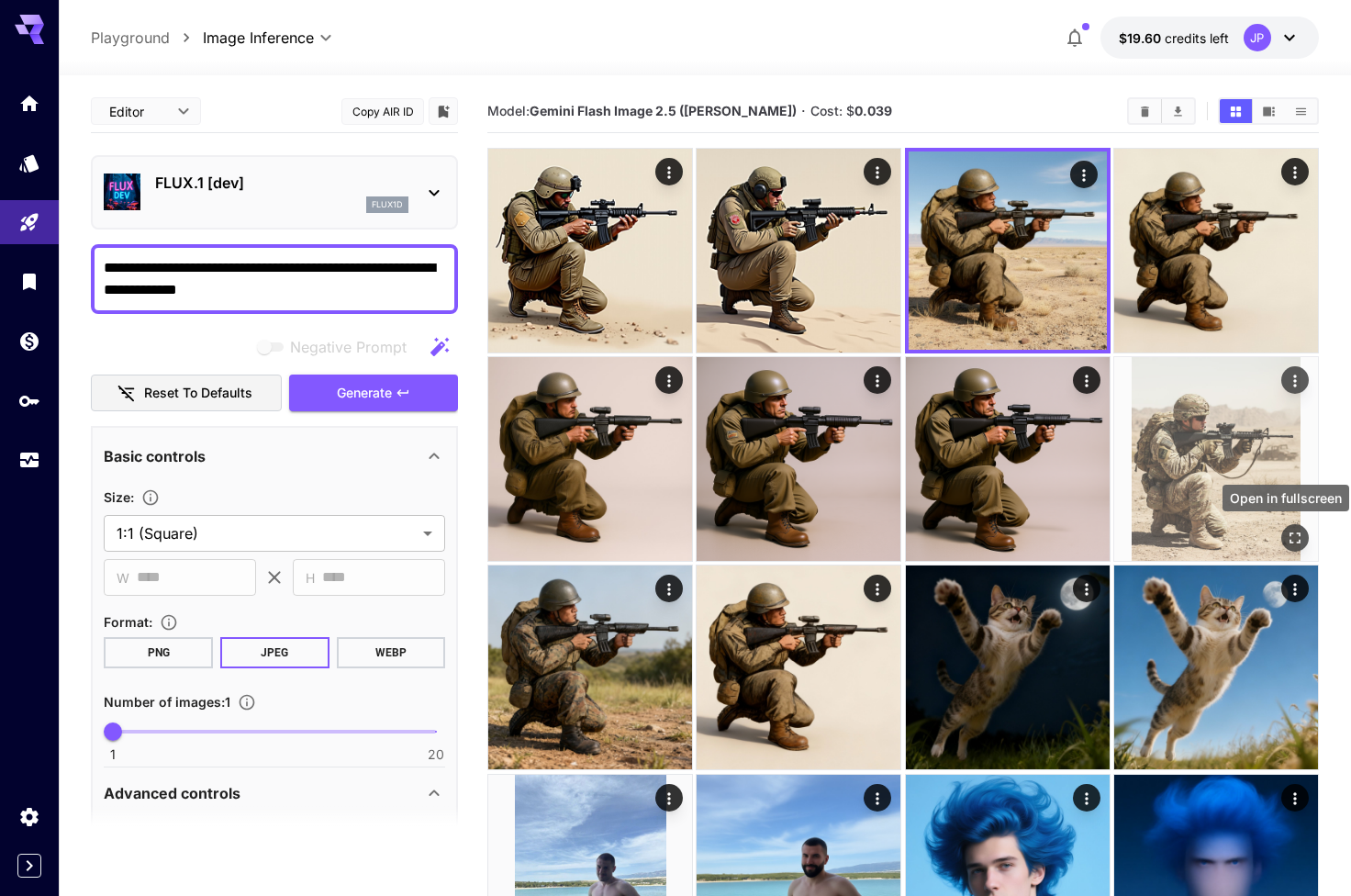
click at [1295, 541] on icon "Open in fullscreen" at bounding box center [1294, 537] width 18 height 18
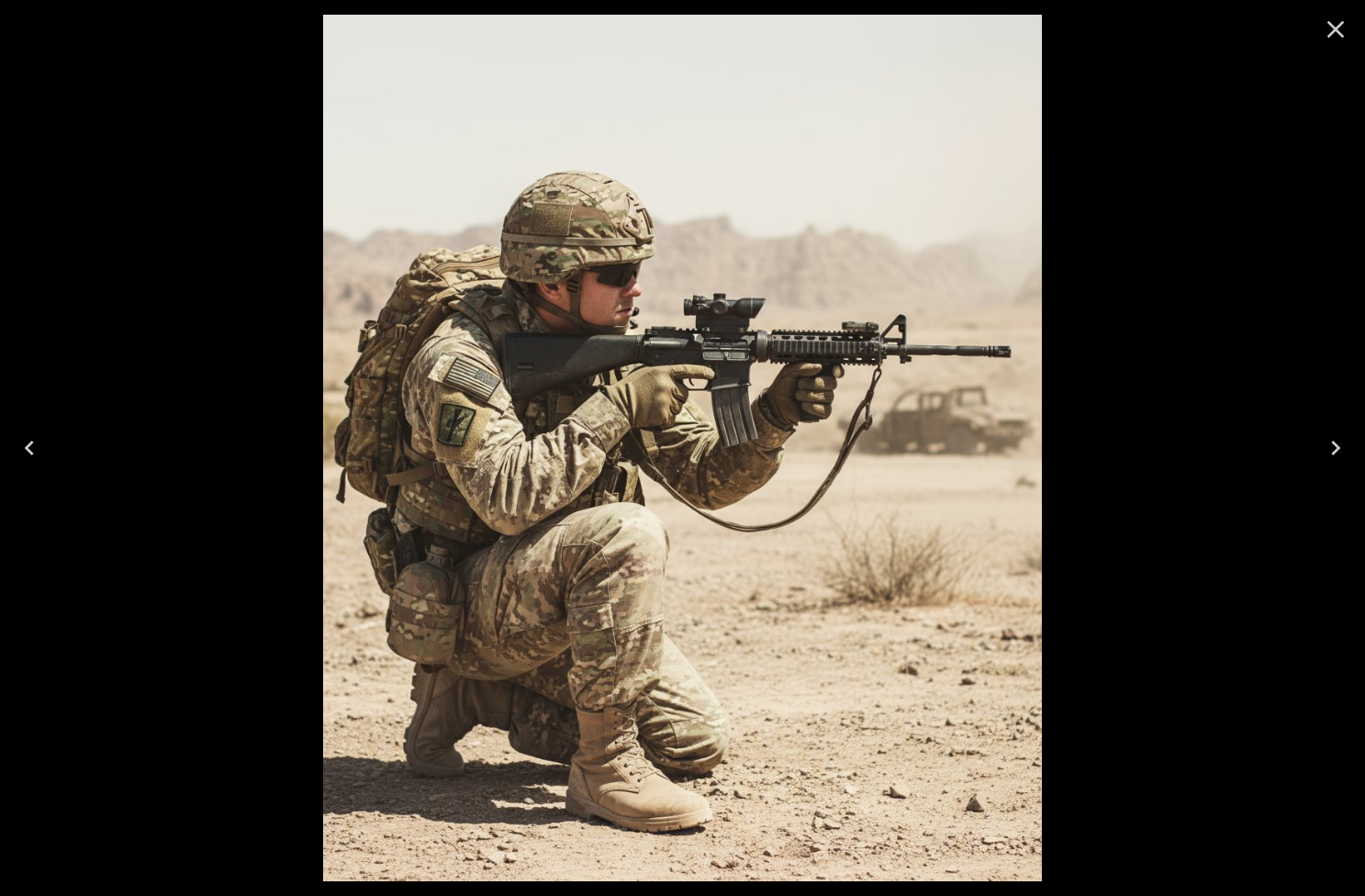
click at [1328, 41] on icon "Close" at bounding box center [1335, 30] width 30 height 30
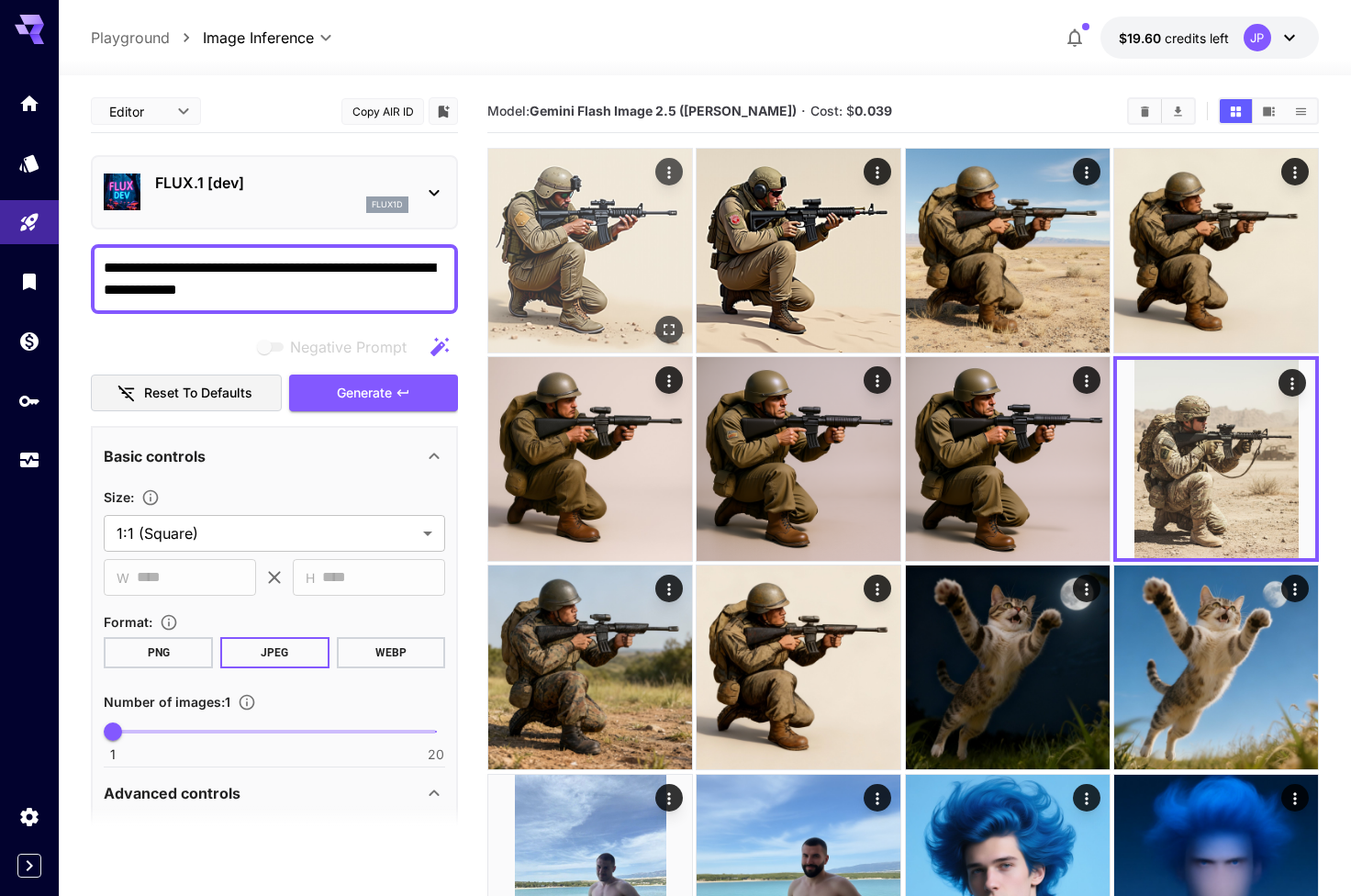
click at [667, 314] on img at bounding box center [589, 250] width 204 height 204
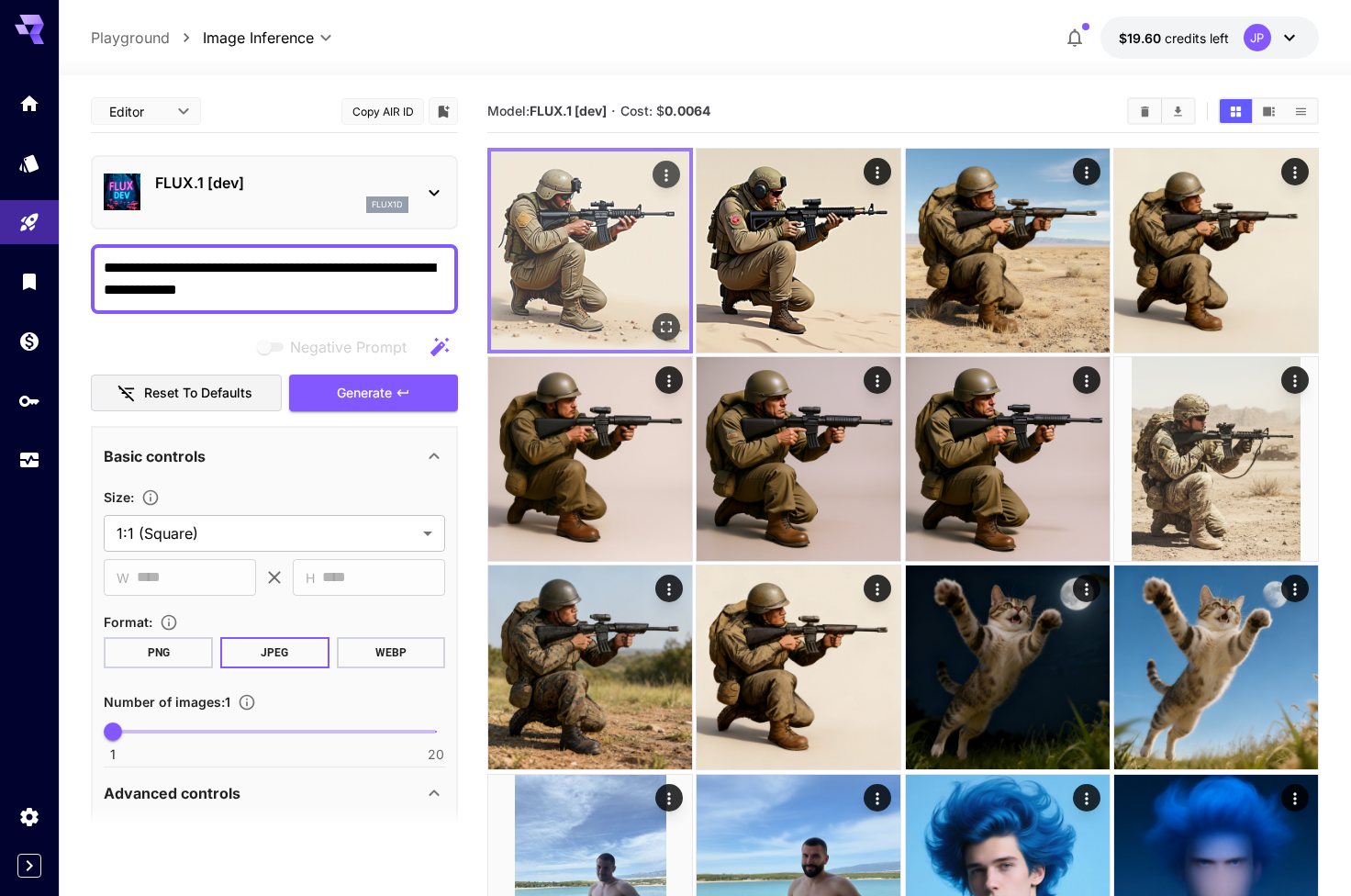
click at [667, 324] on icon "Open in fullscreen" at bounding box center [666, 327] width 18 height 18
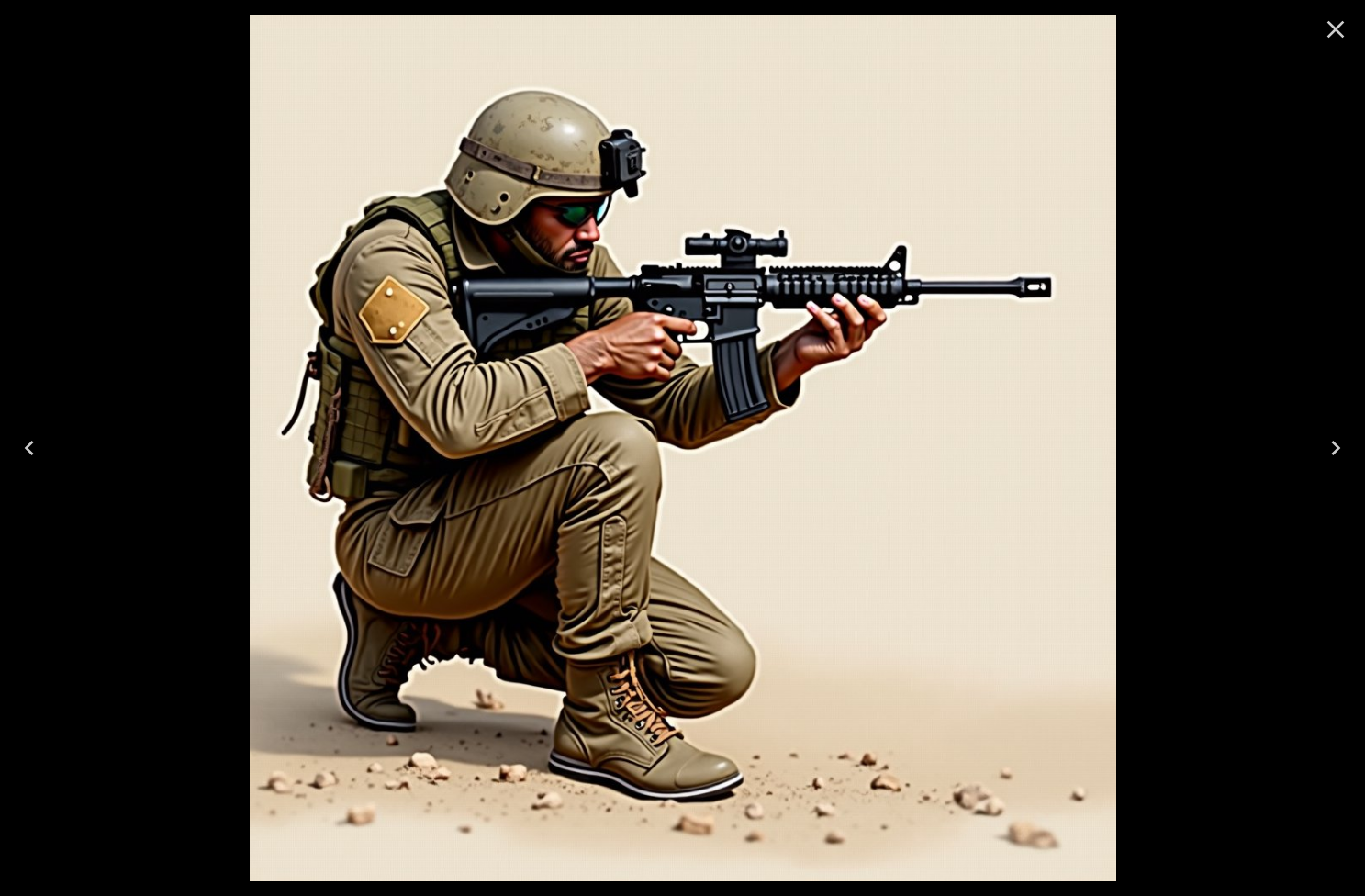
click at [1332, 23] on icon "Close" at bounding box center [1335, 30] width 30 height 30
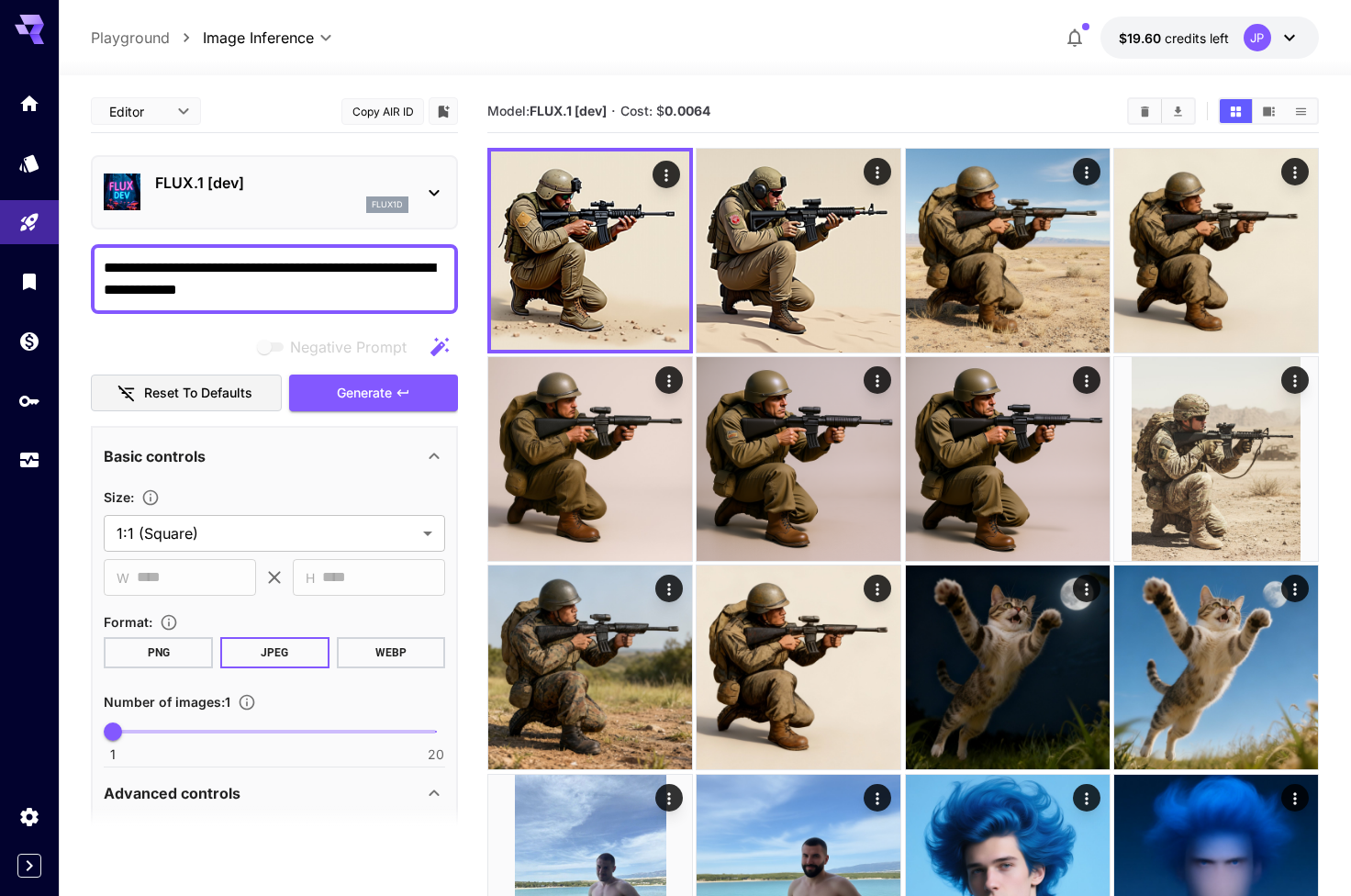
click at [326, 186] on p "FLUX.1 [dev]" at bounding box center [281, 183] width 253 height 22
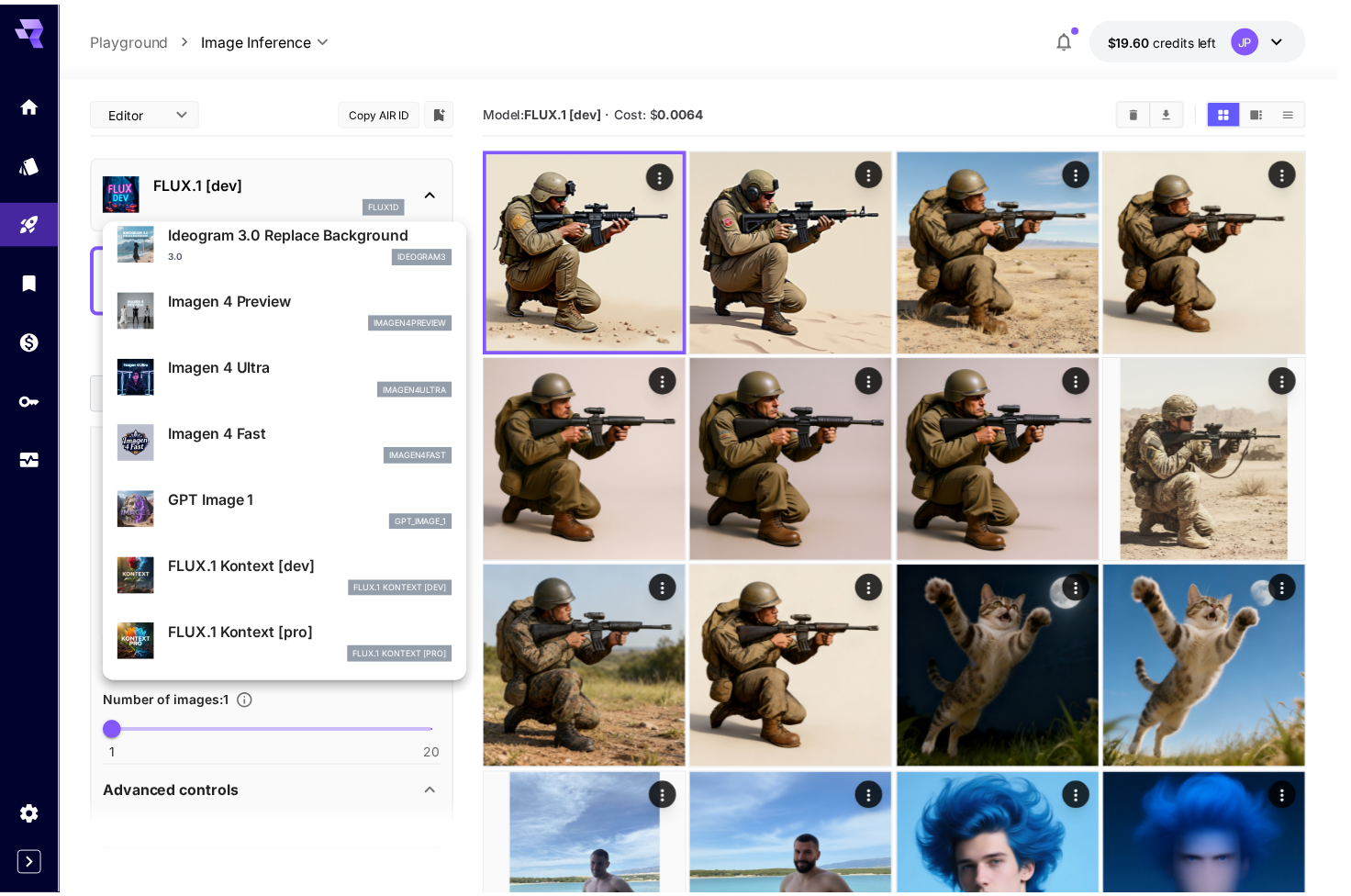
scroll to position [884, 0]
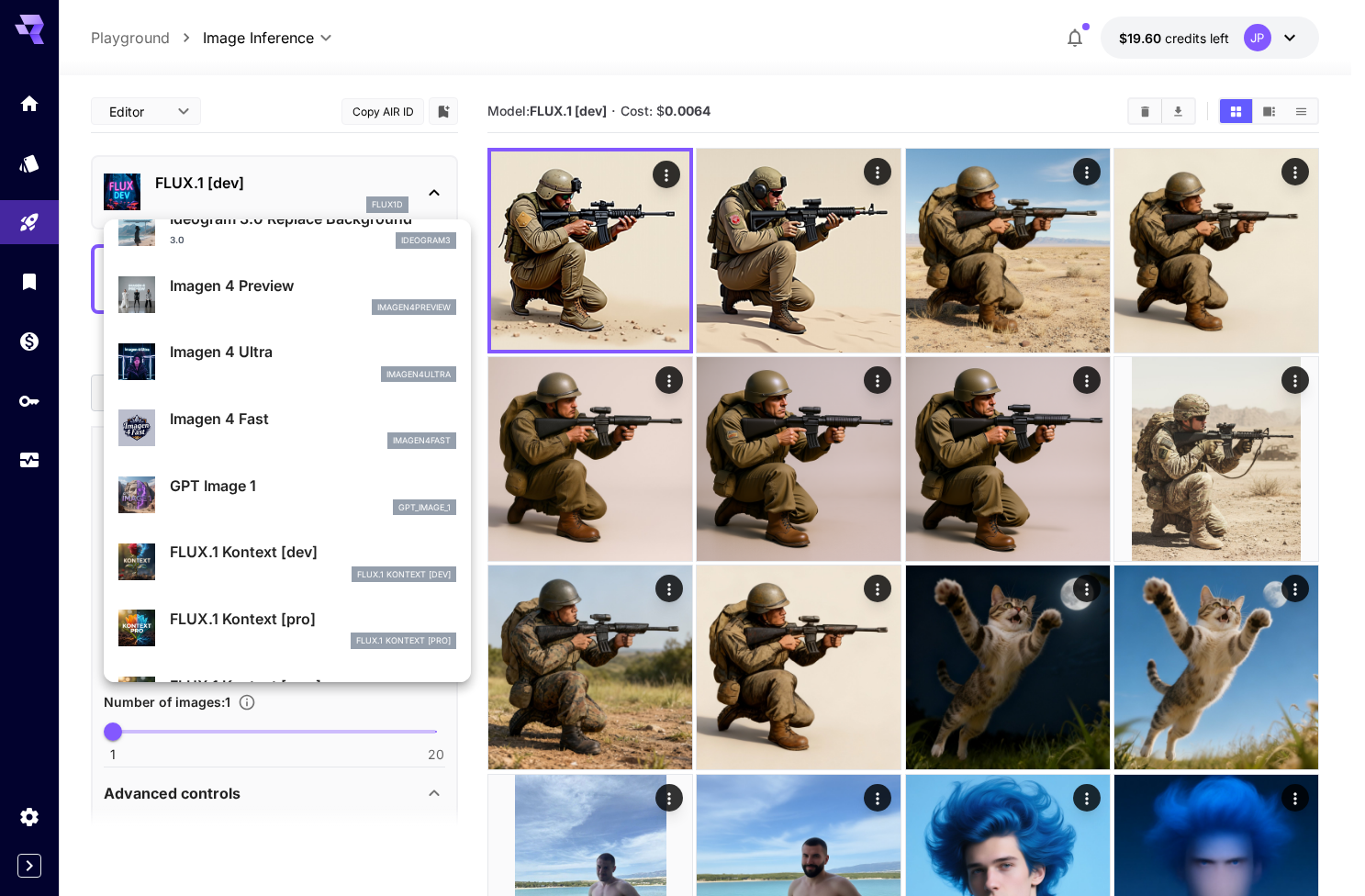
click at [295, 334] on div "Imagen 4 Ultra imagen4ultra" at bounding box center [287, 361] width 338 height 56
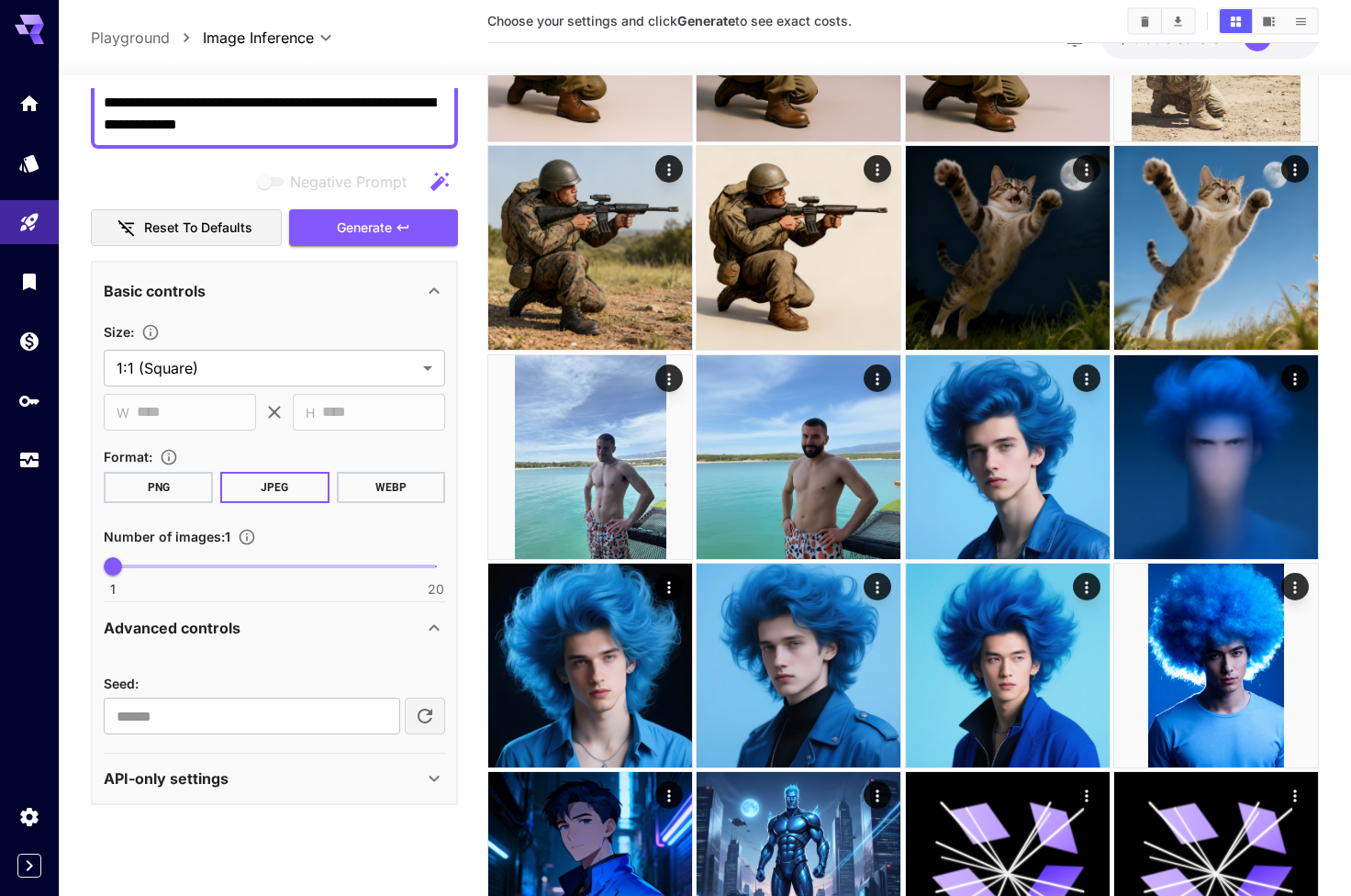
scroll to position [484, 0]
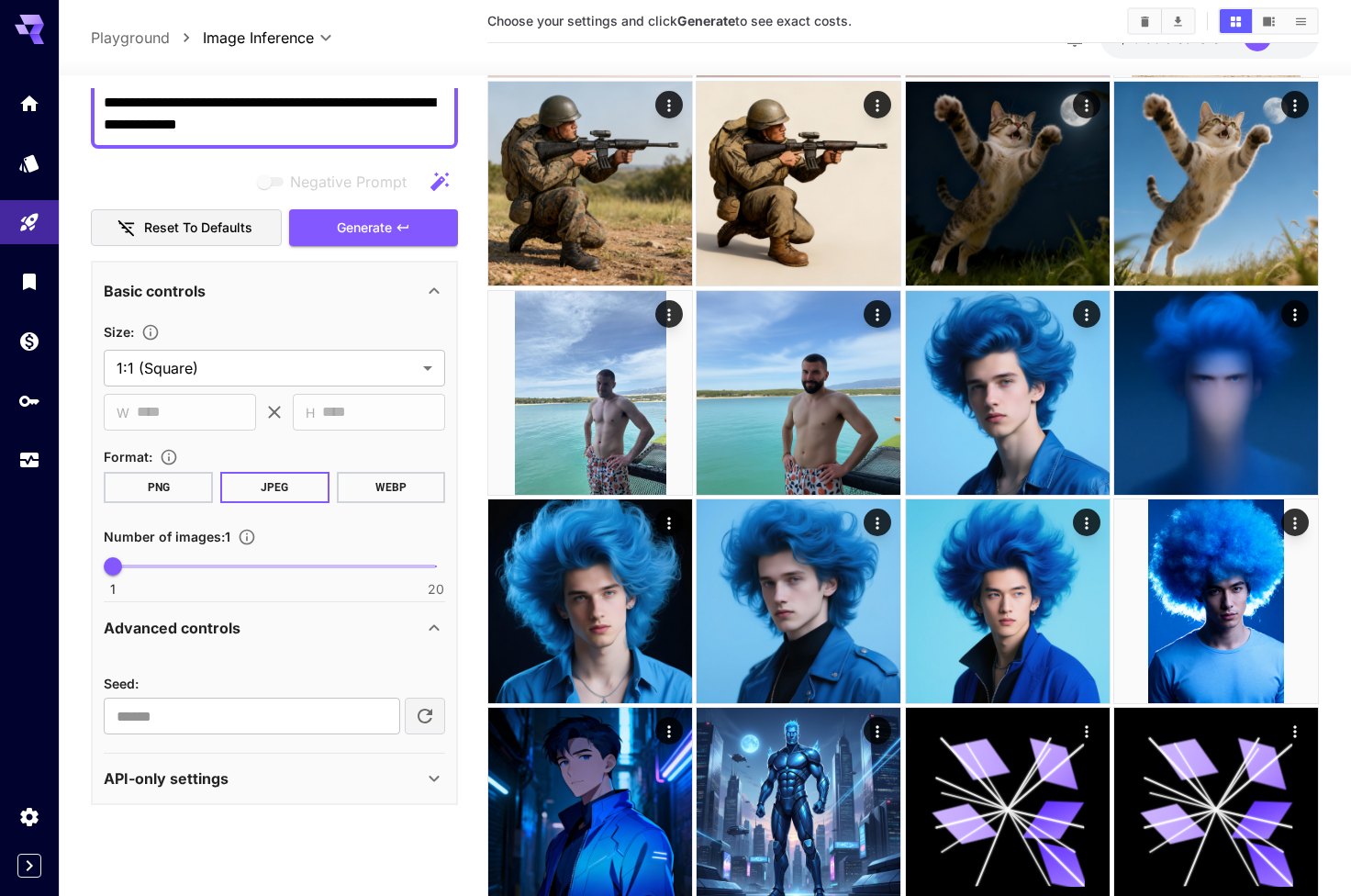
click at [307, 773] on div "API-only settings" at bounding box center [262, 778] width 319 height 22
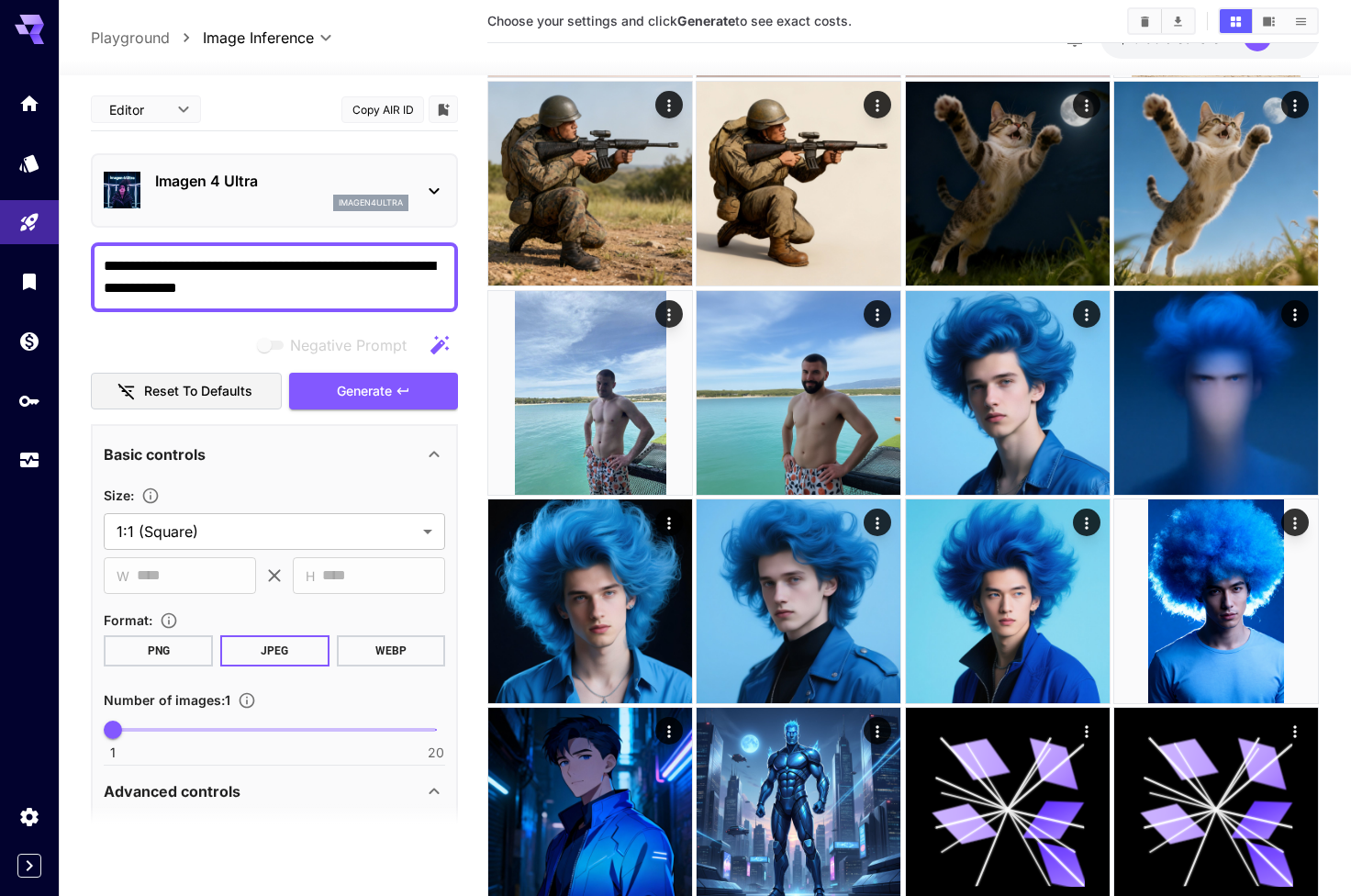
scroll to position [0, 0]
click at [356, 383] on span "Generate" at bounding box center [364, 390] width 55 height 23
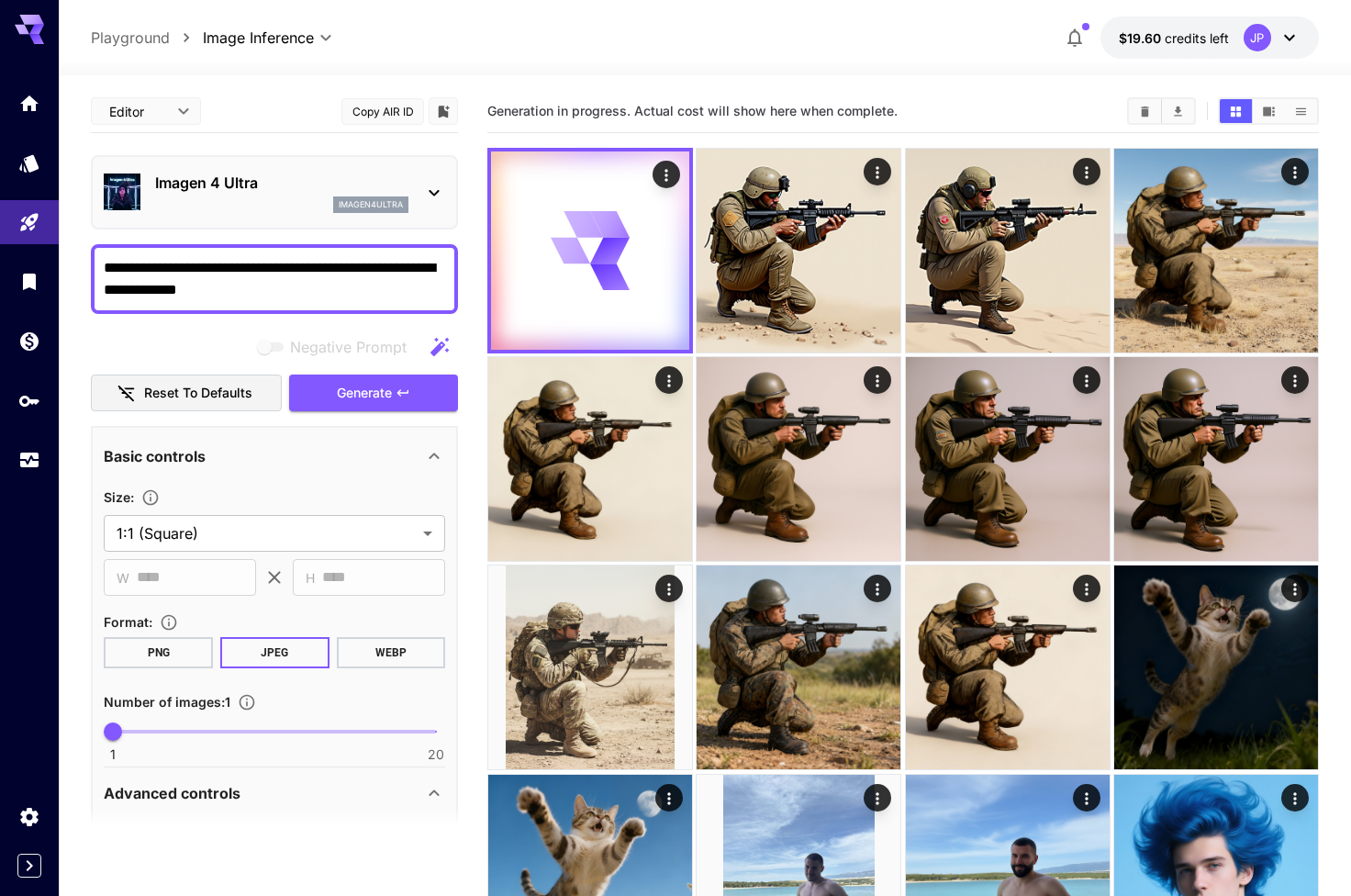
click at [408, 199] on div "imagen4ultra" at bounding box center [371, 205] width 75 height 17
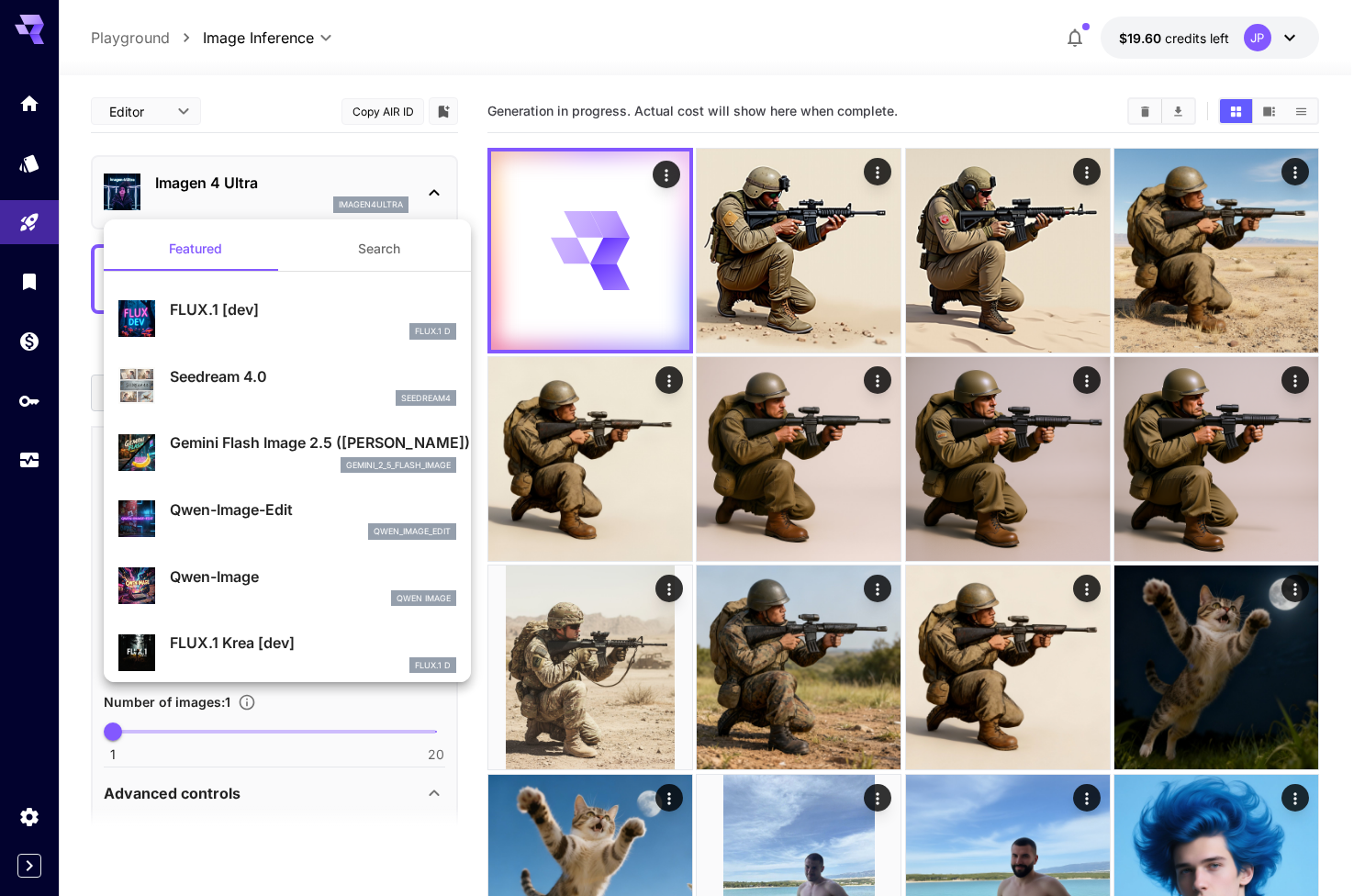
click at [250, 164] on div at bounding box center [682, 448] width 1365 height 896
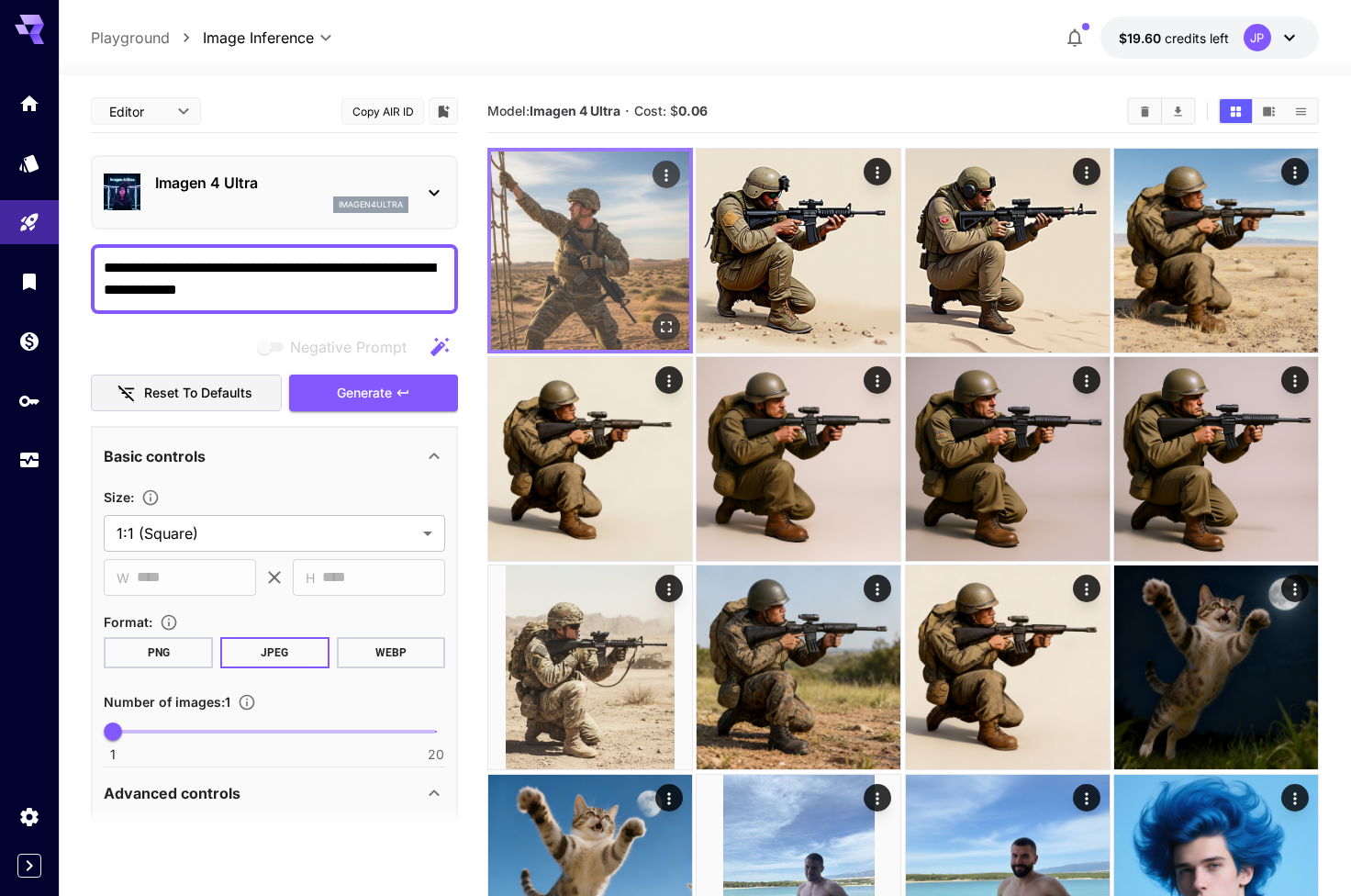
click at [664, 333] on icon "Open in fullscreen" at bounding box center [666, 327] width 18 height 18
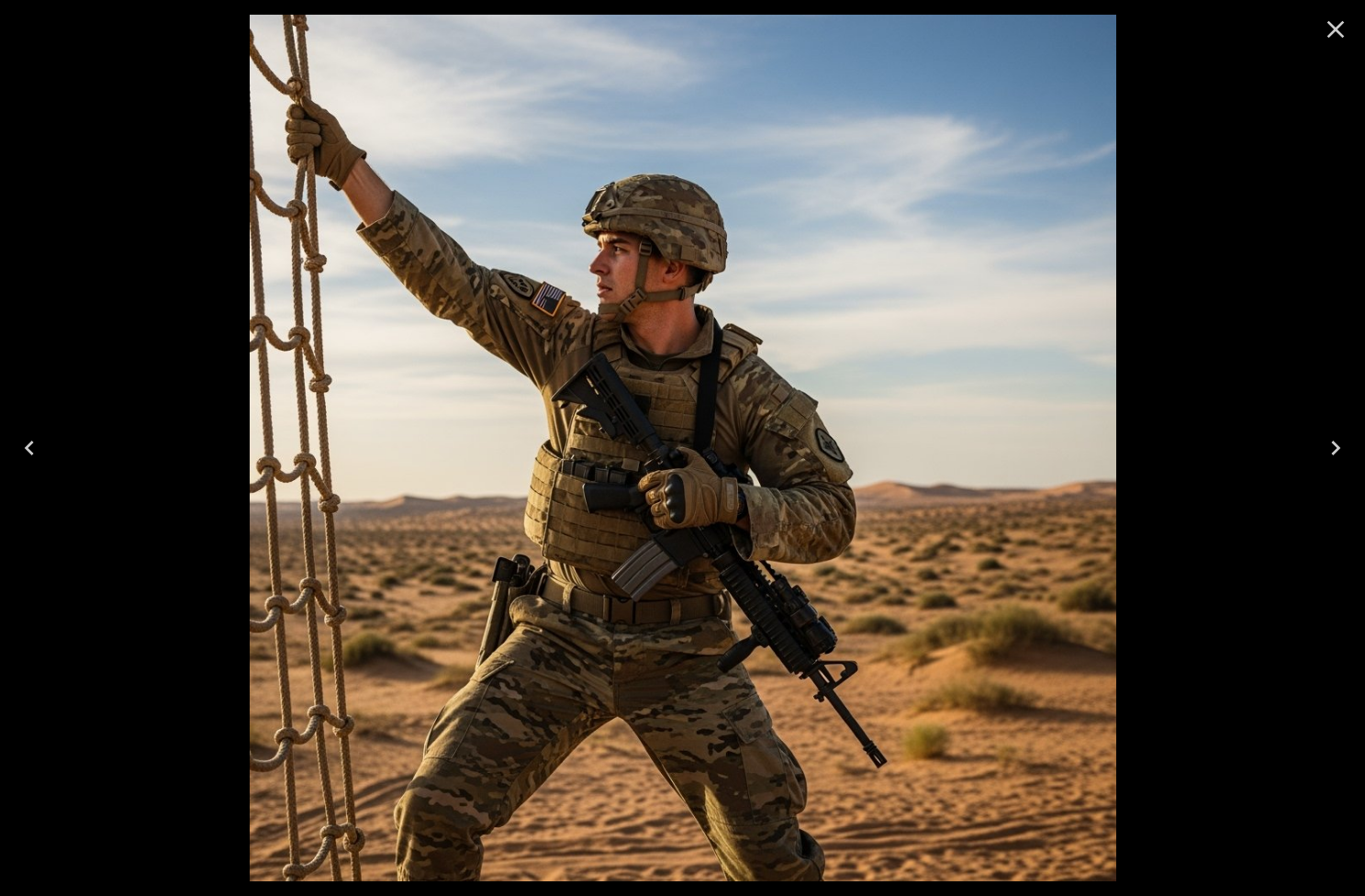
click at [1340, 30] on icon "Close" at bounding box center [1335, 30] width 30 height 30
